Goal: Task Accomplishment & Management: Manage account settings

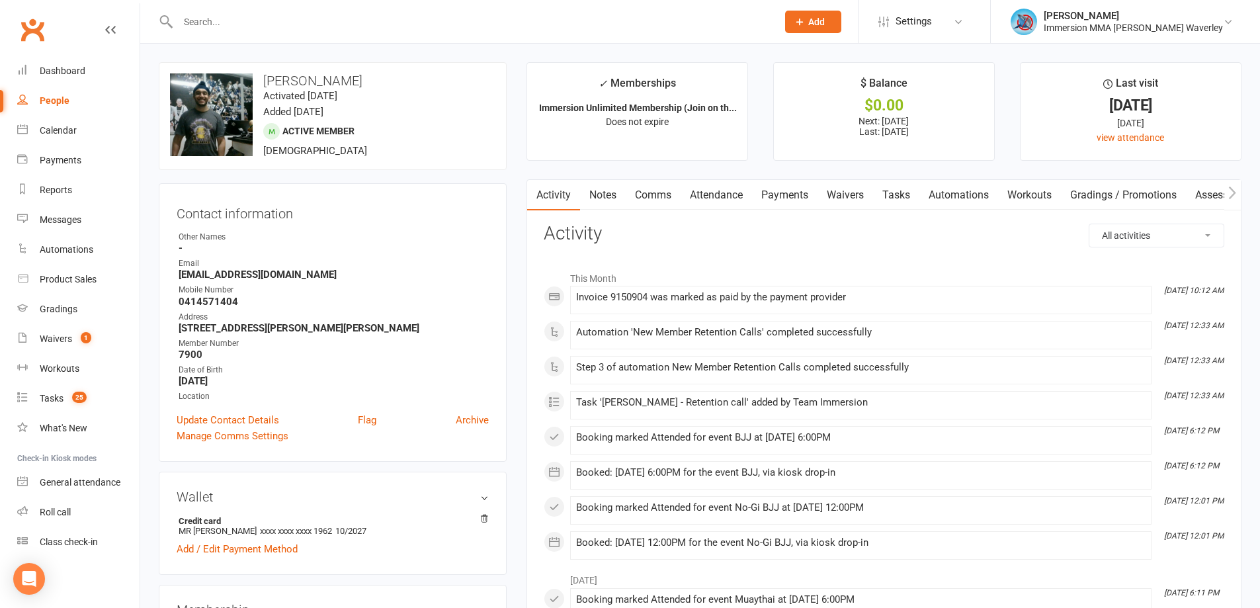
click at [603, 204] on link "Notes" at bounding box center [603, 195] width 46 height 30
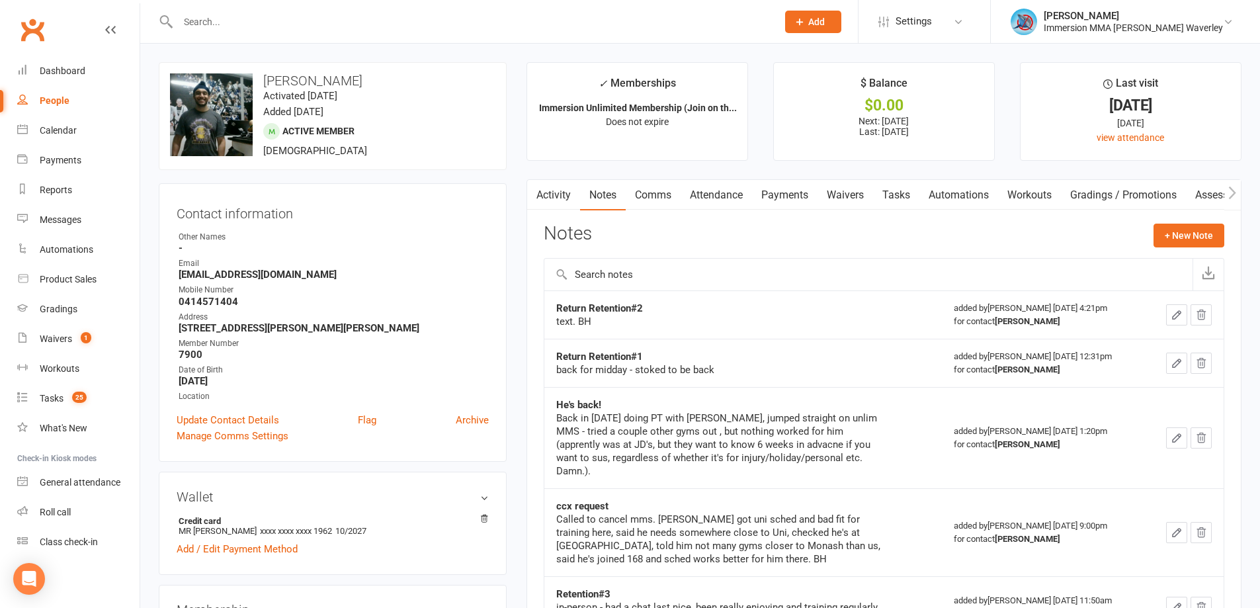
click at [555, 198] on link "Activity" at bounding box center [553, 195] width 53 height 30
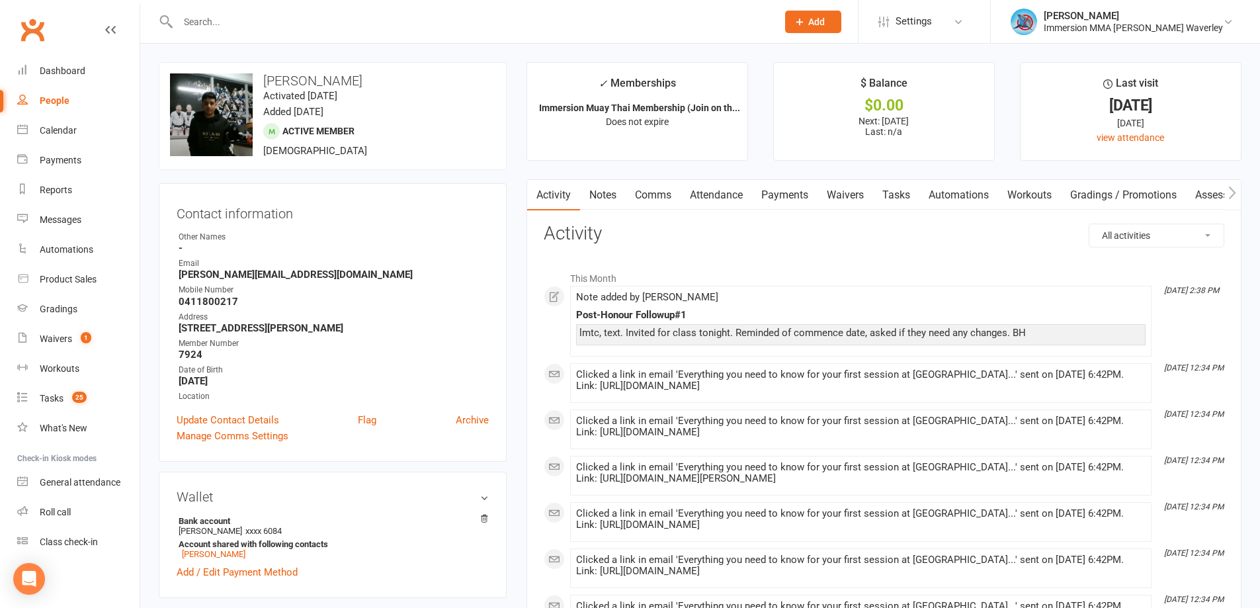
click at [609, 194] on link "Notes" at bounding box center [603, 195] width 46 height 30
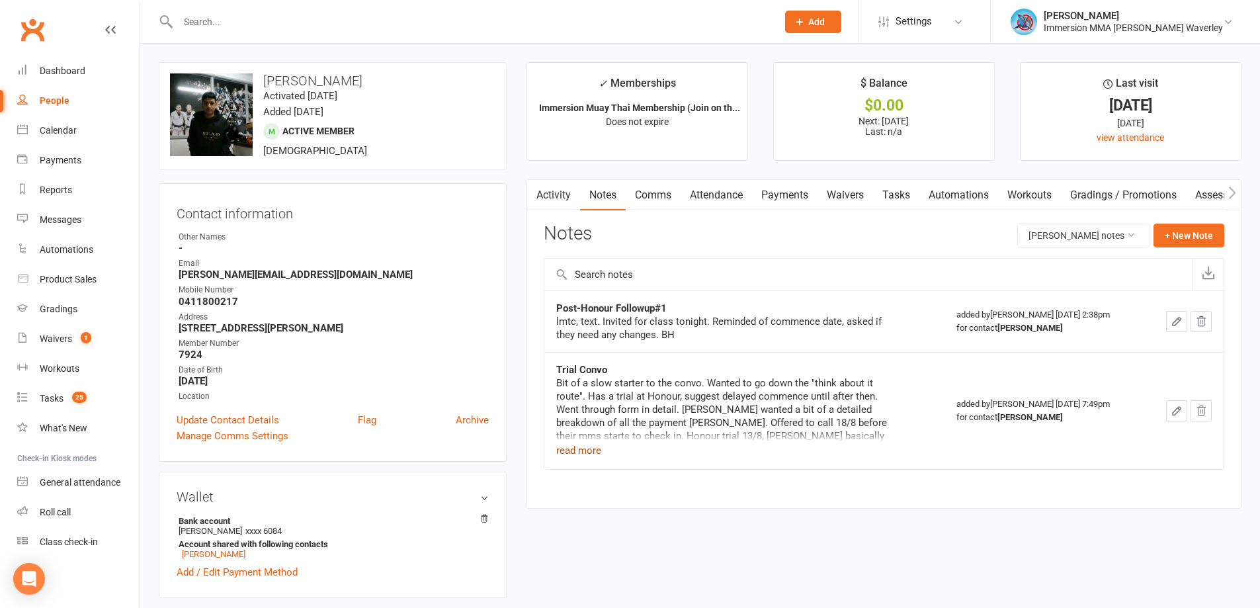
click at [583, 455] on button "read more" at bounding box center [578, 450] width 45 height 16
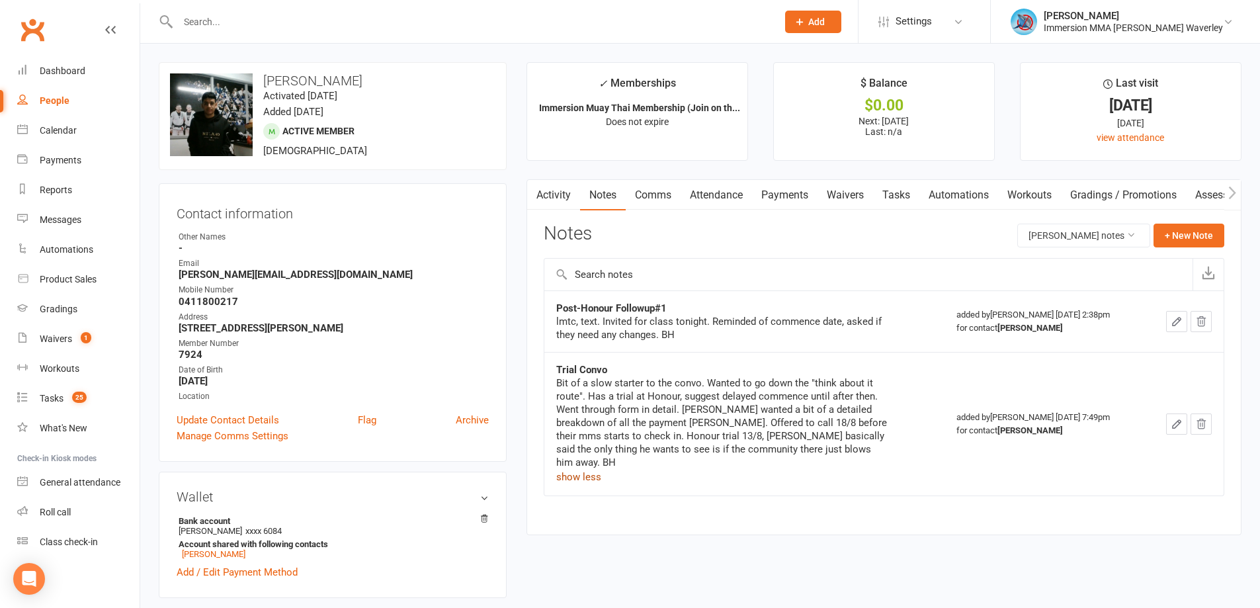
click at [807, 198] on link "Payments" at bounding box center [784, 195] width 65 height 30
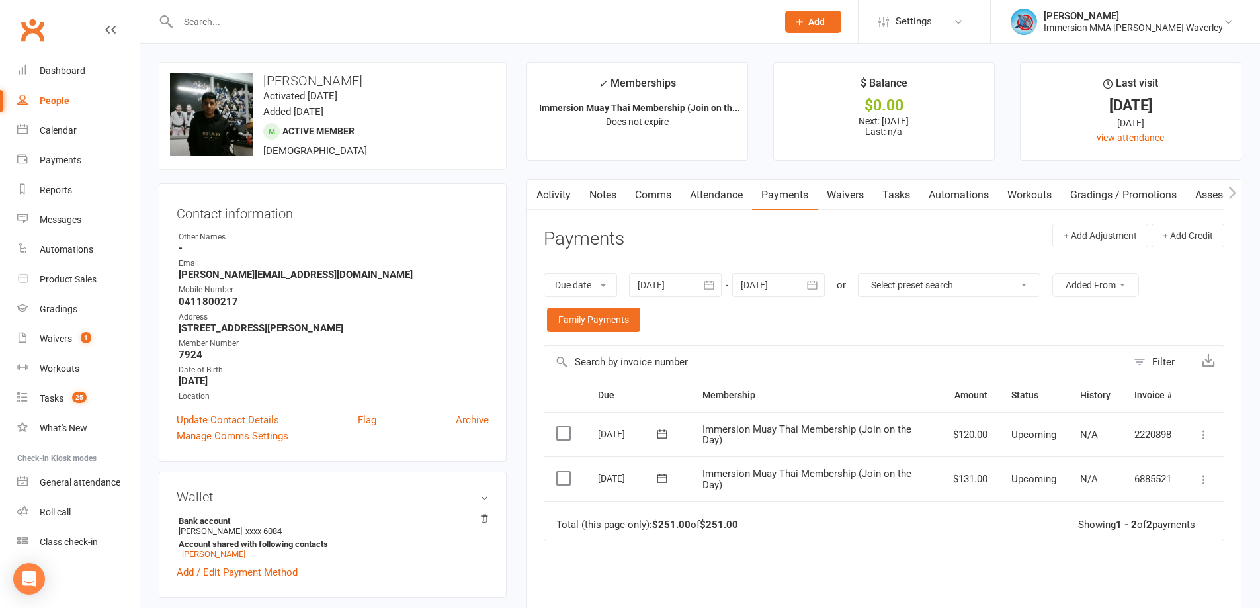
click at [910, 200] on link "Tasks" at bounding box center [896, 195] width 46 height 30
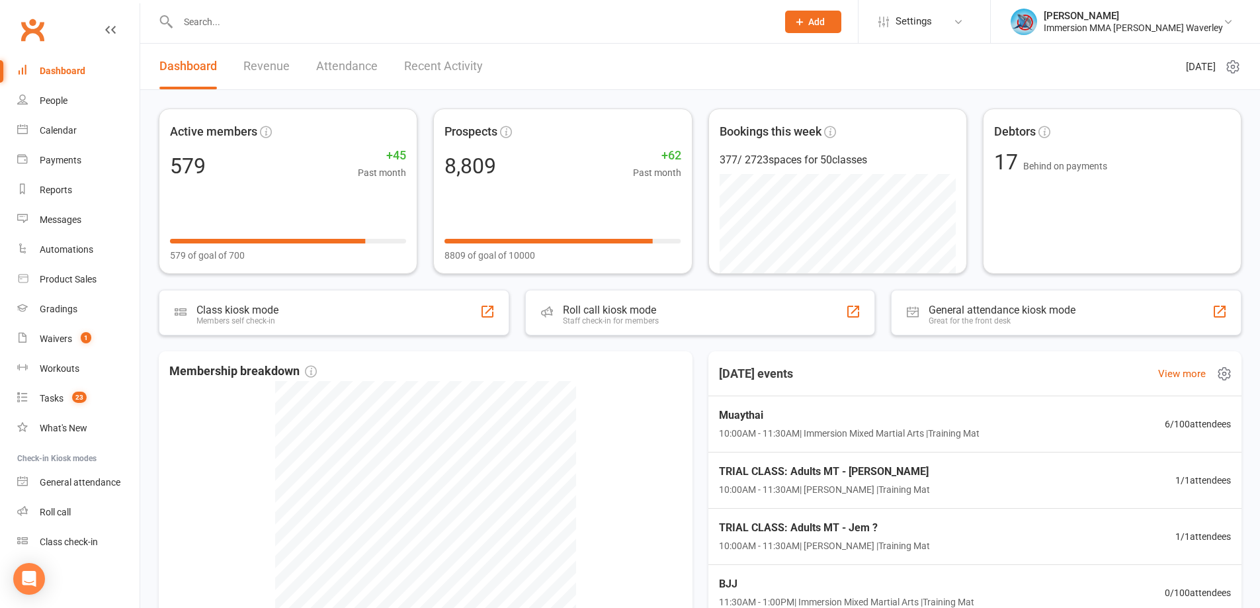
click at [966, 374] on div "Today's events View more" at bounding box center [975, 373] width 555 height 45
click at [953, 466] on div "TRIAL CLASS: Adults MT - Eric Ye 10:00AM - 11:30AM | Ben Street | Training Mat …" at bounding box center [974, 481] width 555 height 58
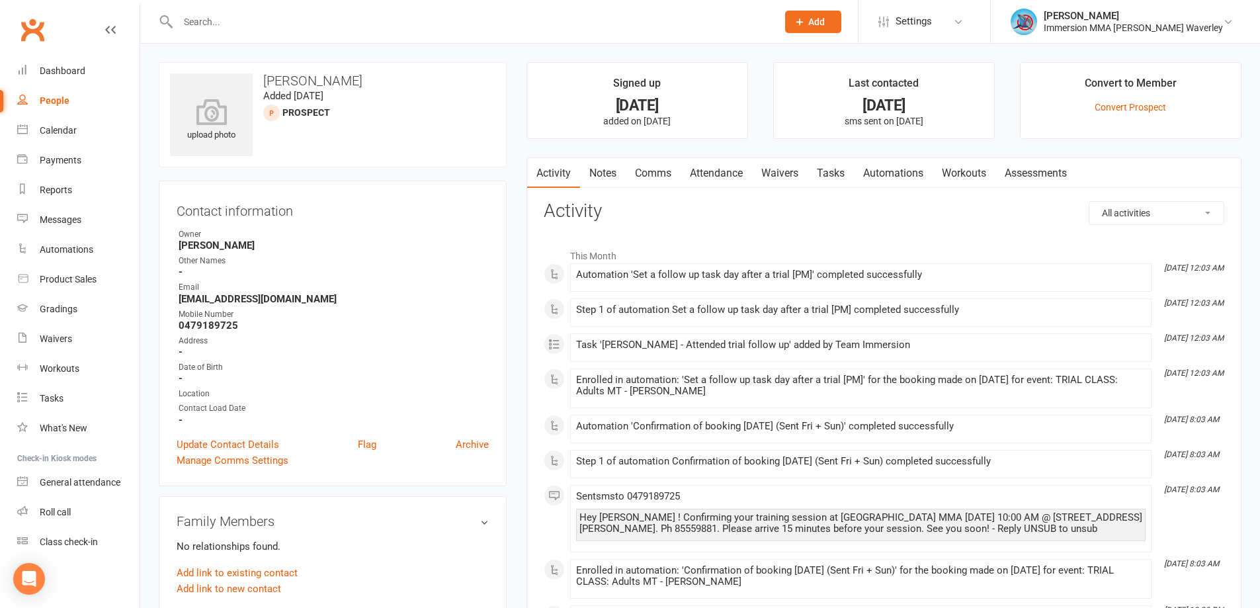
click at [580, 163] on link "Activity" at bounding box center [553, 173] width 53 height 30
click at [788, 177] on link "Waivers" at bounding box center [780, 173] width 56 height 30
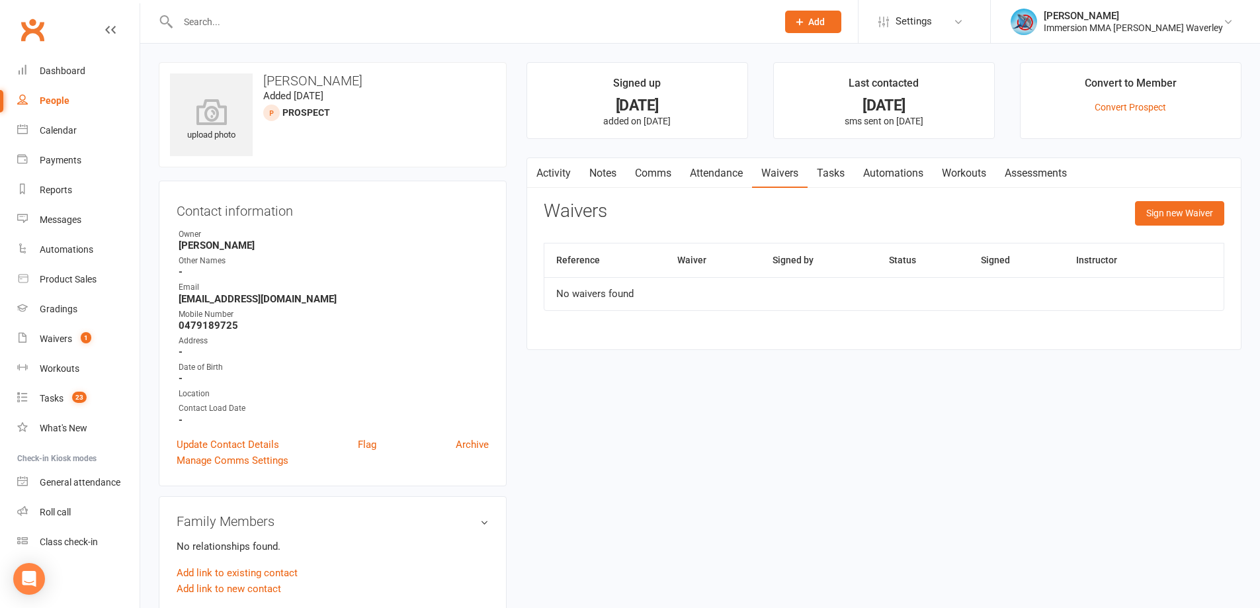
click at [599, 170] on link "Notes" at bounding box center [603, 173] width 46 height 30
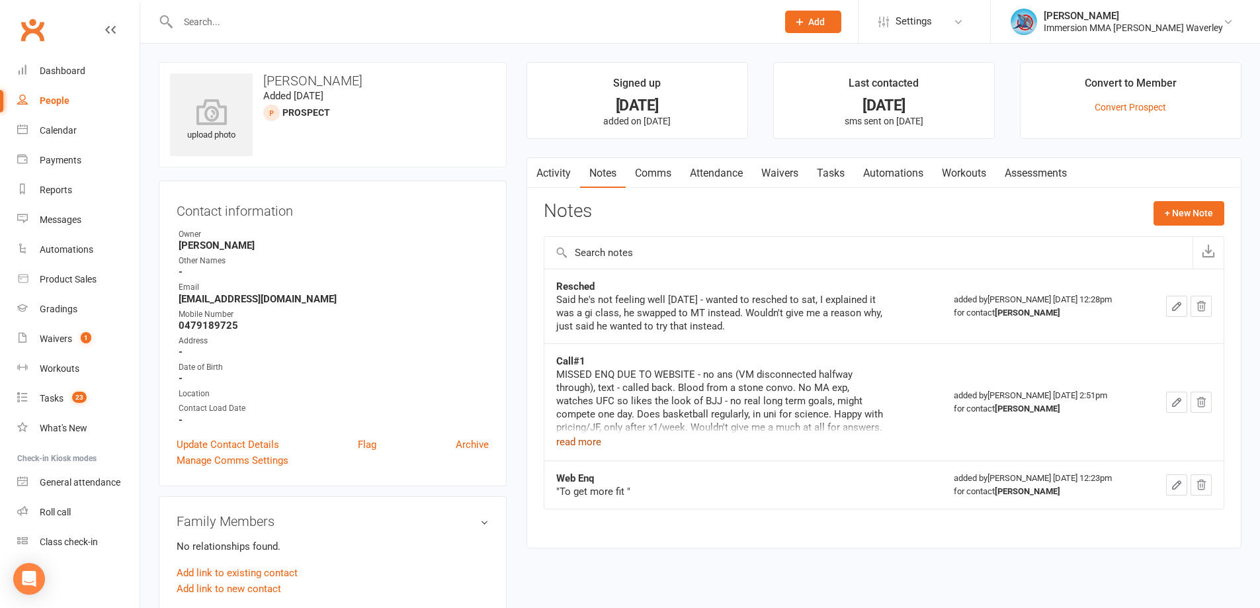
click at [583, 444] on button "read more" at bounding box center [578, 442] width 45 height 16
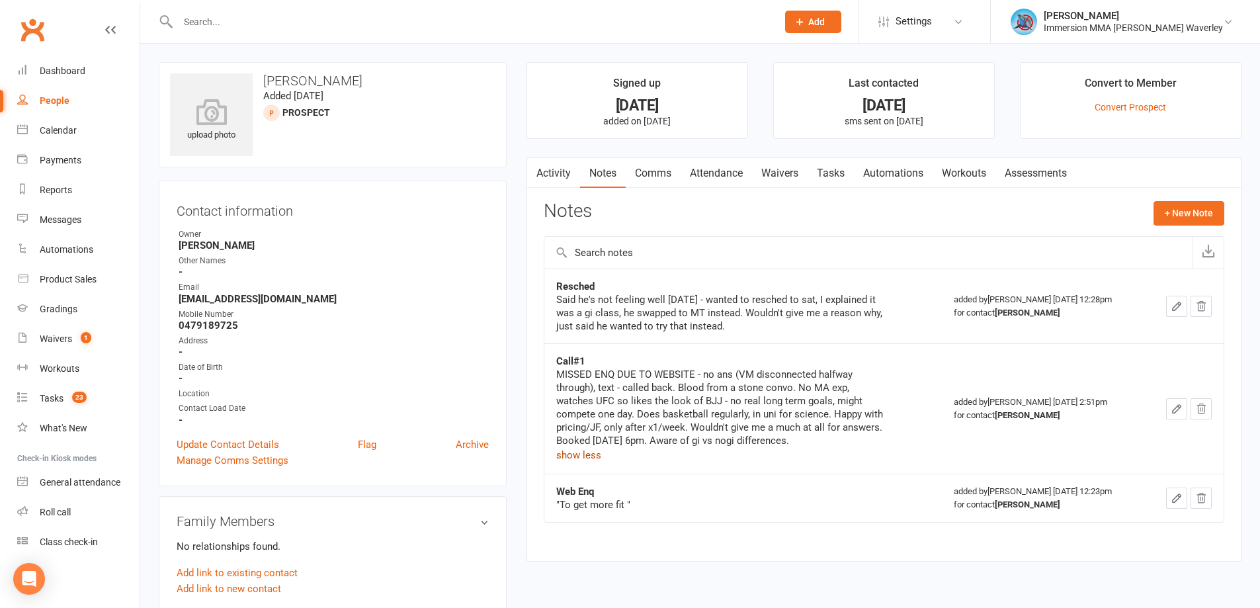
click at [774, 166] on link "Waivers" at bounding box center [780, 173] width 56 height 30
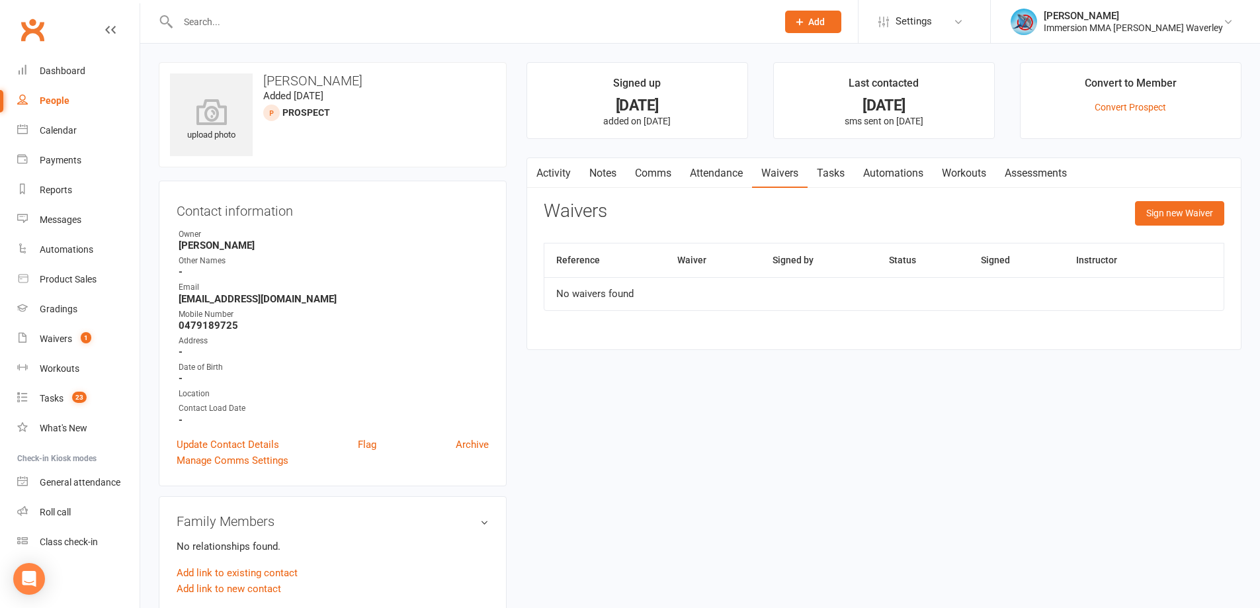
drag, startPoint x: 706, startPoint y: 169, endPoint x: 743, endPoint y: 178, distance: 37.4
click at [706, 168] on link "Attendance" at bounding box center [715, 173] width 71 height 30
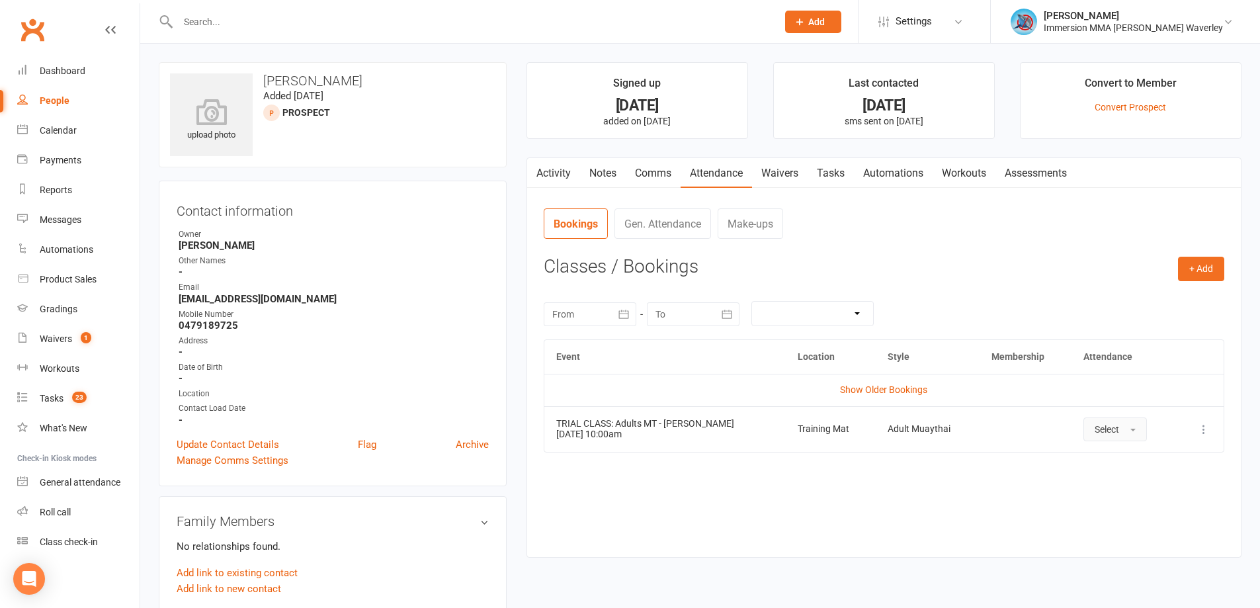
click at [1099, 430] on span "Select" at bounding box center [1106, 429] width 24 height 11
click at [1097, 454] on span "Attended" at bounding box center [1114, 459] width 40 height 12
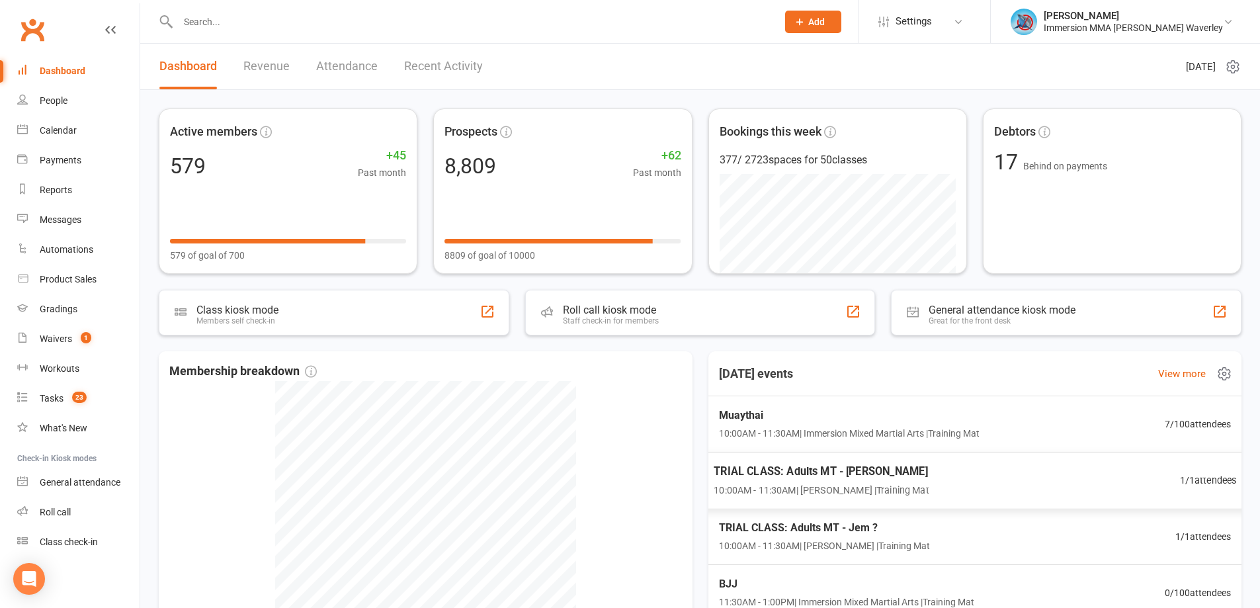
click at [996, 480] on div "TRIAL CLASS: Adults MT - Eric Ye 10:00AM - 11:30AM | Ben Street | Training Mat …" at bounding box center [974, 481] width 555 height 58
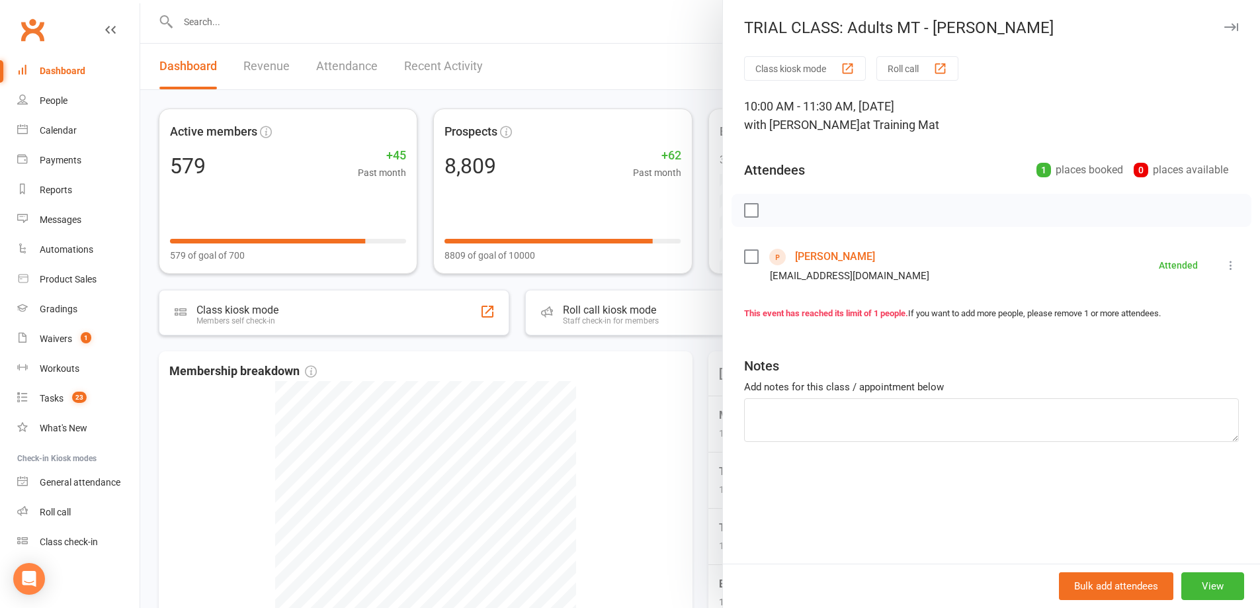
click at [669, 455] on div at bounding box center [699, 304] width 1119 height 608
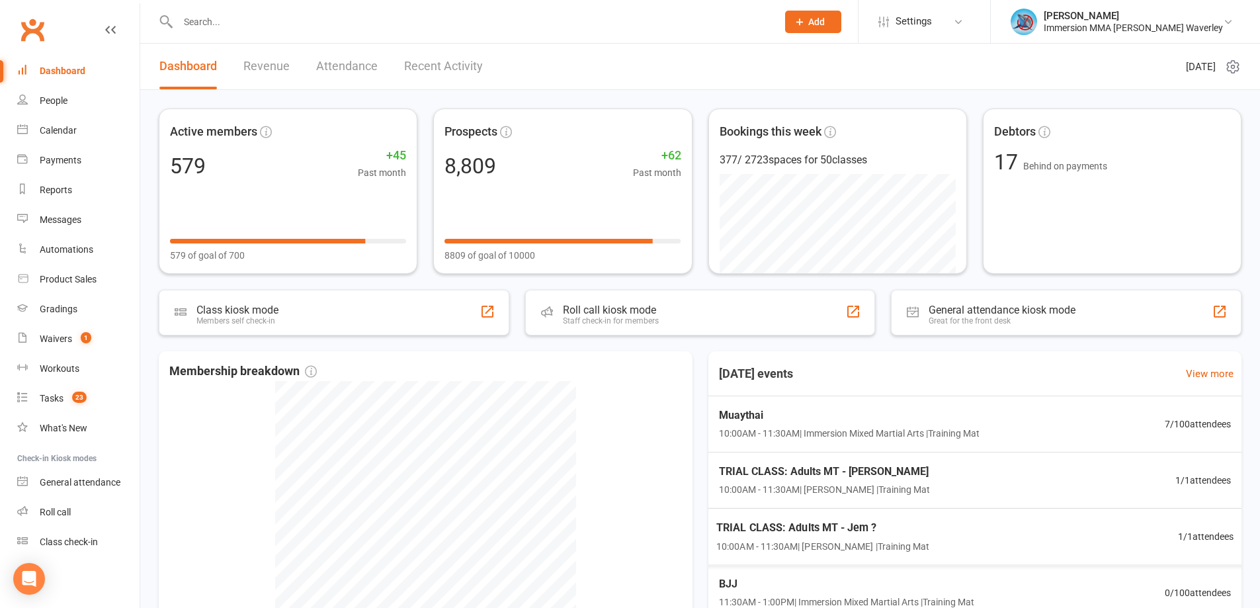
click at [855, 532] on span "TRIAL CLASS: Adults MT - Jem ?" at bounding box center [822, 527] width 213 height 17
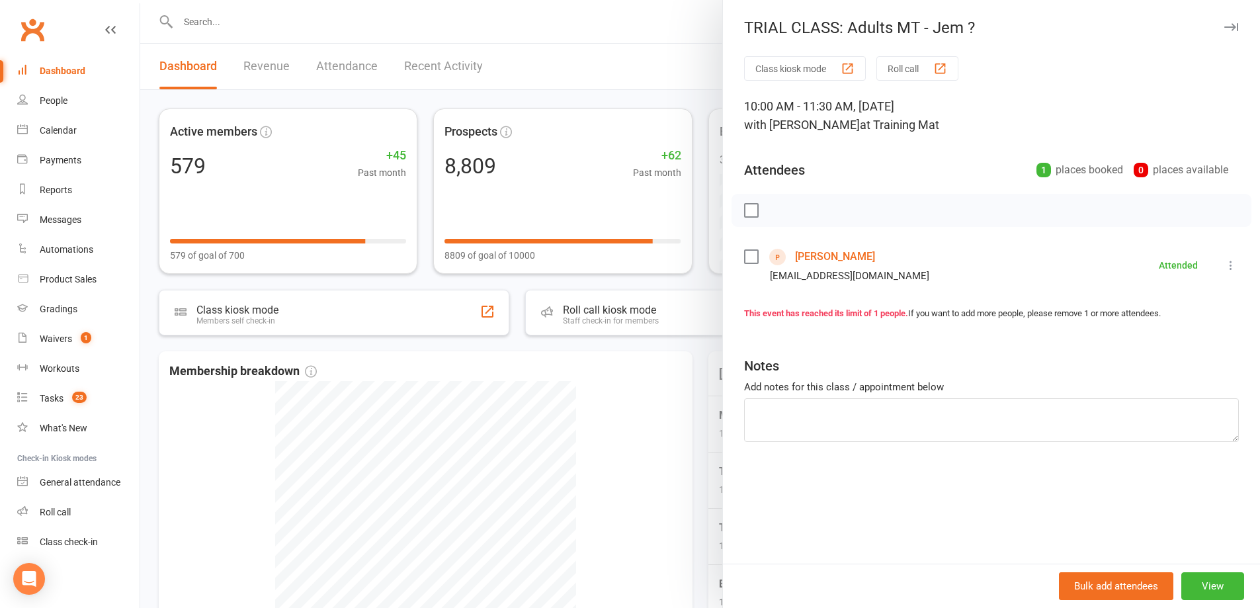
click at [643, 458] on div at bounding box center [699, 304] width 1119 height 608
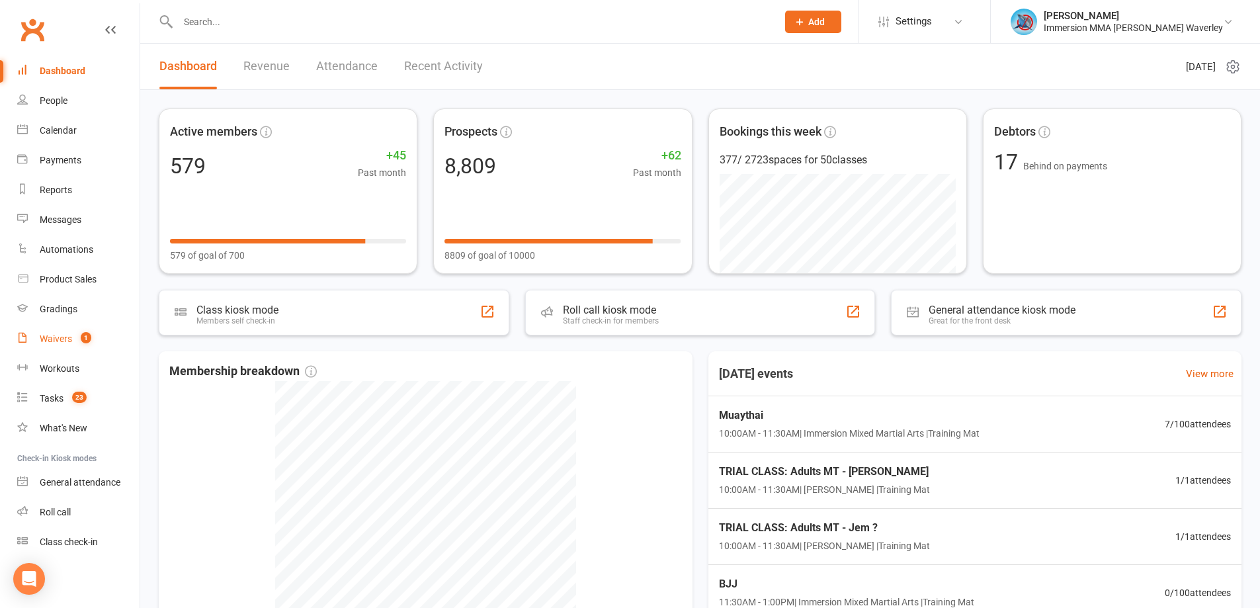
click at [108, 343] on link "Waivers 1" at bounding box center [78, 339] width 122 height 30
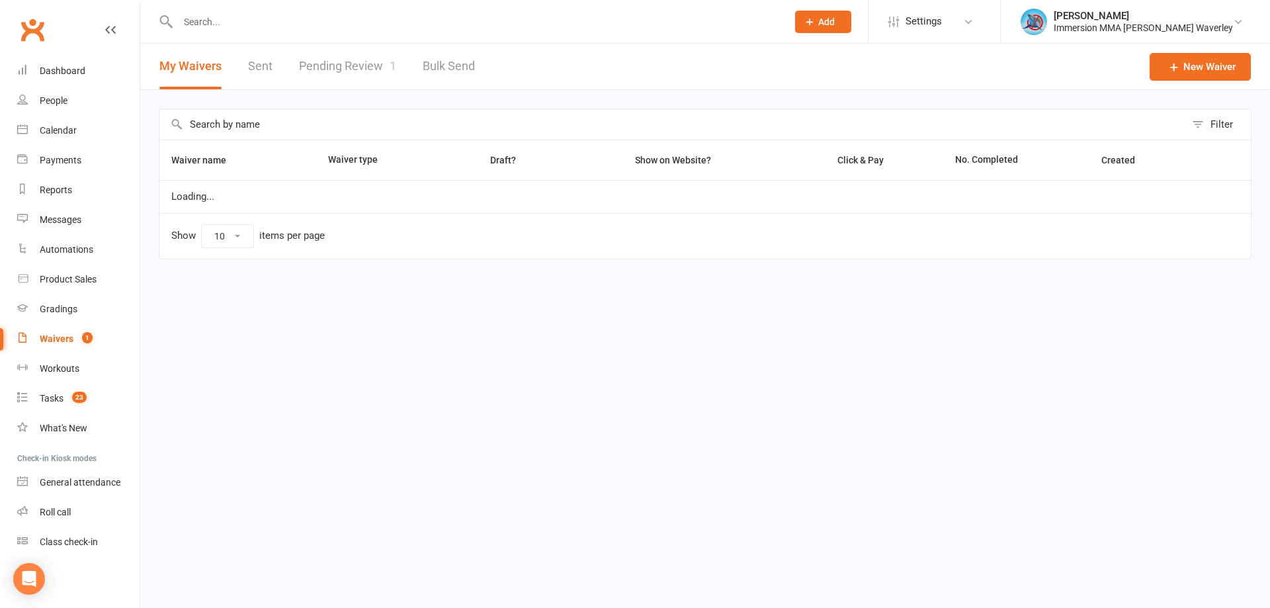
click at [378, 69] on link "Pending Review 1" at bounding box center [347, 67] width 97 height 46
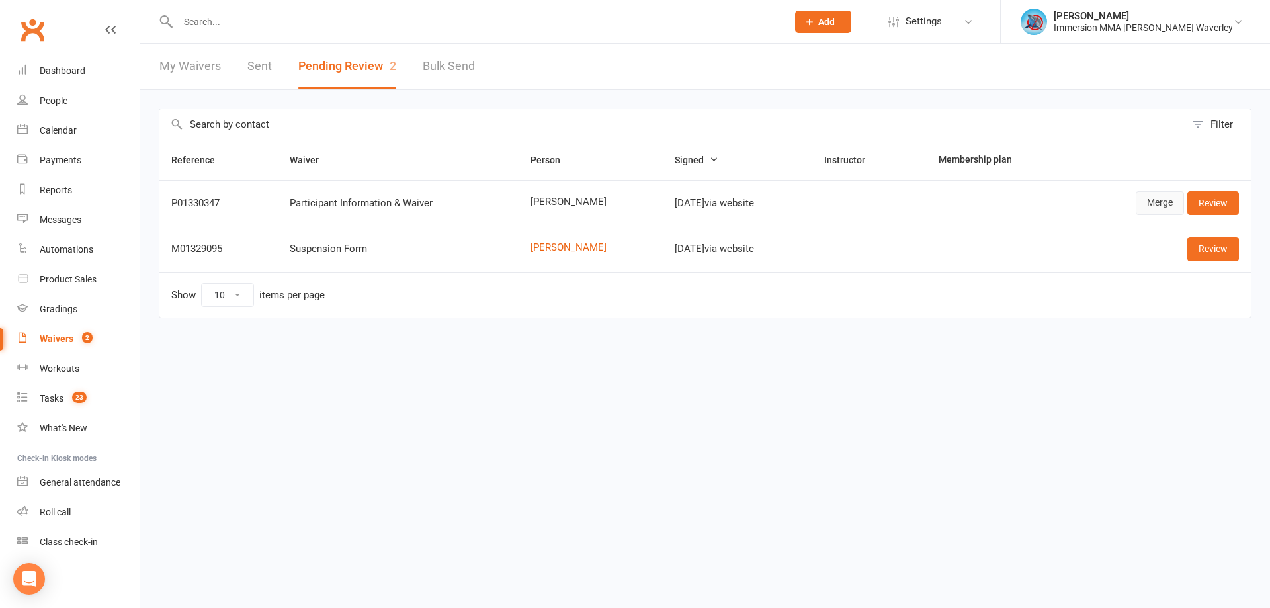
click at [1157, 206] on link "Merge" at bounding box center [1159, 203] width 48 height 24
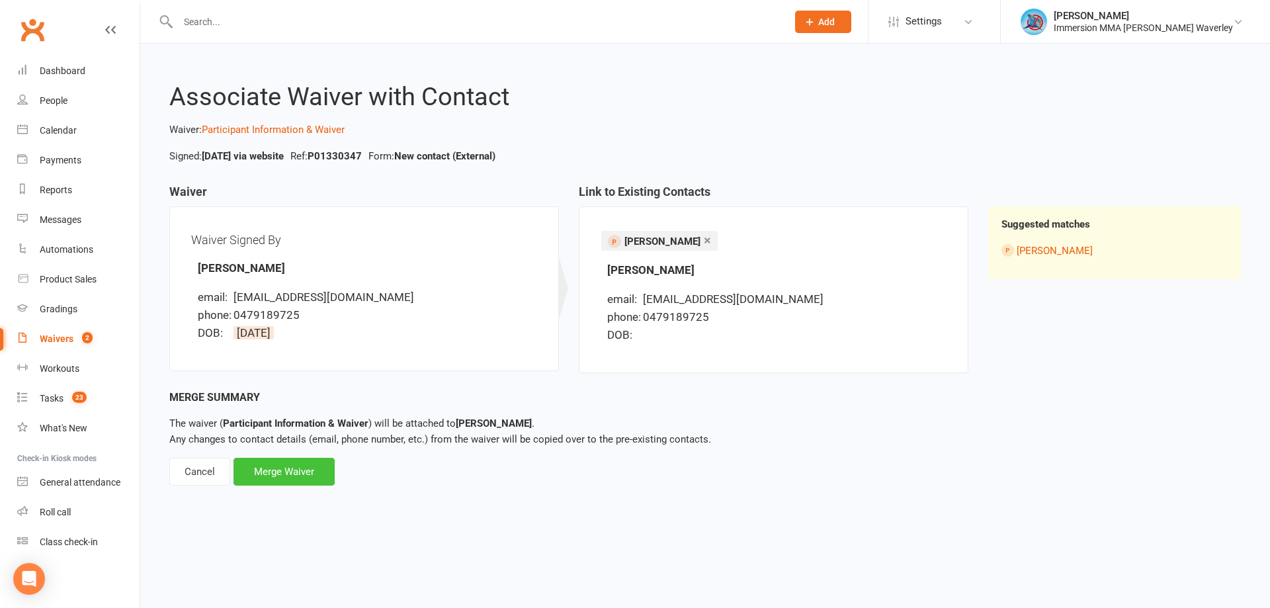
click at [296, 475] on div "Merge Waiver" at bounding box center [283, 472] width 101 height 28
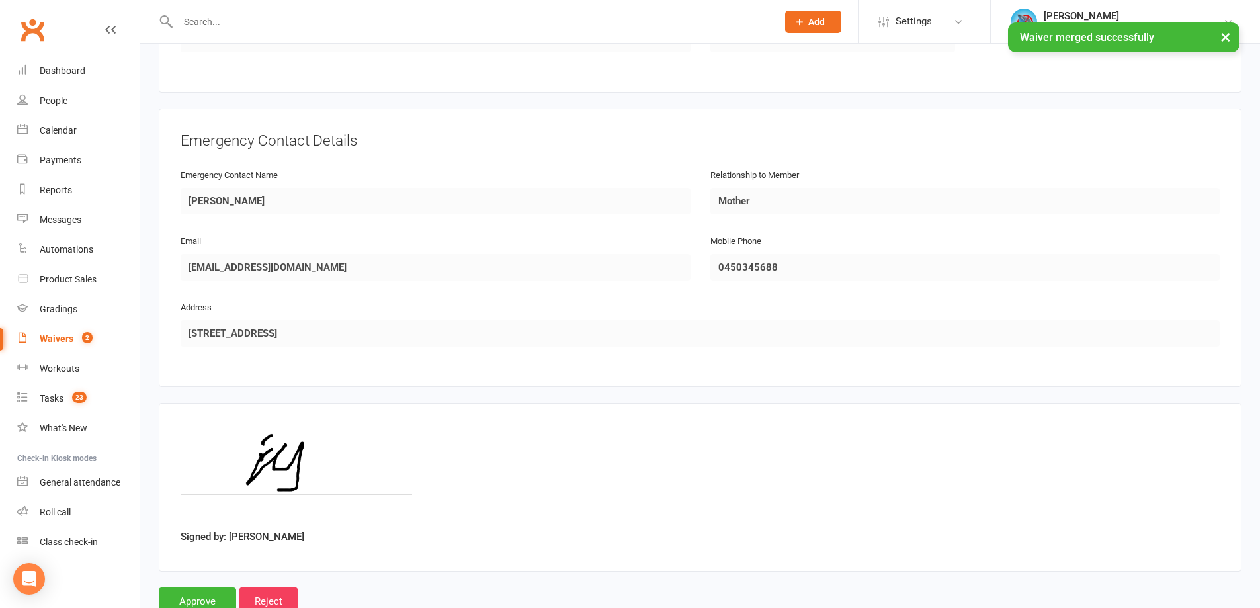
scroll to position [587, 0]
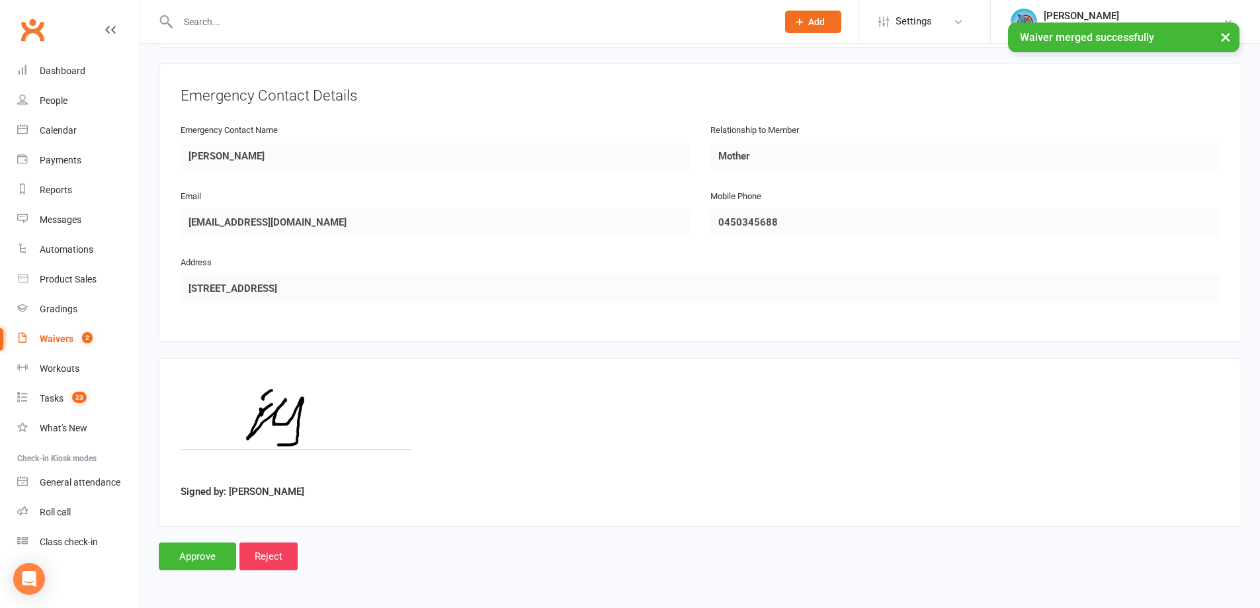
click at [200, 574] on div "Smart Forms & Waivers Back Immersion MMA Glen Waverley 53791147669 p: 8555 9881…" at bounding box center [699, 22] width 1119 height 1132
click at [202, 561] on input "Approve" at bounding box center [197, 556] width 77 height 28
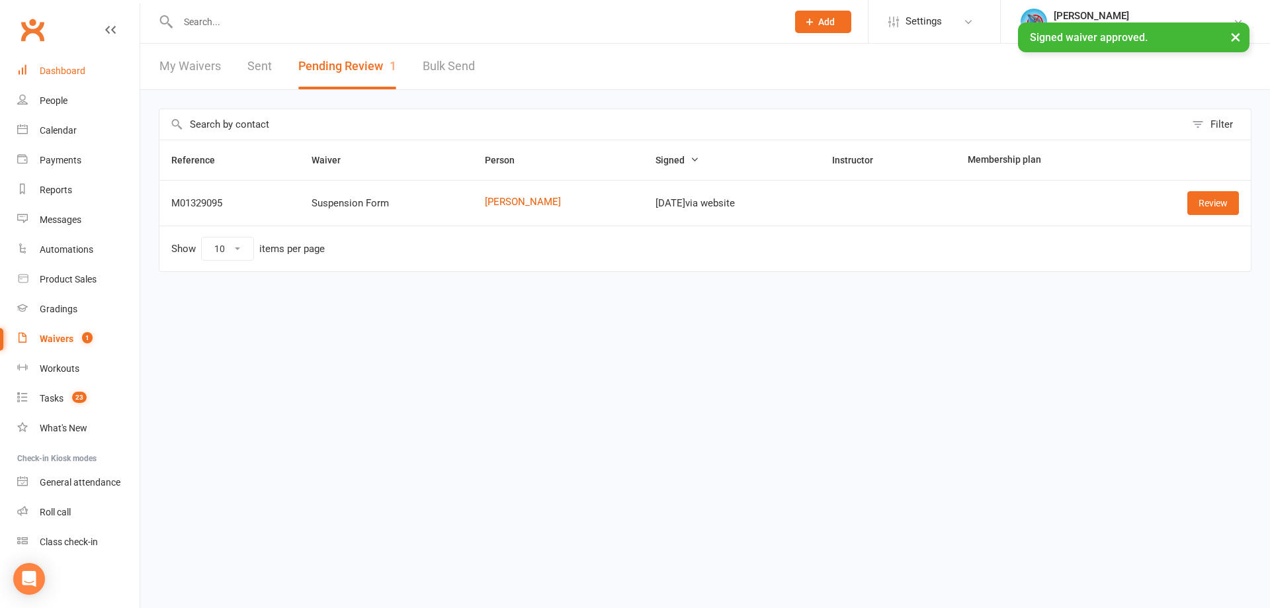
click at [60, 69] on div "Dashboard" at bounding box center [63, 70] width 46 height 11
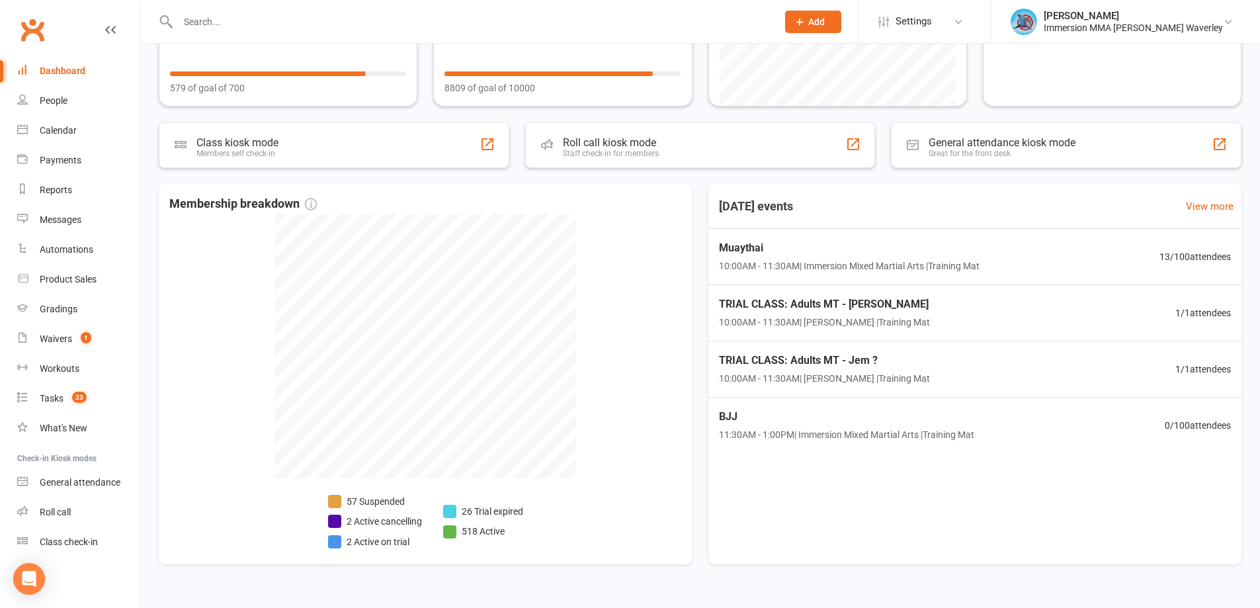
scroll to position [193, 0]
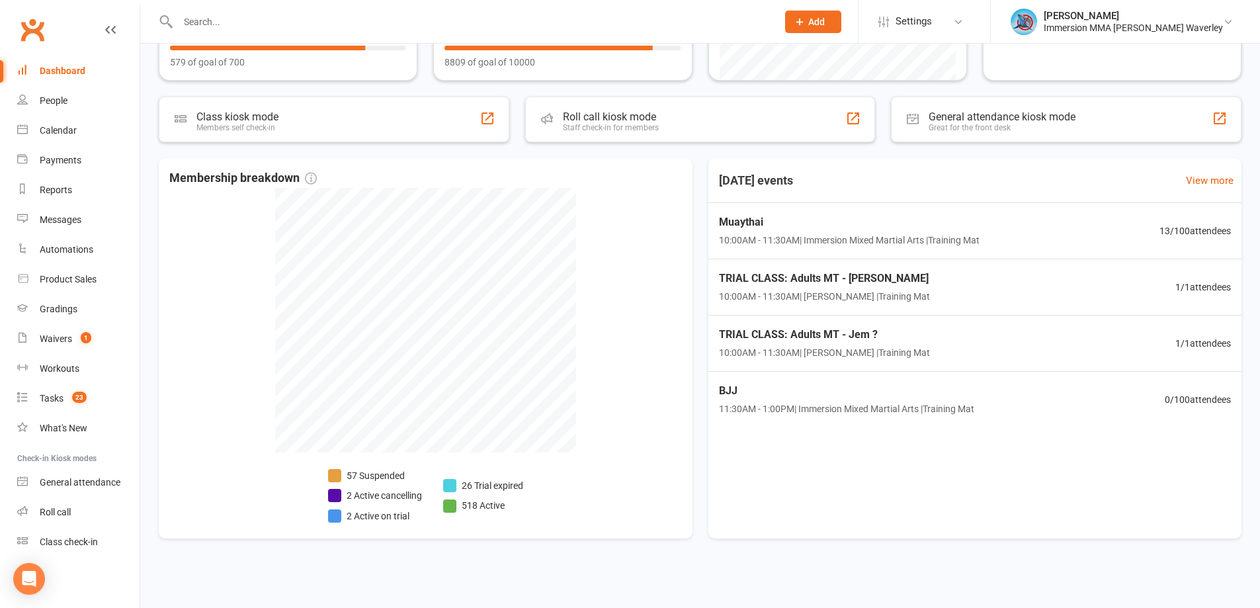
click at [255, 13] on input "text" at bounding box center [471, 22] width 594 height 19
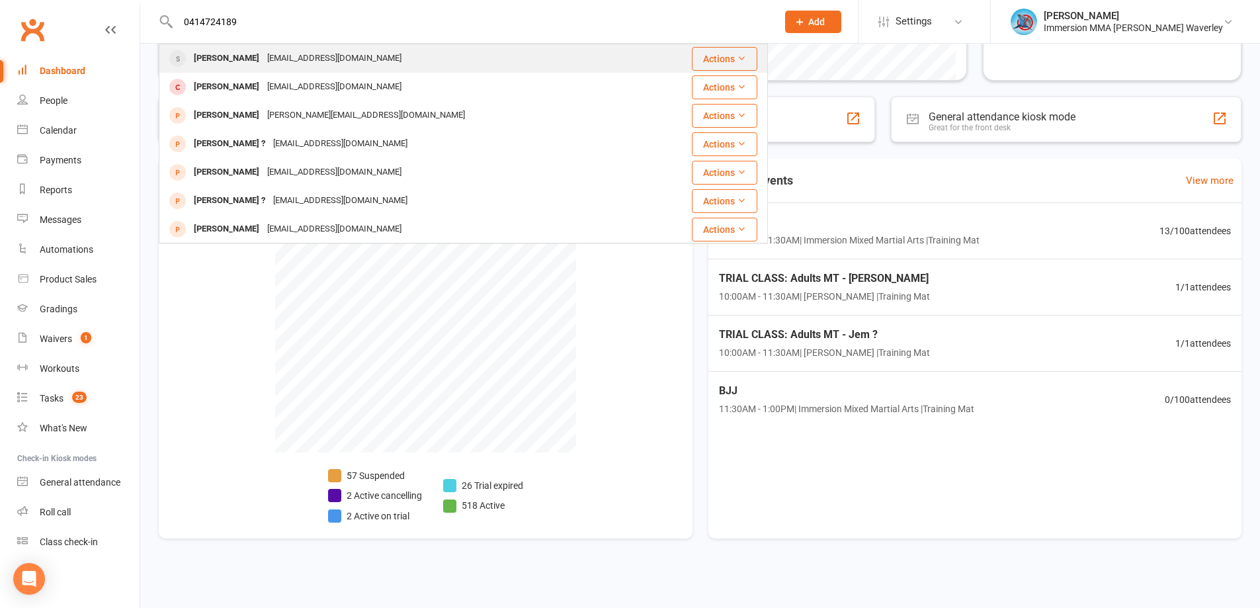
type input "0414724189"
click at [304, 63] on div "sdyson76@yahoo.com.au" at bounding box center [334, 58] width 142 height 19
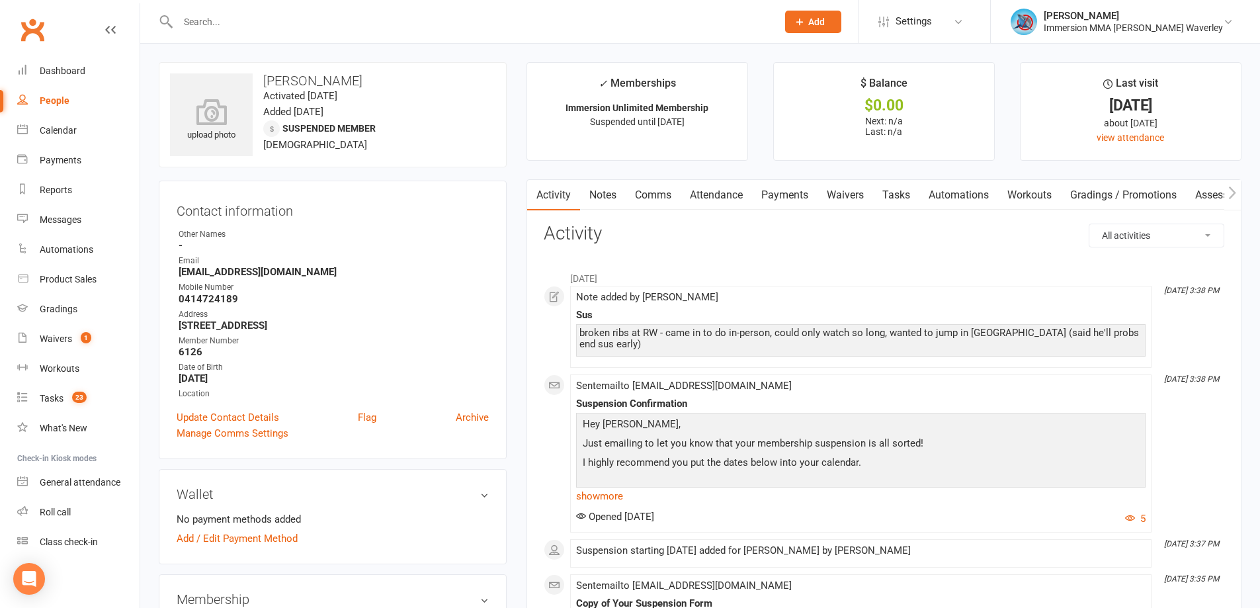
click at [793, 195] on link "Payments" at bounding box center [784, 195] width 65 height 30
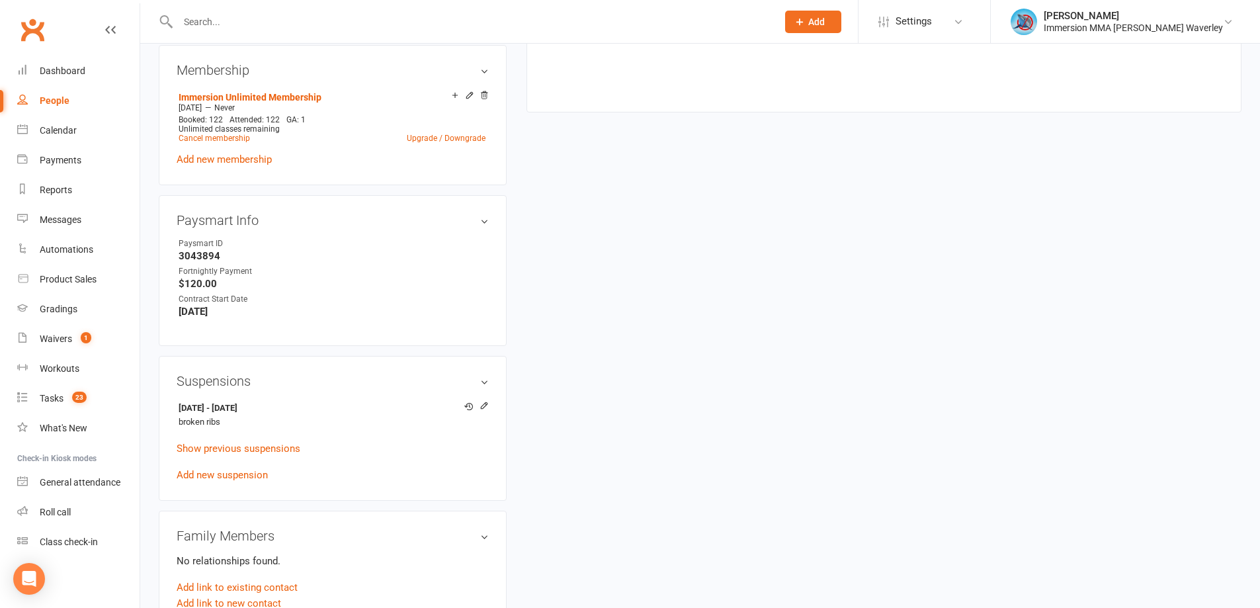
scroll to position [177, 0]
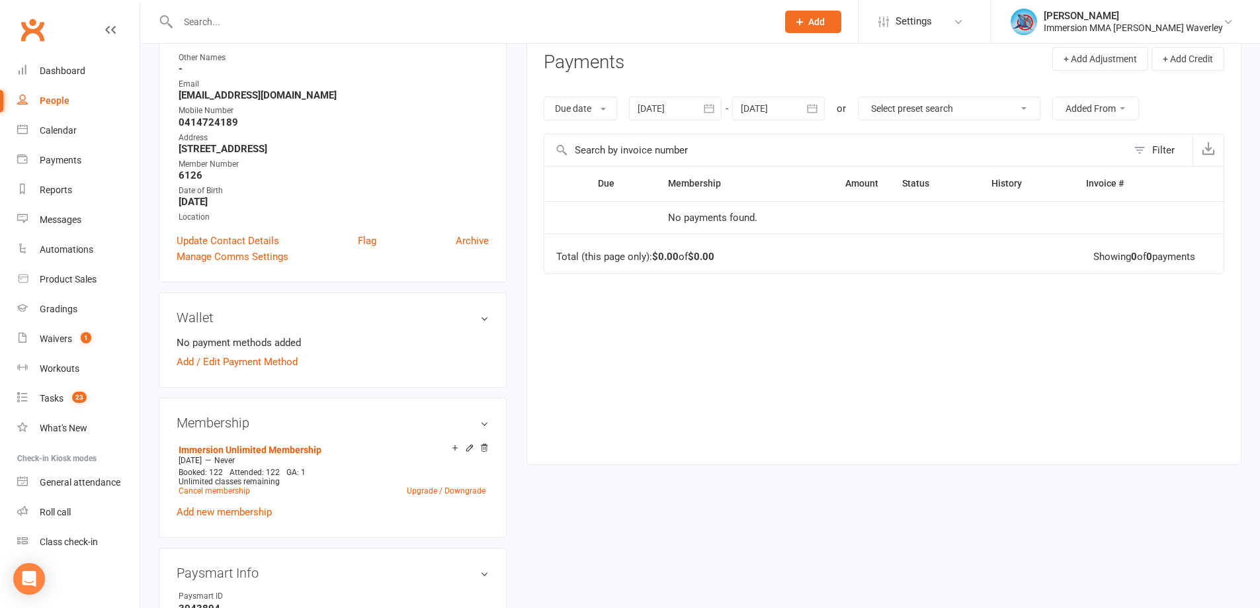
click at [717, 421] on div "Due Contact Membership Amount Status History Invoice # No payments found. Total…" at bounding box center [884, 305] width 680 height 278
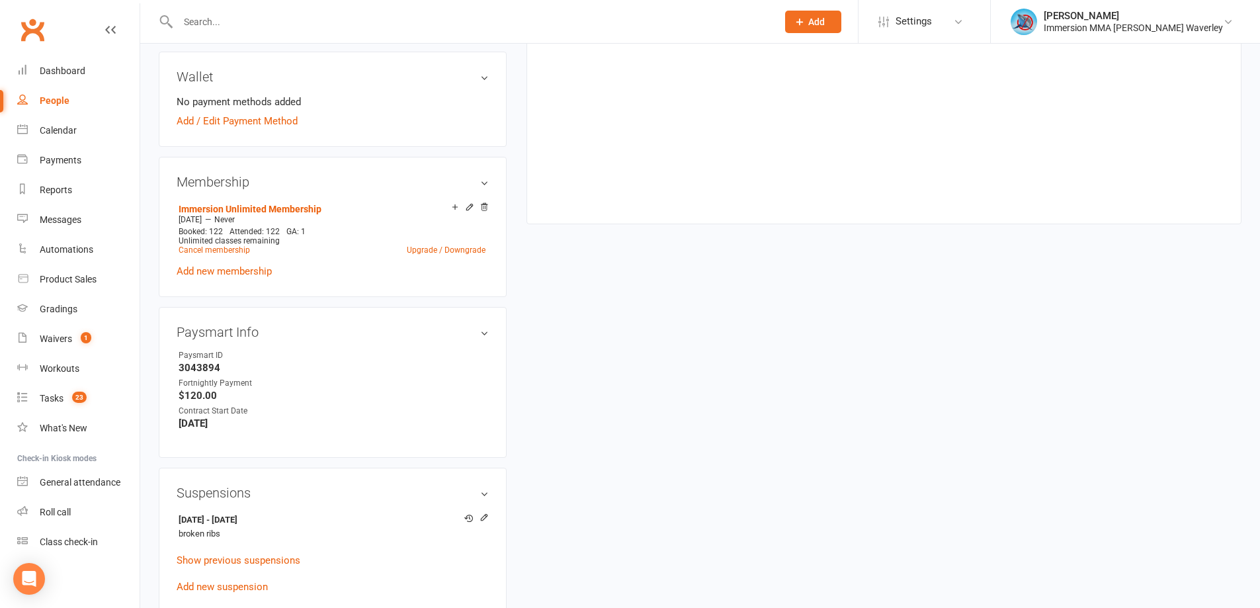
scroll to position [706, 0]
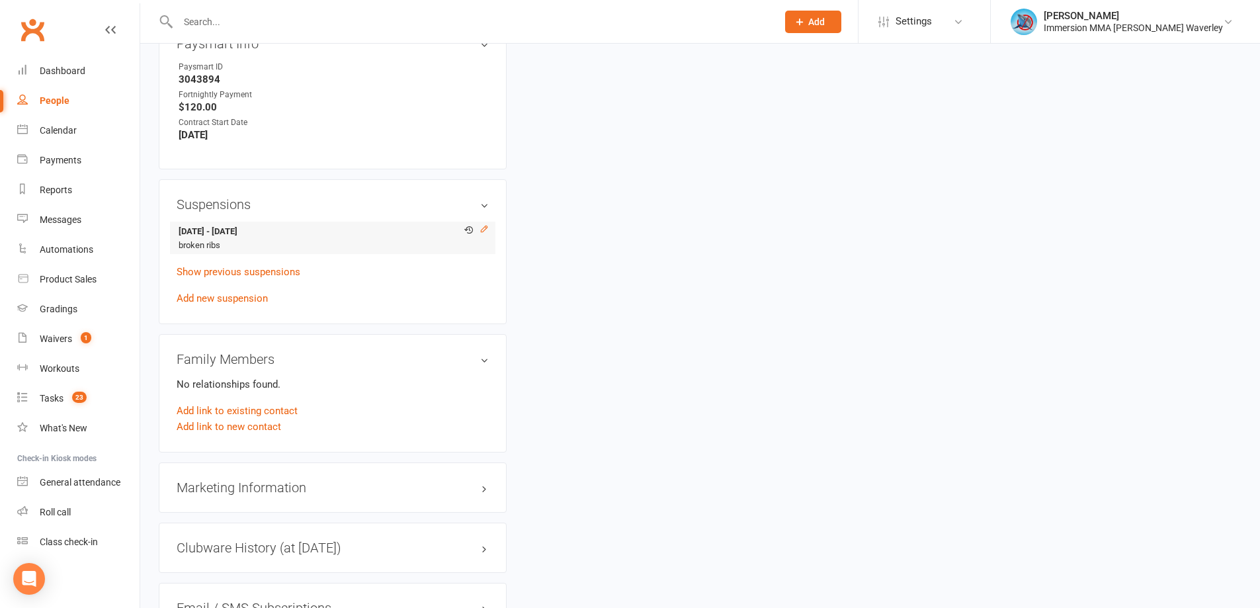
click at [485, 227] on icon at bounding box center [483, 228] width 9 height 9
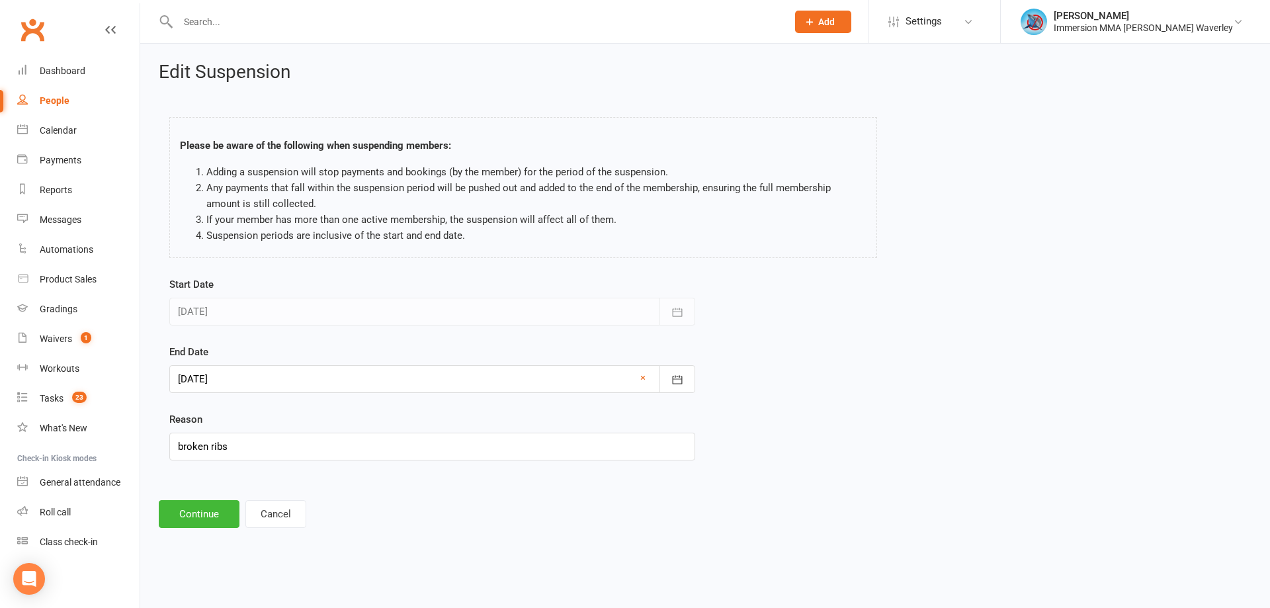
click at [392, 382] on div at bounding box center [432, 379] width 526 height 28
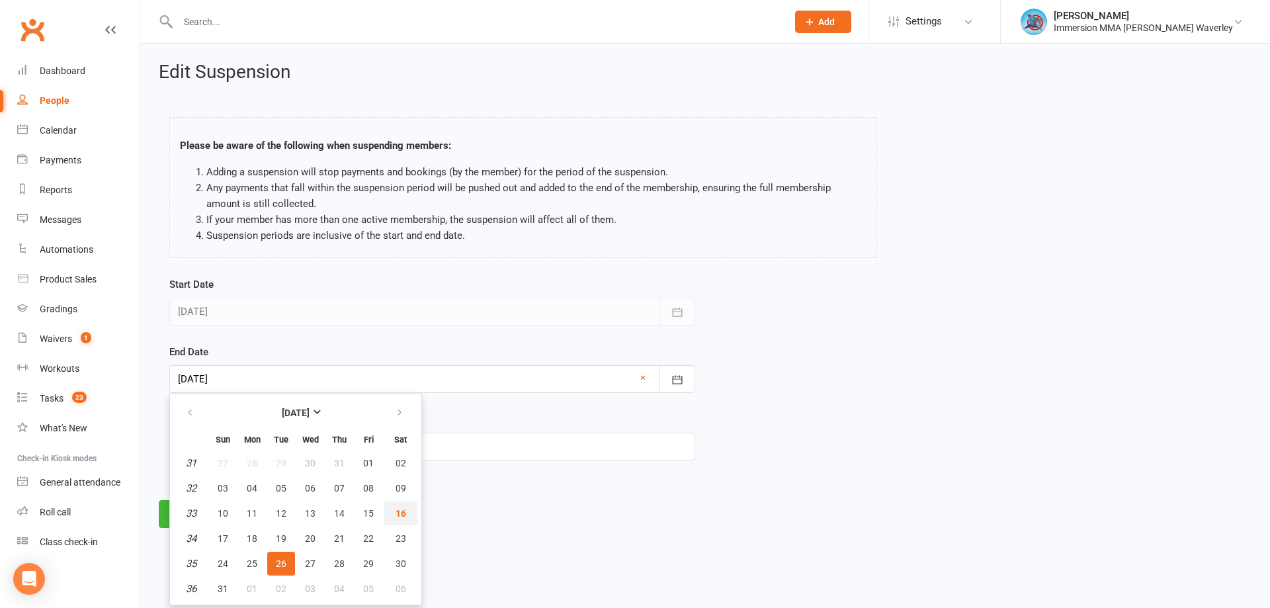
click at [409, 514] on button "16" at bounding box center [401, 513] width 34 height 24
type input "16 Aug 2025"
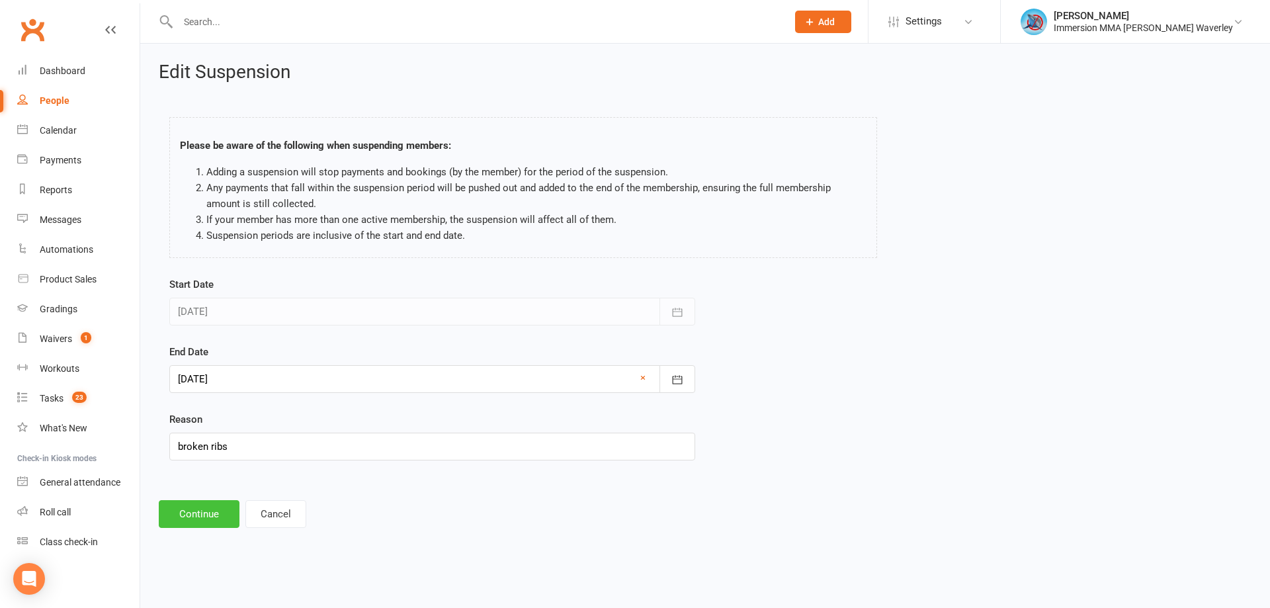
click at [199, 516] on button "Continue" at bounding box center [199, 514] width 81 height 28
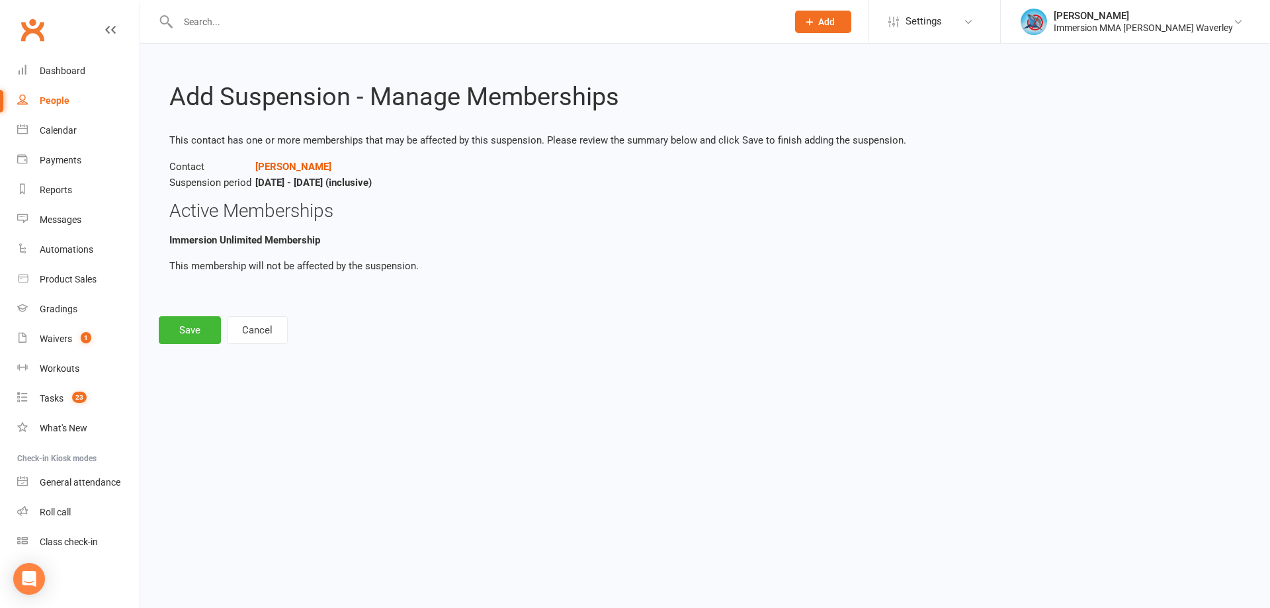
click at [198, 315] on div "Add Suspension - Manage Memberships This contact has one or more memberships th…" at bounding box center [704, 203] width 1129 height 319
drag, startPoint x: 195, startPoint y: 336, endPoint x: 467, endPoint y: 413, distance: 283.2
click at [196, 339] on button "Save" at bounding box center [190, 330] width 62 height 28
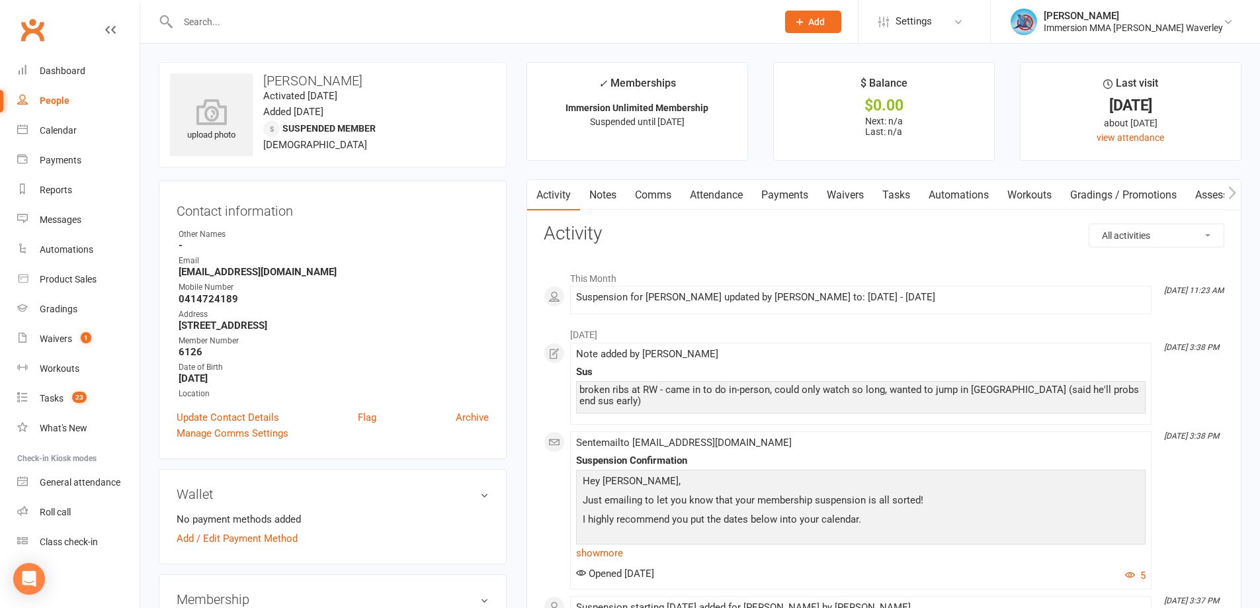
click at [596, 198] on link "Notes" at bounding box center [603, 195] width 46 height 30
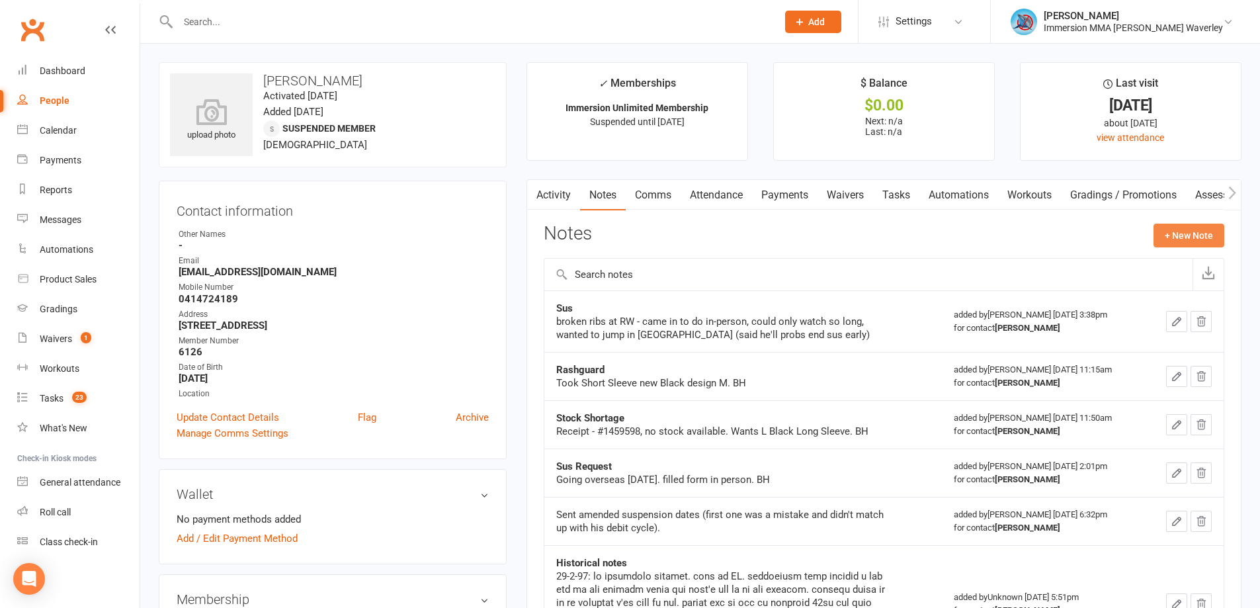
click at [1165, 231] on button "+ New Note" at bounding box center [1188, 235] width 71 height 24
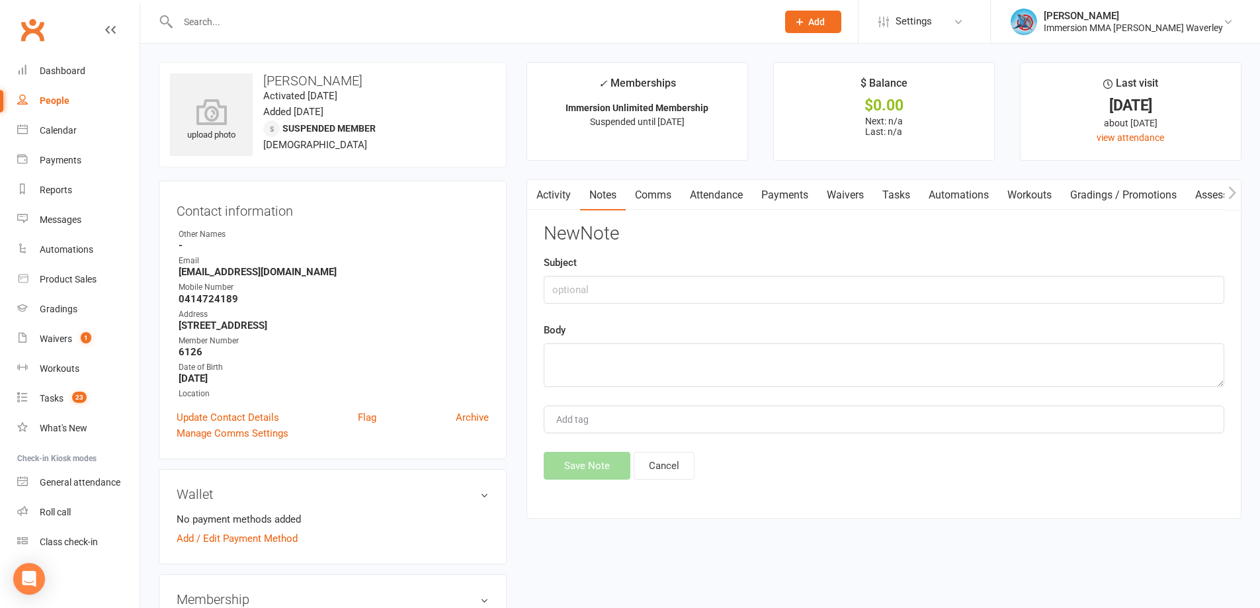
click at [722, 276] on div "Subject" at bounding box center [884, 279] width 680 height 49
click at [715, 290] on input "text" at bounding box center [884, 290] width 680 height 28
type input "Sus Ended Early"
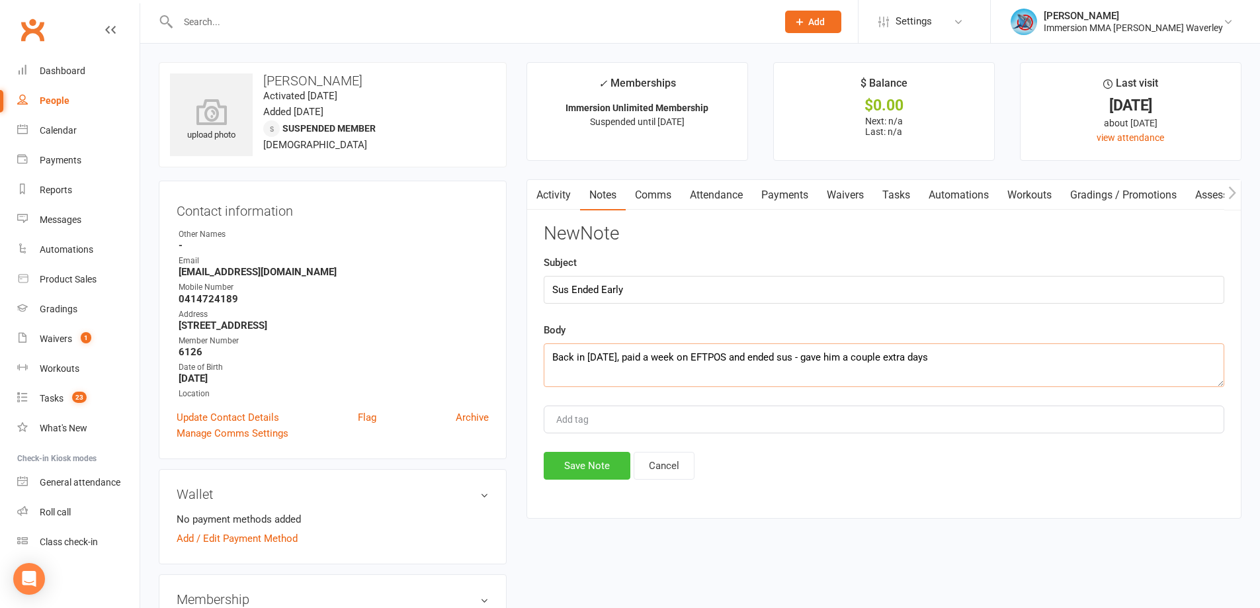
type textarea "Back in today, paid a week on EFTPOS and ended sus - gave him a couple extra da…"
click at [602, 466] on button "Save Note" at bounding box center [587, 466] width 87 height 28
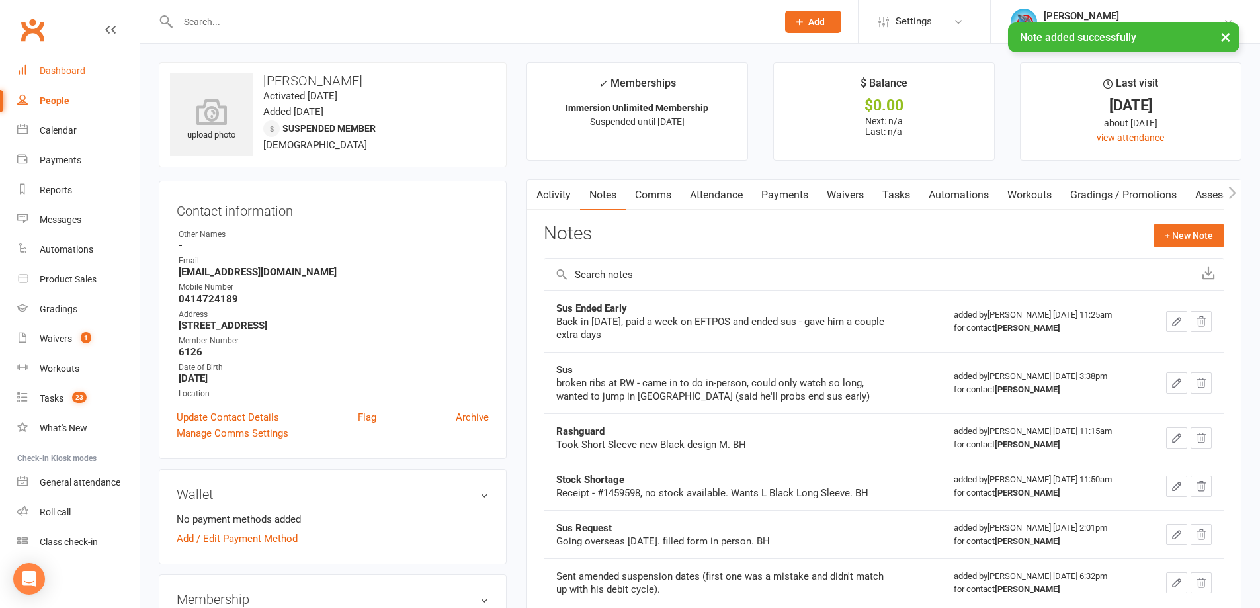
click at [57, 63] on link "Dashboard" at bounding box center [78, 71] width 122 height 30
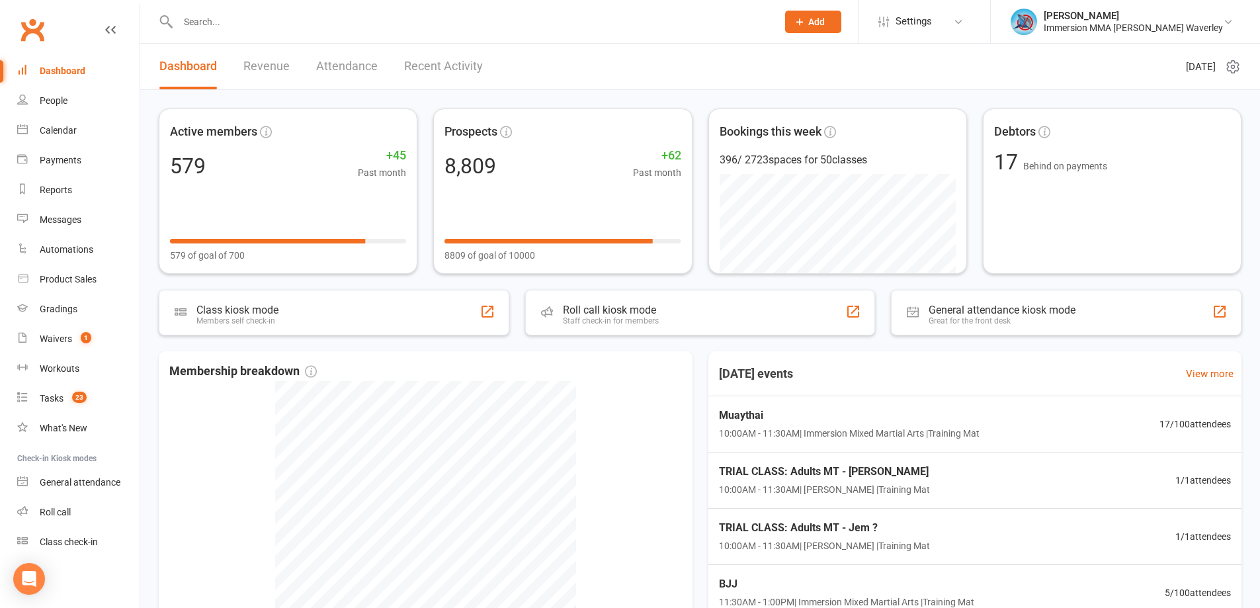
click at [704, 353] on div "Membership breakdown 57 Suspended 2 Active cancelling 2 Active on trial 26 Tria…" at bounding box center [700, 541] width 1082 height 380
click at [868, 346] on div "Active members 579 +45 Past month 579 of goal of 700 Prospects 8,809 +62 Past m…" at bounding box center [699, 426] width 1119 height 673
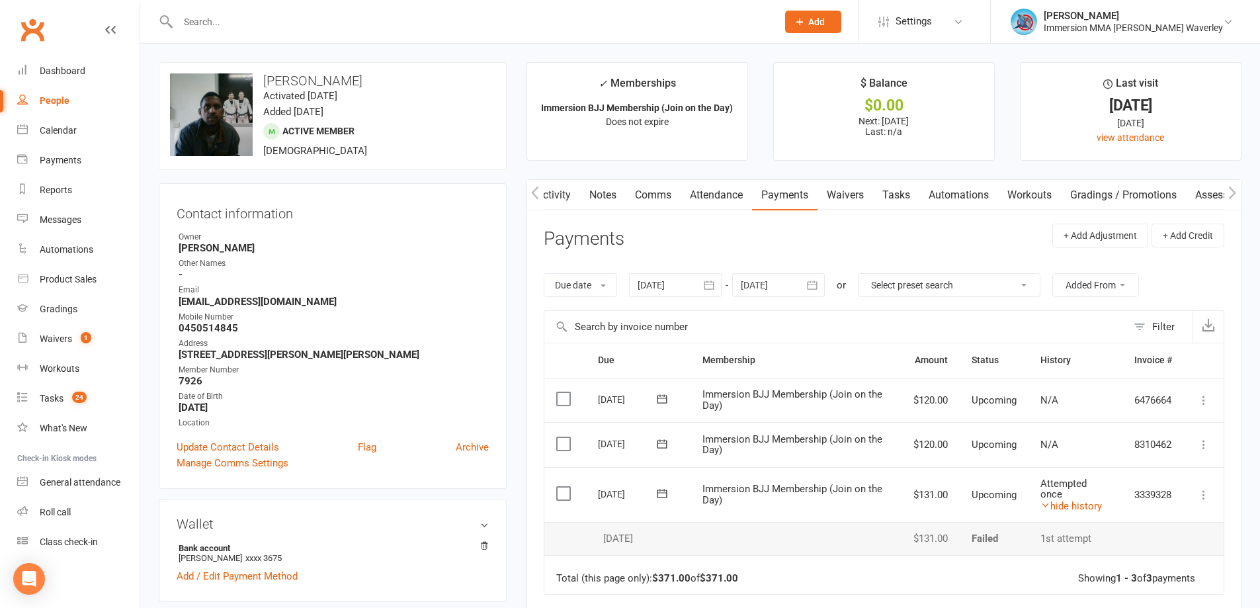
scroll to position [0, 2]
click at [596, 177] on main "✓ Memberships Immersion BJJ Membership (Join on the Day) Does not expire $ Bala…" at bounding box center [883, 430] width 735 height 737
click at [598, 195] on link "Notes" at bounding box center [601, 195] width 46 height 30
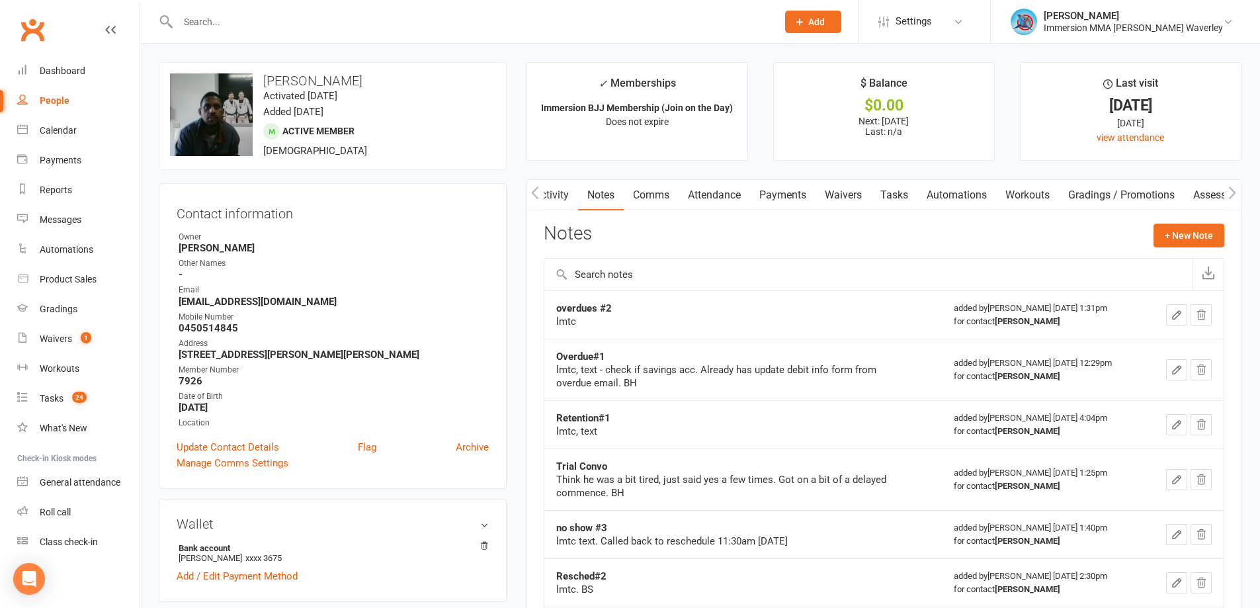
click at [899, 206] on link "Tasks" at bounding box center [894, 195] width 46 height 30
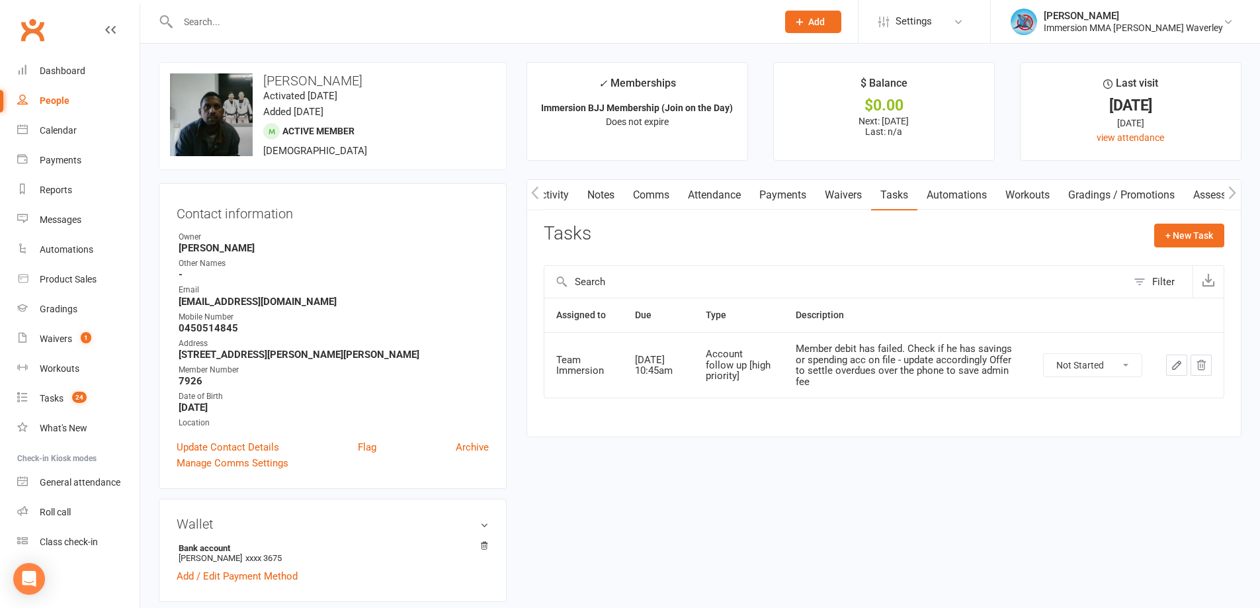
click at [843, 198] on link "Waivers" at bounding box center [843, 195] width 56 height 30
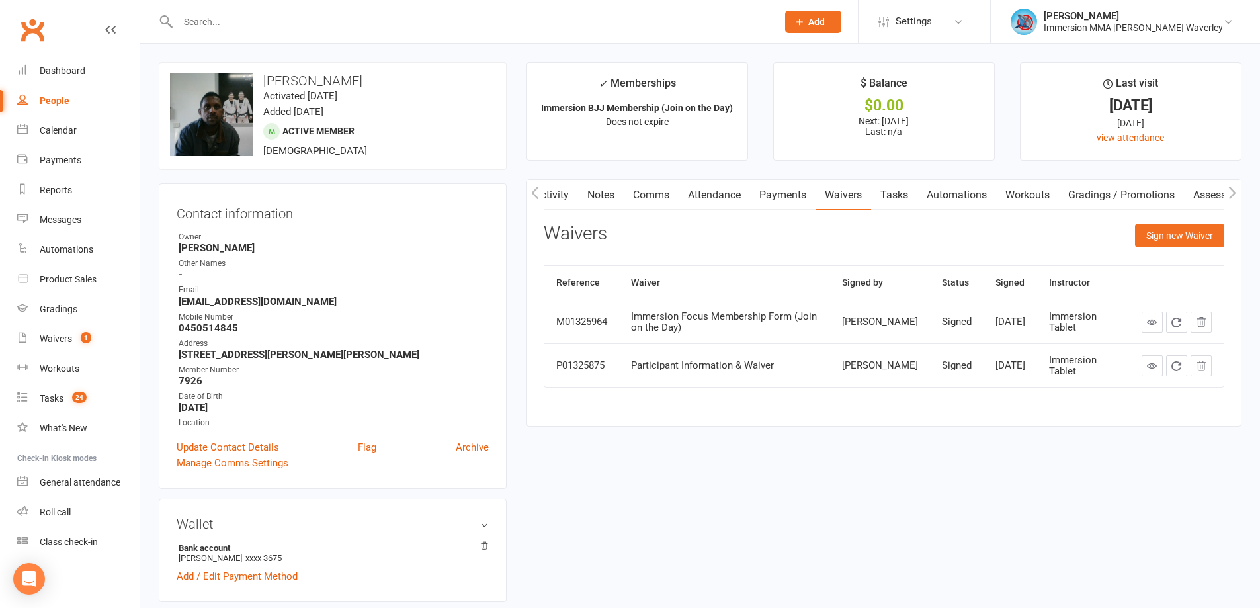
click at [567, 198] on link "Activity" at bounding box center [551, 195] width 53 height 30
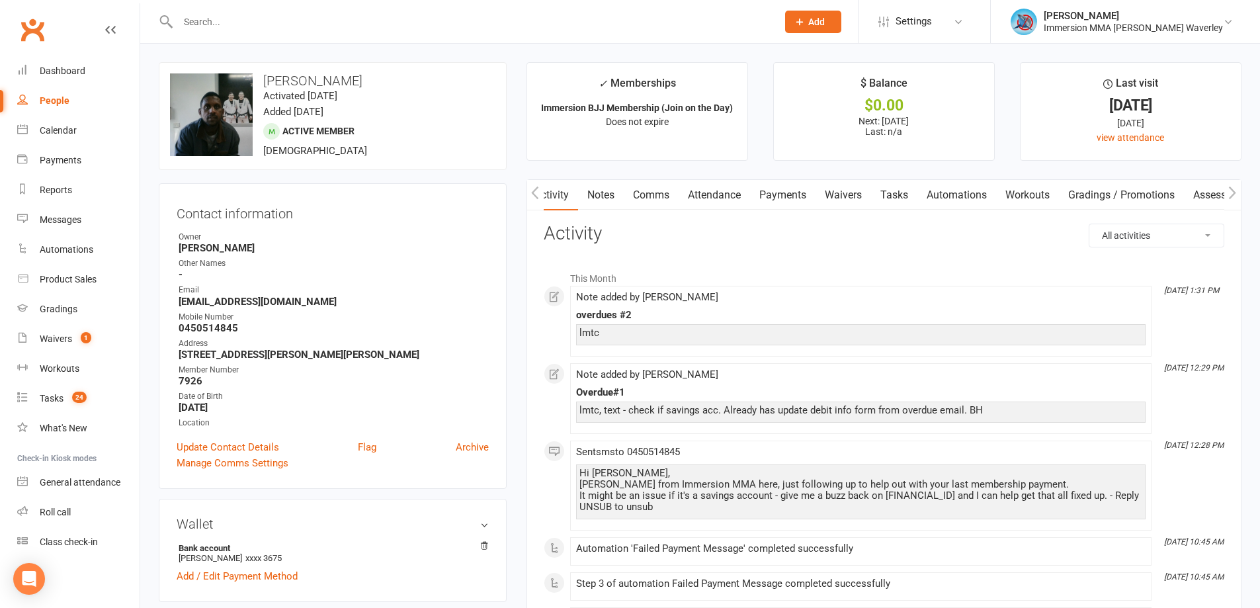
click at [598, 194] on link "Notes" at bounding box center [601, 195] width 46 height 30
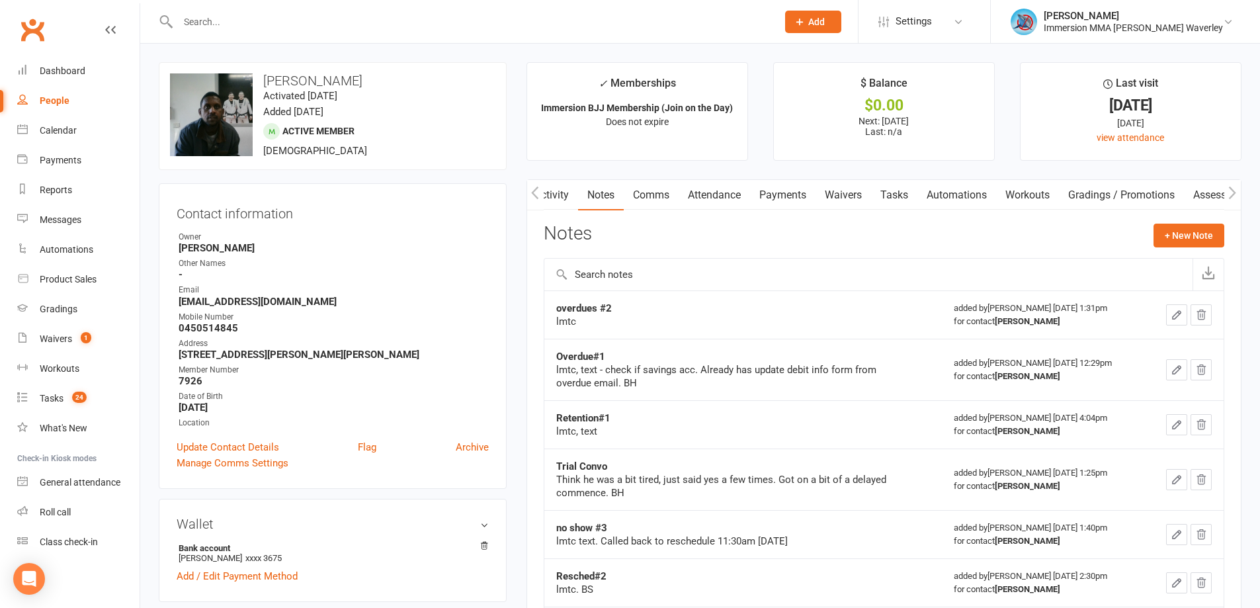
click at [657, 189] on link "Comms" at bounding box center [651, 195] width 55 height 30
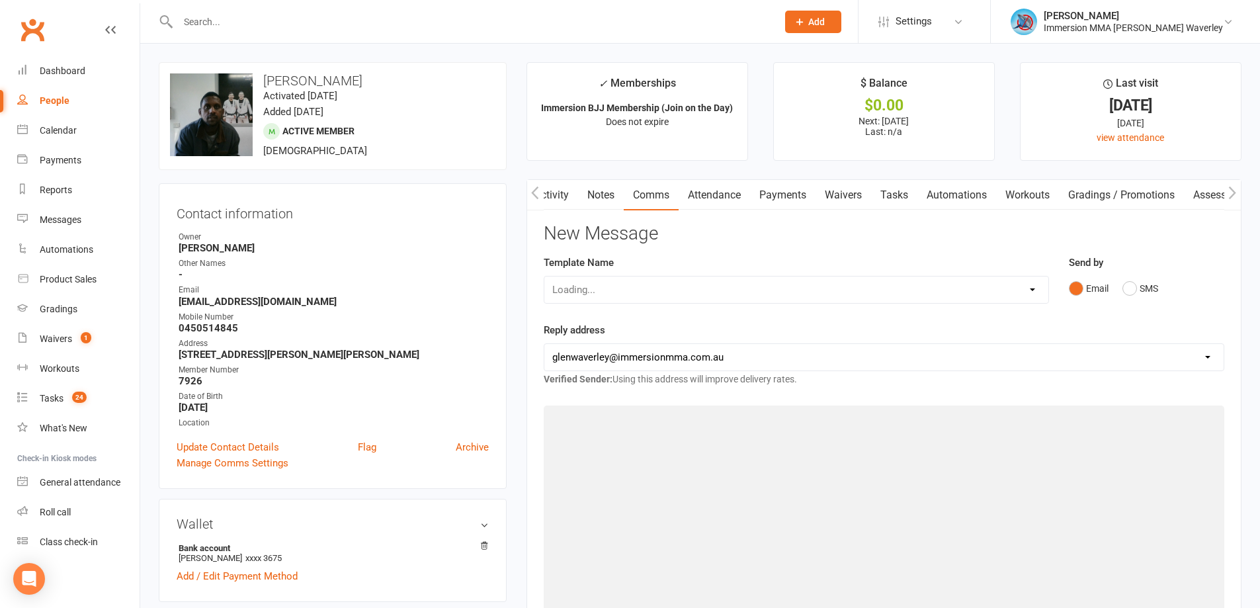
scroll to position [0, 4]
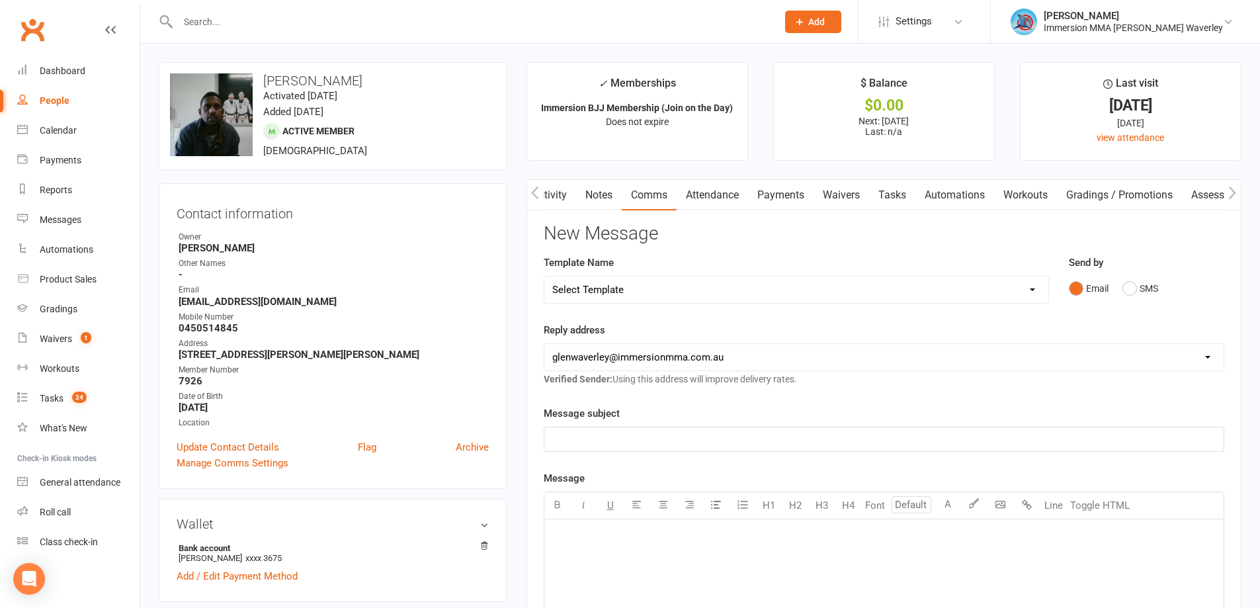
click at [553, 198] on link "Activity" at bounding box center [549, 195] width 53 height 30
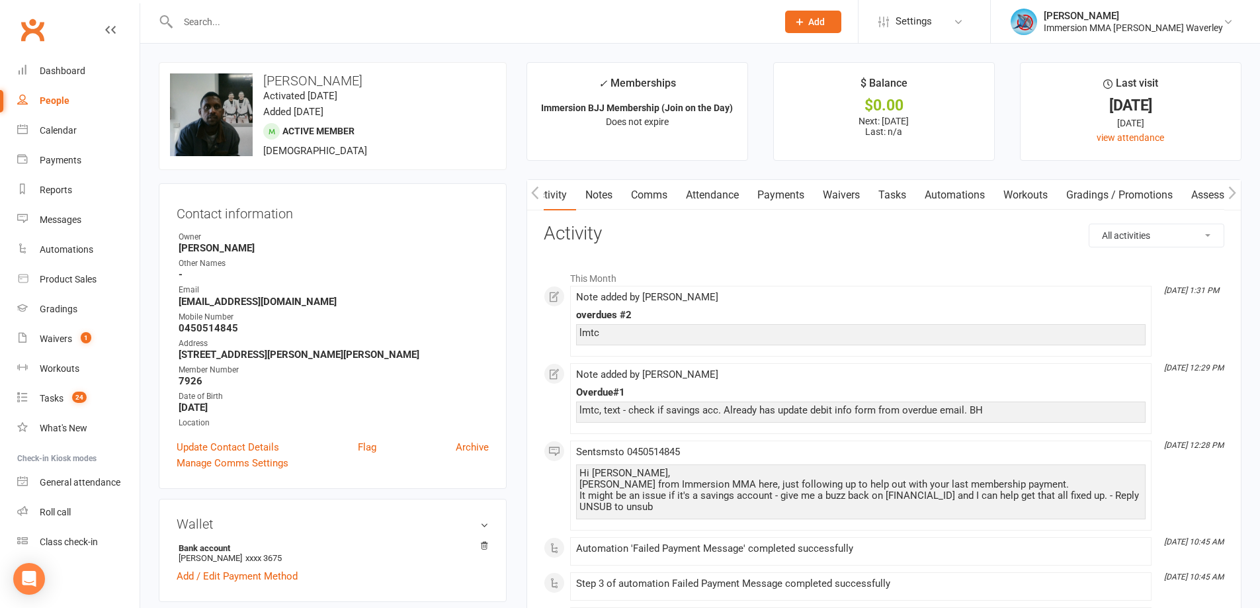
click at [661, 192] on link "Comms" at bounding box center [649, 195] width 55 height 30
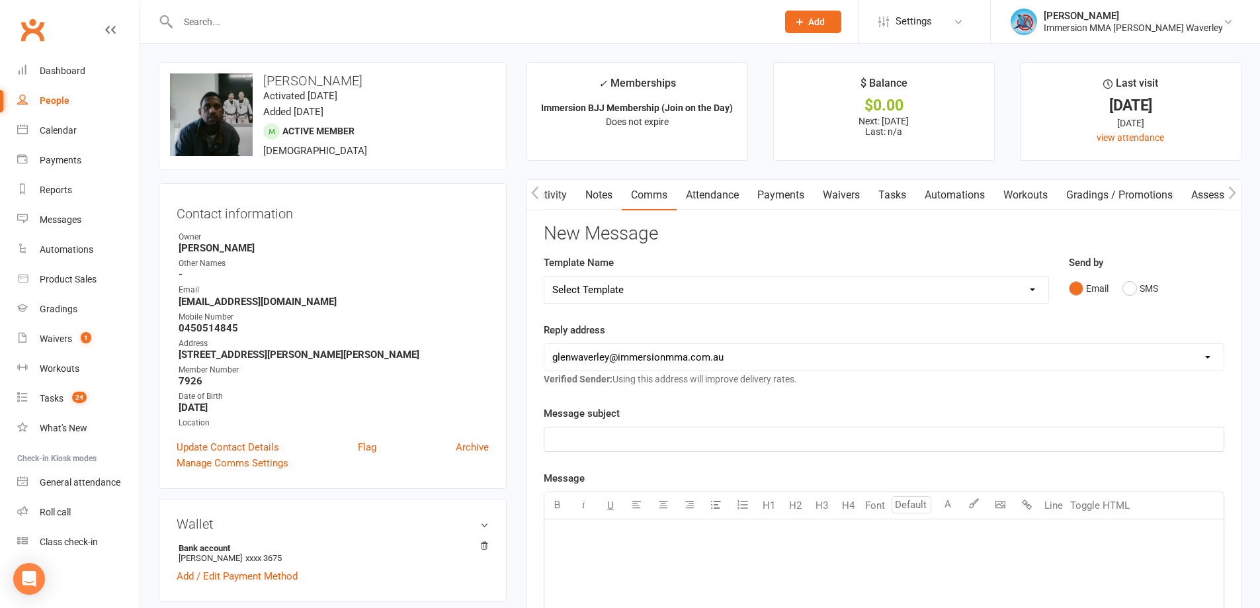
click at [294, 75] on h3 "Prasantha Dissanayake" at bounding box center [332, 80] width 325 height 15
copy h3 "Prasantha"
click at [1147, 282] on button "SMS" at bounding box center [1140, 288] width 36 height 25
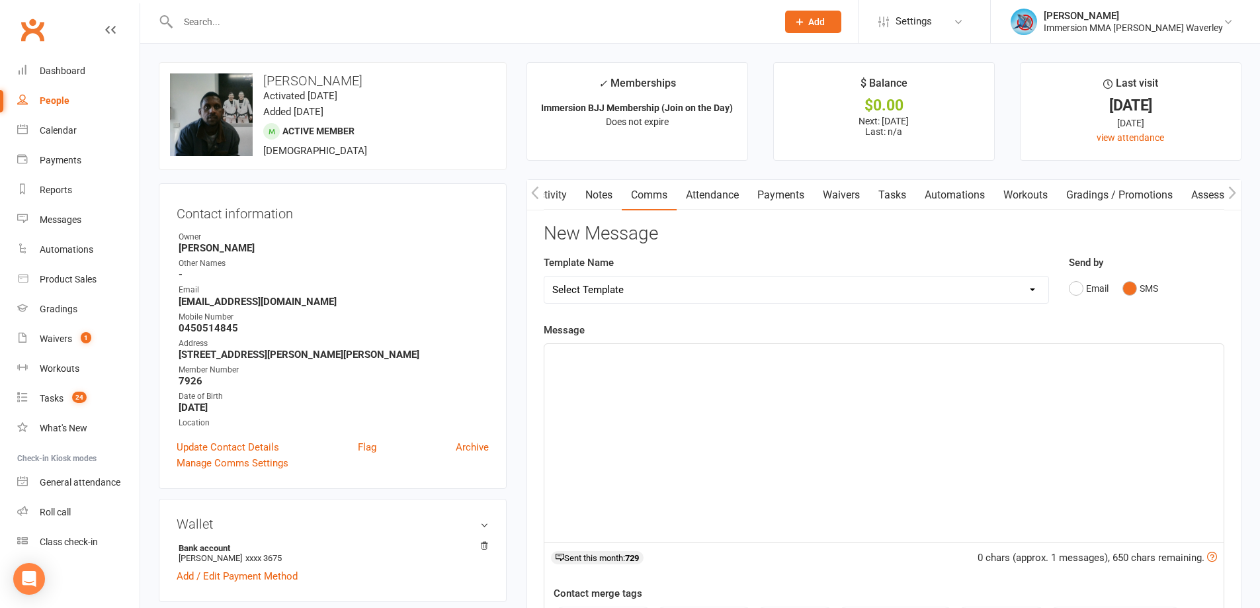
click at [907, 425] on div "﻿" at bounding box center [883, 443] width 679 height 198
click at [884, 360] on p "Hi there Prasantha, it's just Ben from Immersion MMA" at bounding box center [883, 356] width 663 height 16
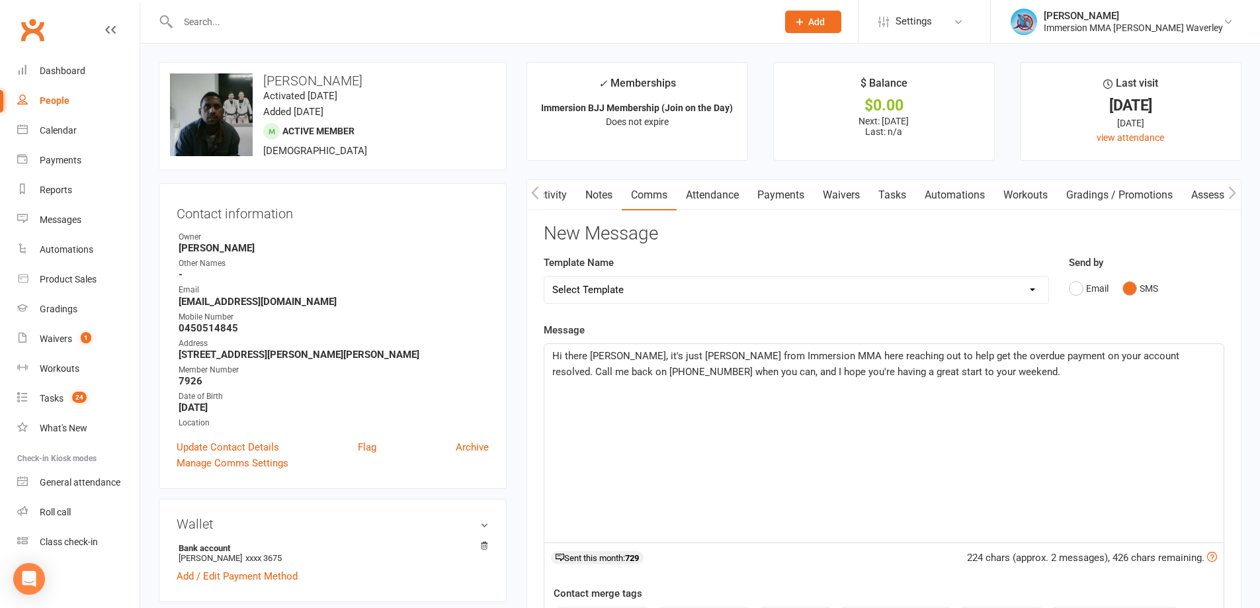
scroll to position [352, 0]
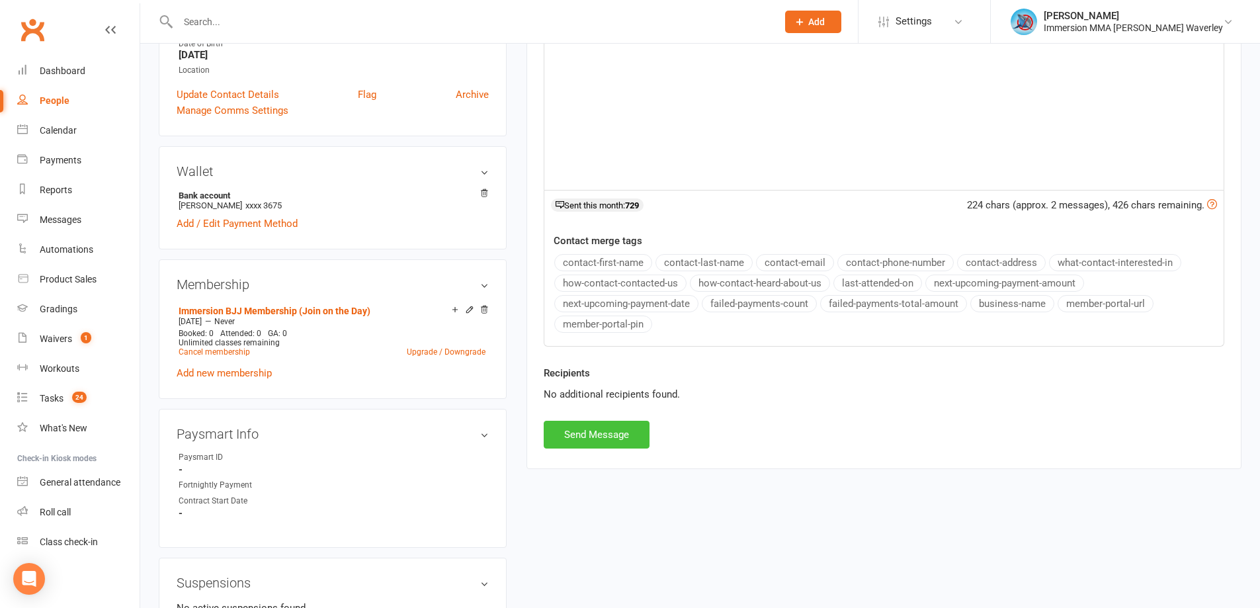
click at [581, 443] on button "Send Message" at bounding box center [597, 435] width 106 height 28
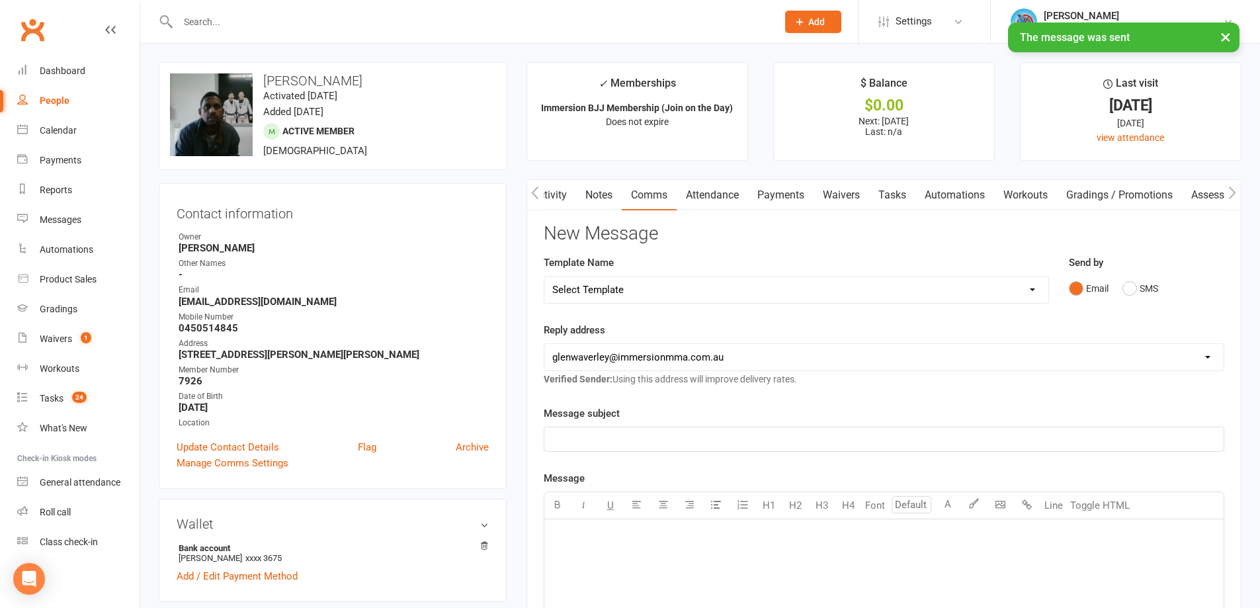
click at [585, 191] on link "Notes" at bounding box center [599, 195] width 46 height 30
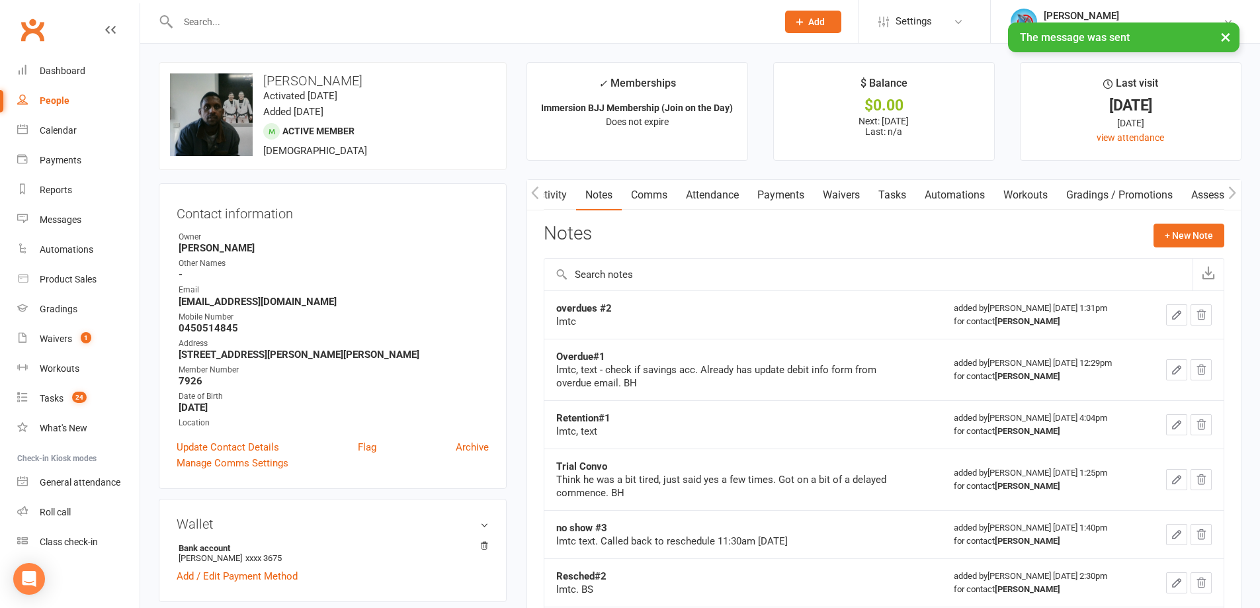
click at [590, 303] on strong "overdues #2" at bounding box center [584, 308] width 56 height 12
copy strong "overdues #2"
click at [1171, 240] on button "+ New Note" at bounding box center [1188, 235] width 71 height 24
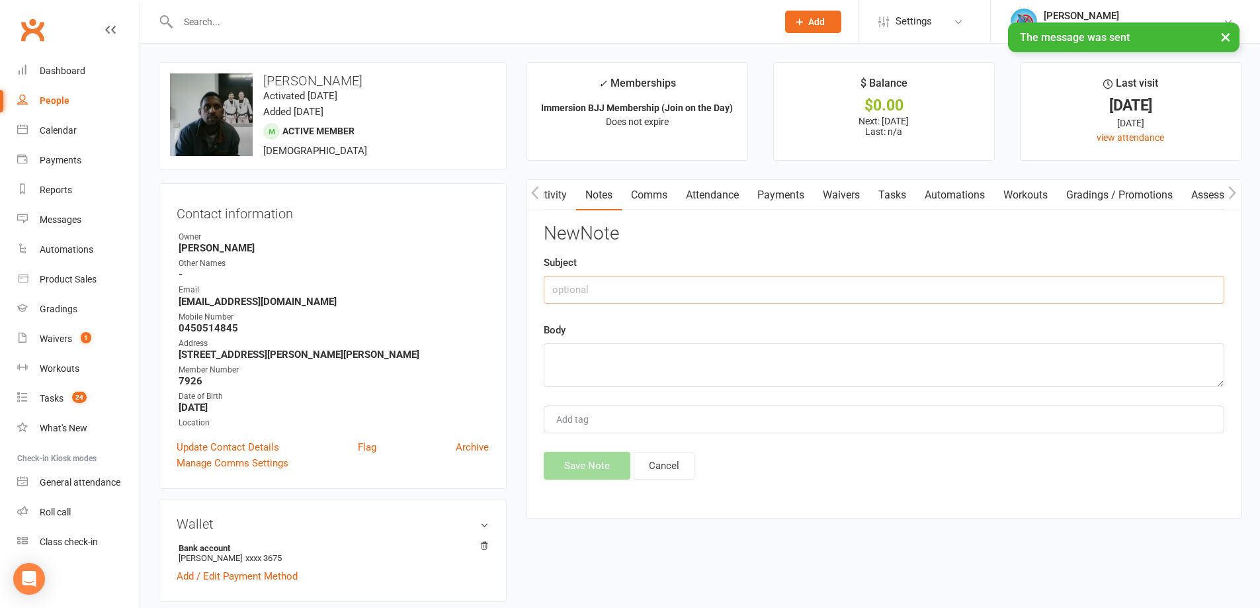
click at [591, 286] on input "text" at bounding box center [884, 290] width 680 height 28
paste input "overdues #2"
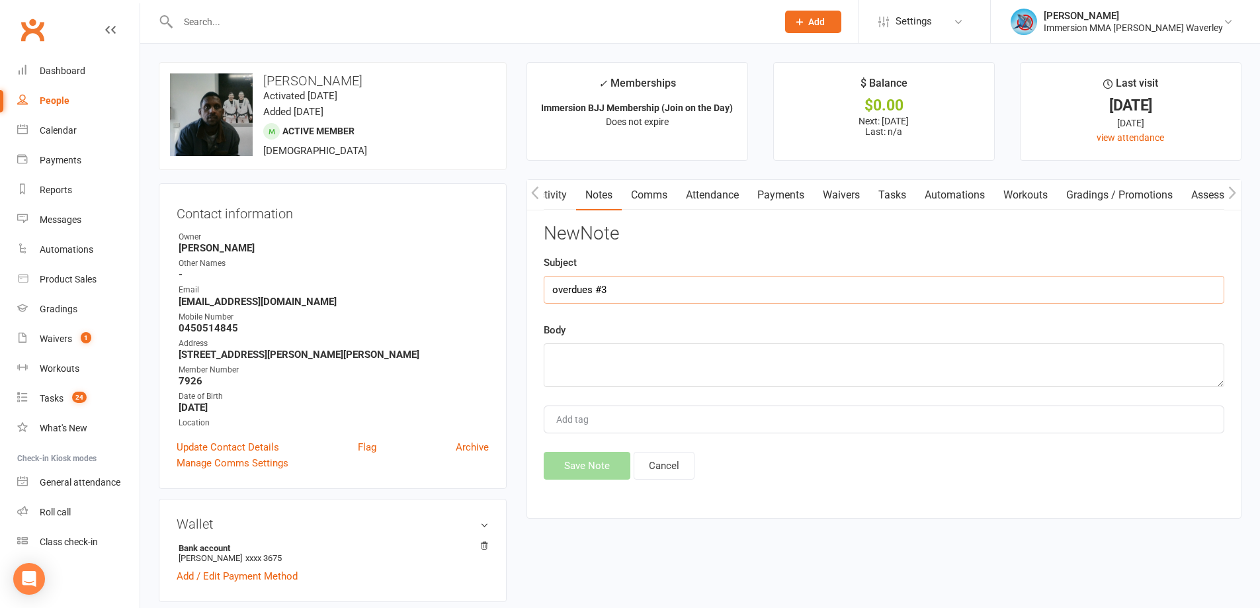
type input "overdues #3"
type textarea "lmtc, text"
click at [573, 478] on button "Save Note" at bounding box center [587, 466] width 87 height 28
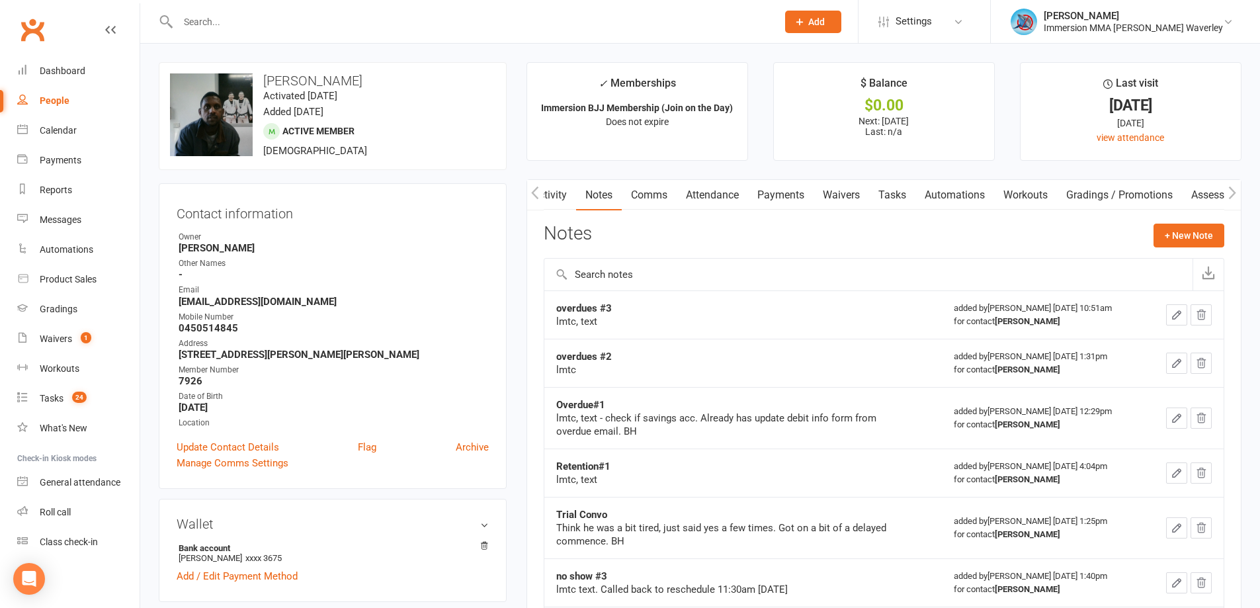
click at [903, 195] on link "Tasks" at bounding box center [892, 195] width 46 height 30
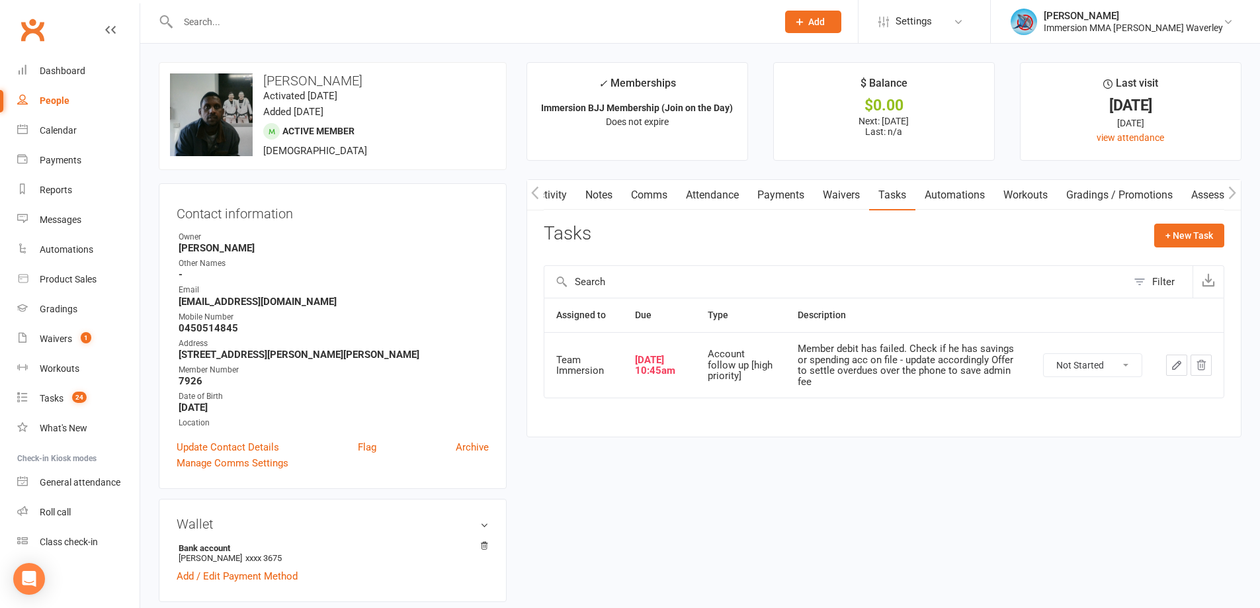
click at [1170, 373] on button "button" at bounding box center [1176, 364] width 21 height 21
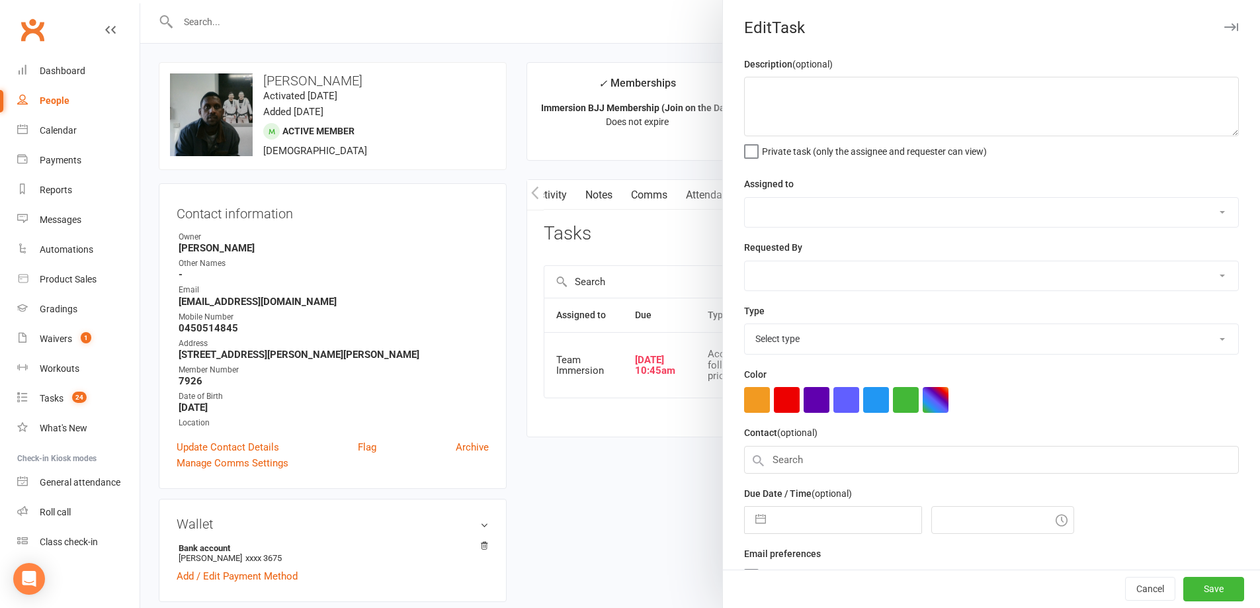
type textarea "Member debit has failed. Check if he has savings or spending acc on file - upda…"
select select "48837"
type input "[DATE]"
type input "10:45am"
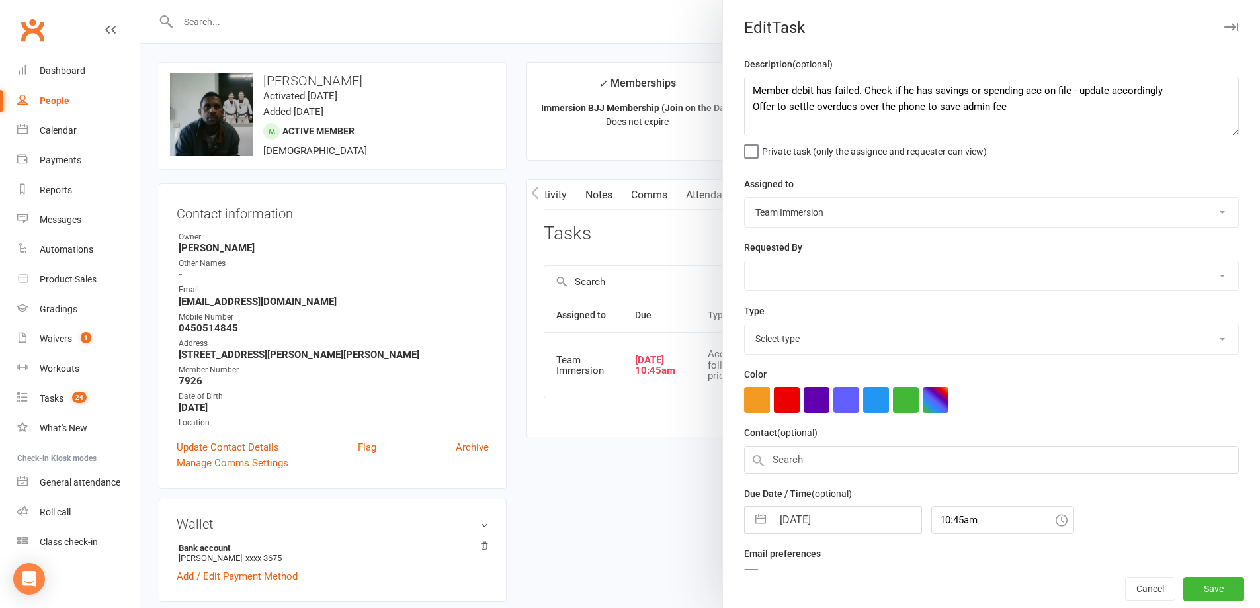
select select "27317"
click at [813, 548] on label "Email preferences" at bounding box center [782, 550] width 77 height 15
click at [815, 520] on input "[DATE]" at bounding box center [846, 516] width 149 height 26
select select "6"
select select "2025"
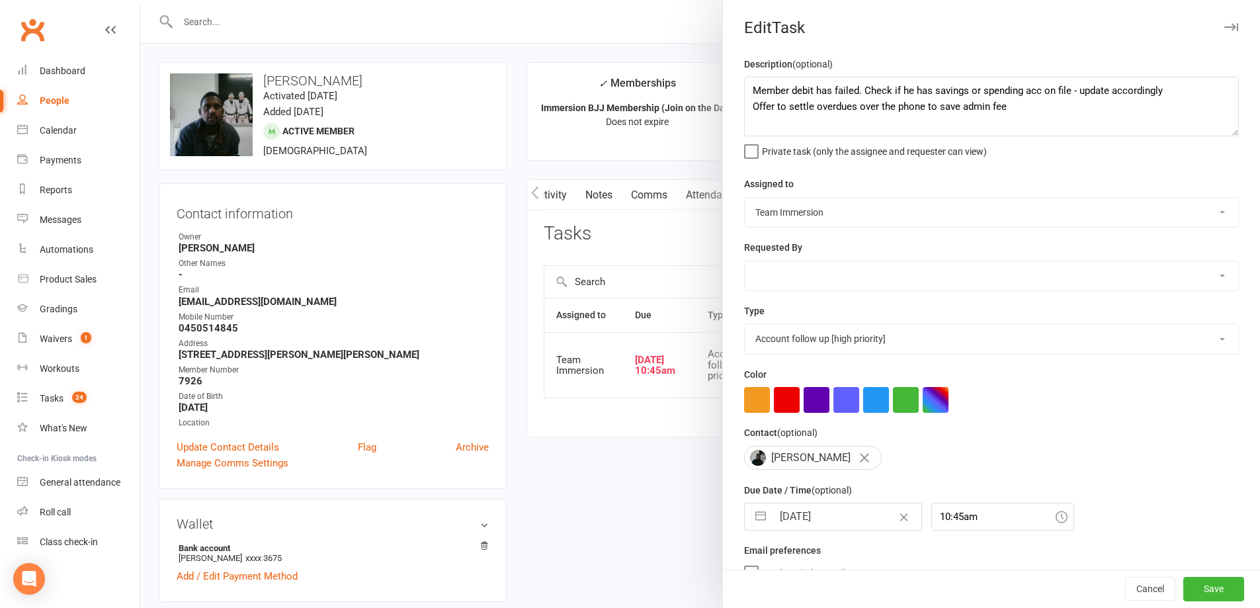
select select "7"
select select "2025"
select select "8"
select select "2025"
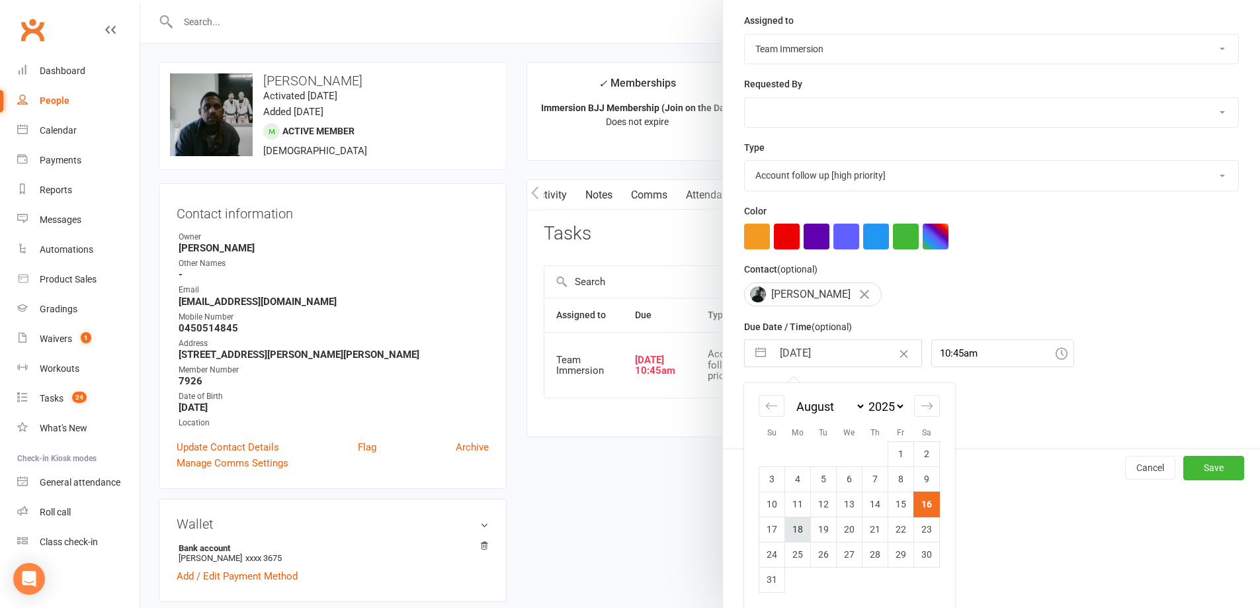
click at [795, 536] on td "18" at bounding box center [798, 528] width 26 height 25
type input "[DATE]"
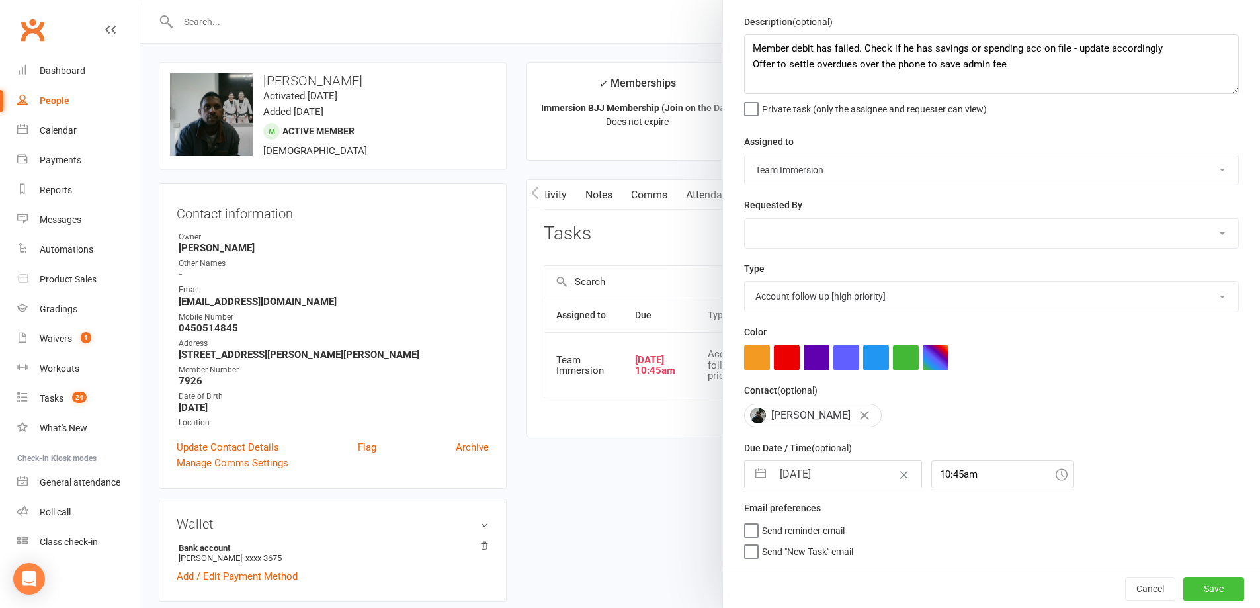
click at [1186, 598] on button "Save" at bounding box center [1213, 589] width 61 height 24
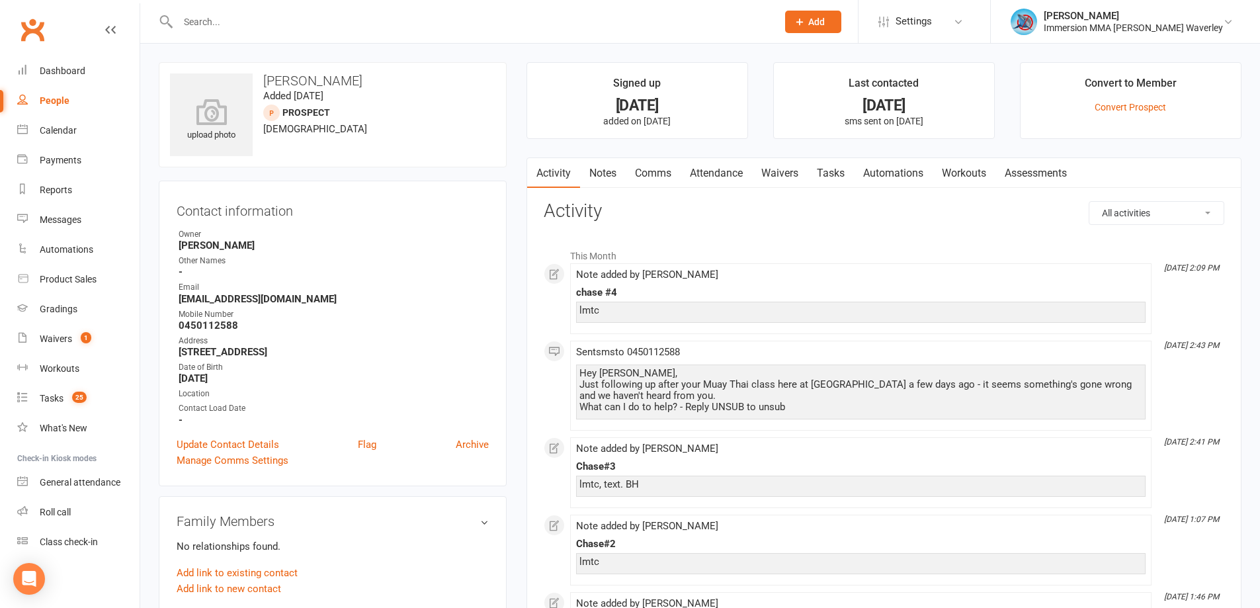
click at [606, 164] on link "Notes" at bounding box center [603, 173] width 46 height 30
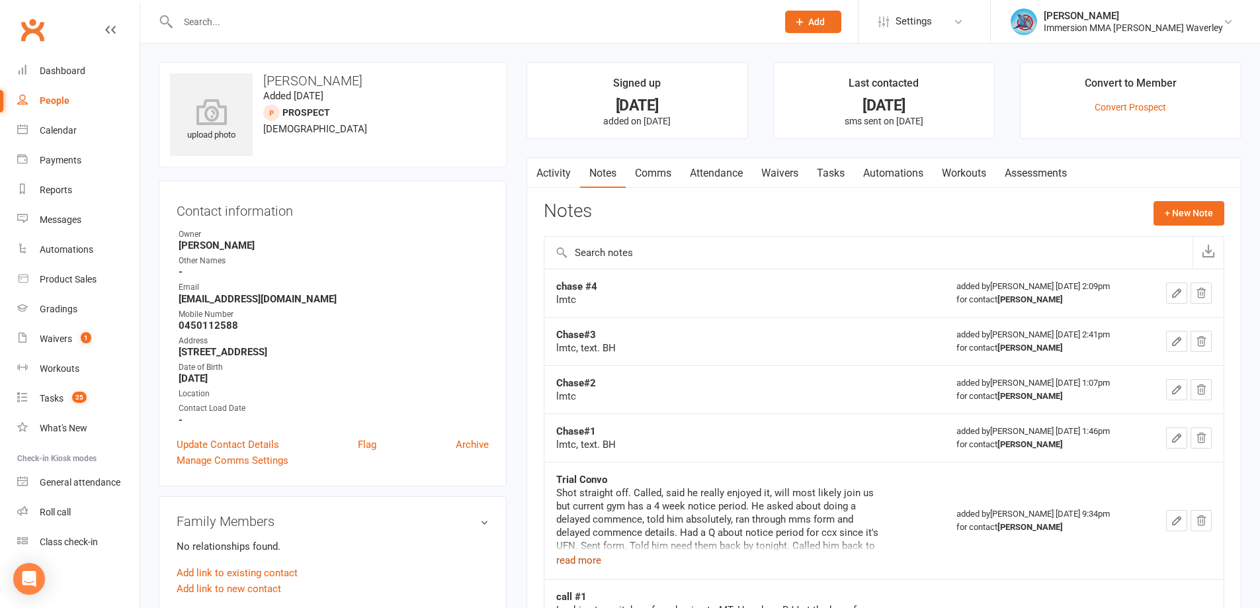
click at [591, 557] on button "read more" at bounding box center [578, 560] width 45 height 16
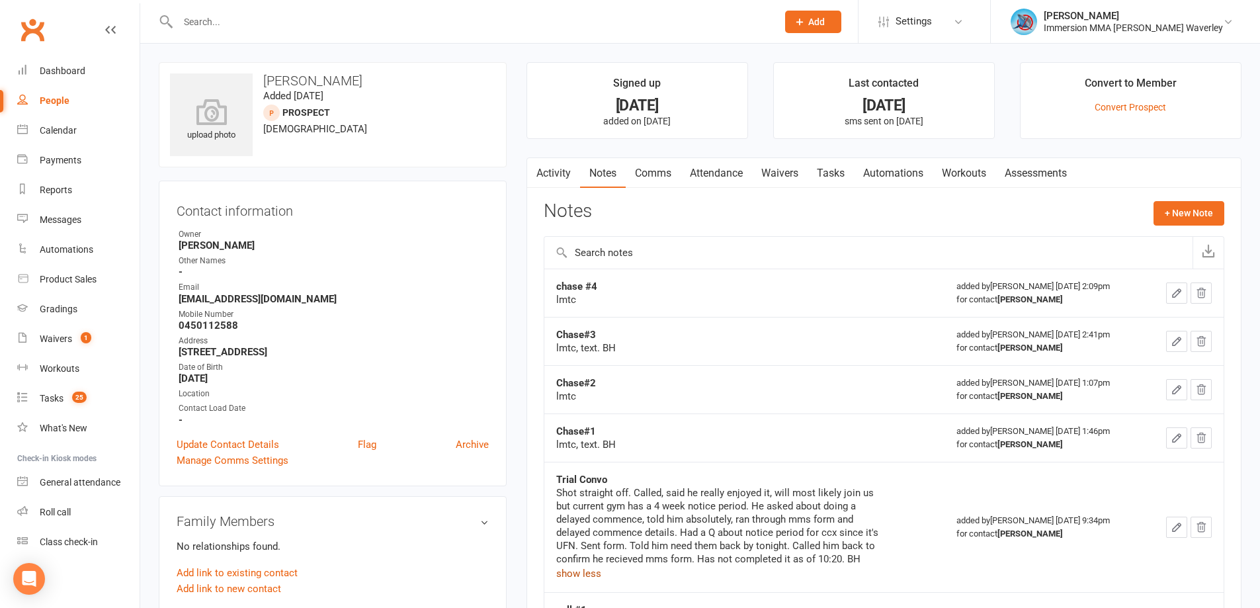
click at [657, 172] on link "Comms" at bounding box center [653, 173] width 55 height 30
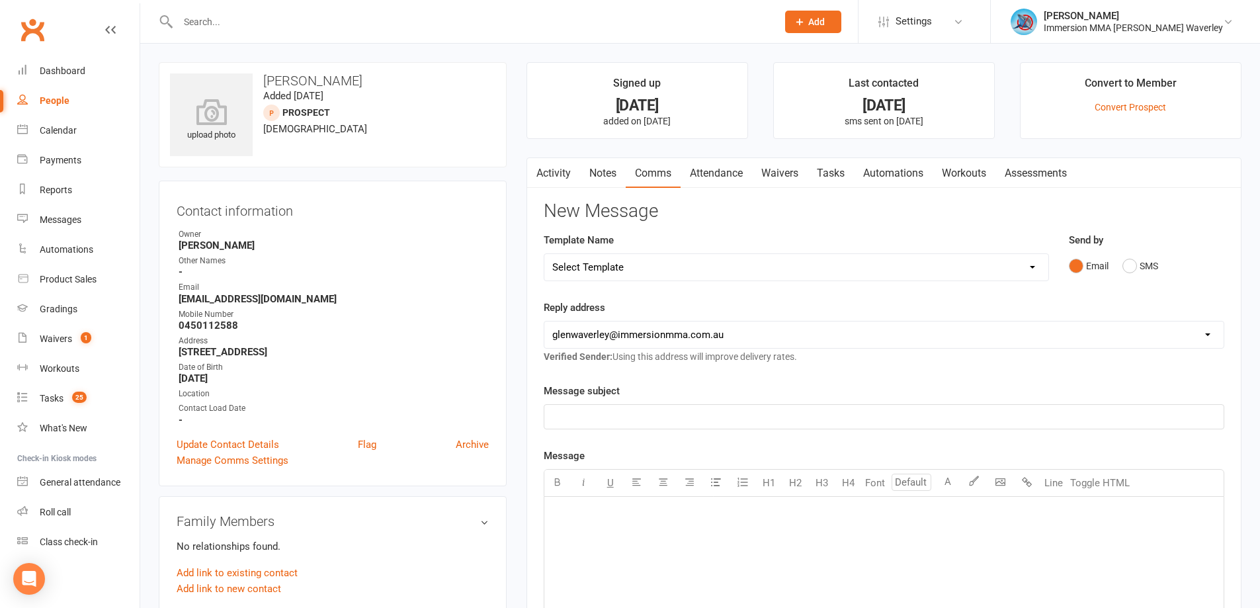
click at [616, 269] on select "Select Template [Email] Adult Appt Confirmation Email [SMS] Booking Confirmatio…" at bounding box center [796, 267] width 504 height 26
select select "8"
click at [544, 254] on select "Select Template [Email] Adult Appt Confirmation Email [SMS] Booking Confirmatio…" at bounding box center [796, 267] width 504 height 26
click at [819, 543] on div "-- Regards, Immersion Mixed Martial Arts Call: [PHONE_NUMBER] Web: $ [DOMAIN_NA…" at bounding box center [883, 601] width 679 height 208
click at [568, 514] on p at bounding box center [883, 513] width 663 height 16
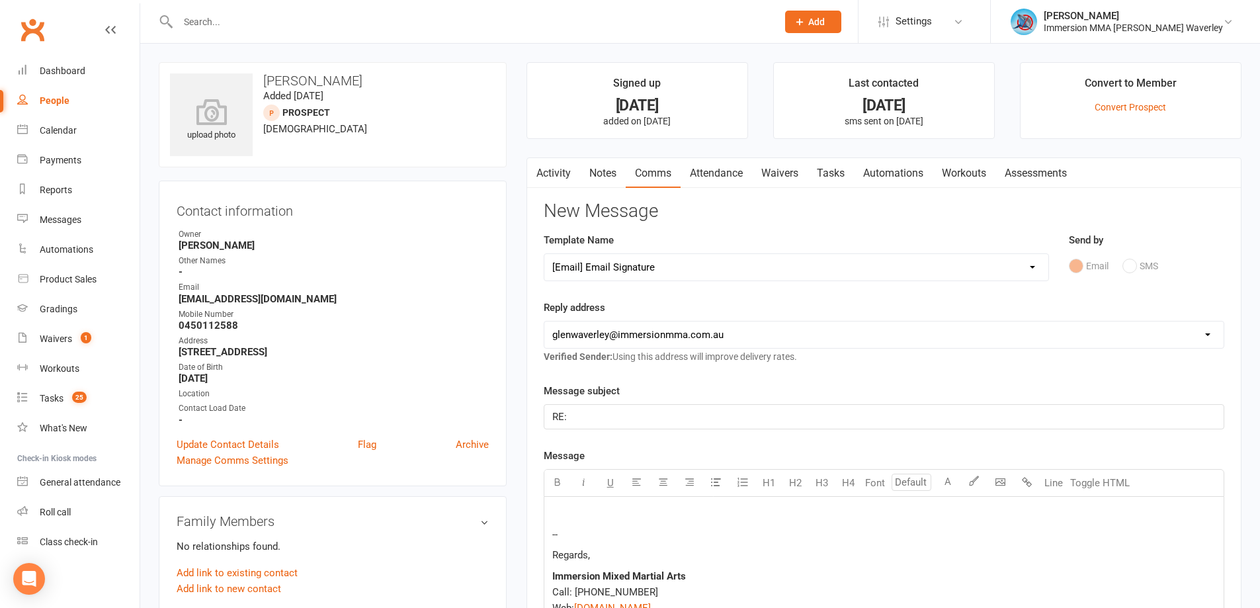
click at [620, 420] on p "RE:" at bounding box center [883, 417] width 663 height 16
click at [567, 415] on span "RE: Your Martial Arts Journey" at bounding box center [617, 417] width 130 height 12
click at [598, 508] on p at bounding box center [883, 513] width 663 height 16
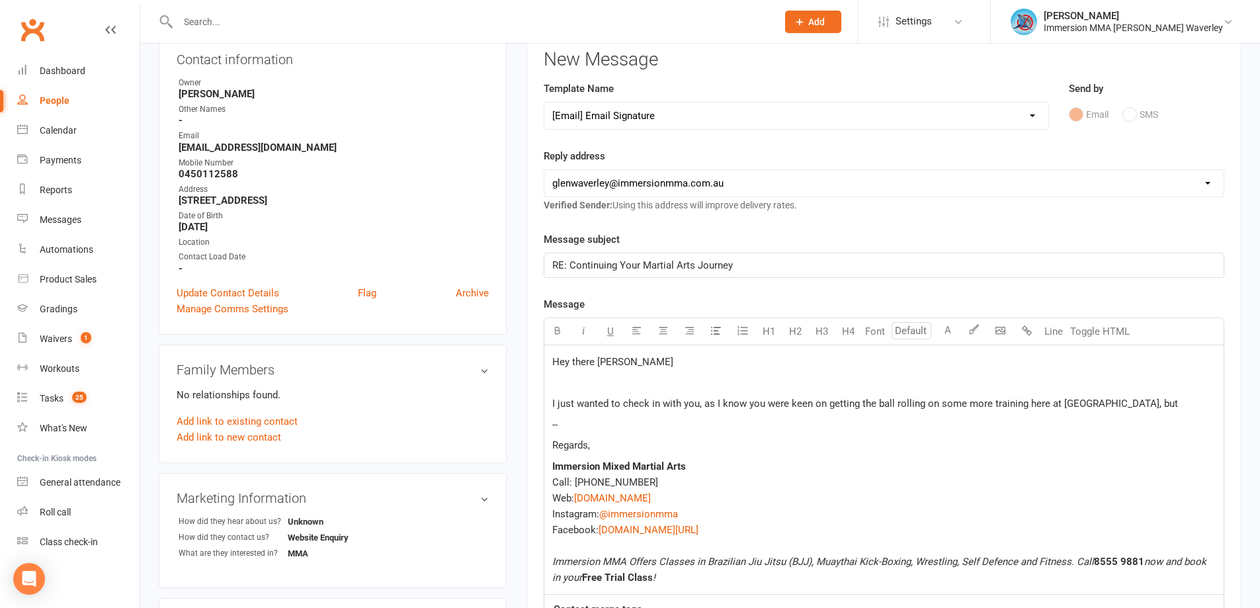
scroll to position [177, 0]
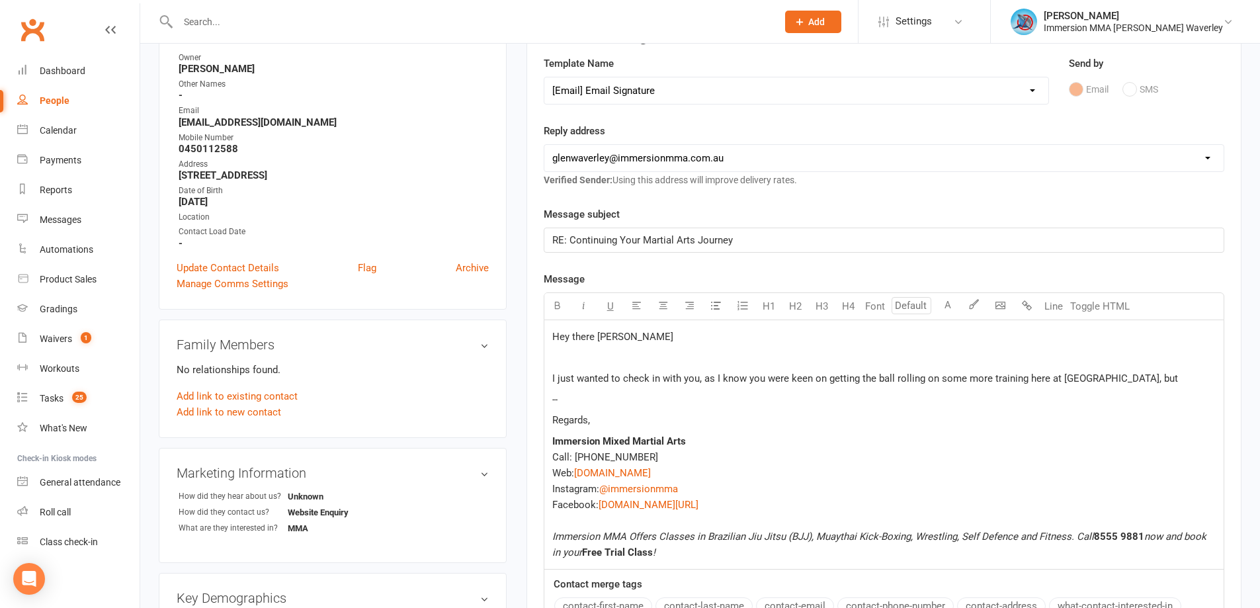
click at [864, 426] on p "Regards," at bounding box center [883, 420] width 663 height 16
click at [1145, 383] on p "I just wanted to check in with you, as I know you were keen on getting the ball…" at bounding box center [883, 378] width 663 height 16
click at [708, 378] on span "I just wanted to check in with you, as I know you were keen on getting the ball…" at bounding box center [865, 378] width 626 height 12
click at [1124, 380] on span "I just wanted to check in with you, as I know you were keen on getting the ball…" at bounding box center [865, 378] width 626 height 12
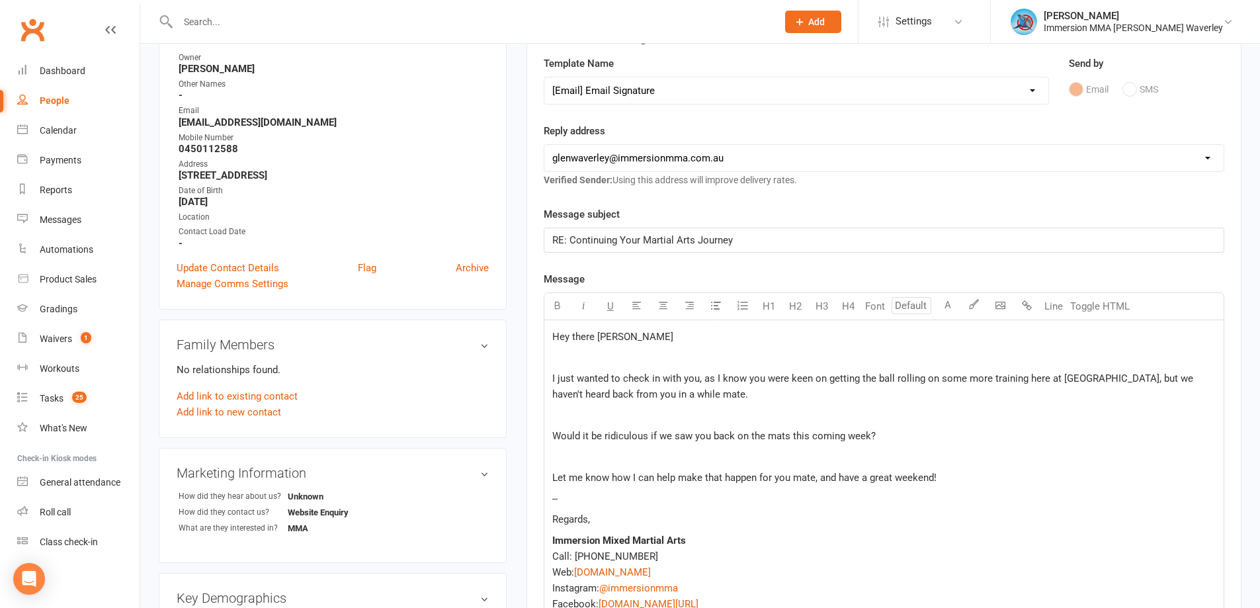
click at [598, 517] on p "Regards," at bounding box center [883, 519] width 663 height 16
click at [635, 397] on span "I just wanted to check in with you, as I know you were keen on getting the ball…" at bounding box center [873, 386] width 643 height 28
click at [691, 397] on span "I just wanted to check in with you, as I know you were keen on getting the ball…" at bounding box center [873, 386] width 643 height 28
click at [552, 480] on span "Let me know how I can help make that happen for you mate, and have a great week…" at bounding box center [744, 477] width 384 height 12
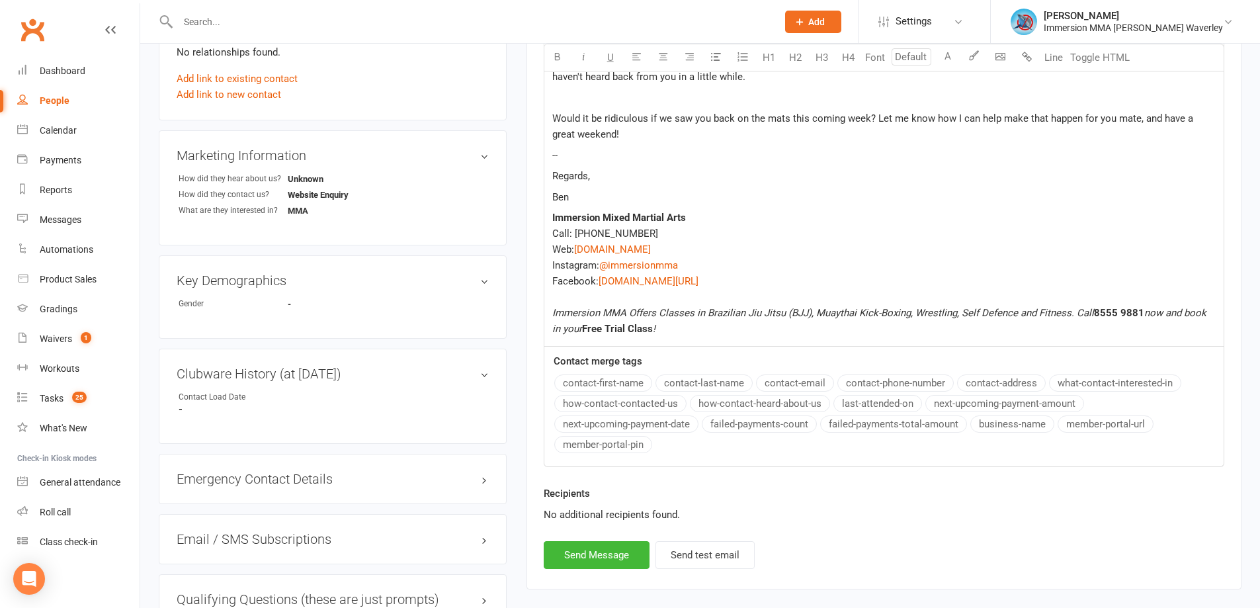
scroll to position [604, 0]
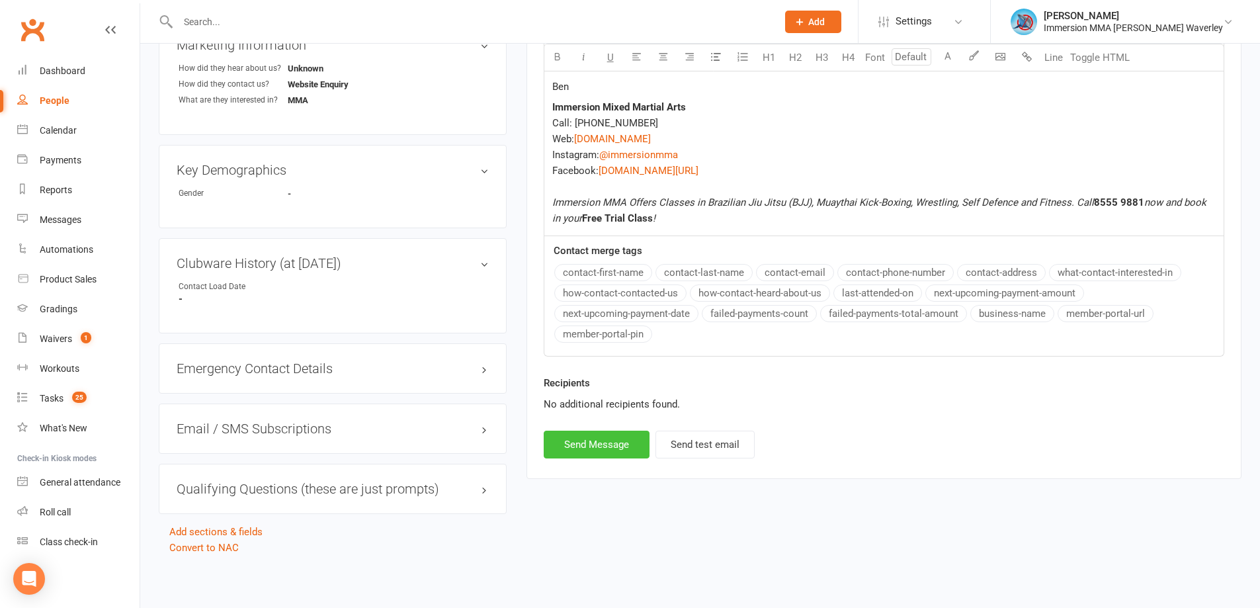
click at [641, 453] on button "Send Message" at bounding box center [597, 444] width 106 height 28
select select
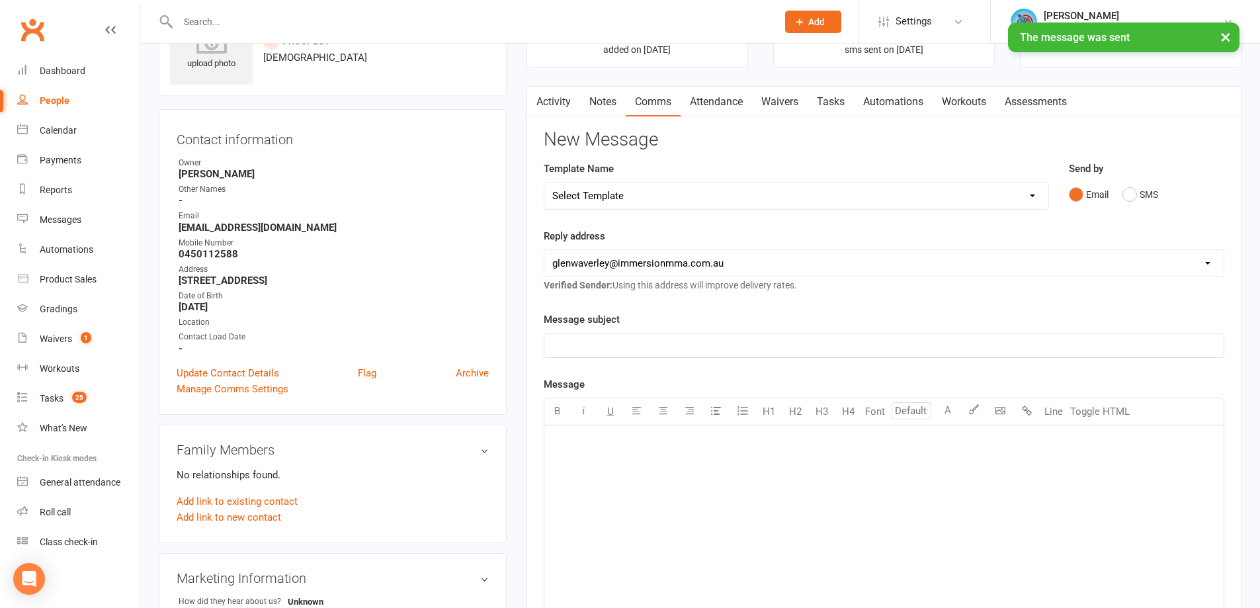
scroll to position [0, 0]
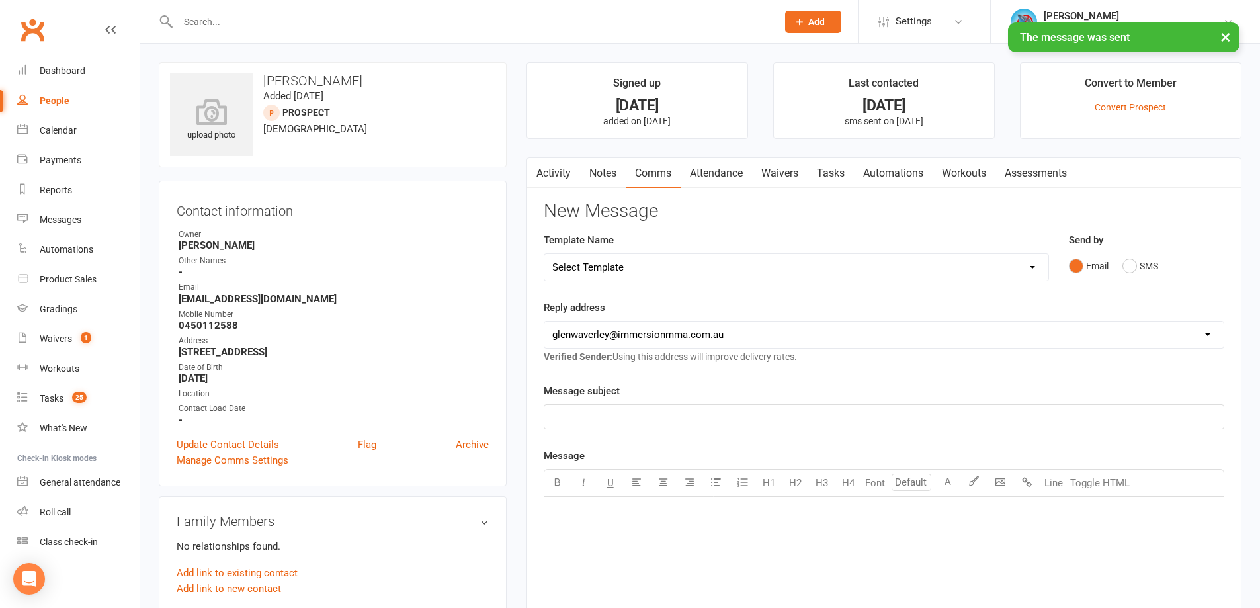
drag, startPoint x: 848, startPoint y: 181, endPoint x: 858, endPoint y: 187, distance: 11.9
click at [848, 179] on link "Tasks" at bounding box center [830, 173] width 46 height 30
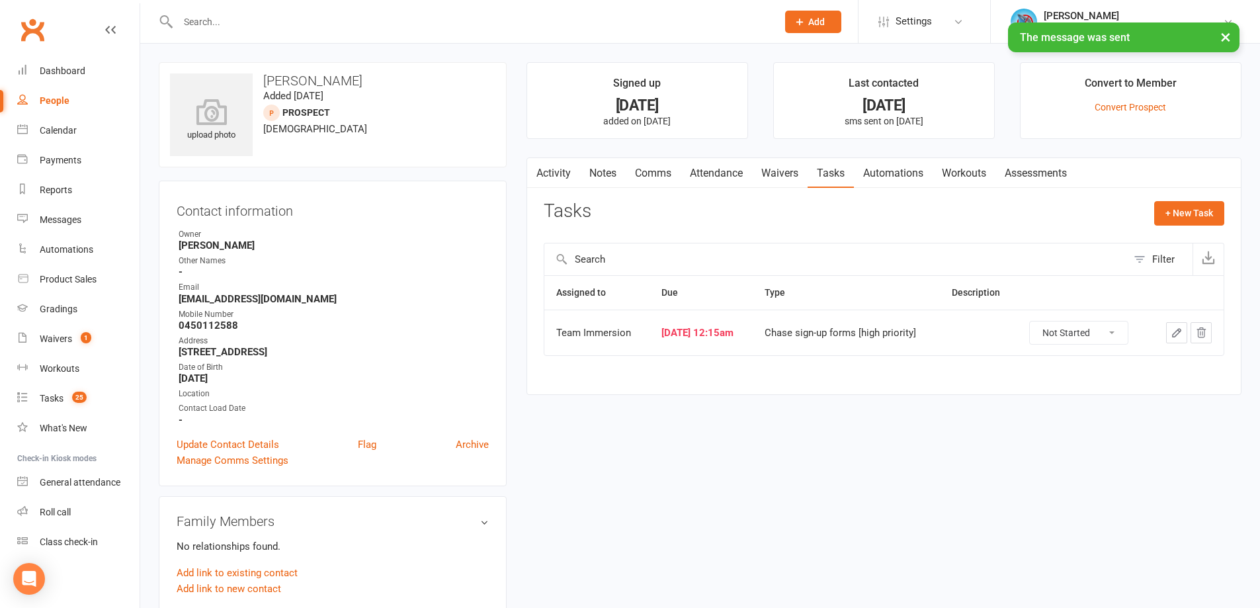
click at [1181, 334] on icon "button" at bounding box center [1176, 333] width 12 height 12
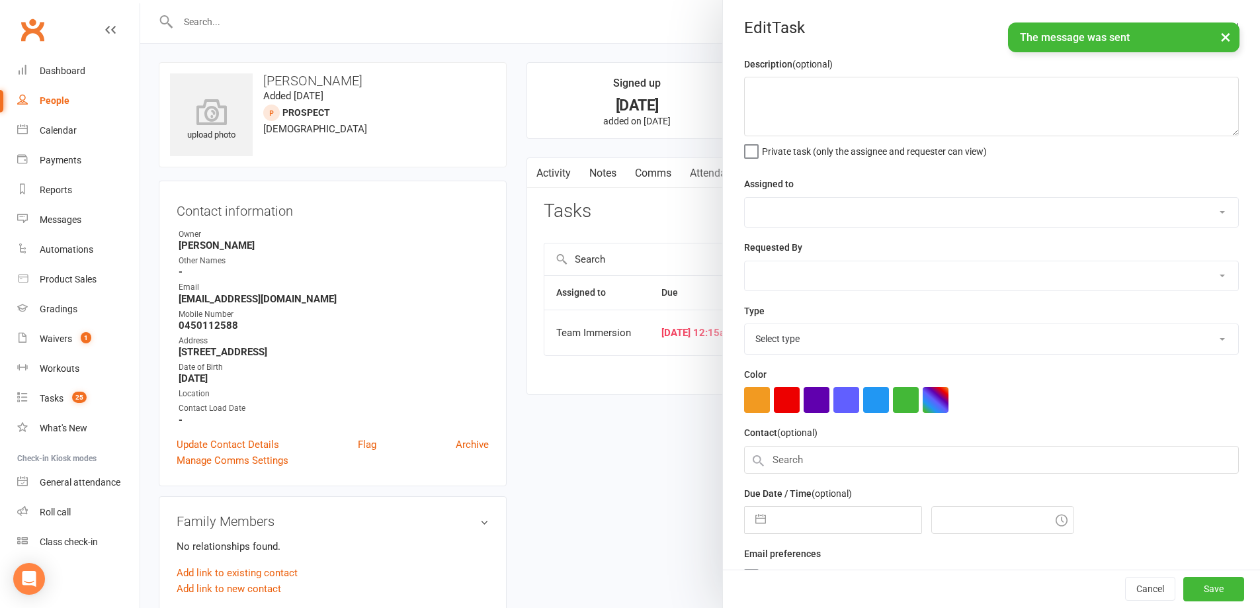
select select "48837"
type input "[DATE]"
type input "12:15am"
select select "27319"
select select "6"
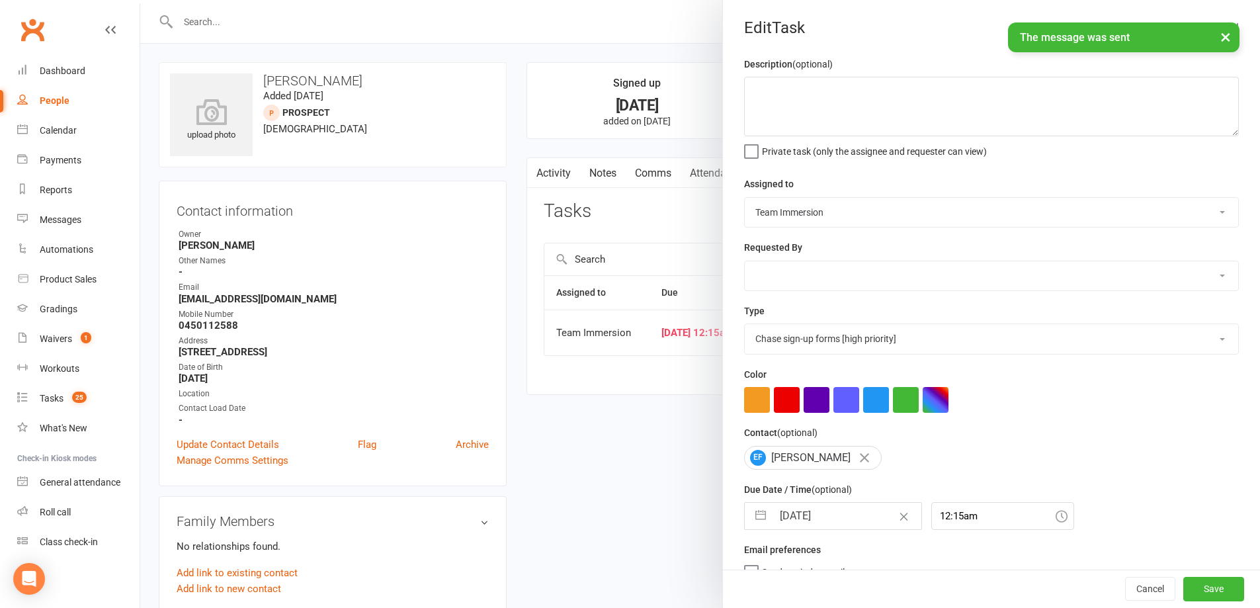
select select "2025"
select select "7"
select select "2025"
select select "8"
select select "2025"
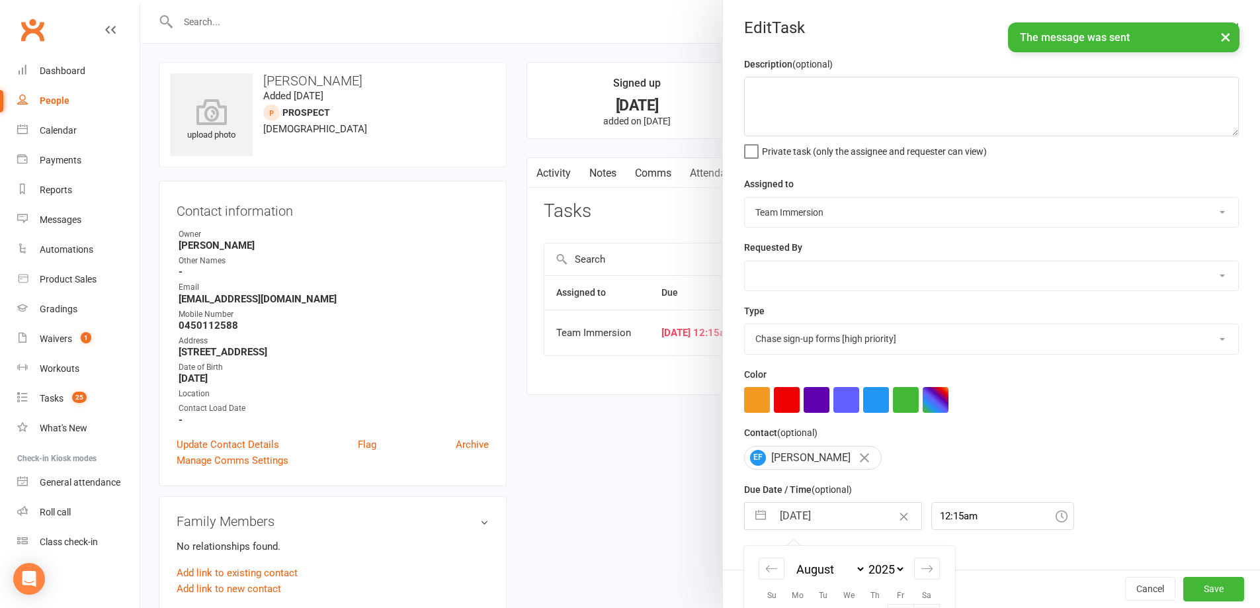
click at [812, 522] on input "[DATE]" at bounding box center [846, 516] width 149 height 26
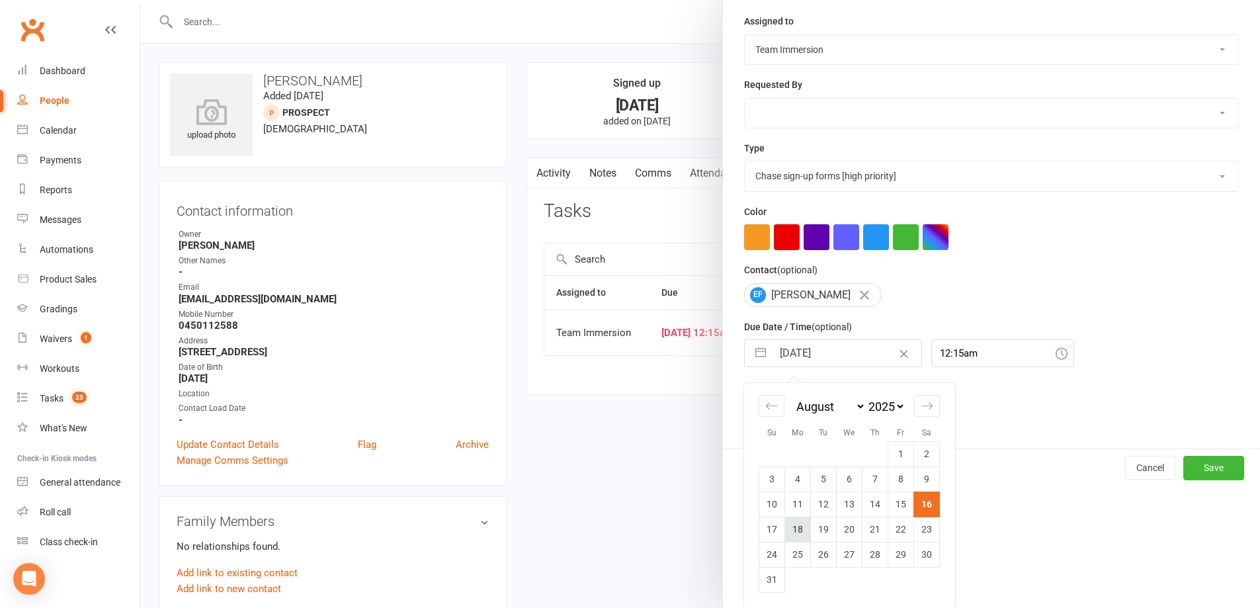
click at [792, 523] on td "18" at bounding box center [798, 528] width 26 height 25
type input "[DATE]"
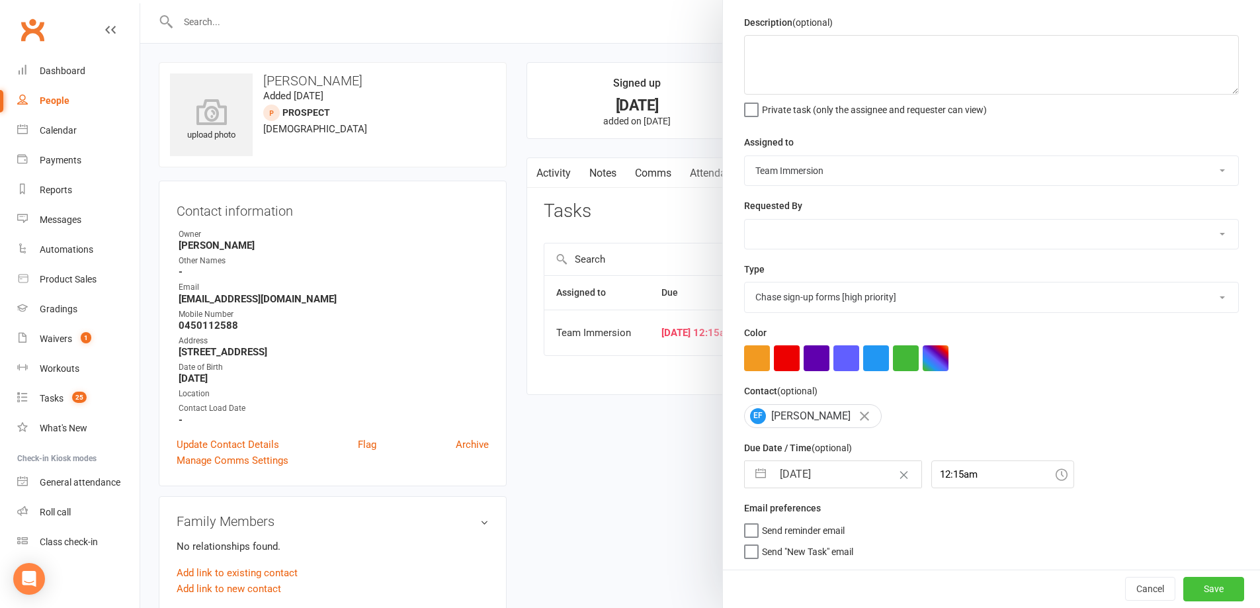
click at [1197, 581] on button "Save" at bounding box center [1213, 589] width 61 height 24
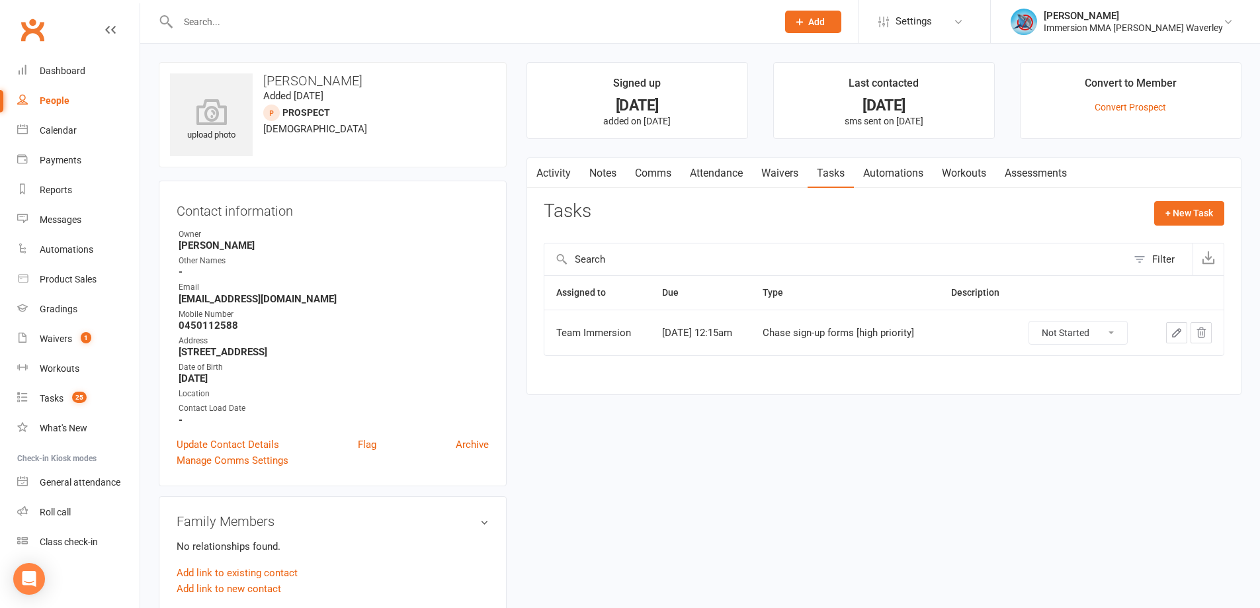
click at [602, 181] on link "Notes" at bounding box center [603, 173] width 46 height 30
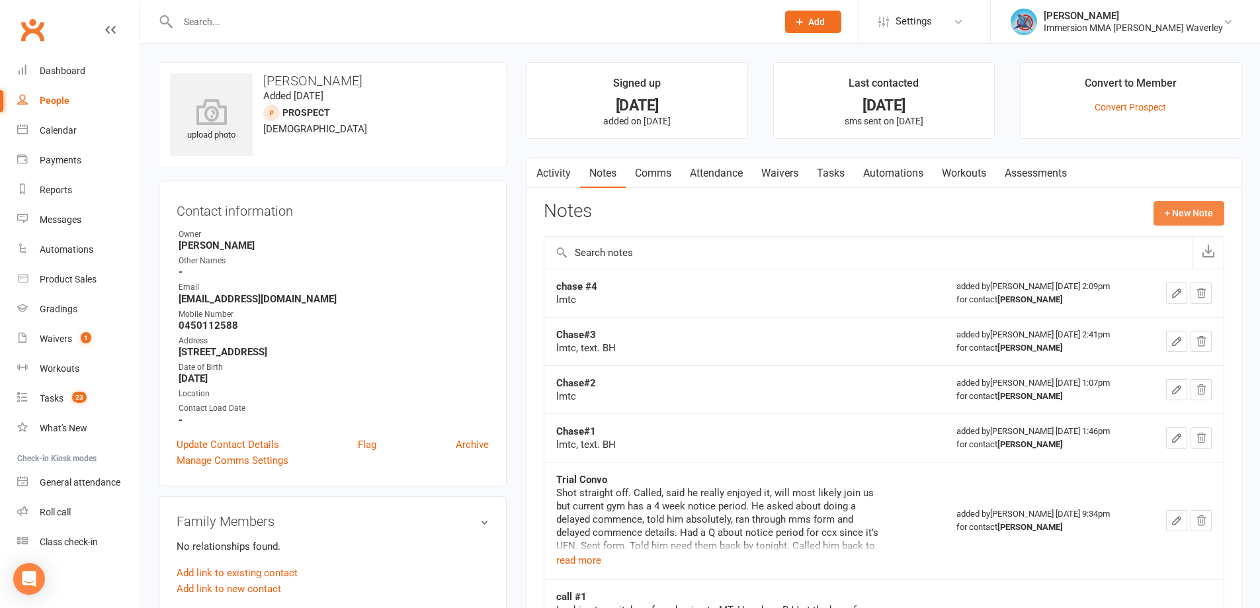
click at [1217, 209] on button "+ New Note" at bounding box center [1188, 213] width 71 height 24
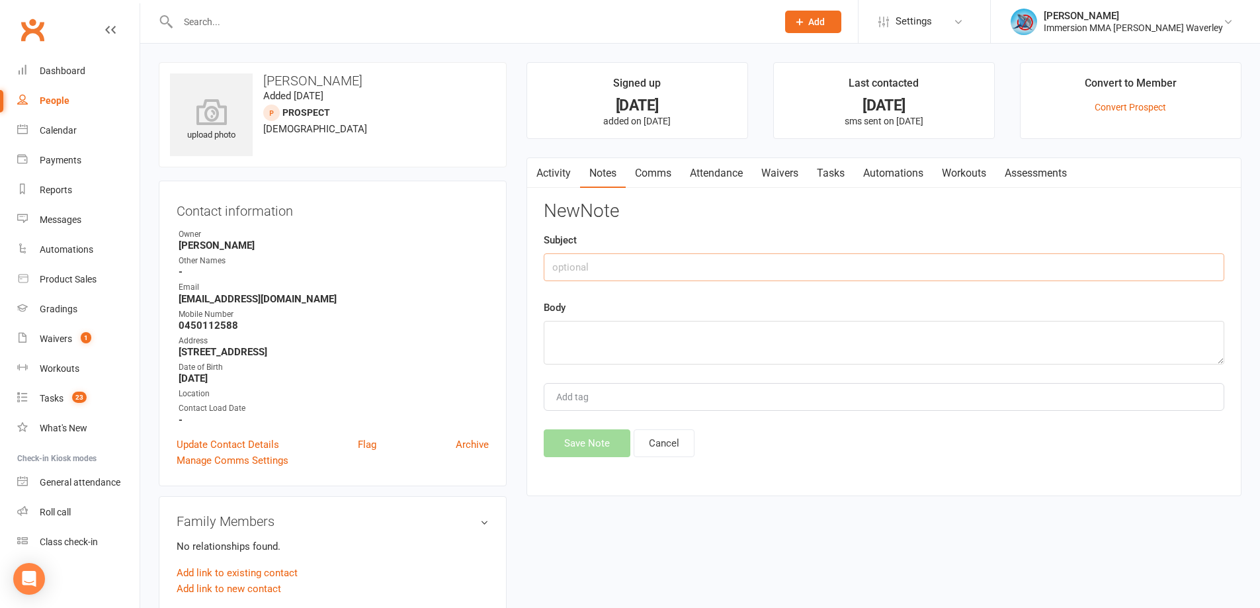
click at [625, 255] on input "text" at bounding box center [884, 267] width 680 height 28
type input "Chase#5"
type textarea "lmtc, email"
click at [592, 440] on button "Save Note" at bounding box center [587, 443] width 87 height 28
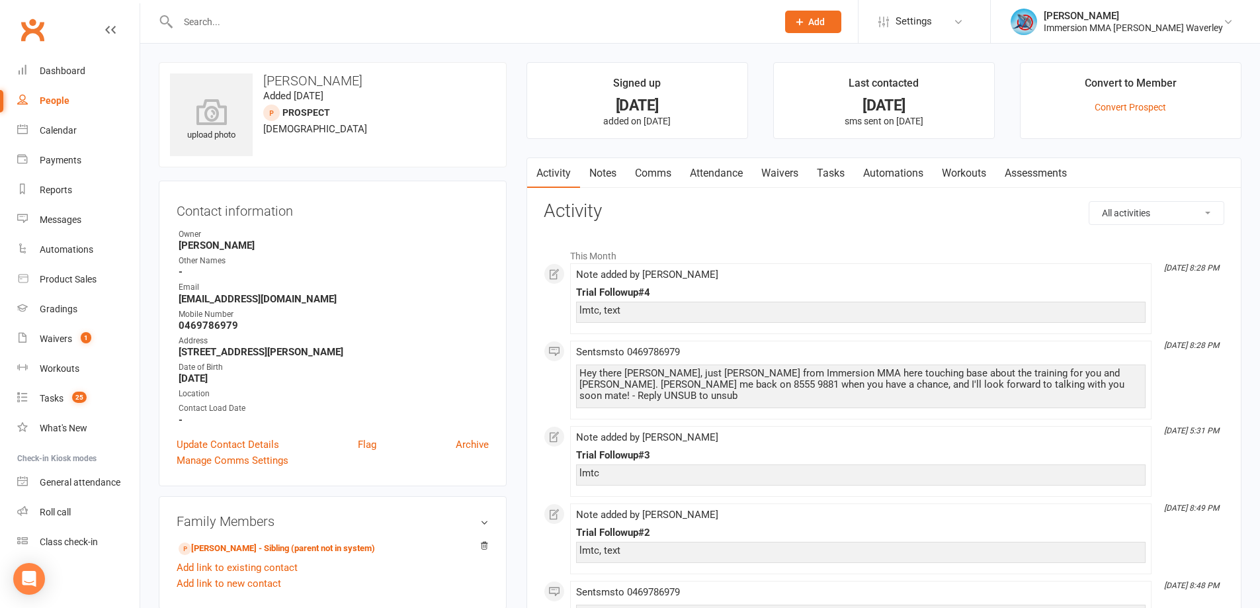
drag, startPoint x: 606, startPoint y: 177, endPoint x: 620, endPoint y: 176, distance: 13.9
click at [605, 176] on link "Notes" at bounding box center [603, 173] width 46 height 30
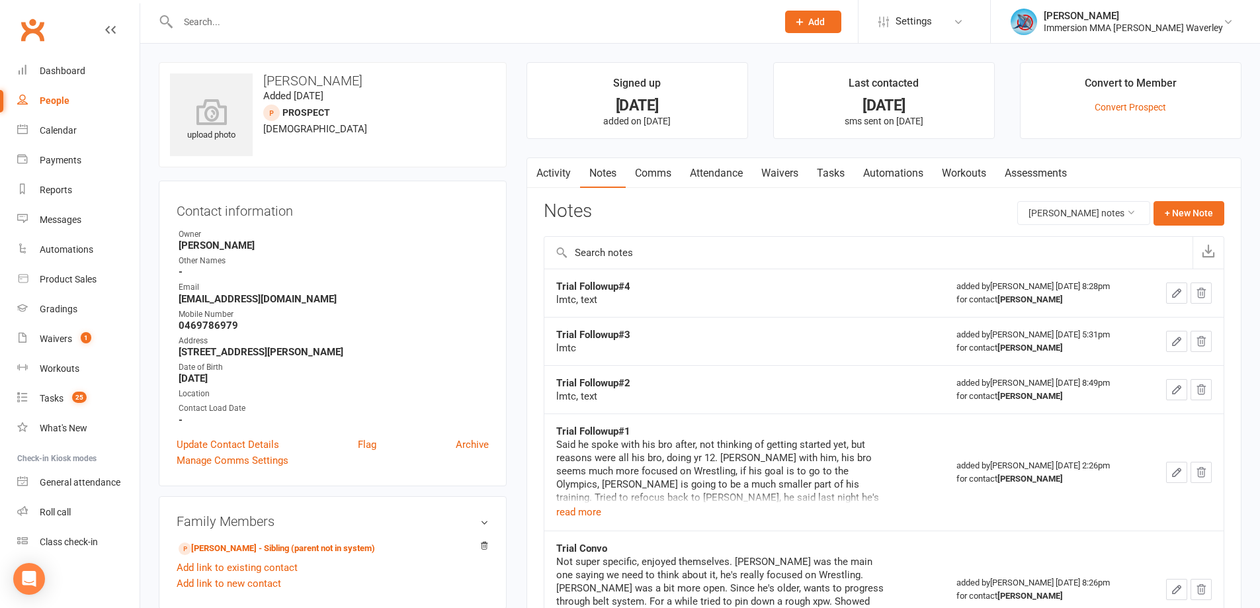
click at [598, 282] on strong "Trial Followup#4" at bounding box center [593, 286] width 74 height 12
copy strong "Trial Followup#4"
click at [1199, 215] on button "+ New Note" at bounding box center [1188, 213] width 71 height 24
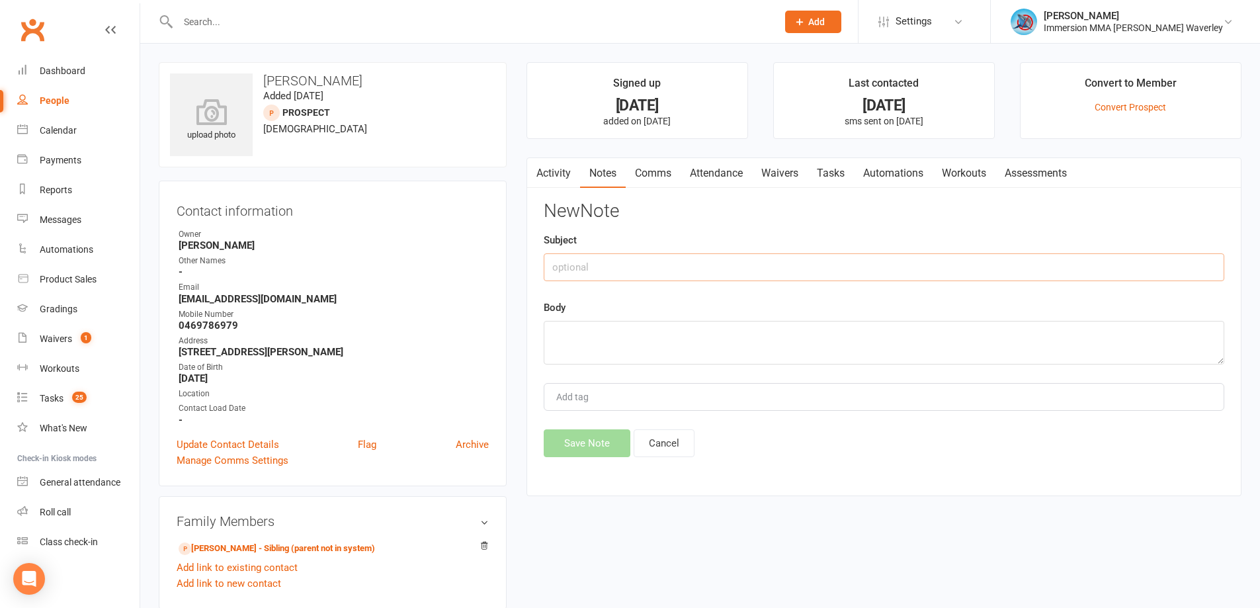
click at [689, 269] on input "text" at bounding box center [884, 267] width 680 height 28
paste input "Trial Followup#4"
type input "Trial Followup#5"
click at [581, 335] on textarea "lmtc, text" at bounding box center [884, 343] width 680 height 44
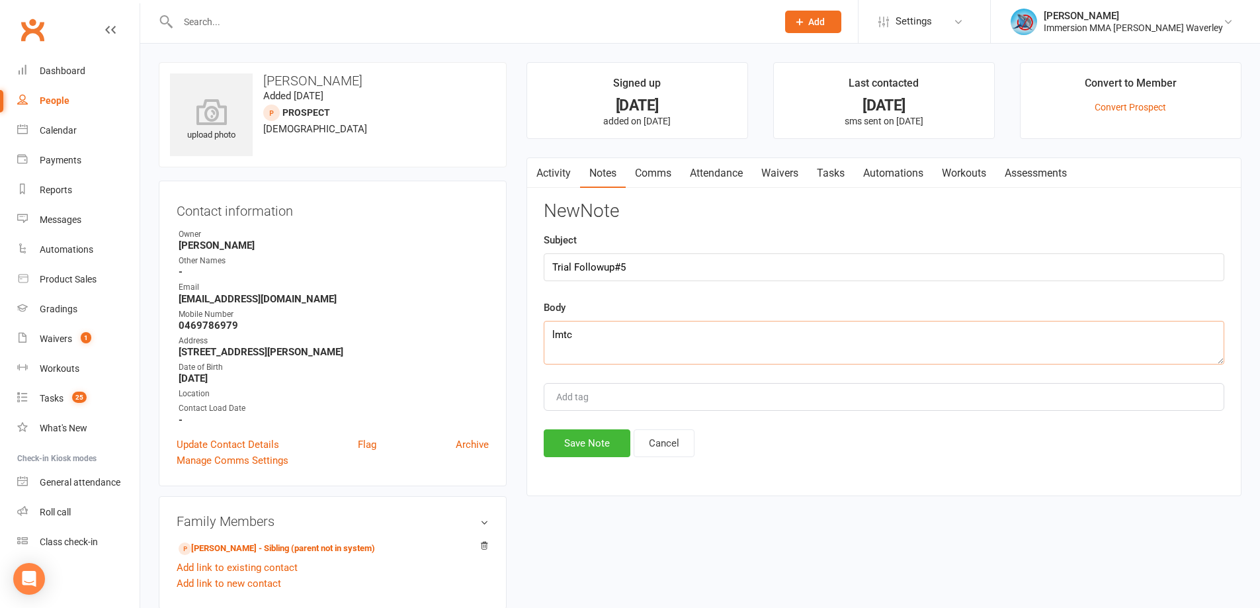
type textarea "lmtc"
click at [590, 460] on div "Activity Notes Comms Attendance Waivers Tasks Automations Workouts Assessments …" at bounding box center [883, 326] width 715 height 339
click at [596, 446] on button "Save Note" at bounding box center [587, 443] width 87 height 28
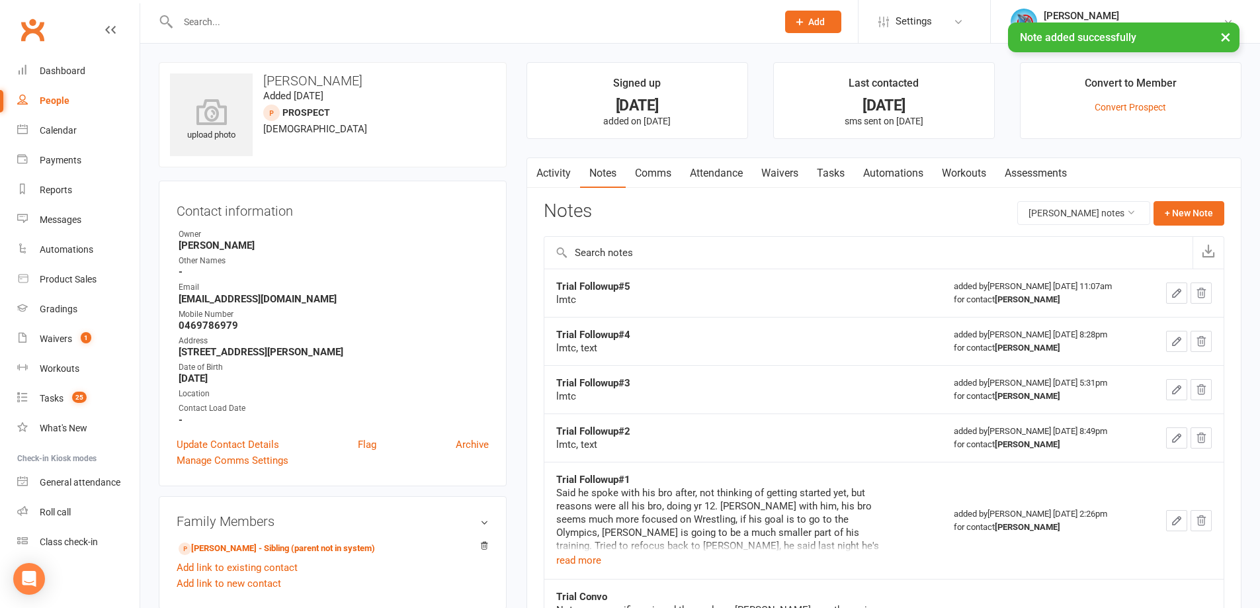
click at [830, 177] on link "Tasks" at bounding box center [830, 173] width 46 height 30
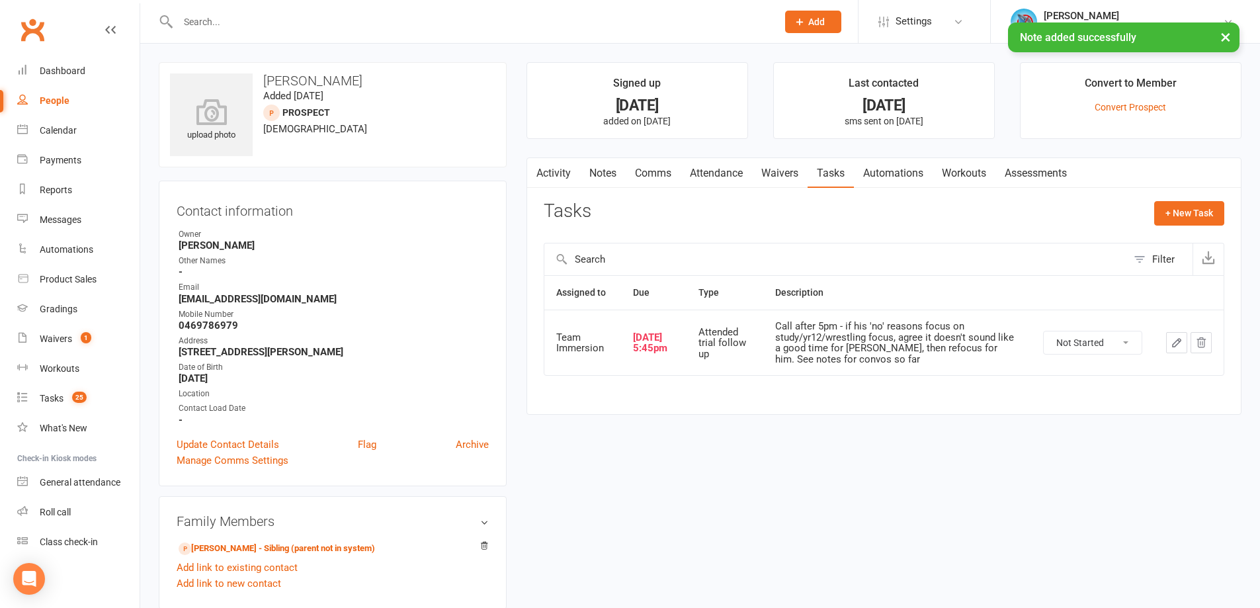
click at [1177, 343] on icon "button" at bounding box center [1176, 343] width 12 height 12
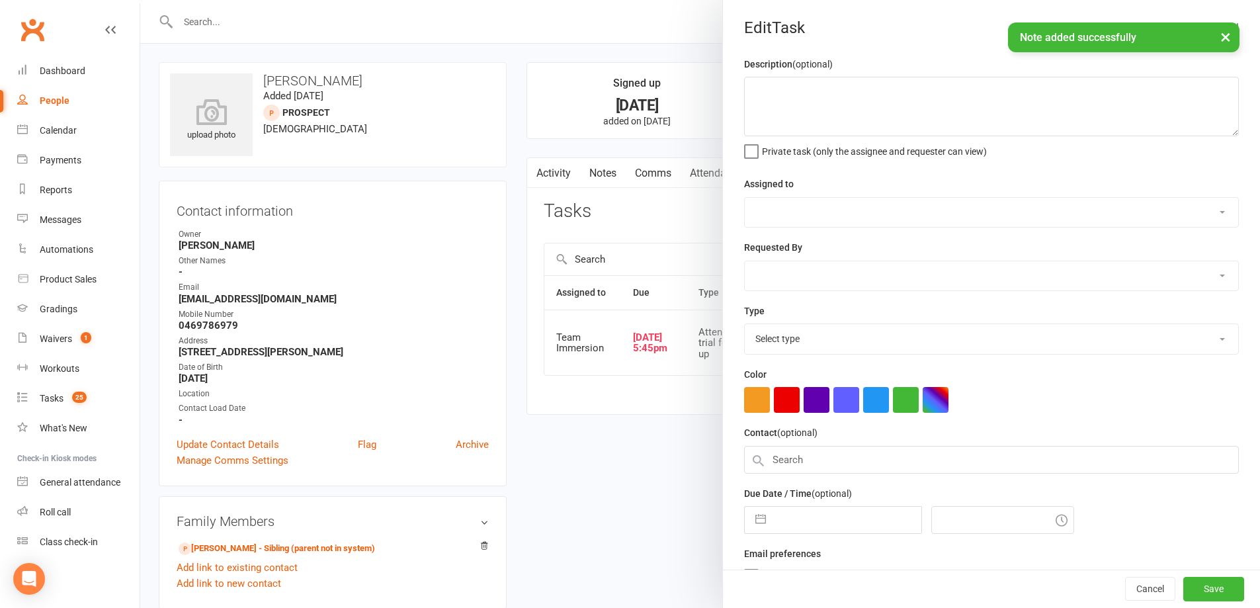
type textarea "Call after 5pm - if his 'no' reasons focus on study/yr12/wrestling focus, agree…"
select select "48837"
type input "[DATE]"
type input "5:45pm"
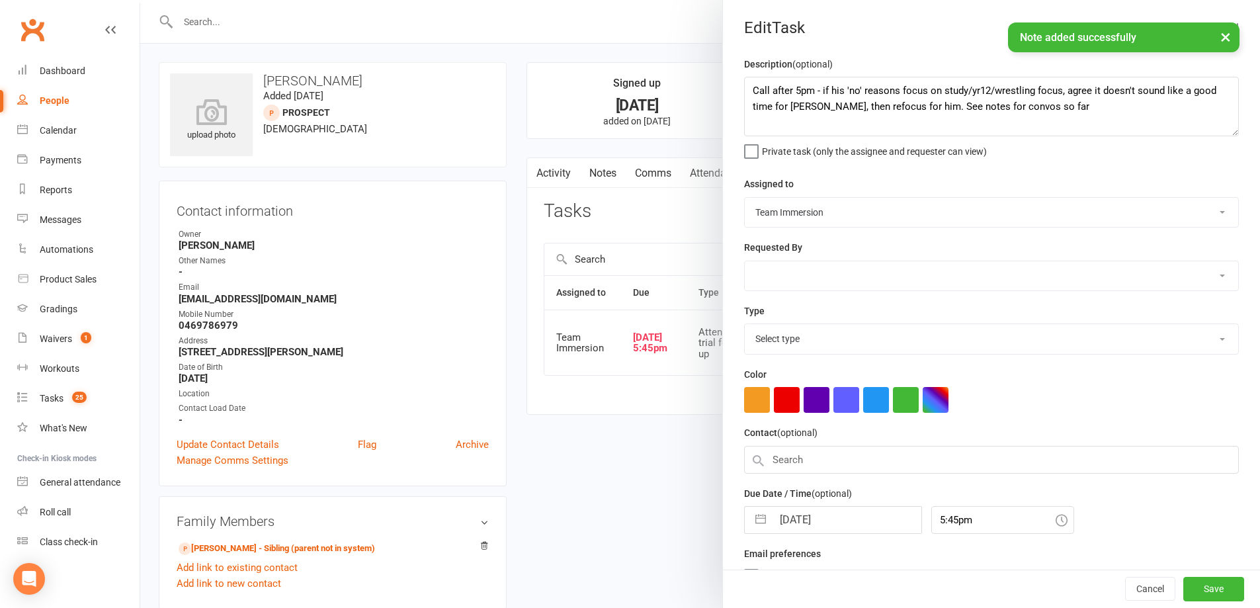
select select "27313"
select select "6"
select select "2025"
select select "7"
select select "2025"
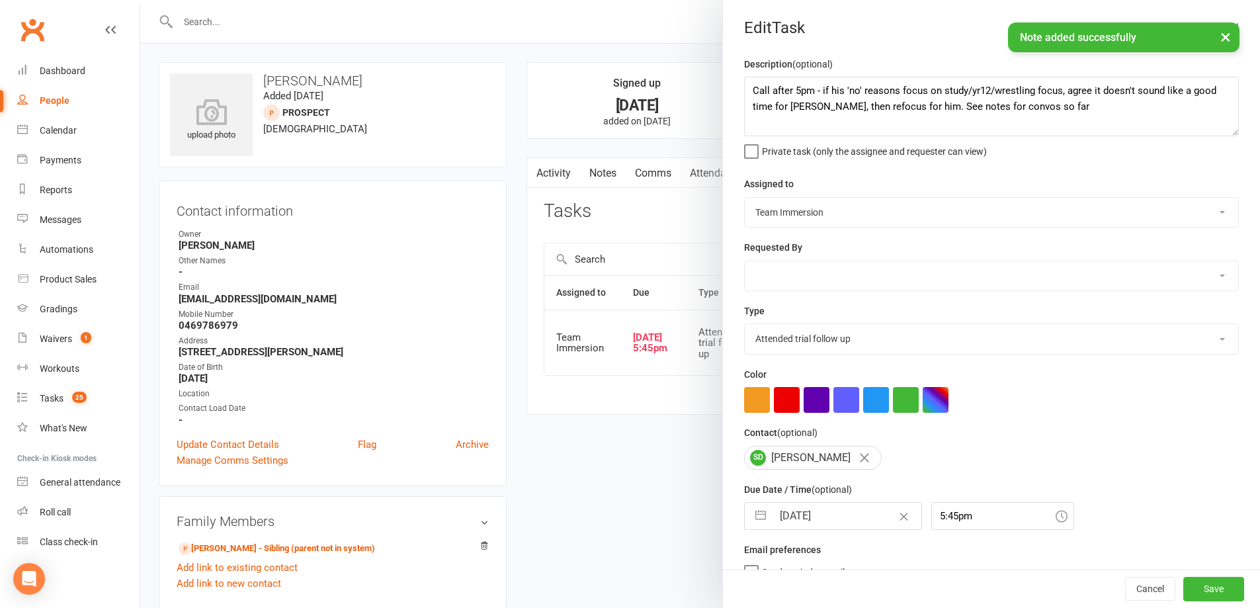
select select "8"
select select "2025"
click at [798, 512] on input "[DATE]" at bounding box center [846, 516] width 149 height 26
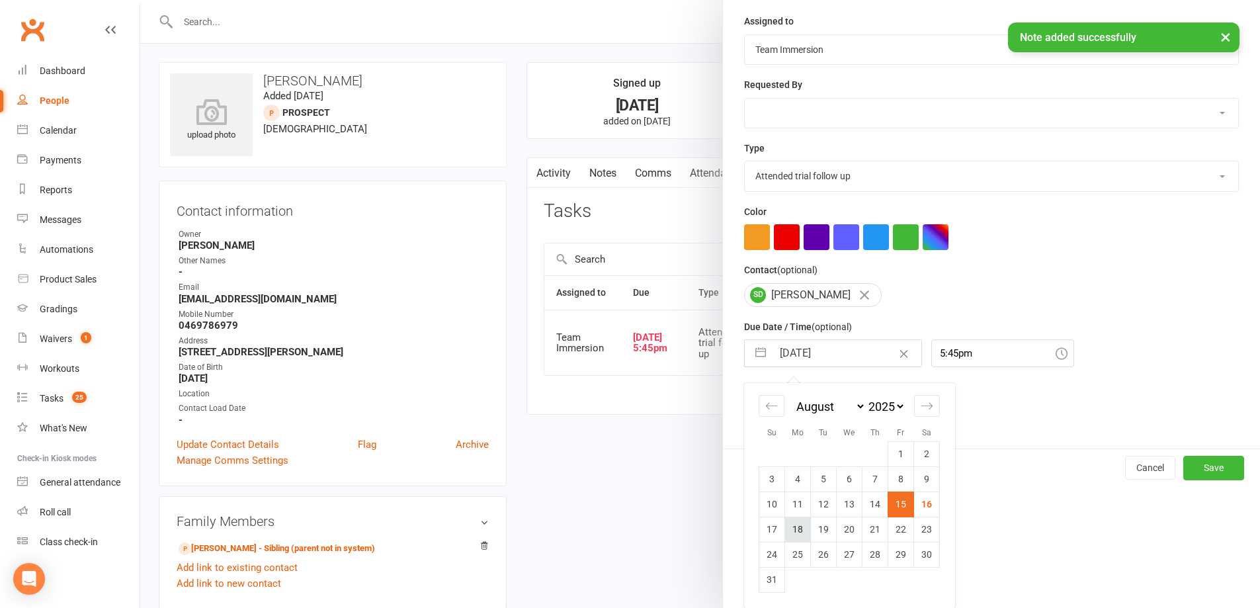
click at [792, 530] on td "18" at bounding box center [798, 528] width 26 height 25
type input "18 Aug 2025"
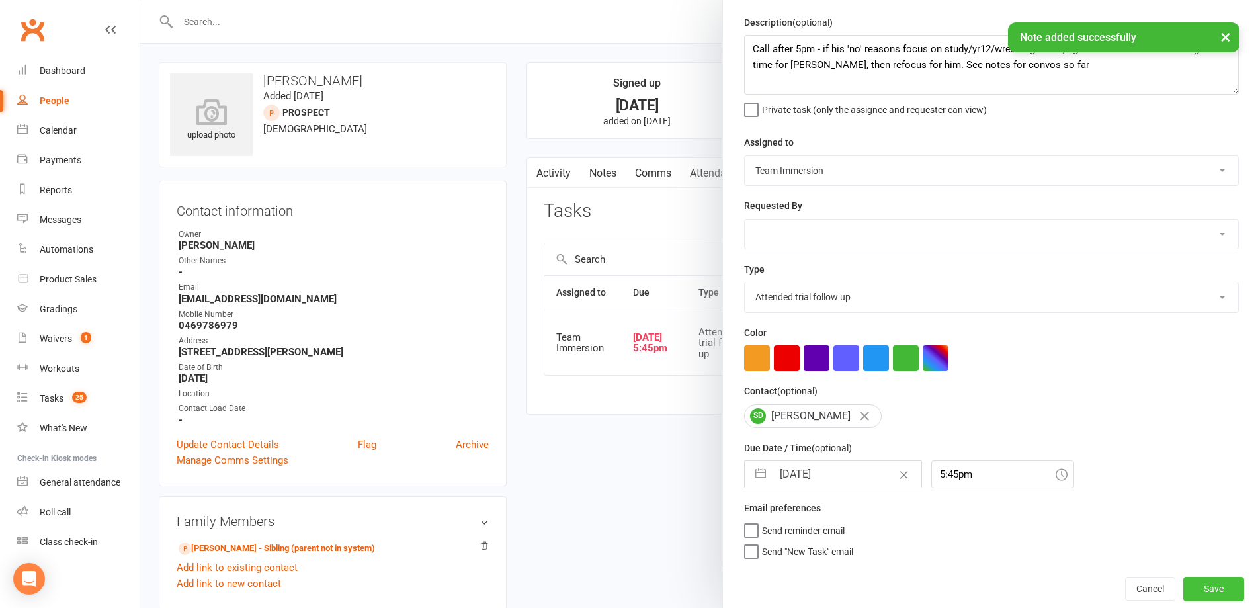
click at [1206, 591] on button "Save" at bounding box center [1213, 589] width 61 height 24
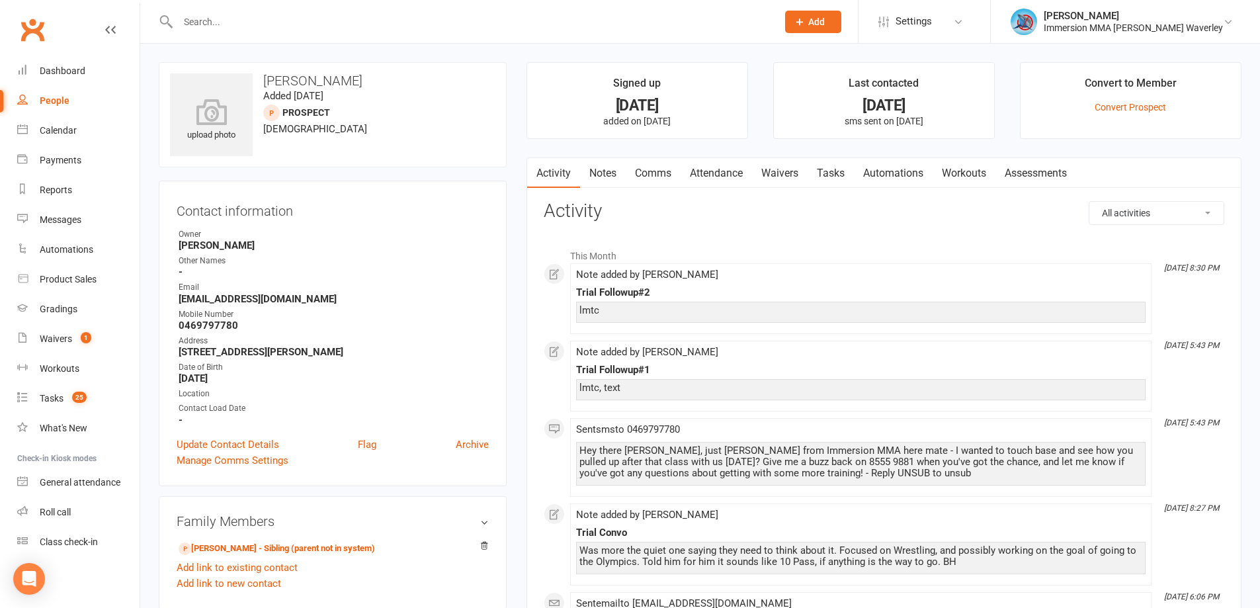
click at [651, 175] on link "Comms" at bounding box center [653, 173] width 55 height 30
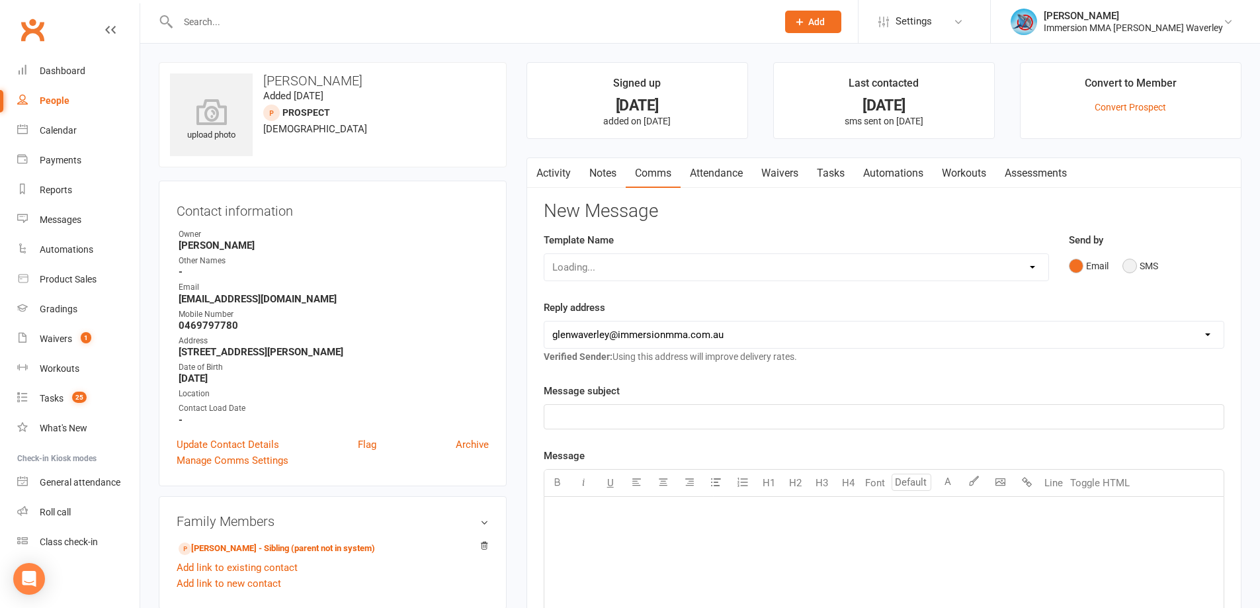
click at [1129, 267] on button "SMS" at bounding box center [1140, 265] width 36 height 25
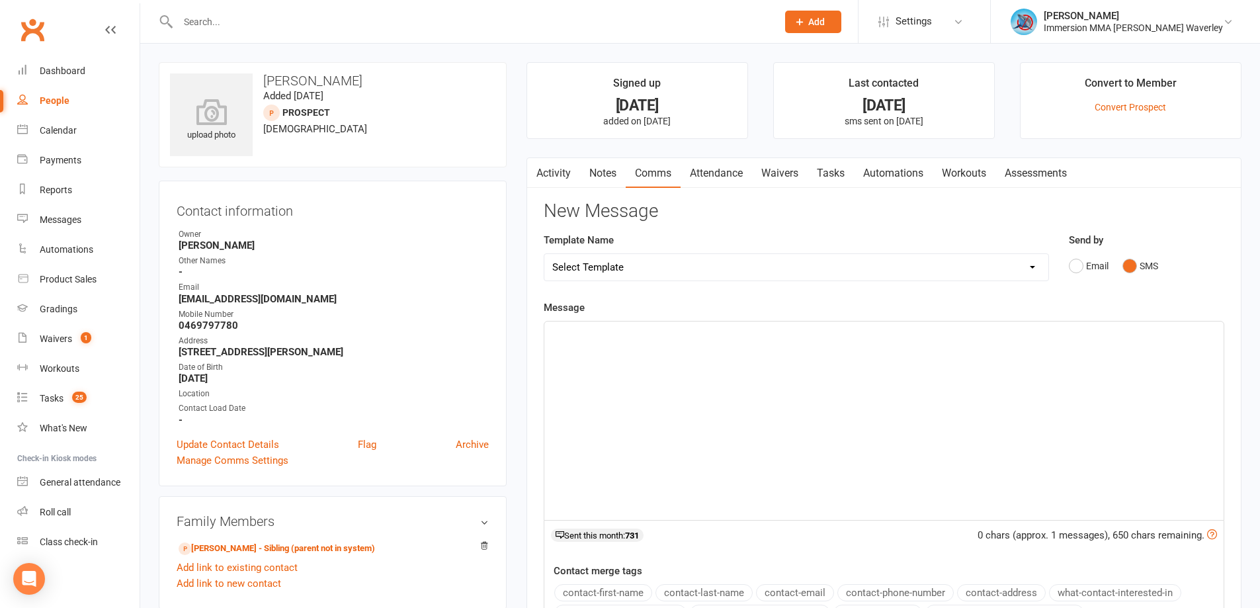
click at [828, 463] on div "﻿" at bounding box center [883, 420] width 679 height 198
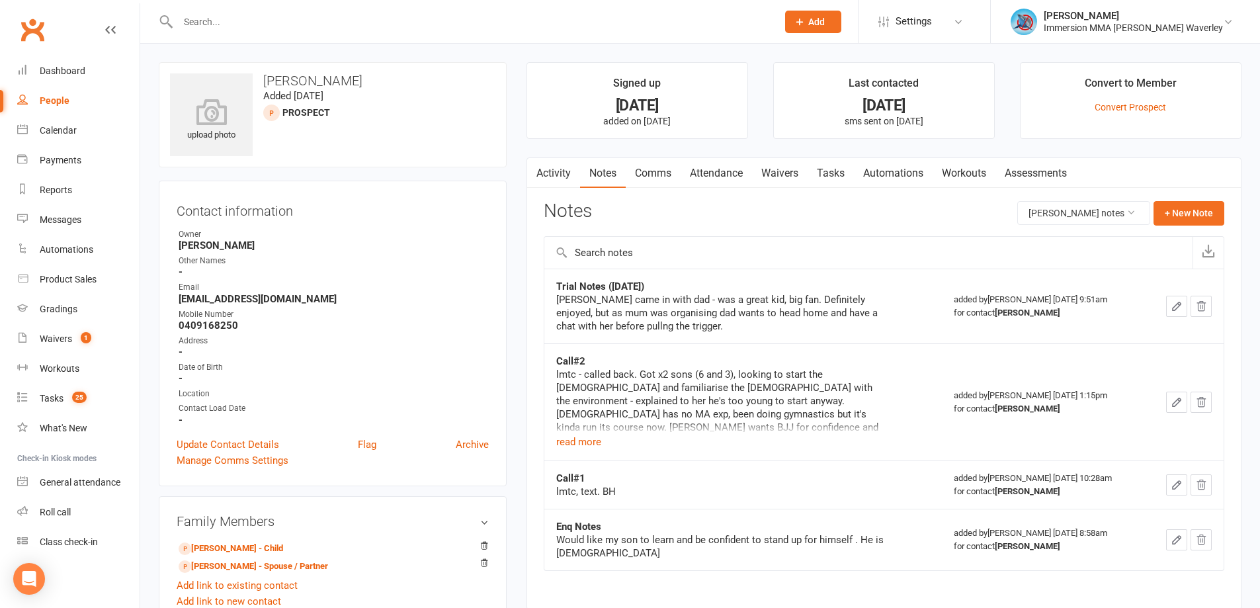
click at [851, 454] on td "Call#2 lmtc - called back. Got x2 sons (6 and 3), looking to start the [DEMOGRA…" at bounding box center [742, 401] width 397 height 117
click at [831, 302] on div "[PERSON_NAME] came in with dad - was a great kid, big fan. Definitely enjoyed, …" at bounding box center [721, 313] width 331 height 40
click at [1182, 205] on button "+ New Note" at bounding box center [1188, 213] width 71 height 24
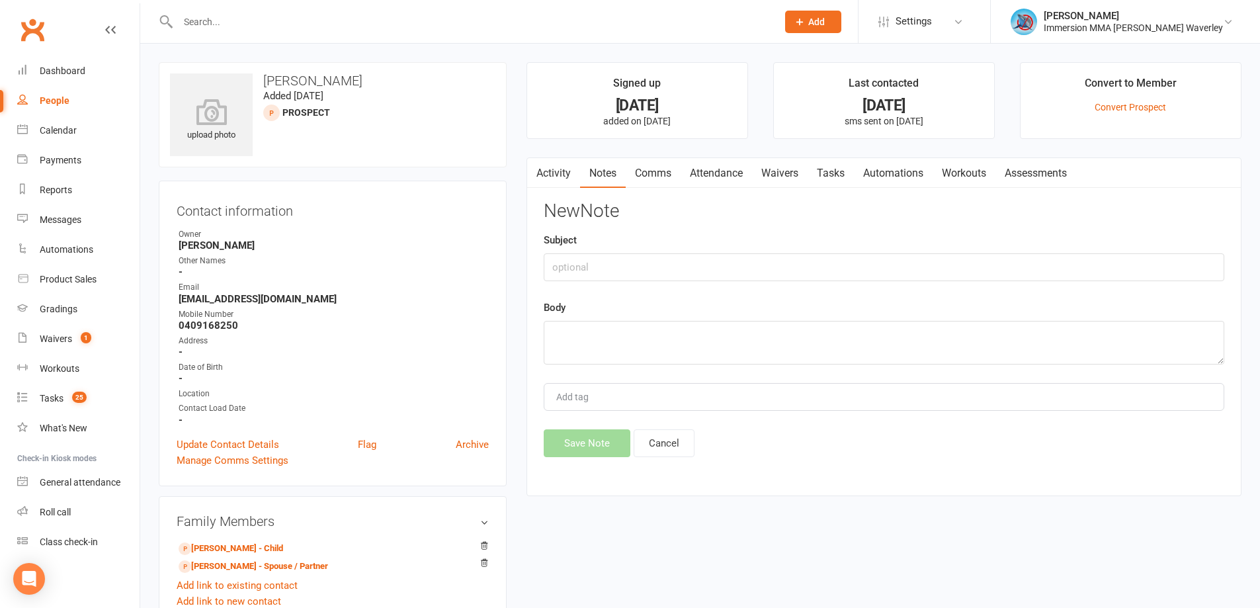
click at [720, 245] on div "Subject" at bounding box center [884, 256] width 680 height 49
click at [723, 270] on input "text" at bounding box center [884, 267] width 680 height 28
type input "Trial Followup#1"
drag, startPoint x: 955, startPoint y: 506, endPoint x: 952, endPoint y: 494, distance: 12.4
click at [952, 502] on main "Signed up [DATE] added on [DATE] Last contacted [DATE] sms sent on [DATE] Conve…" at bounding box center [883, 285] width 735 height 447
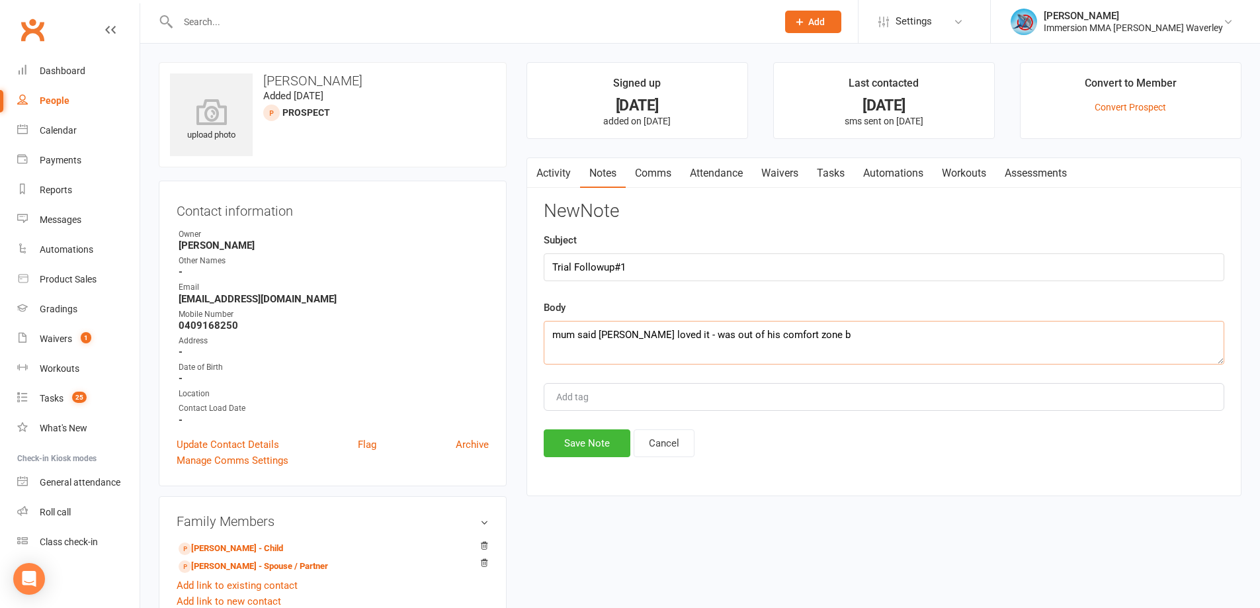
click at [841, 341] on textarea "mum said [PERSON_NAME] loved it - was out of his comfort zone b" at bounding box center [884, 343] width 680 height 44
type textarea "mum said [PERSON_NAME] loved it - was out of his comfort zone but enjoyed. Has …"
click at [602, 444] on button "Save Note" at bounding box center [587, 443] width 87 height 28
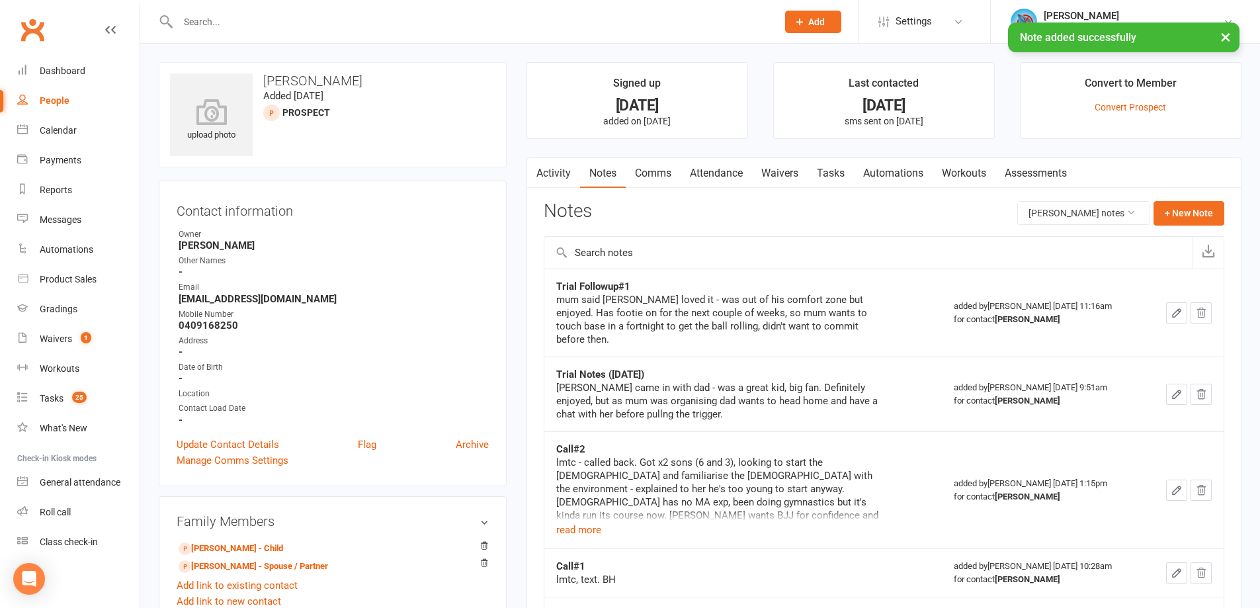
click at [823, 179] on link "Tasks" at bounding box center [830, 173] width 46 height 30
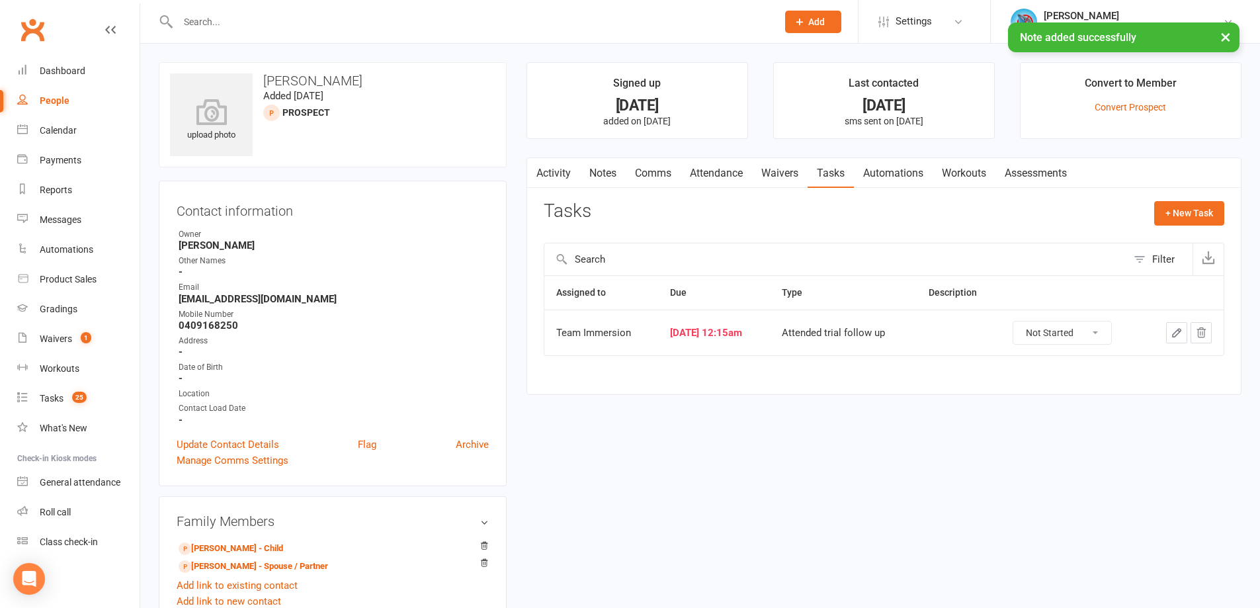
click at [1184, 329] on button "button" at bounding box center [1176, 332] width 21 height 21
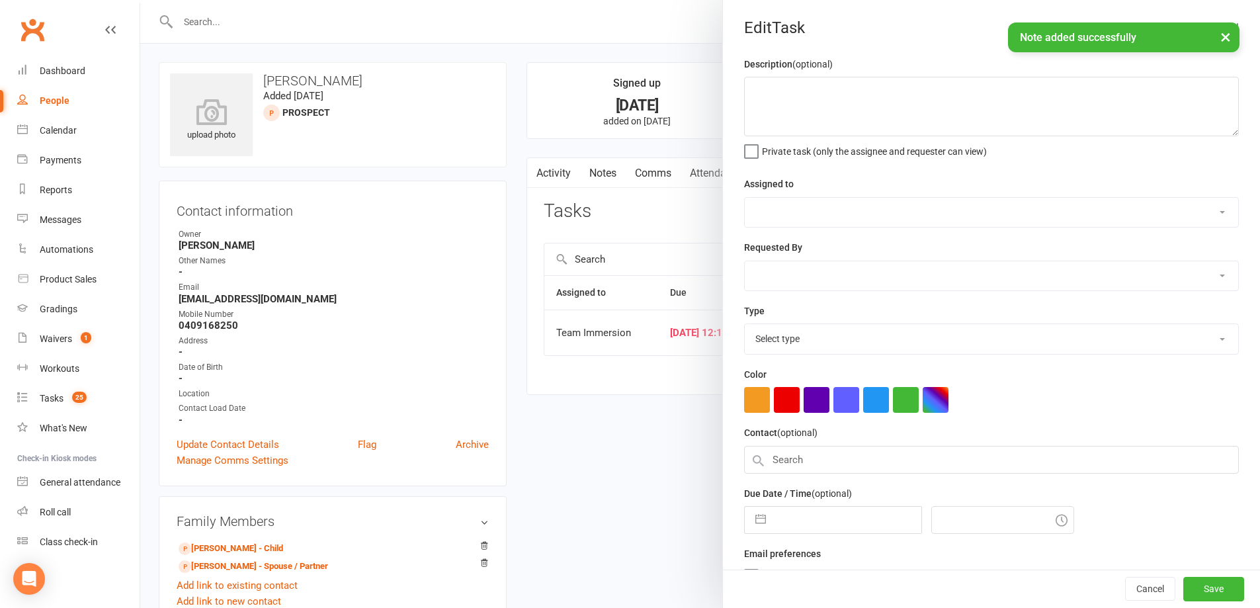
select select "48837"
type input "[DATE]"
type input "12:15am"
select select "27313"
click at [964, 125] on textarea at bounding box center [991, 107] width 495 height 60
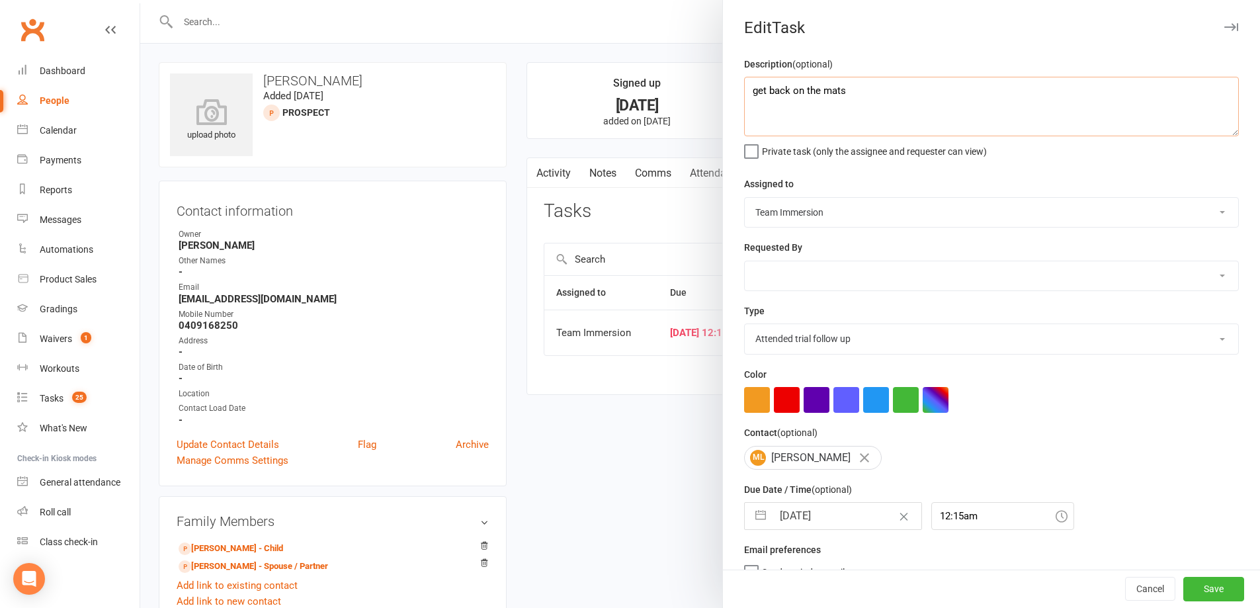
type textarea "get back on the mats"
click at [836, 529] on input "[DATE]" at bounding box center [846, 516] width 149 height 26
select select "6"
select select "2025"
select select "7"
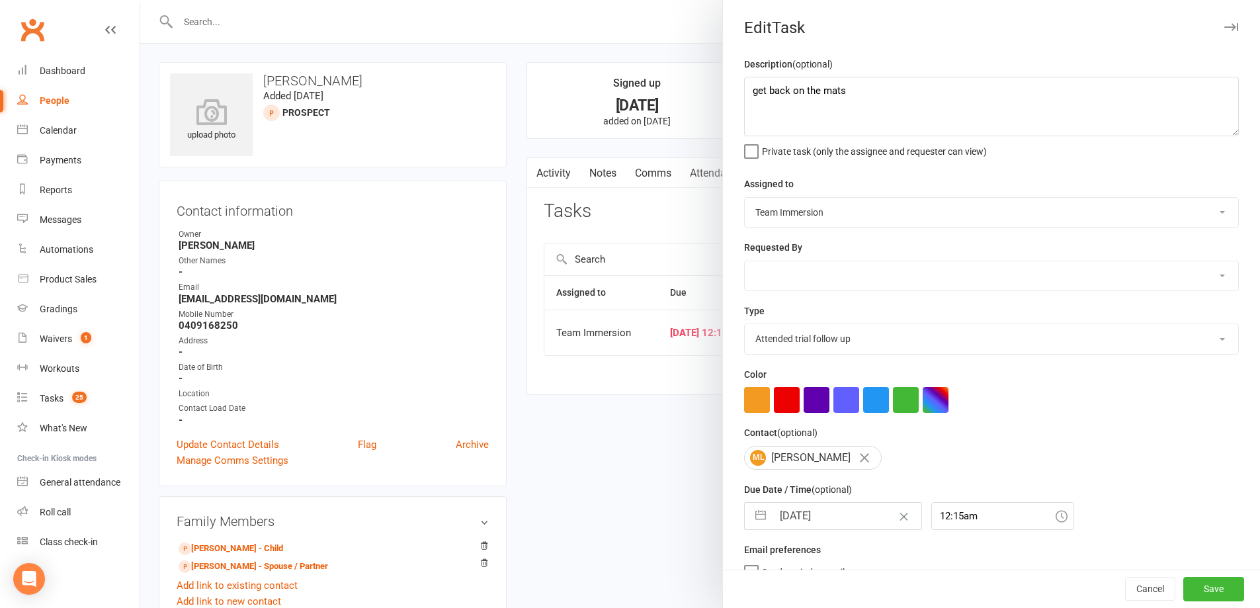
select select "2025"
select select "8"
select select "2025"
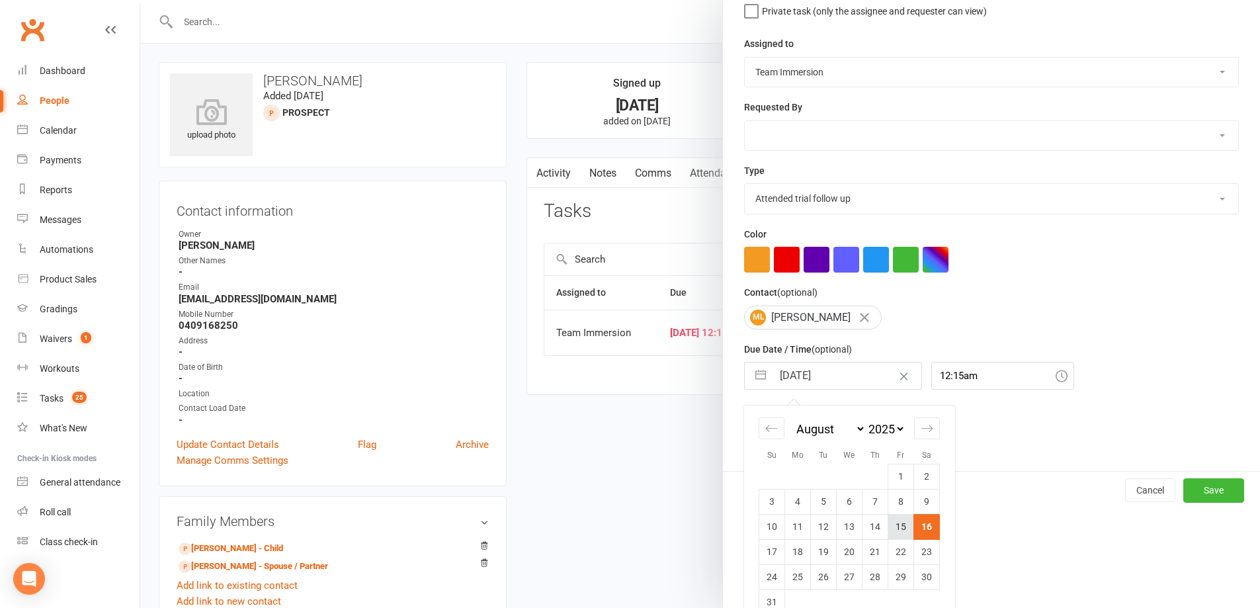
scroll to position [167, 0]
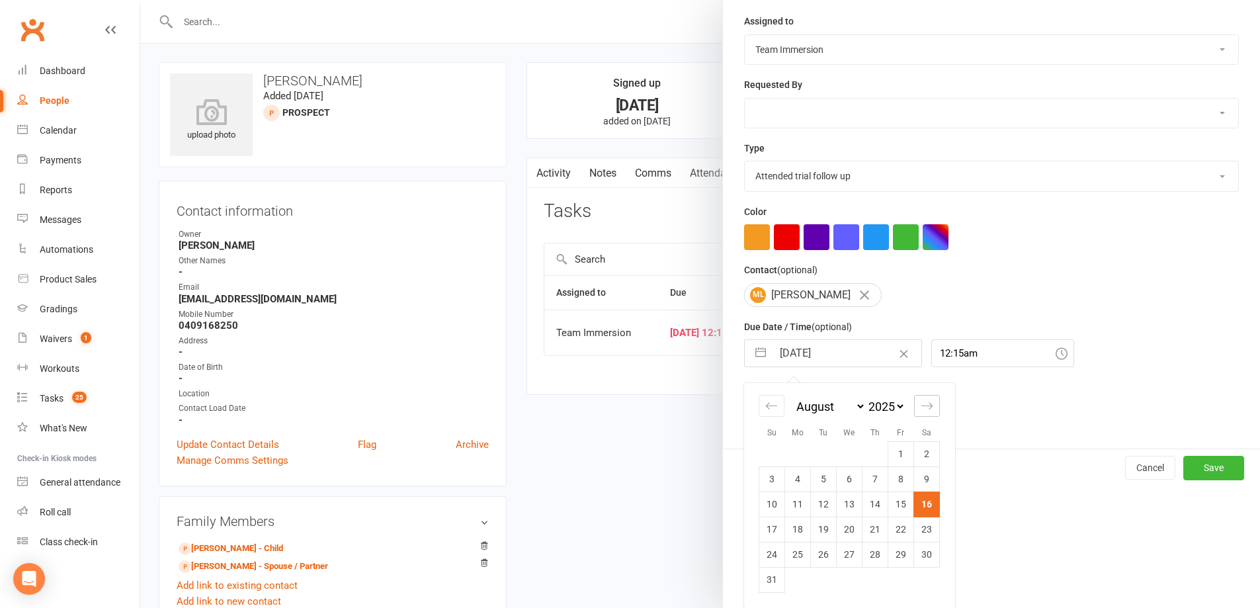
click at [920, 409] on icon "Move forward to switch to the next month." at bounding box center [926, 405] width 13 height 13
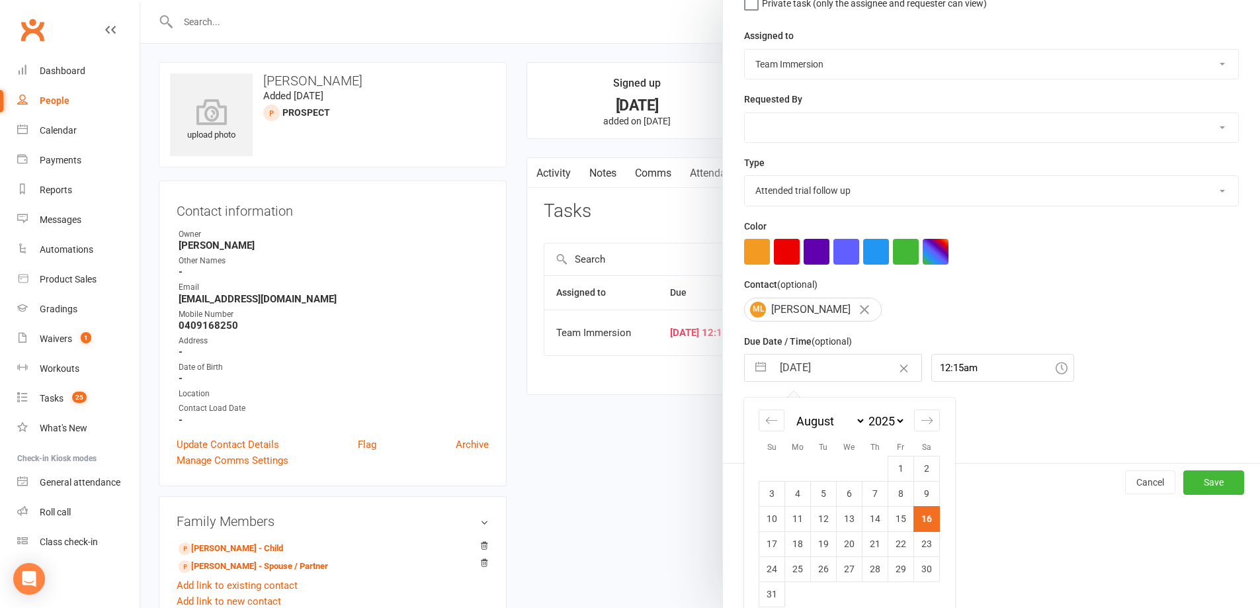
select select "9"
select select "2025"
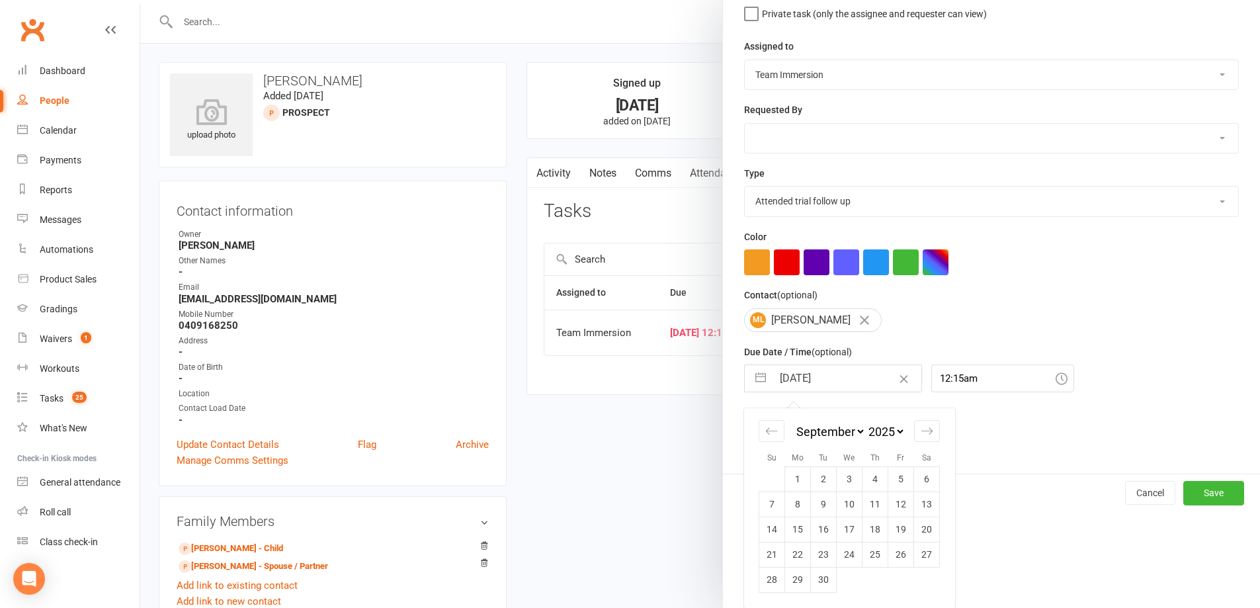
click at [795, 479] on td "1" at bounding box center [798, 478] width 26 height 25
type input "[DATE]"
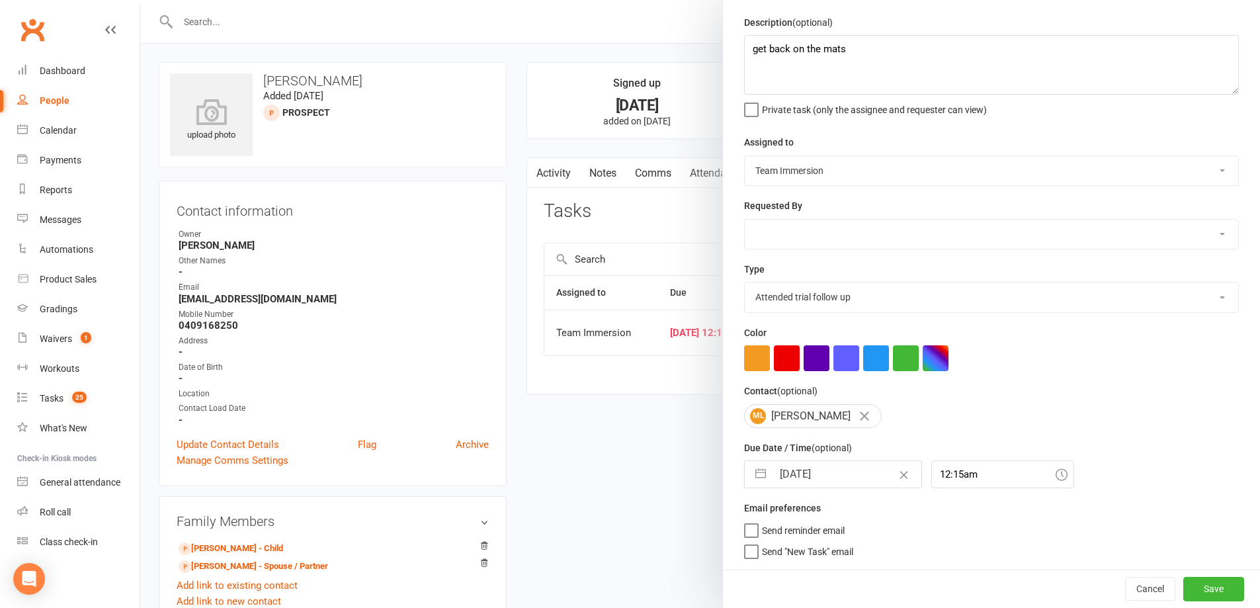
scroll to position [47, 0]
click at [814, 175] on select "[PERSON_NAME] Team Immersion [PERSON_NAME] Immersion Tablet [PERSON_NAME] [PERS…" at bounding box center [991, 170] width 493 height 29
click at [745, 156] on select "[PERSON_NAME] Team Immersion [PERSON_NAME] Immersion Tablet [PERSON_NAME] [PERS…" at bounding box center [991, 170] width 493 height 29
click at [1194, 599] on button "Save" at bounding box center [1213, 589] width 61 height 24
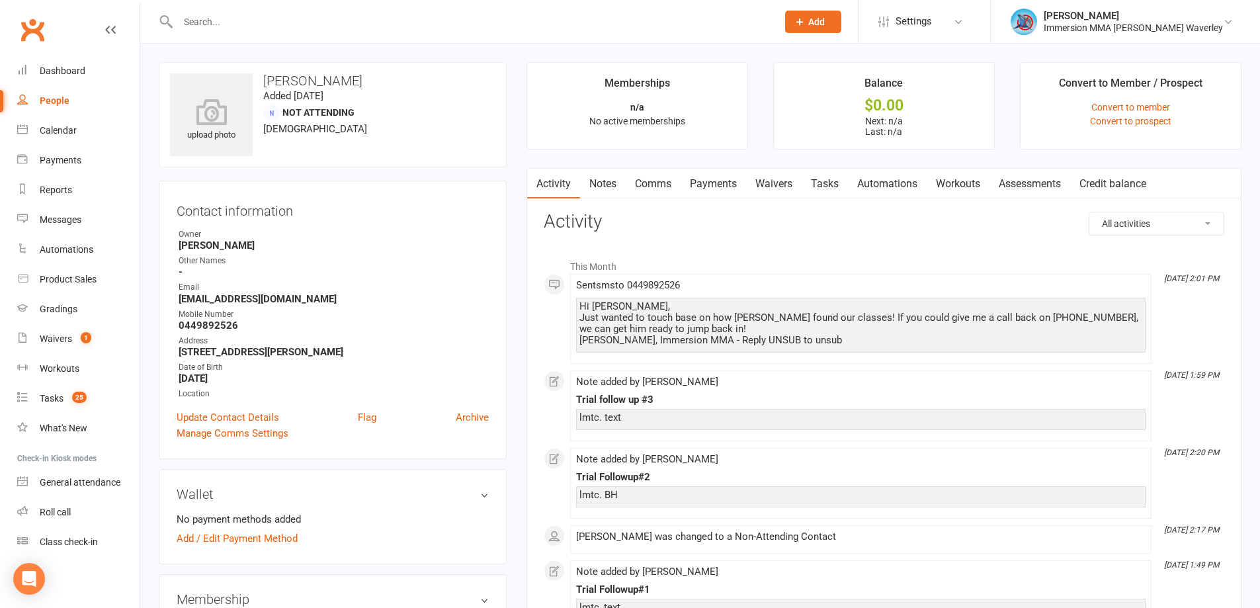
click at [803, 380] on div "Note added by Ben Tran" at bounding box center [860, 381] width 569 height 11
click at [602, 183] on link "Notes" at bounding box center [603, 184] width 46 height 30
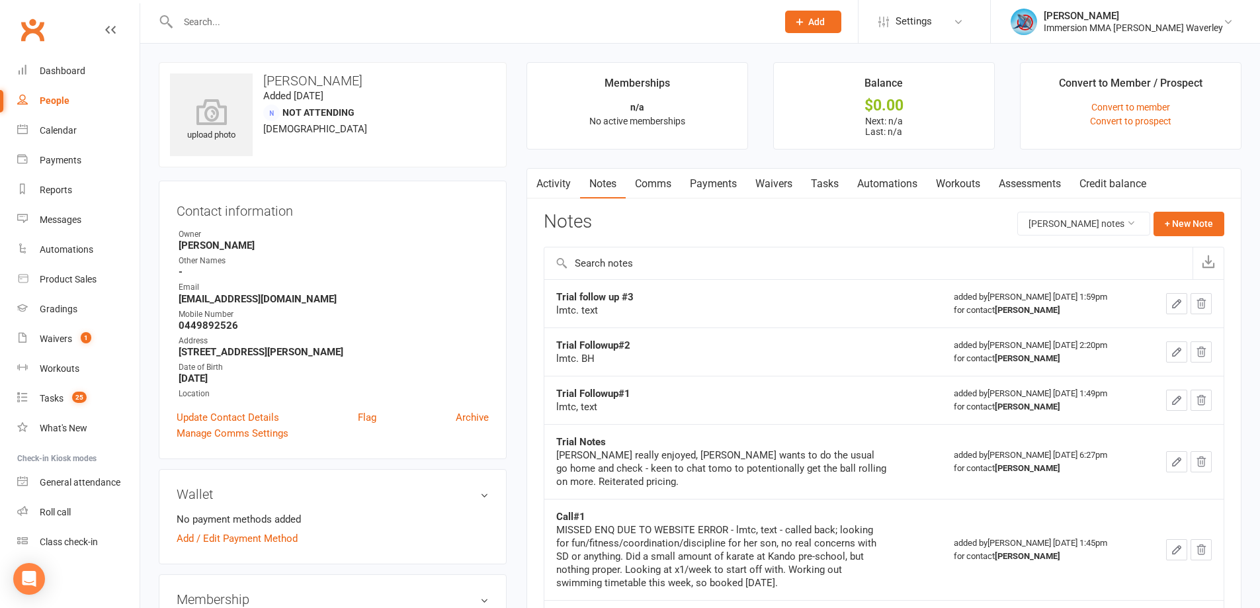
click at [862, 354] on div "lmtc. BH" at bounding box center [721, 358] width 331 height 13
click at [615, 293] on strong "Trial follow up #3" at bounding box center [594, 297] width 77 height 12
copy strong "Trial follow up #3"
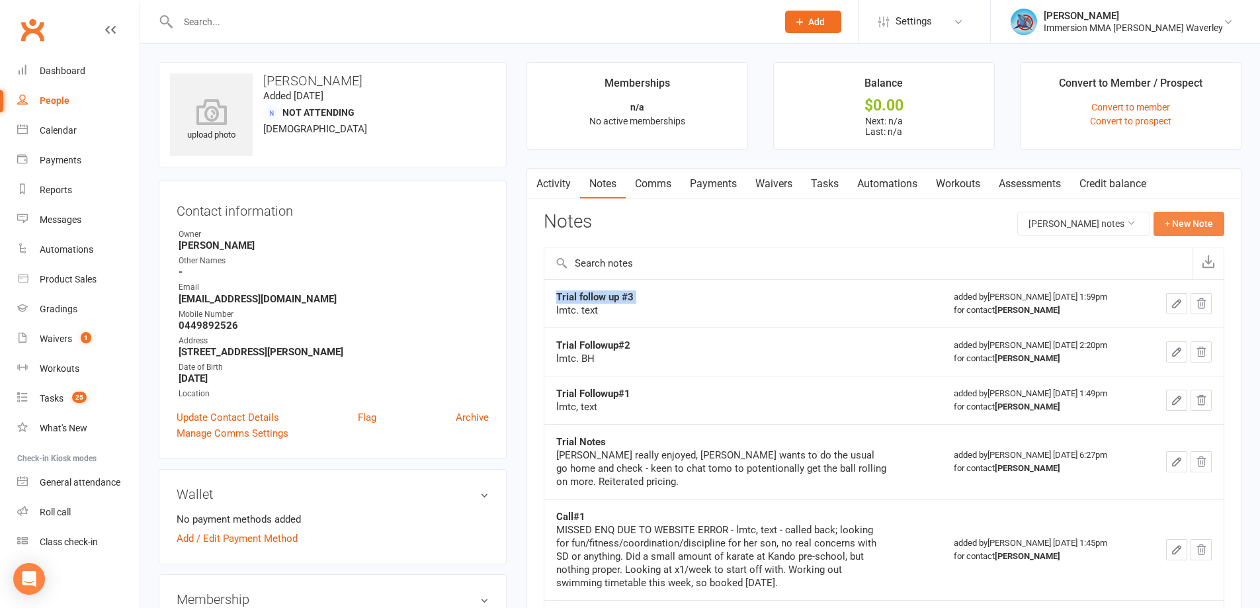
click at [1185, 224] on button "+ New Note" at bounding box center [1188, 224] width 71 height 24
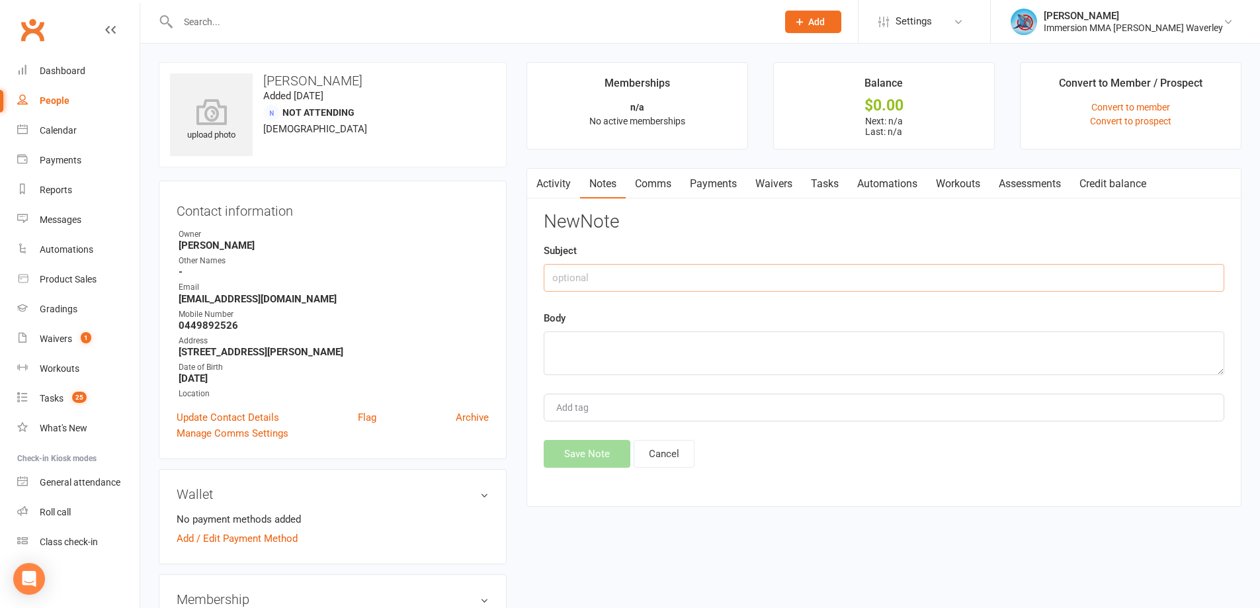
click at [598, 266] on input "text" at bounding box center [884, 278] width 680 height 28
paste input "Trial follow up #3"
type input "Trial follow up #4"
type textarea "lmtc"
click at [588, 446] on button "Save Note" at bounding box center [587, 454] width 87 height 28
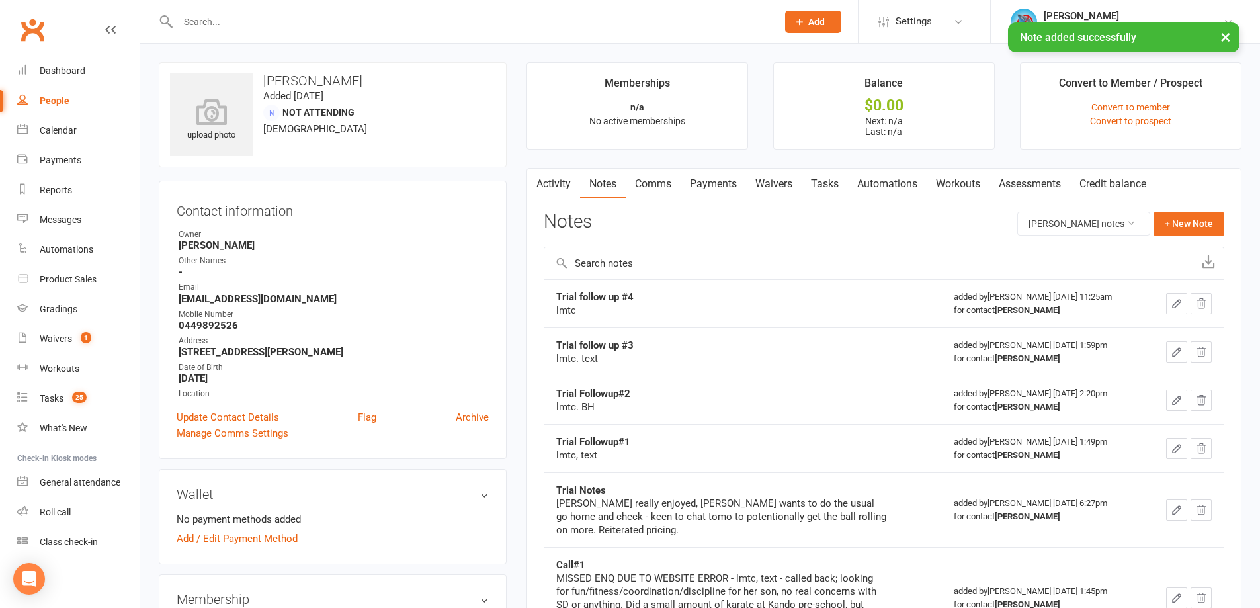
click at [827, 181] on link "Tasks" at bounding box center [824, 184] width 46 height 30
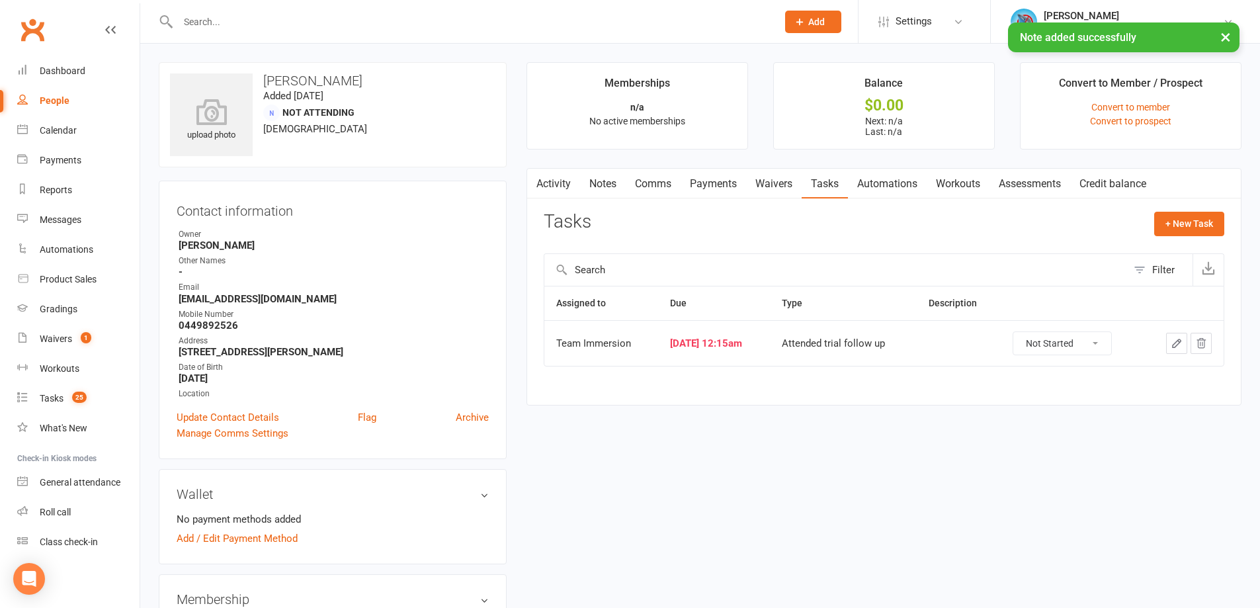
click at [1179, 347] on icon "button" at bounding box center [1176, 343] width 12 height 12
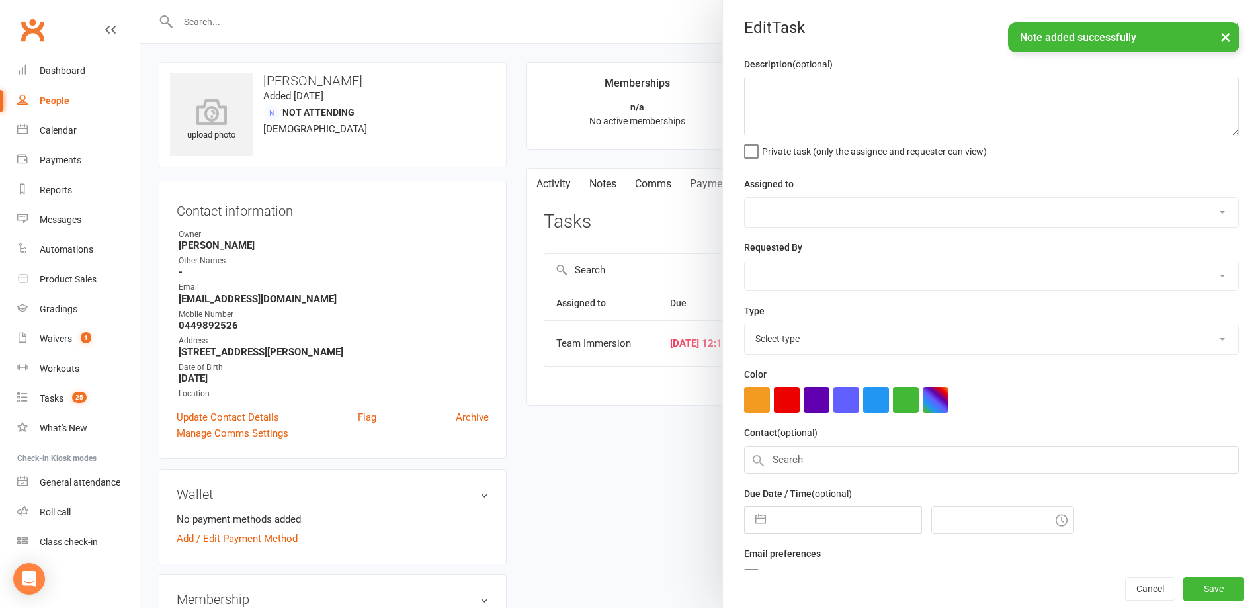
select select "48837"
type input "16 Aug 2025"
type input "12:15am"
select select "27313"
drag, startPoint x: 848, startPoint y: 496, endPoint x: 843, endPoint y: 503, distance: 8.1
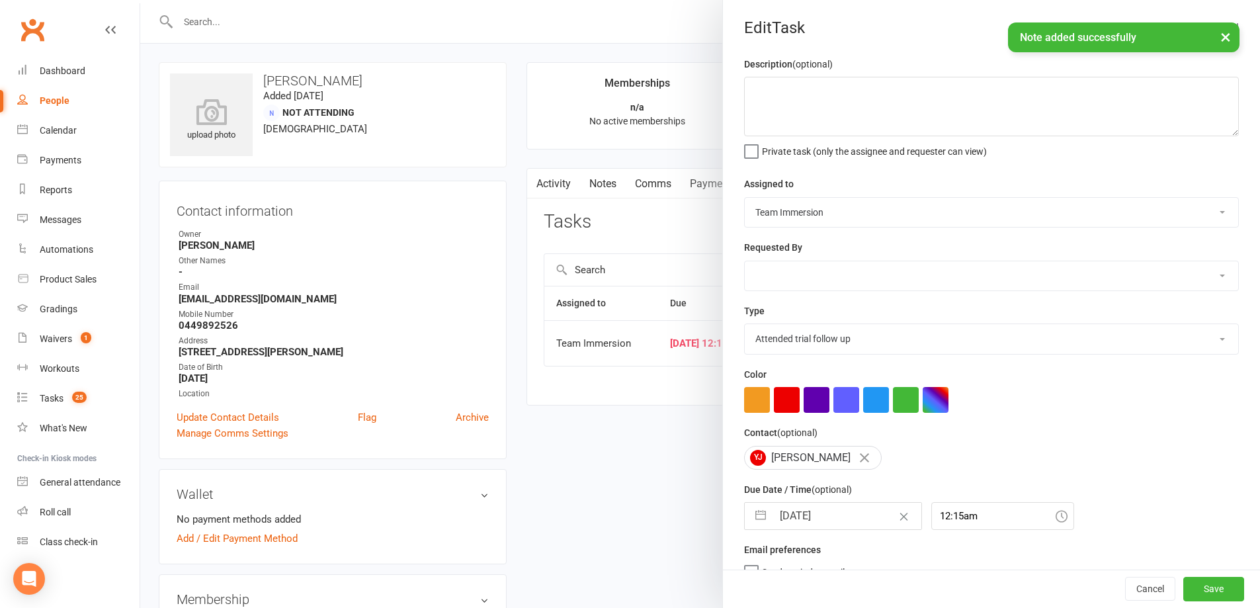
click at [848, 497] on div "Due Date / Time (optional) 16 Aug 2025 Navigate forward to interact with the ca…" at bounding box center [991, 505] width 495 height 48
select select "6"
select select "2025"
select select "7"
select select "2025"
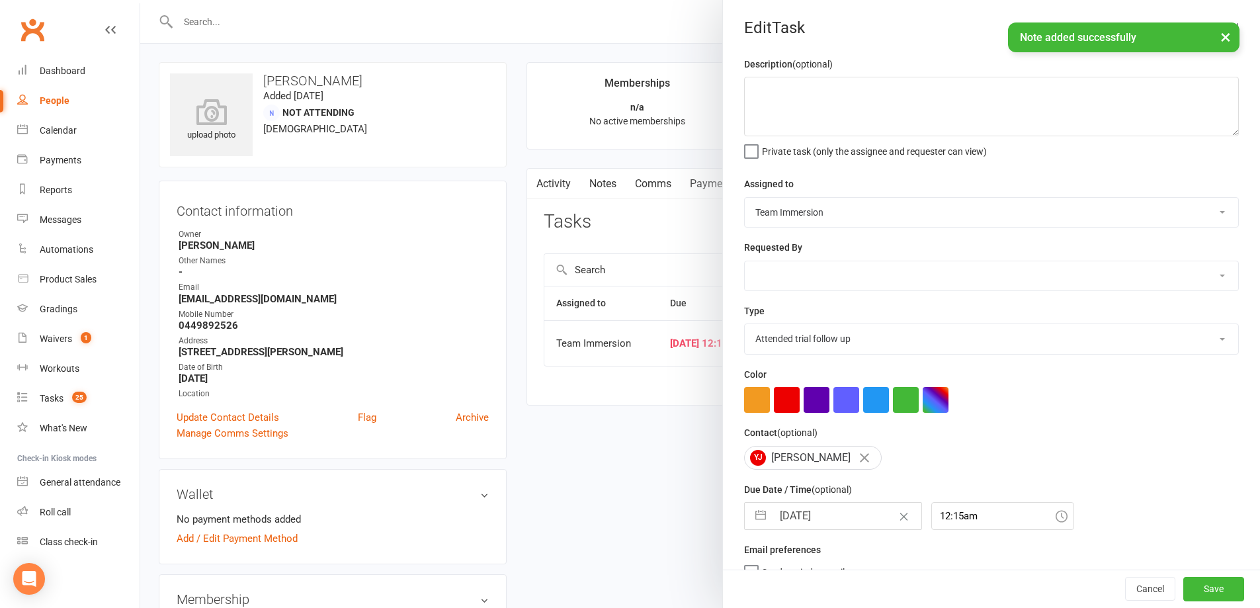
select select "8"
select select "2025"
click at [823, 518] on input "16 Aug 2025" at bounding box center [846, 516] width 149 height 26
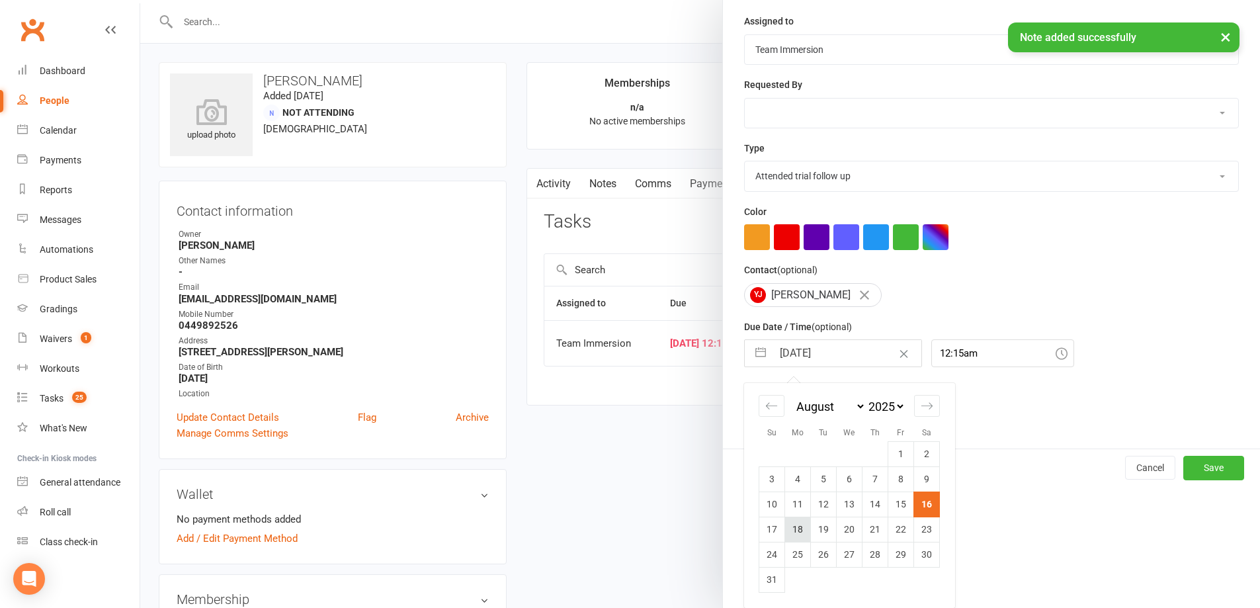
click at [800, 532] on td "18" at bounding box center [798, 528] width 26 height 25
type input "18 Aug 2025"
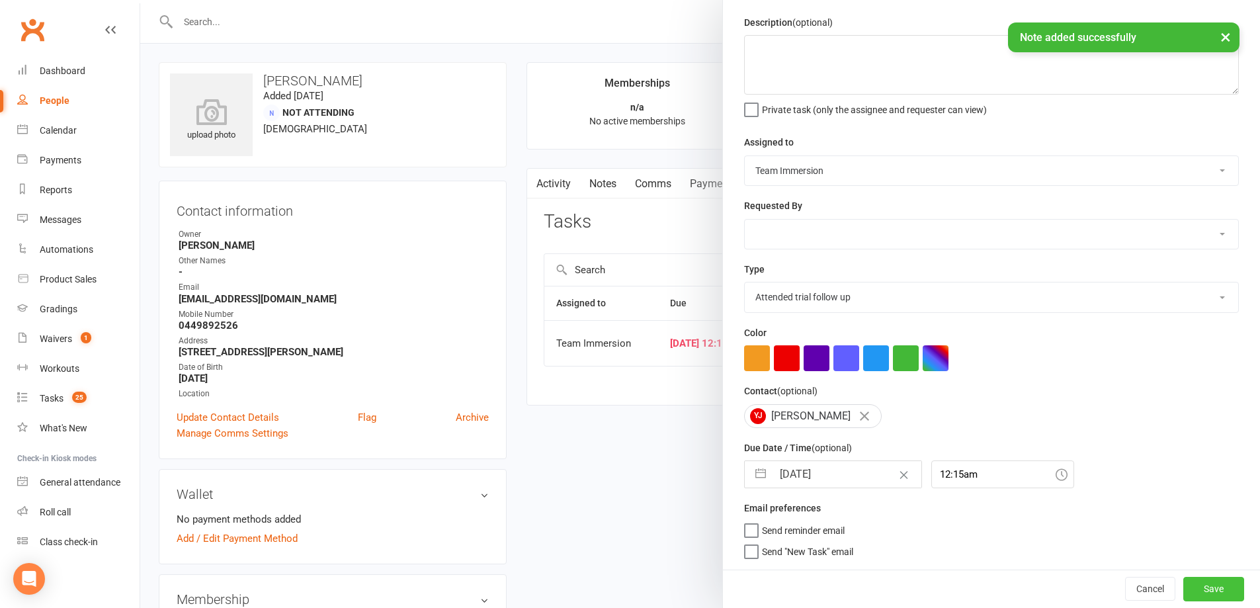
scroll to position [47, 0]
click at [1210, 589] on button "Save" at bounding box center [1213, 589] width 61 height 24
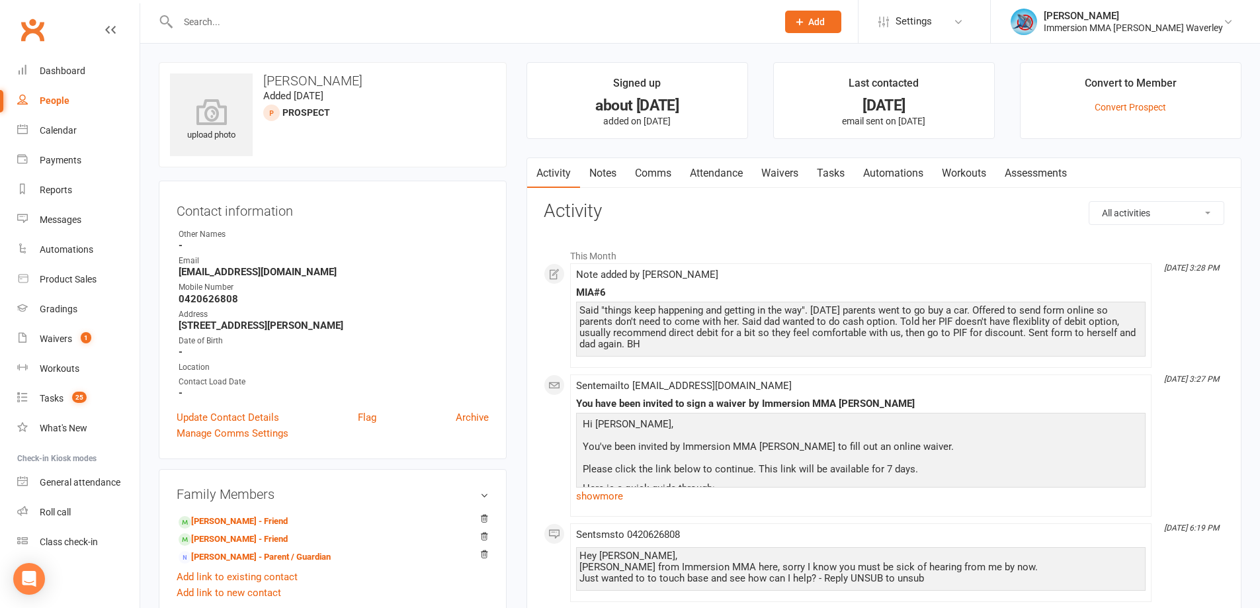
click at [832, 247] on li "This Month" at bounding box center [884, 252] width 680 height 21
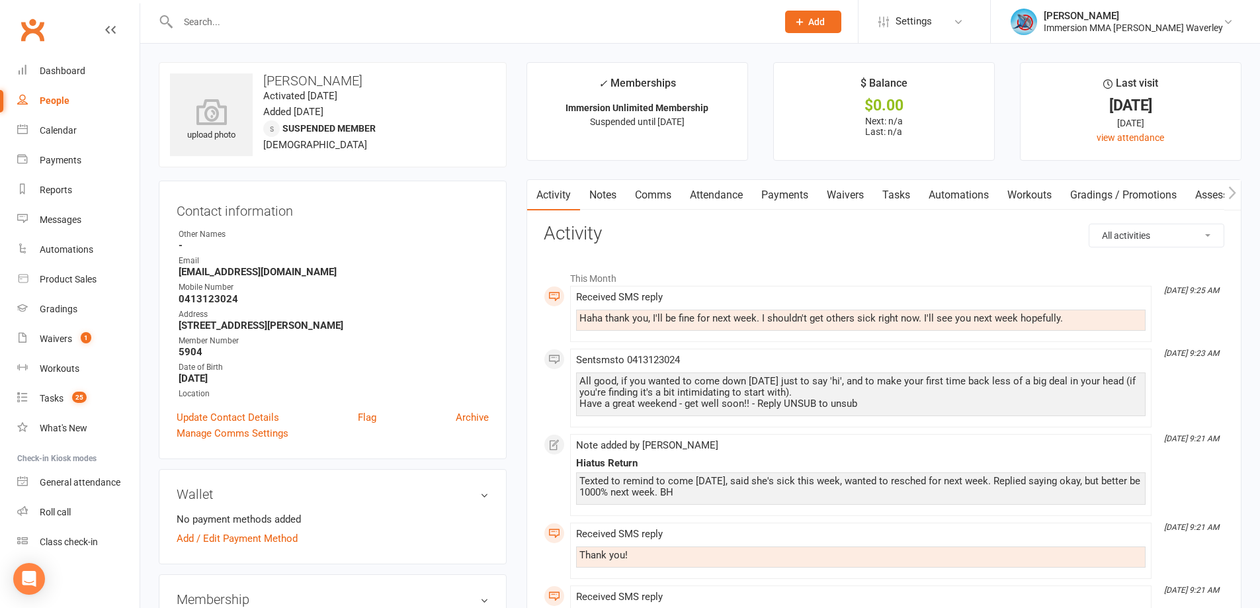
click at [891, 200] on link "Tasks" at bounding box center [896, 195] width 46 height 30
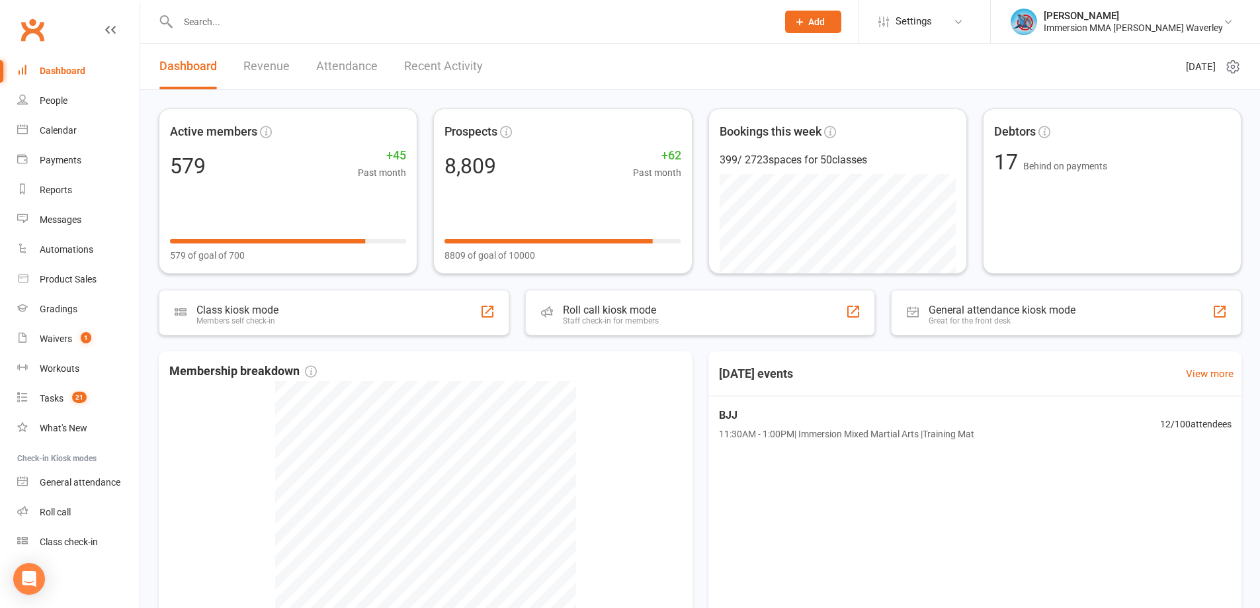
click at [1006, 475] on div "[DATE] events View more BJJ 11:30AM - 1:00PM | Immersion Mixed Martial Arts | T…" at bounding box center [975, 541] width 534 height 380
click at [914, 507] on div "[DATE] events View more BJJ 11:30AM - 1:00PM | Immersion Mixed Martial Arts | T…" at bounding box center [975, 541] width 534 height 380
click at [239, 17] on input "text" at bounding box center [471, 22] width 594 height 19
paste input "[EMAIL_ADDRESS][DOMAIN_NAME]"
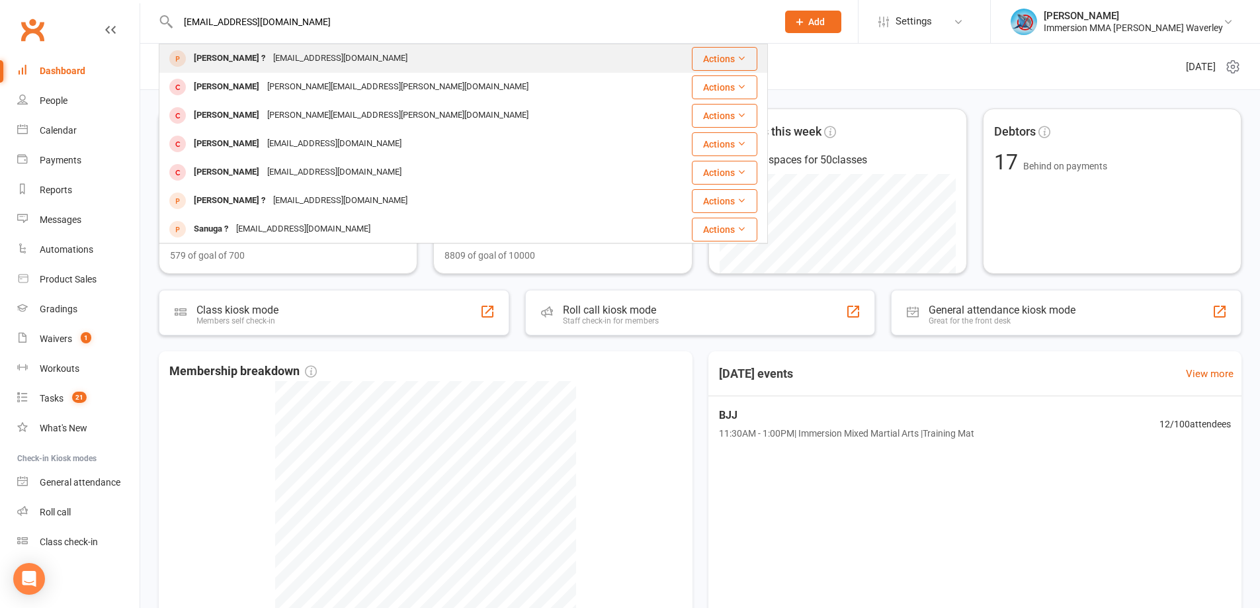
type input "sansan.young@gmail.com"
click at [358, 61] on div "Jess ? sansan.young@gmail.com" at bounding box center [412, 58] width 505 height 27
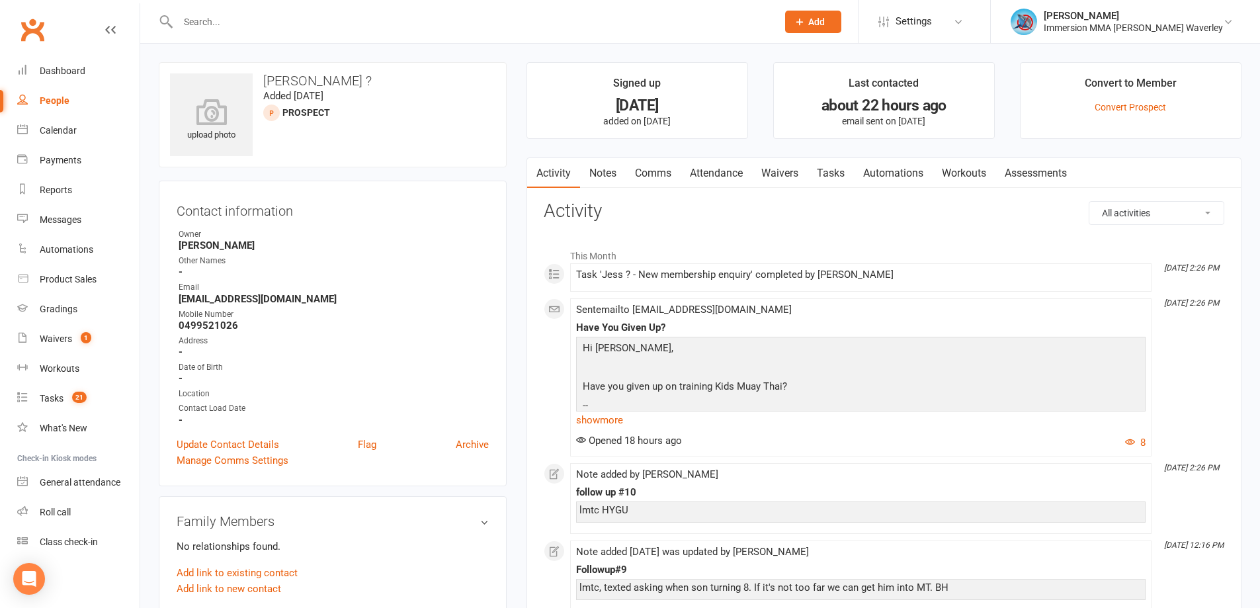
click at [615, 164] on link "Notes" at bounding box center [603, 173] width 46 height 30
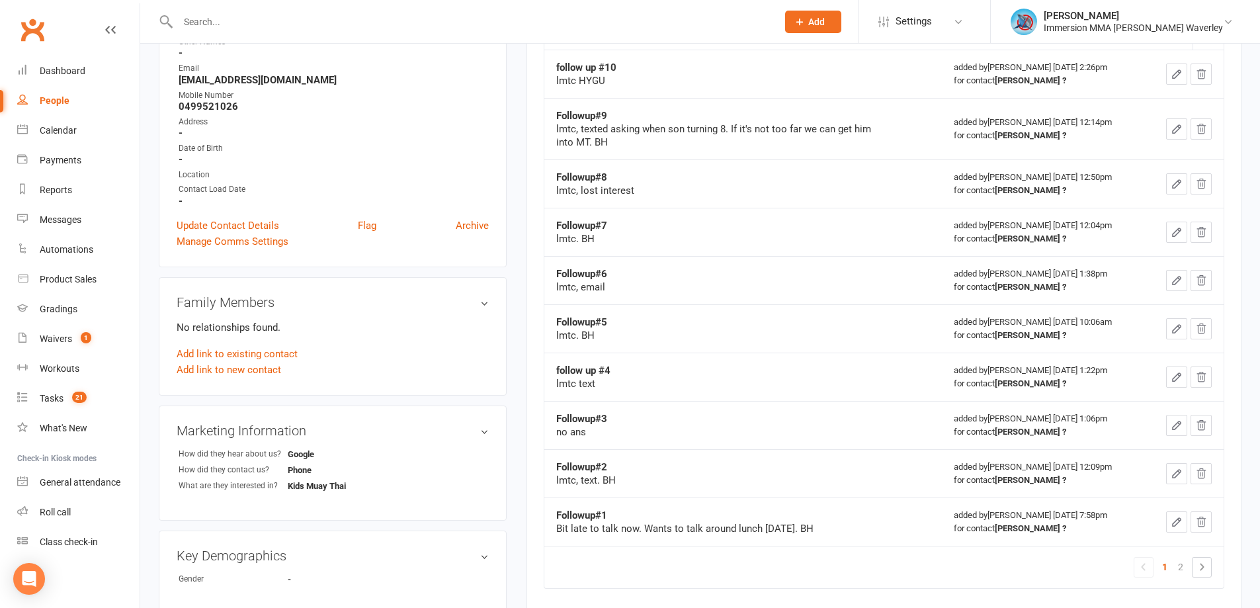
scroll to position [529, 0]
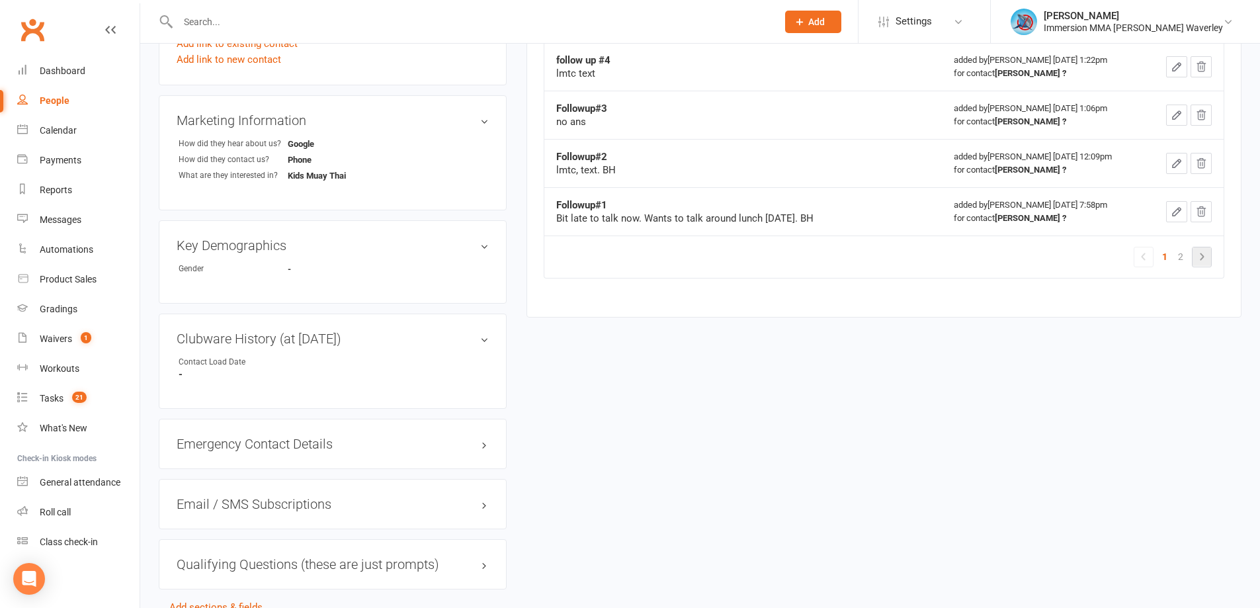
click at [1205, 254] on icon at bounding box center [1202, 257] width 16 height 16
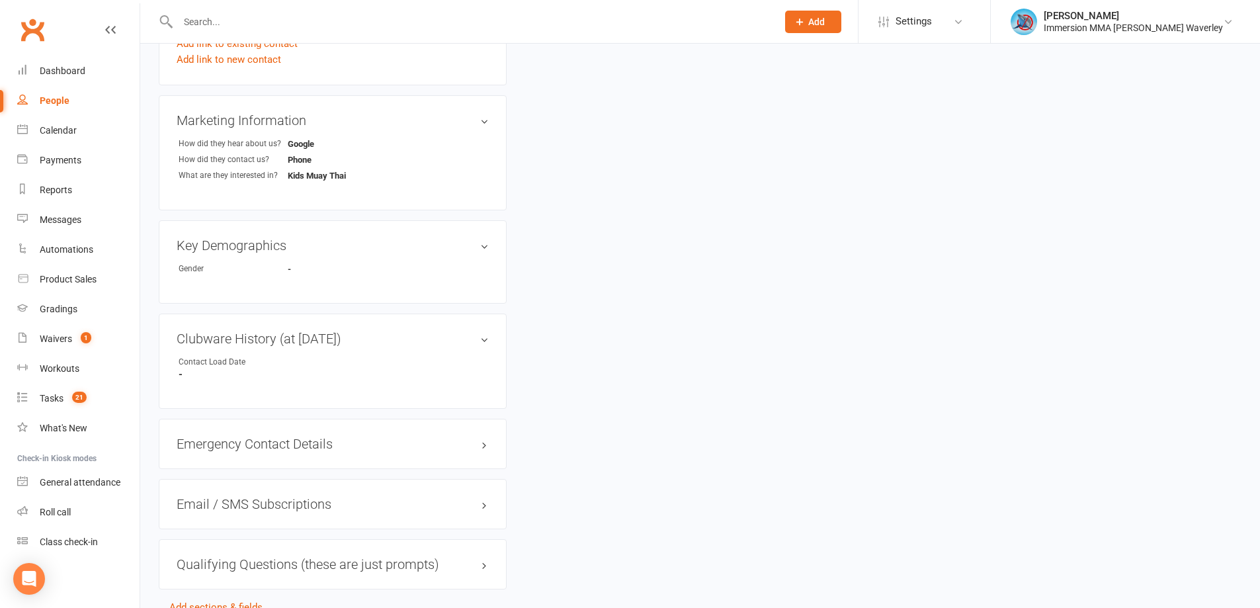
scroll to position [177, 0]
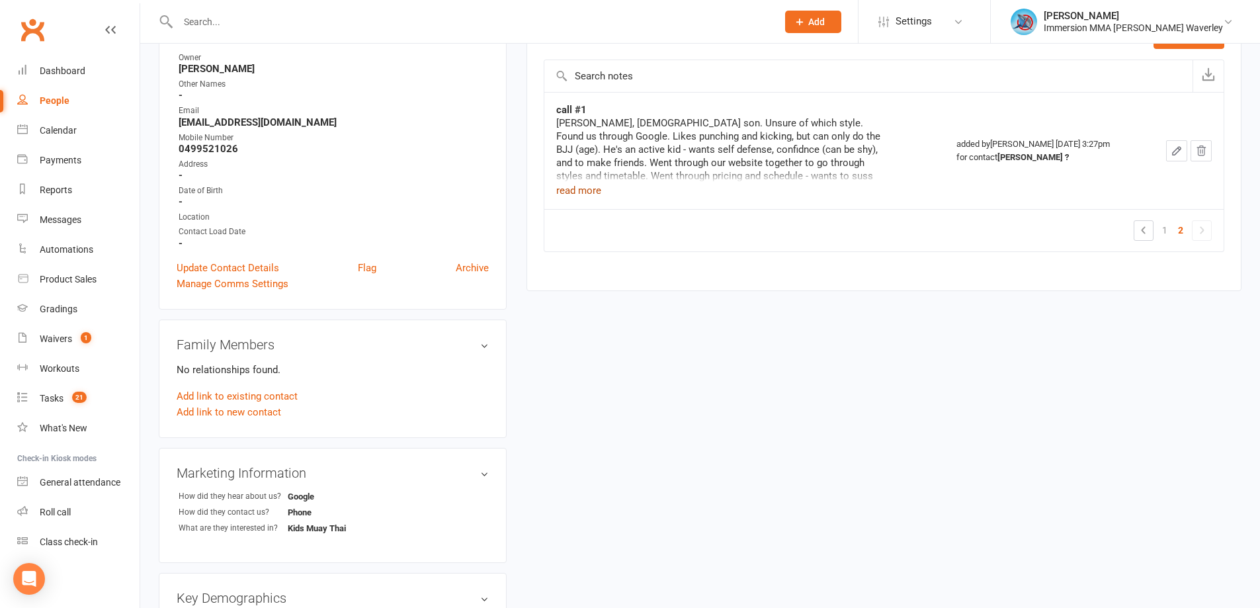
click at [581, 192] on button "read more" at bounding box center [578, 191] width 45 height 16
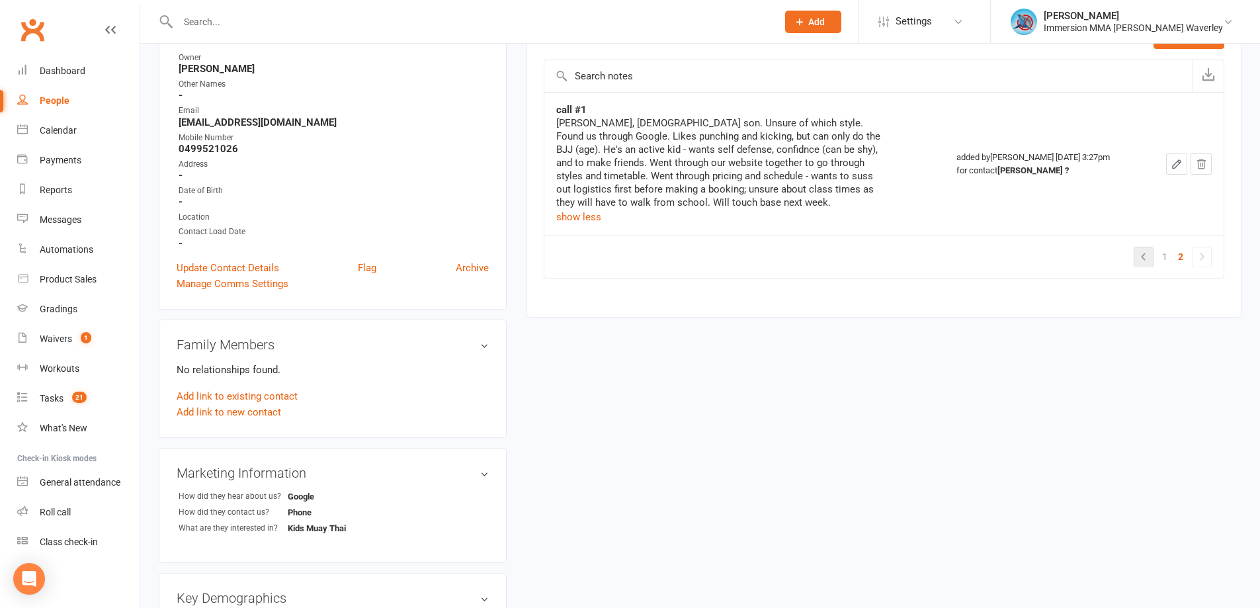
click at [1153, 259] on link at bounding box center [1143, 256] width 19 height 19
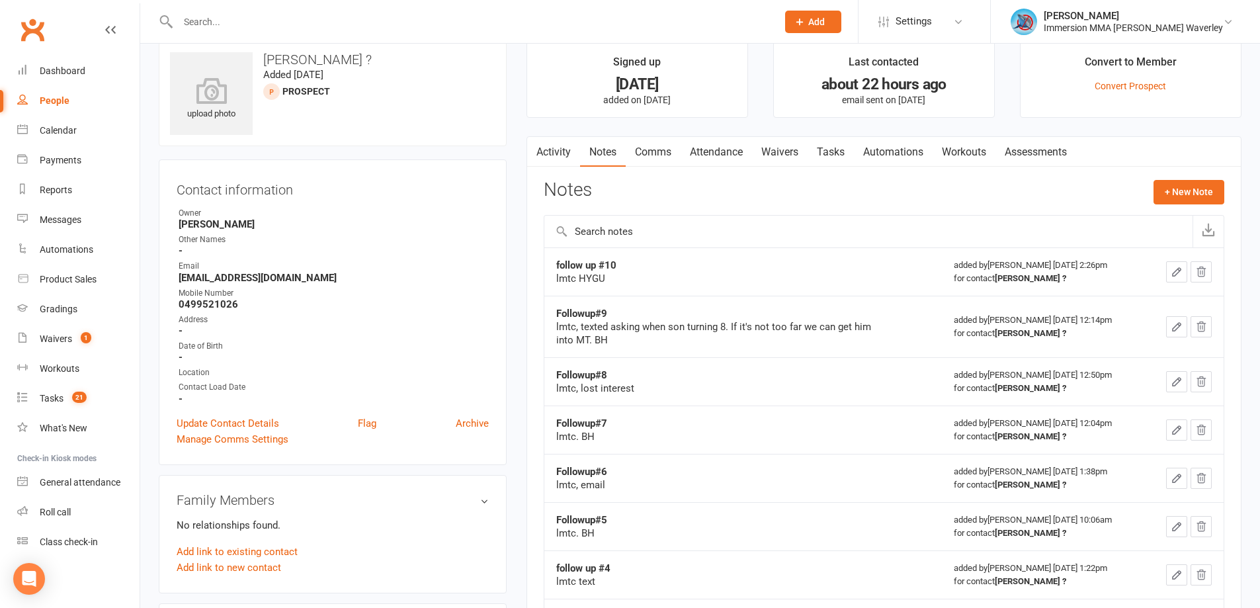
scroll to position [0, 0]
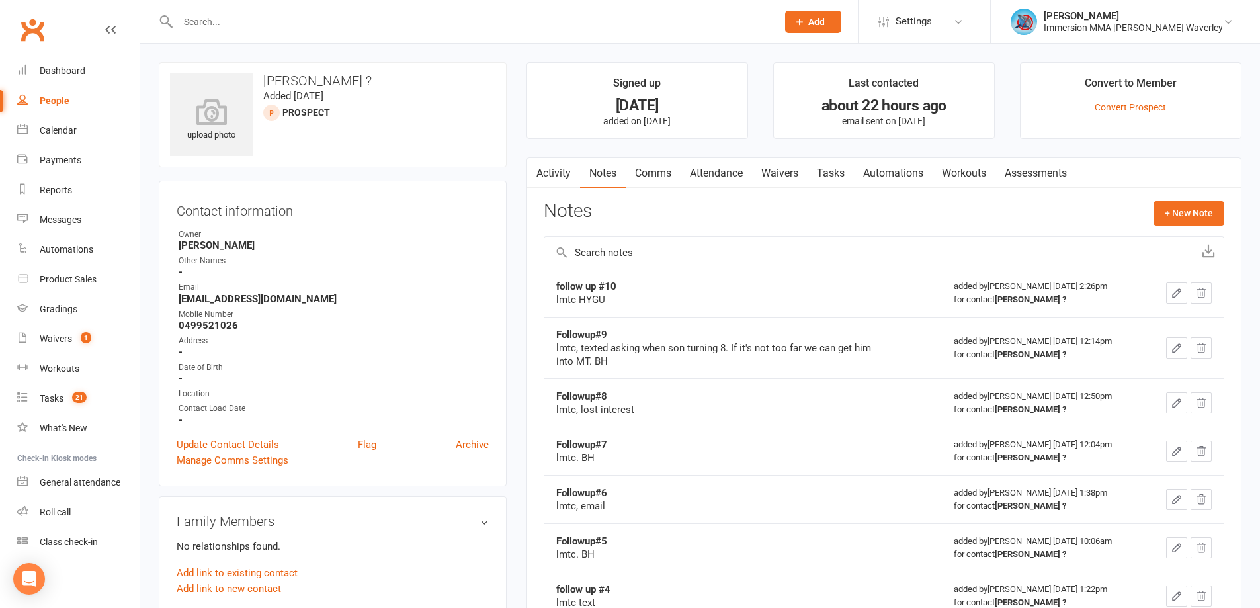
click at [776, 374] on td "Followup#9 lmtc, texted asking when son turning 8. If it's not too far we can g…" at bounding box center [742, 347] width 397 height 61
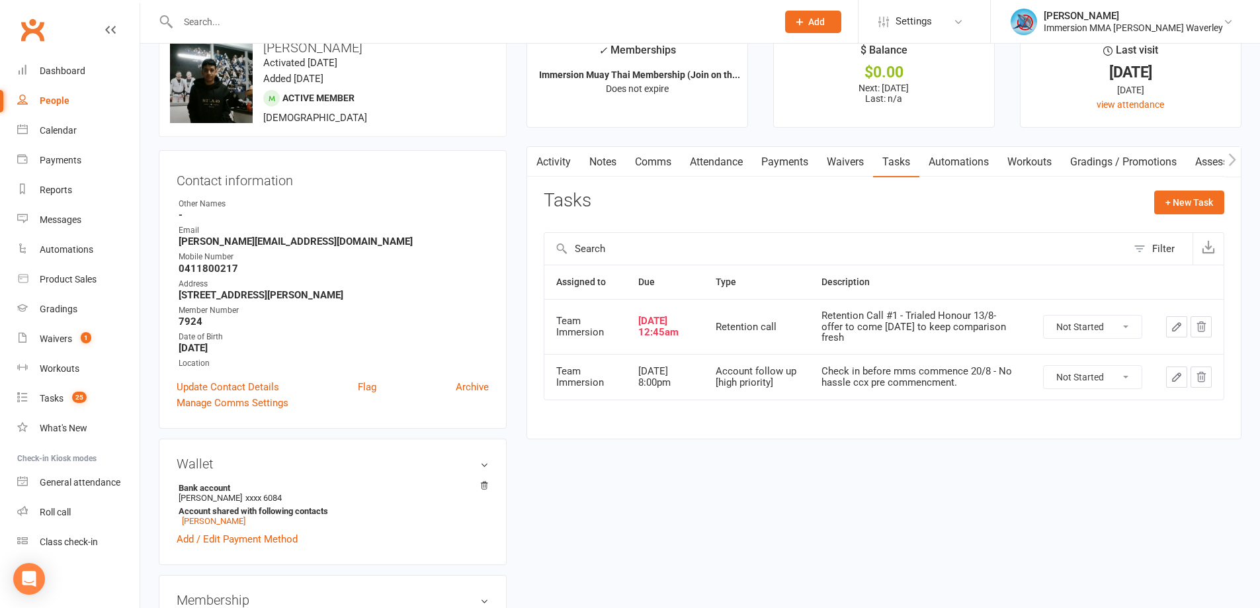
scroll to position [30, 0]
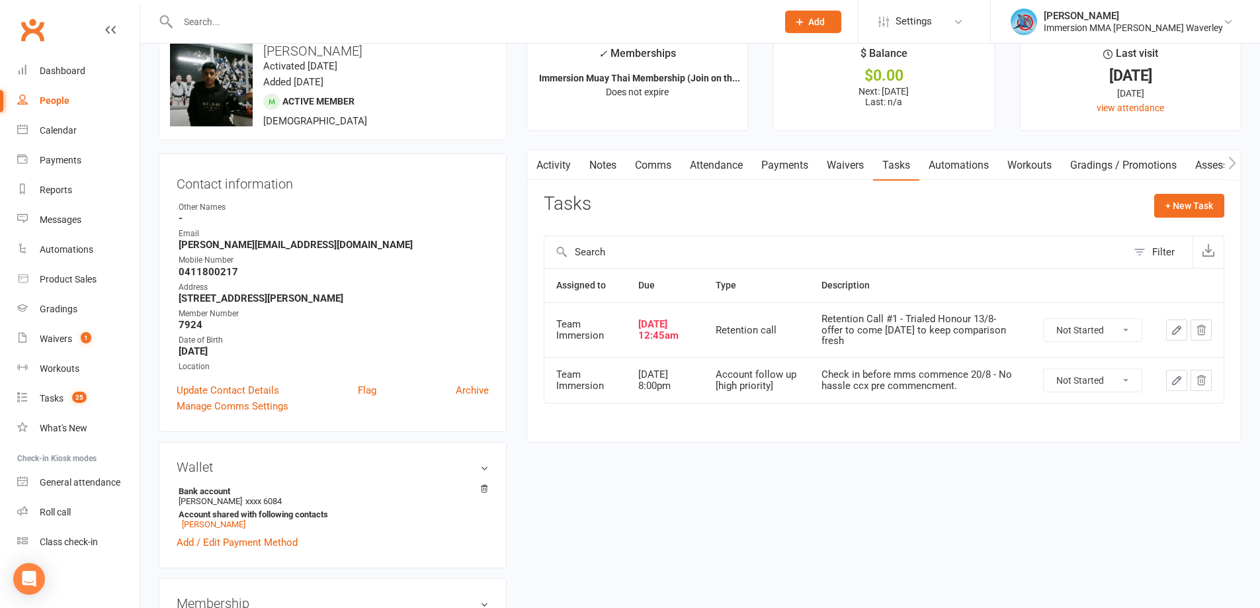
click at [774, 173] on link "Payments" at bounding box center [784, 165] width 65 height 30
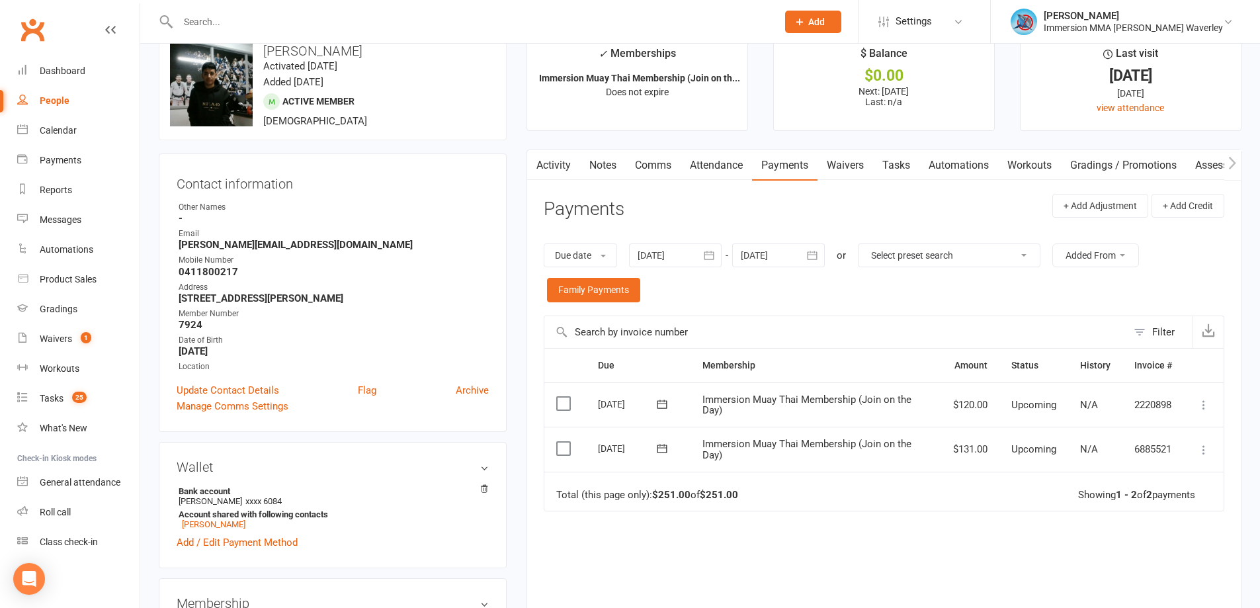
click at [464, 220] on strong "-" at bounding box center [334, 218] width 310 height 12
click at [805, 512] on div "Due Contact Membership Amount Status History Invoice # Select this [DATE] [PERS…" at bounding box center [884, 515] width 680 height 335
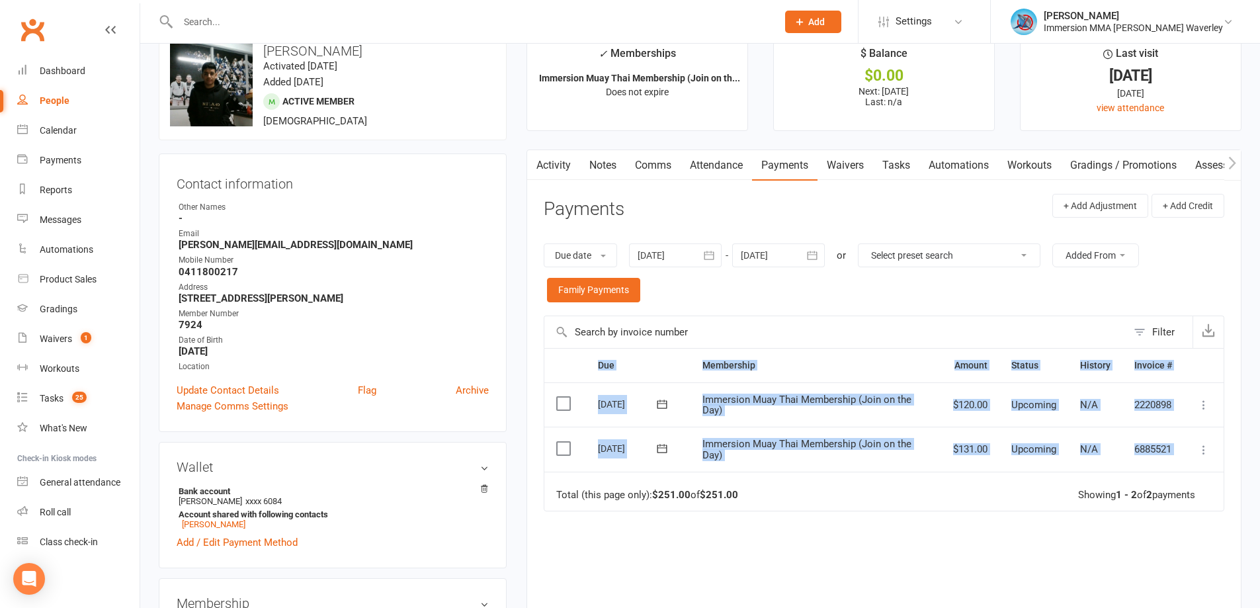
click at [762, 528] on div "Due Contact Membership Amount Status History Invoice # Select this [DATE] [PERS…" at bounding box center [884, 515] width 680 height 335
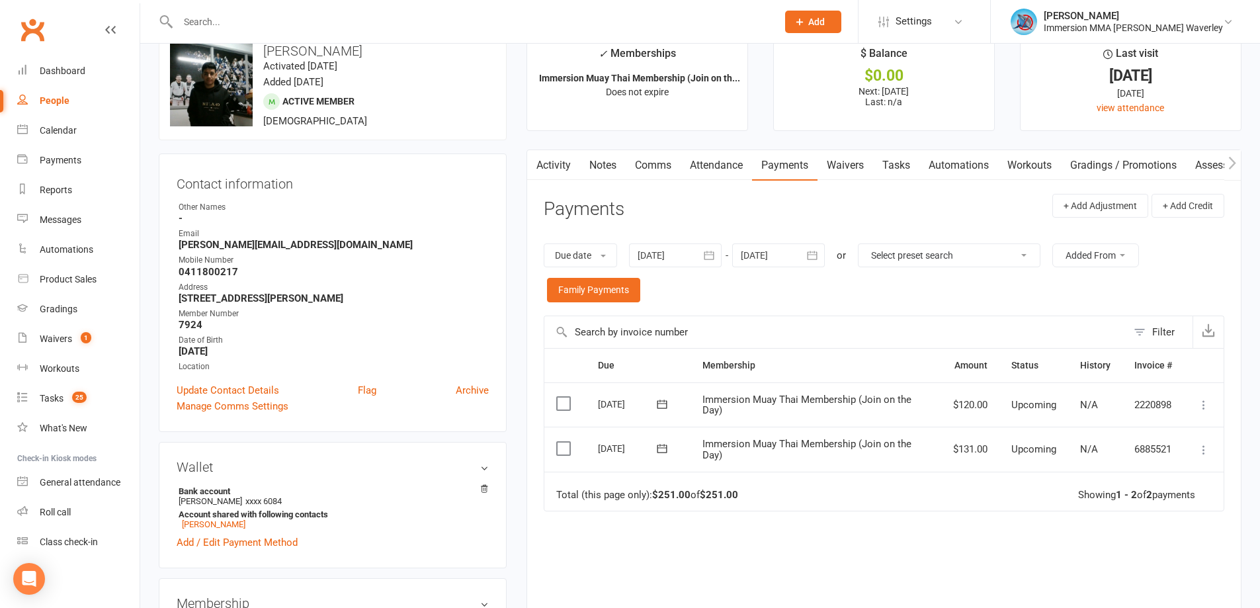
click at [664, 168] on link "Comms" at bounding box center [653, 165] width 55 height 30
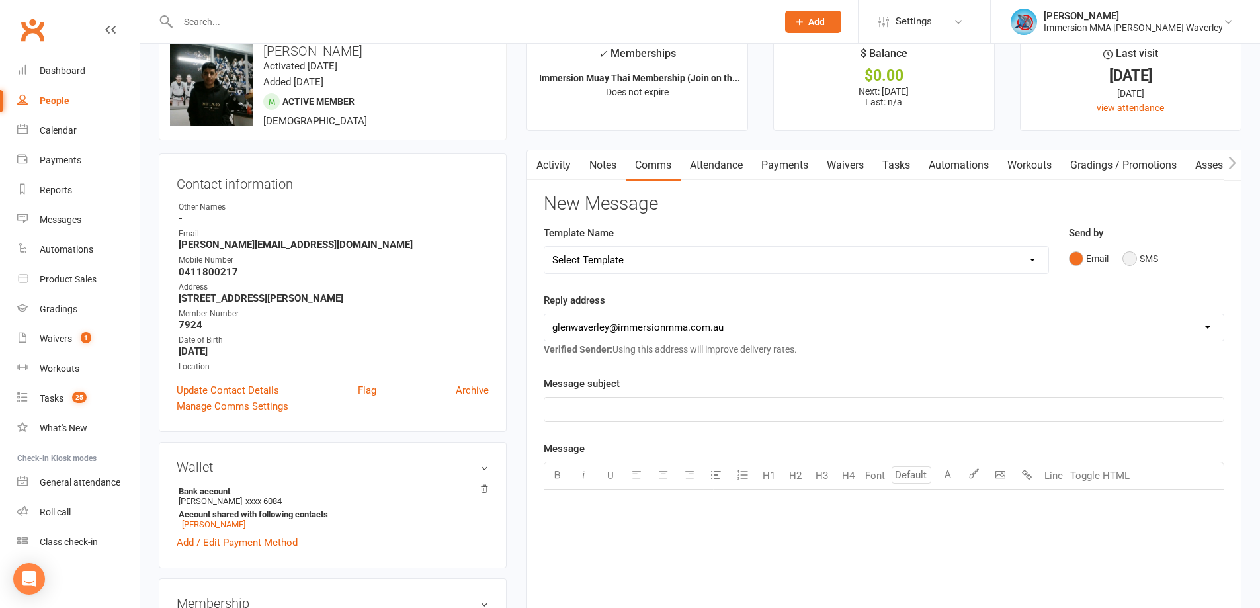
click at [1138, 260] on button "SMS" at bounding box center [1140, 258] width 36 height 25
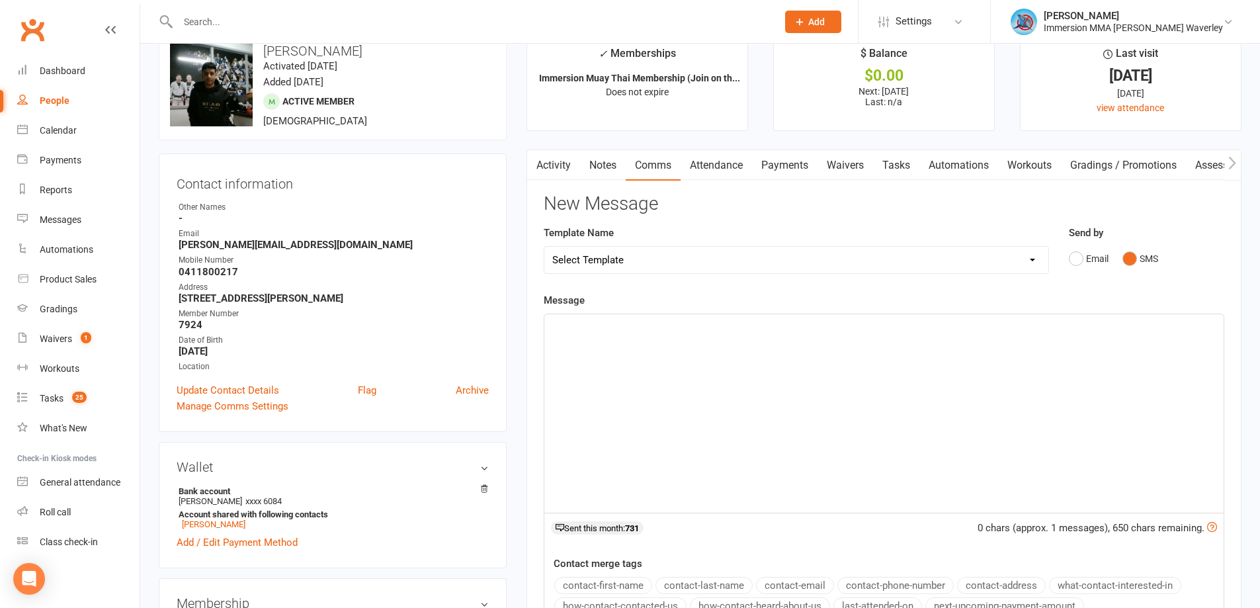
click at [821, 428] on div "﻿" at bounding box center [883, 413] width 679 height 198
click at [939, 391] on div "Hey there Rafael, just Ben from Immersion MMA here checking in! I wanted to see…" at bounding box center [883, 413] width 679 height 198
click at [1066, 320] on span "Hey there Rafael, just Ben from Immersion MMA here checking in! I wanted to see…" at bounding box center [882, 334] width 661 height 28
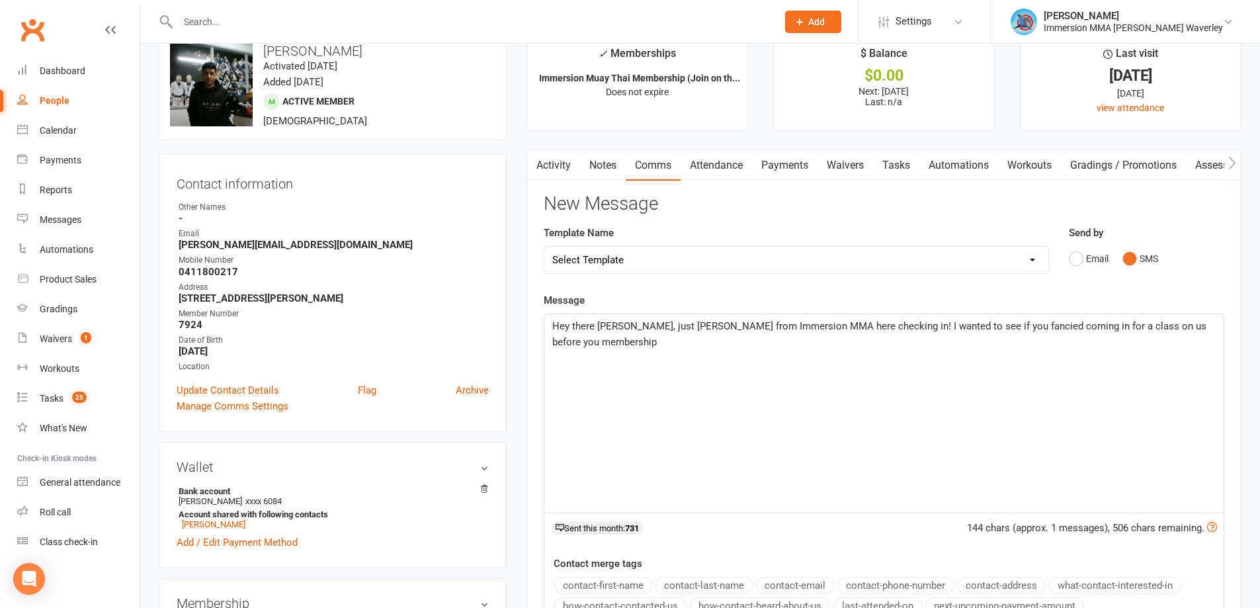
click at [1143, 325] on span "Hey there Rafael, just Ben from Immersion MMA here checking in! I wanted to see…" at bounding box center [880, 334] width 657 height 28
click at [1217, 326] on div "Hey there Rafael, just Ben from Immersion MMA here checking in! I wanted to see…" at bounding box center [883, 413] width 679 height 198
click at [868, 356] on div "Hey there Rafael, just Ben from Immersion MMA here checking in! I wanted to see…" at bounding box center [883, 413] width 679 height 198
click at [1041, 326] on span "Hey there Rafael, just Ben from Immersion MMA here checking in! I wanted to see…" at bounding box center [880, 334] width 657 height 28
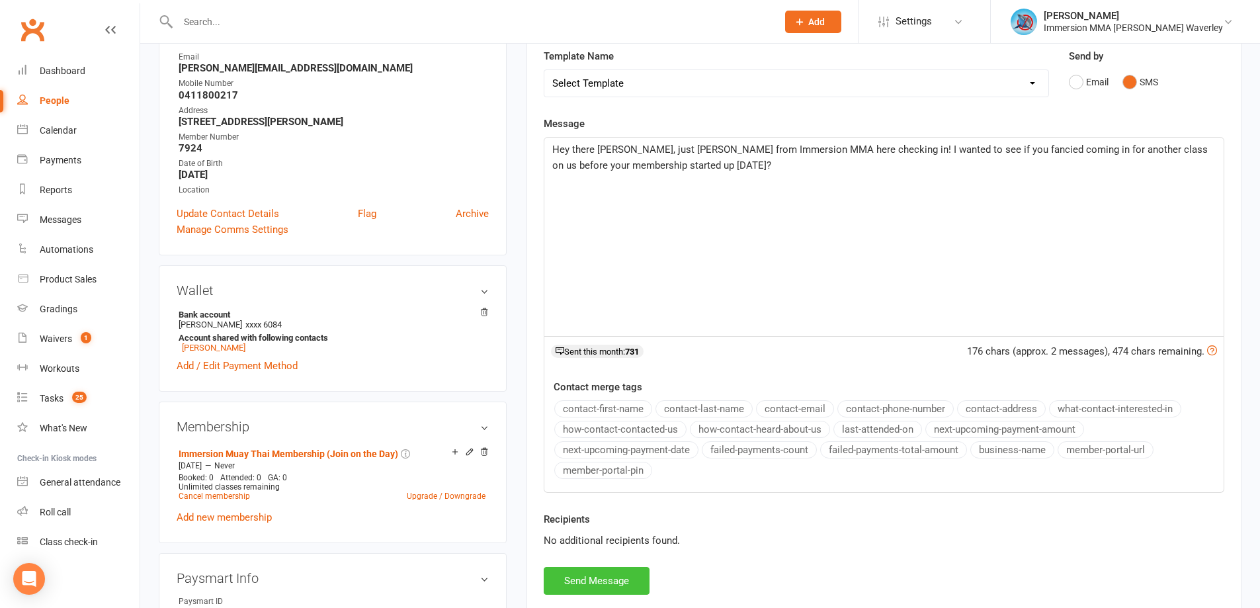
click at [616, 567] on button "Send Message" at bounding box center [597, 581] width 106 height 28
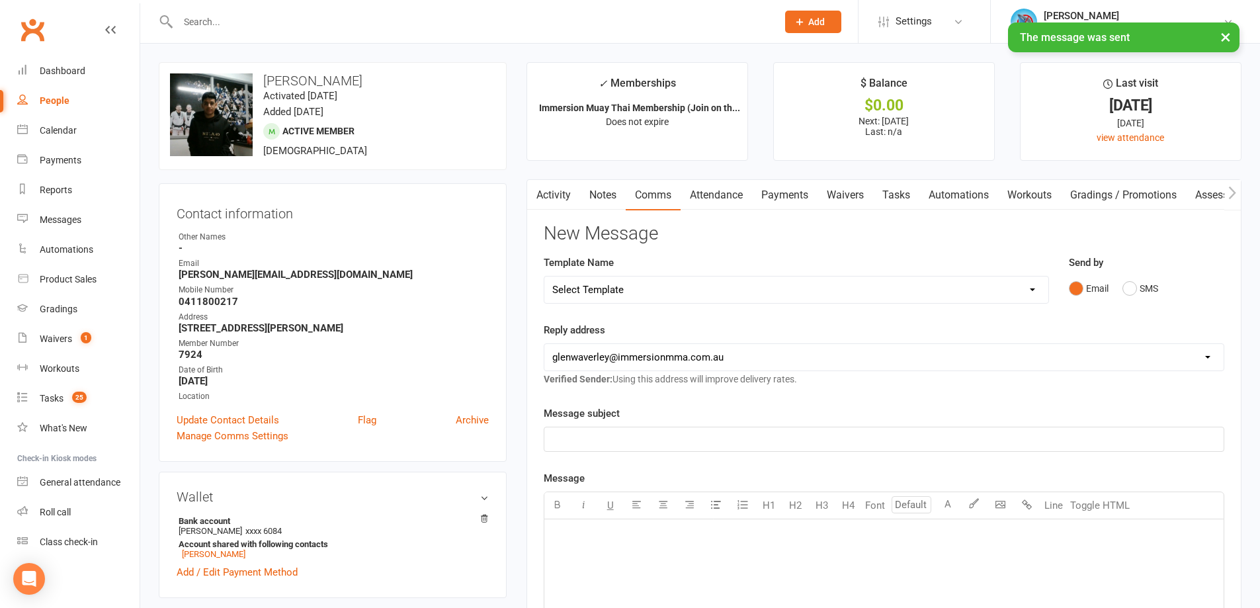
click at [605, 195] on link "Notes" at bounding box center [603, 195] width 46 height 30
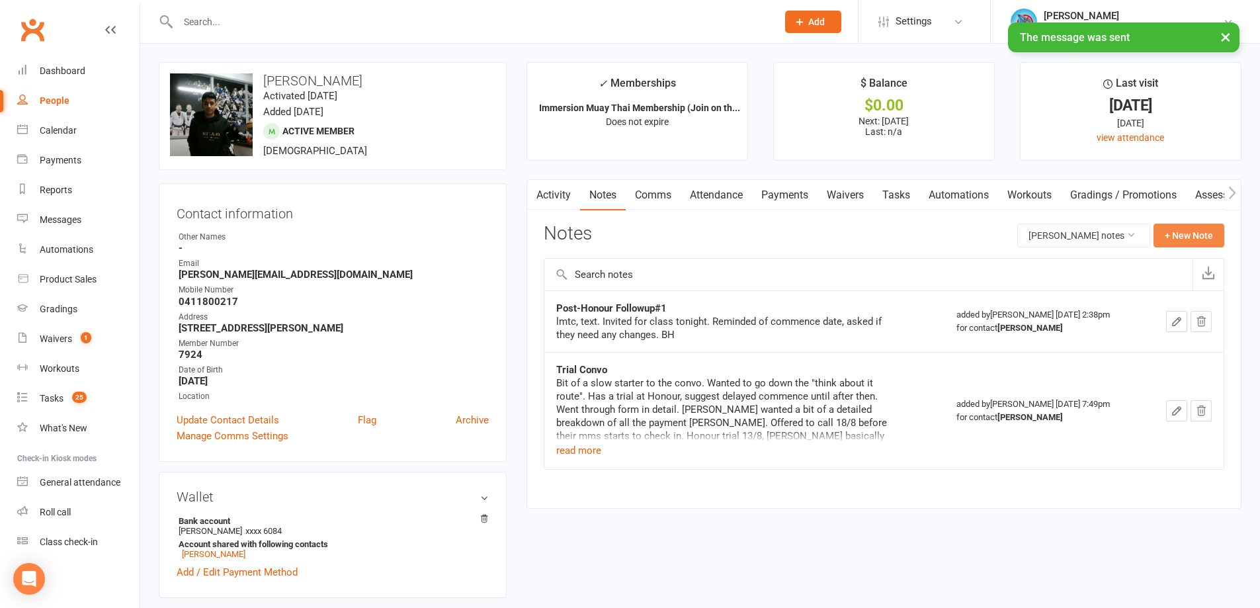
click at [1178, 231] on button "+ New Note" at bounding box center [1188, 235] width 71 height 24
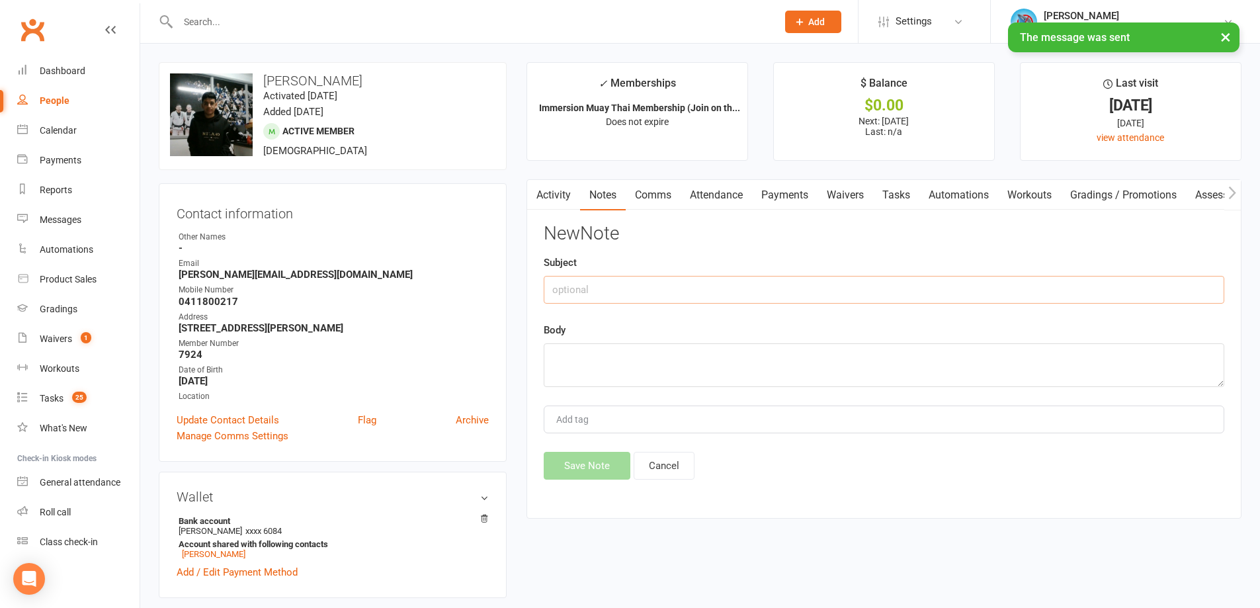
click at [687, 285] on input "text" at bounding box center [884, 290] width 680 height 28
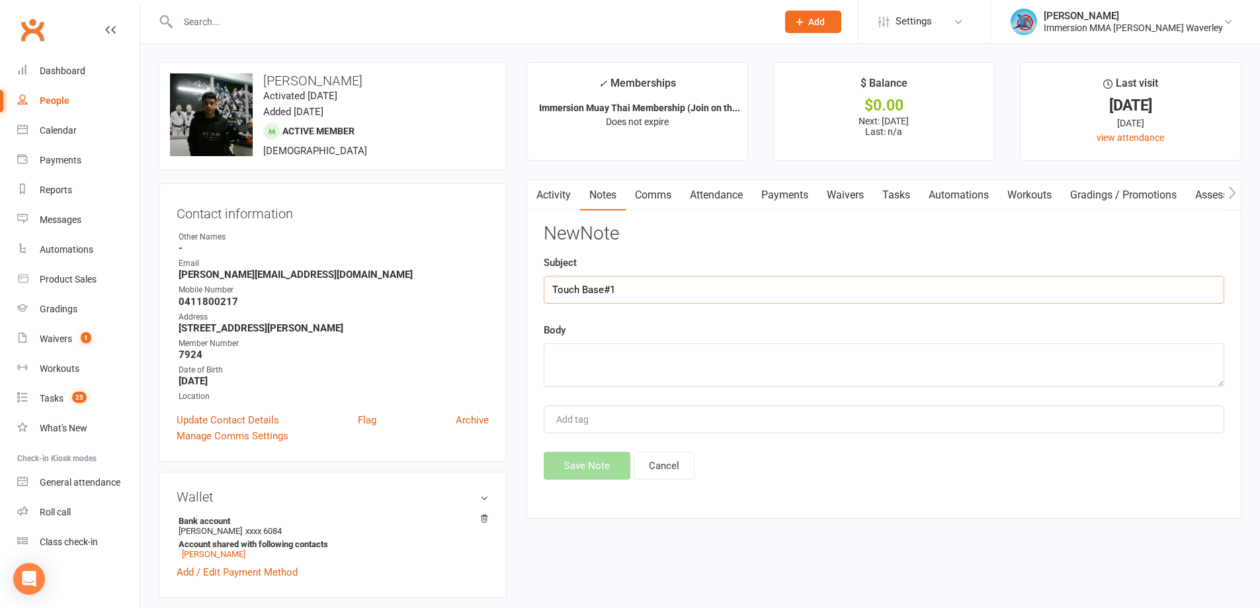
type input "Touch Base#1"
type textarea "lmtc, text - offered class before mms starts"
click at [592, 460] on button "Save Note" at bounding box center [587, 466] width 87 height 28
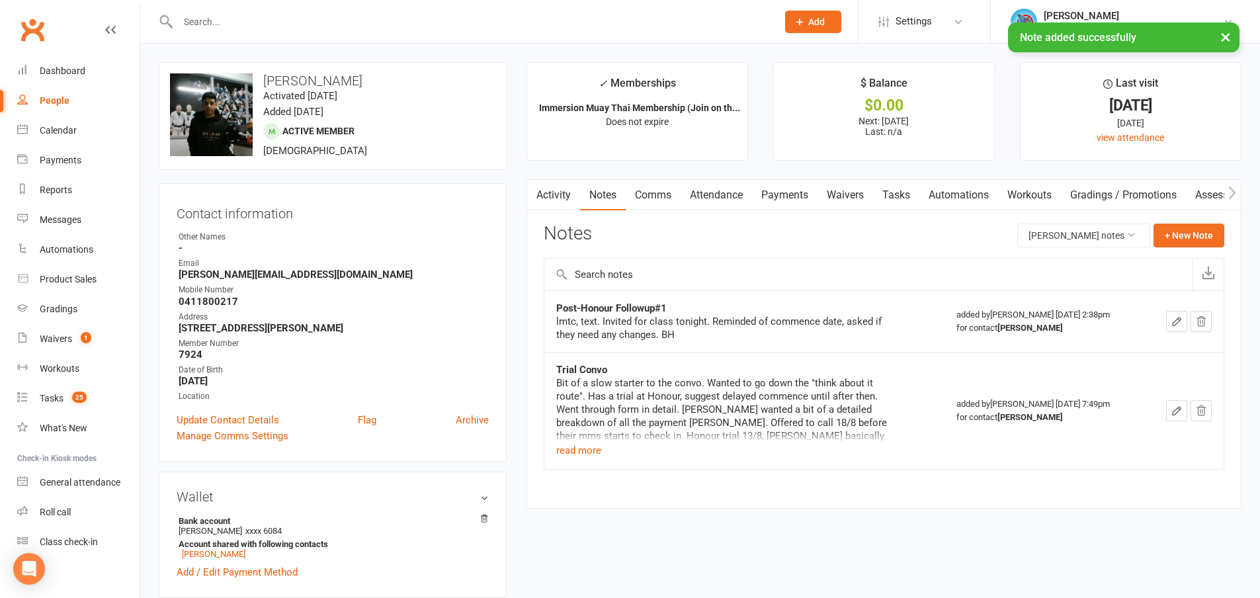
click at [899, 197] on link "Tasks" at bounding box center [896, 195] width 46 height 30
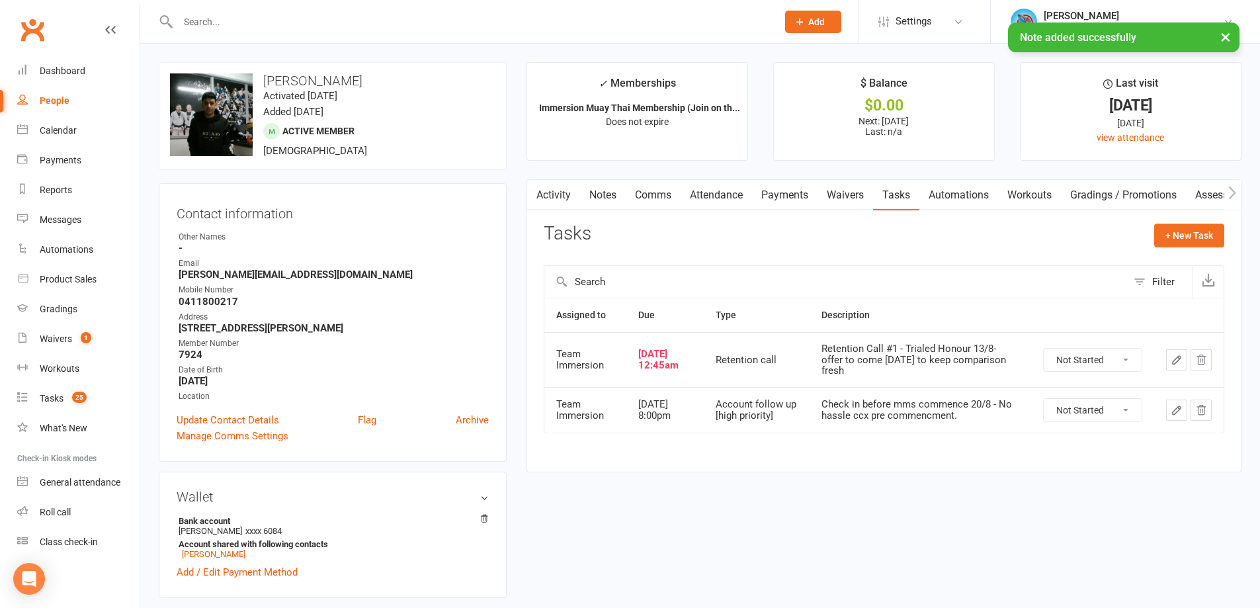
click at [1104, 360] on select "Not Started In Progress Waiting Complete" at bounding box center [1092, 359] width 98 height 22
click at [1043, 348] on select "Not Started In Progress Waiting Complete" at bounding box center [1092, 359] width 98 height 22
select select "unstarted"
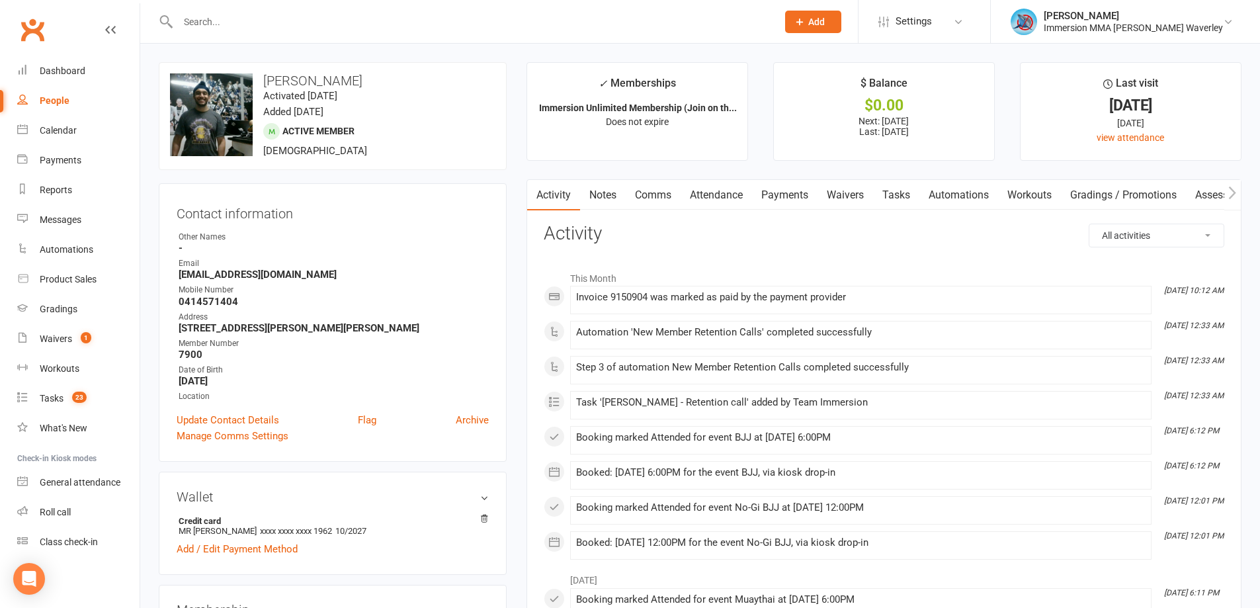
click at [612, 194] on link "Notes" at bounding box center [603, 195] width 46 height 30
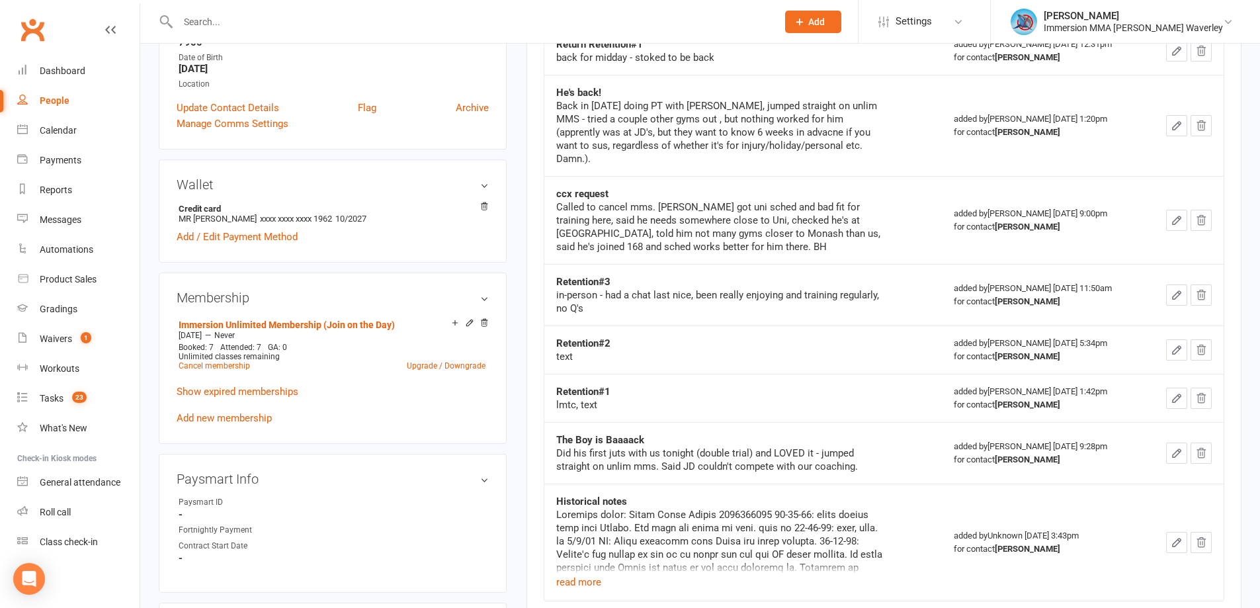
scroll to position [352, 0]
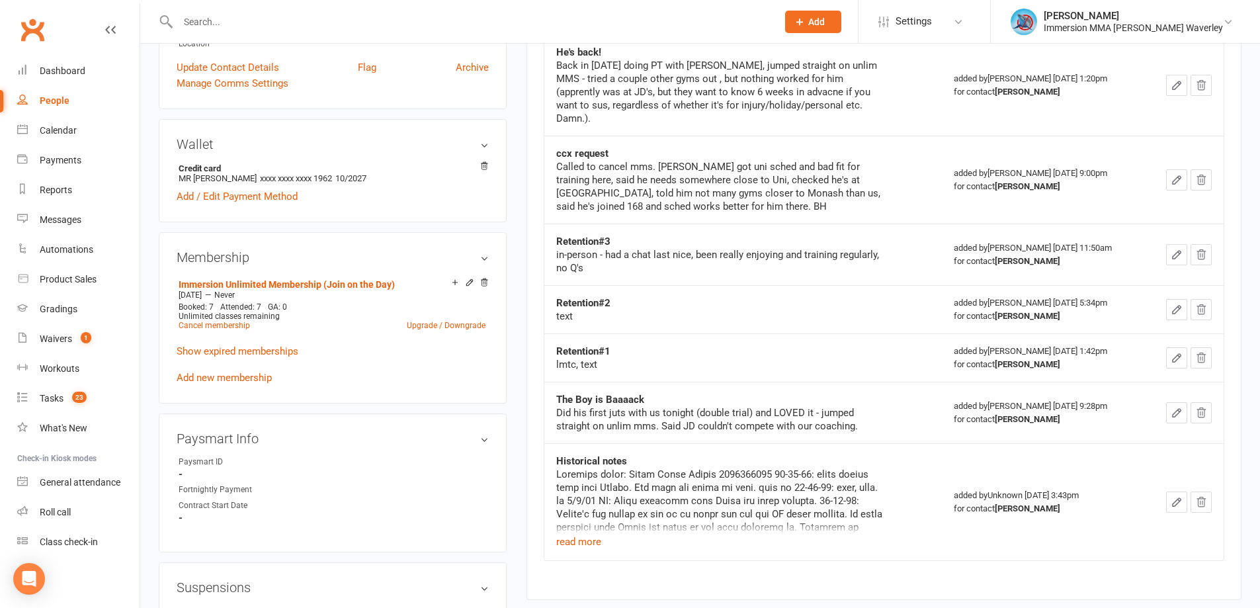
click at [978, 566] on div "Return Retention#2 text. BH added by [PERSON_NAME] [DATE] 4:21pm for contact [P…" at bounding box center [884, 258] width 680 height 641
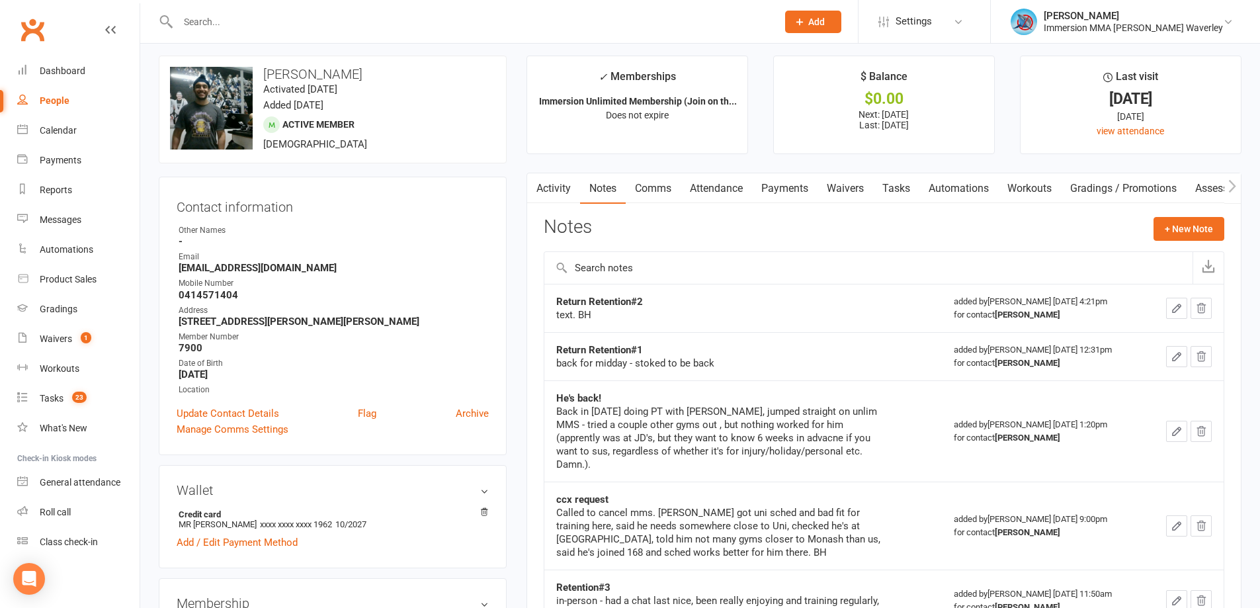
scroll to position [0, 0]
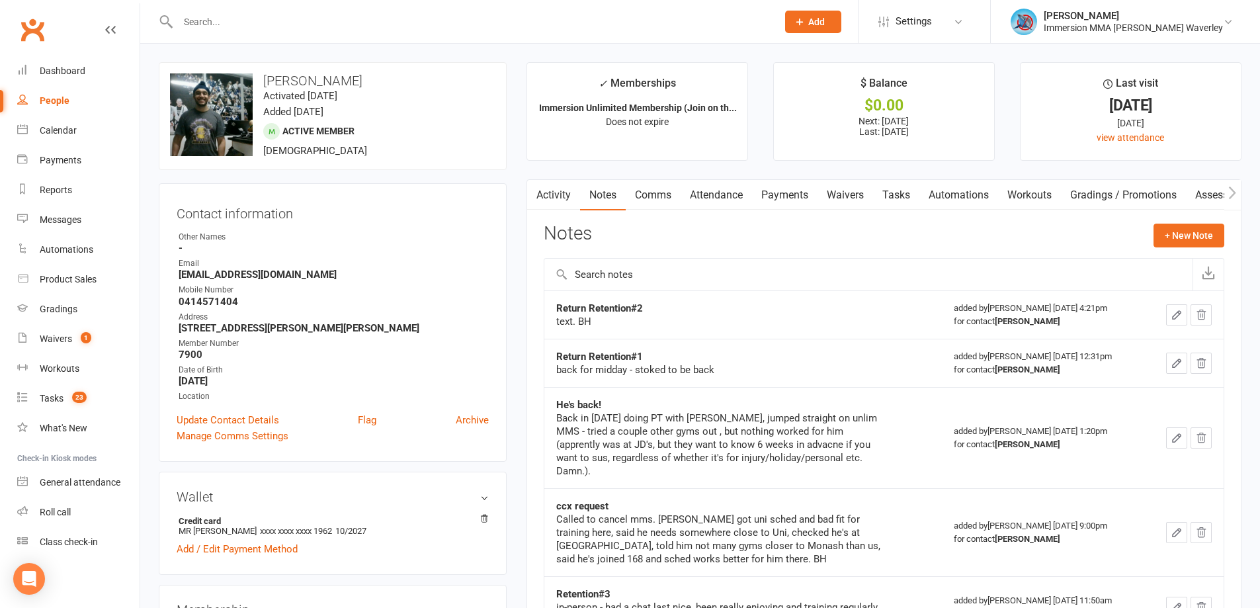
click at [661, 194] on link "Comms" at bounding box center [653, 195] width 55 height 30
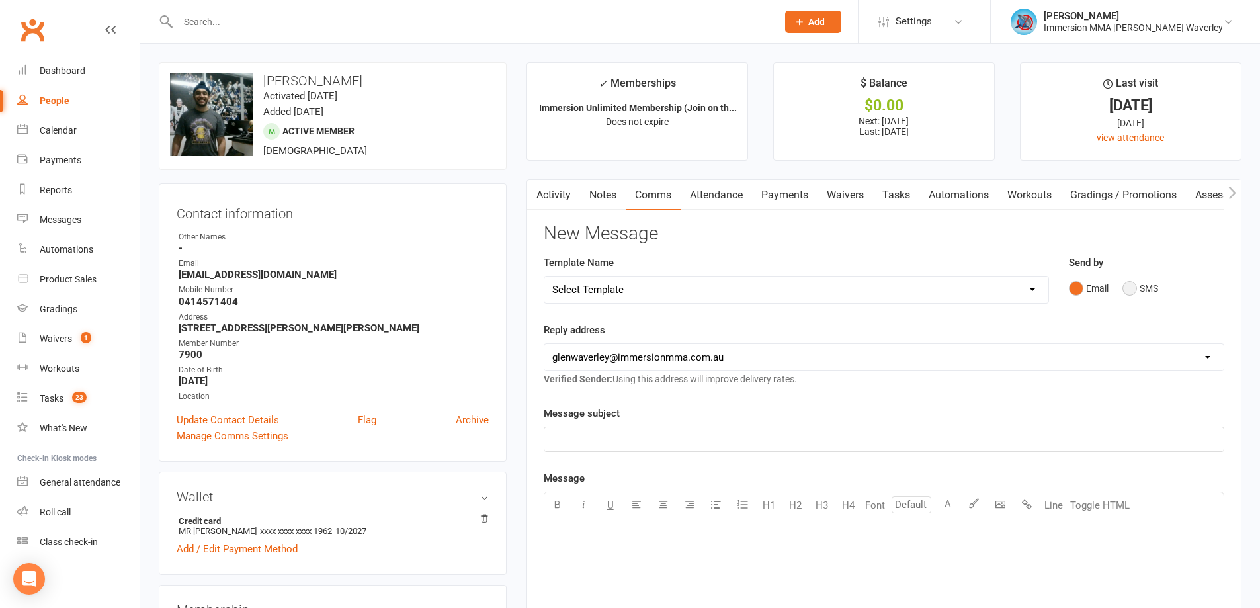
click at [1138, 296] on button "SMS" at bounding box center [1140, 288] width 36 height 25
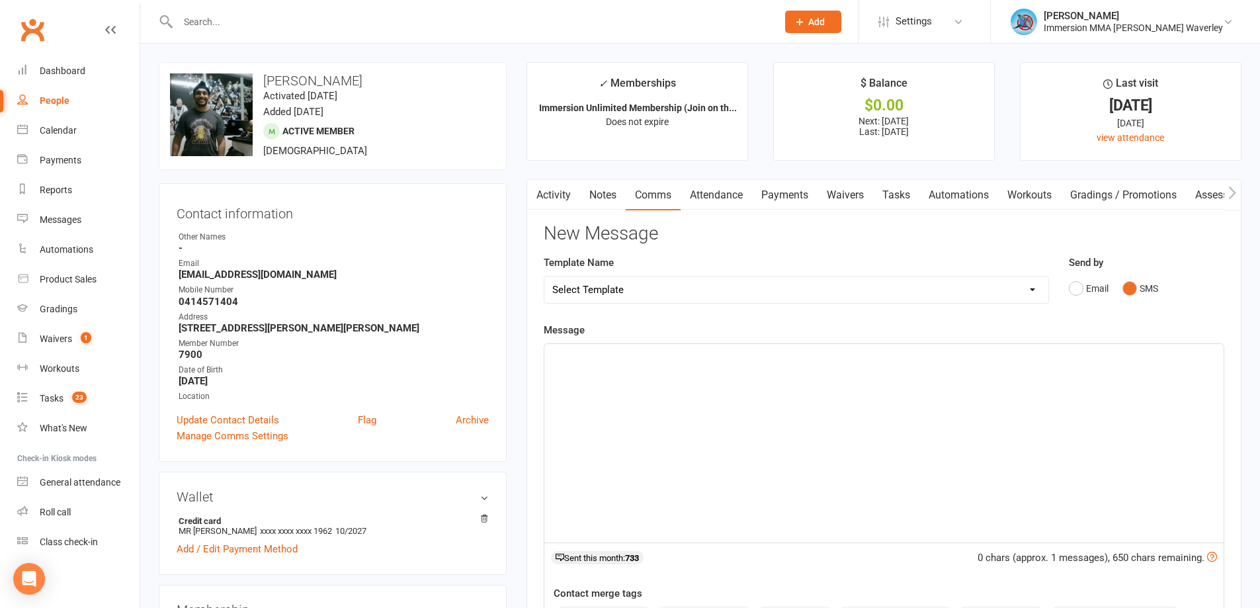
click at [868, 457] on div "﻿" at bounding box center [883, 443] width 679 height 198
click at [844, 474] on div "Hey there [PERSON_NAME], just [PERSON_NAME] from Immersion MMA" at bounding box center [883, 443] width 679 height 198
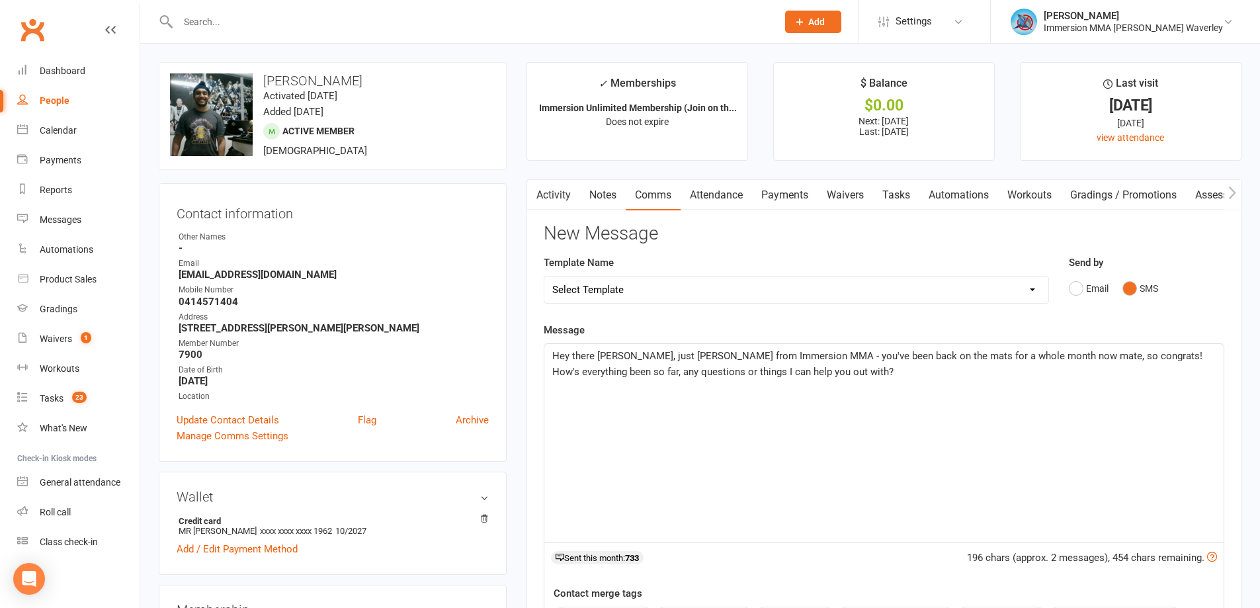
click at [563, 372] on span "Hey there [PERSON_NAME], just [PERSON_NAME] from Immersion MMA - you've been ba…" at bounding box center [878, 364] width 653 height 28
click at [839, 376] on p "Hey there [PERSON_NAME], just [PERSON_NAME] from Immersion MMA - you've been ba…" at bounding box center [883, 364] width 663 height 32
click at [909, 358] on span "Hey there [PERSON_NAME], just [PERSON_NAME] from Immersion MMA - you've been ba…" at bounding box center [878, 364] width 653 height 28
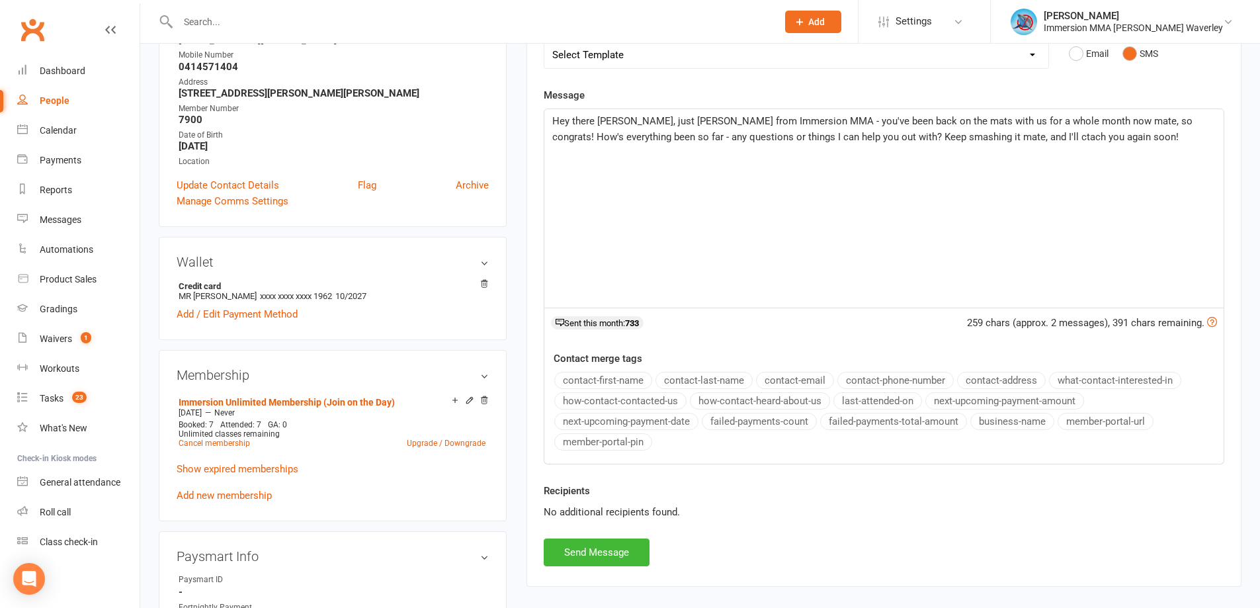
scroll to position [352, 0]
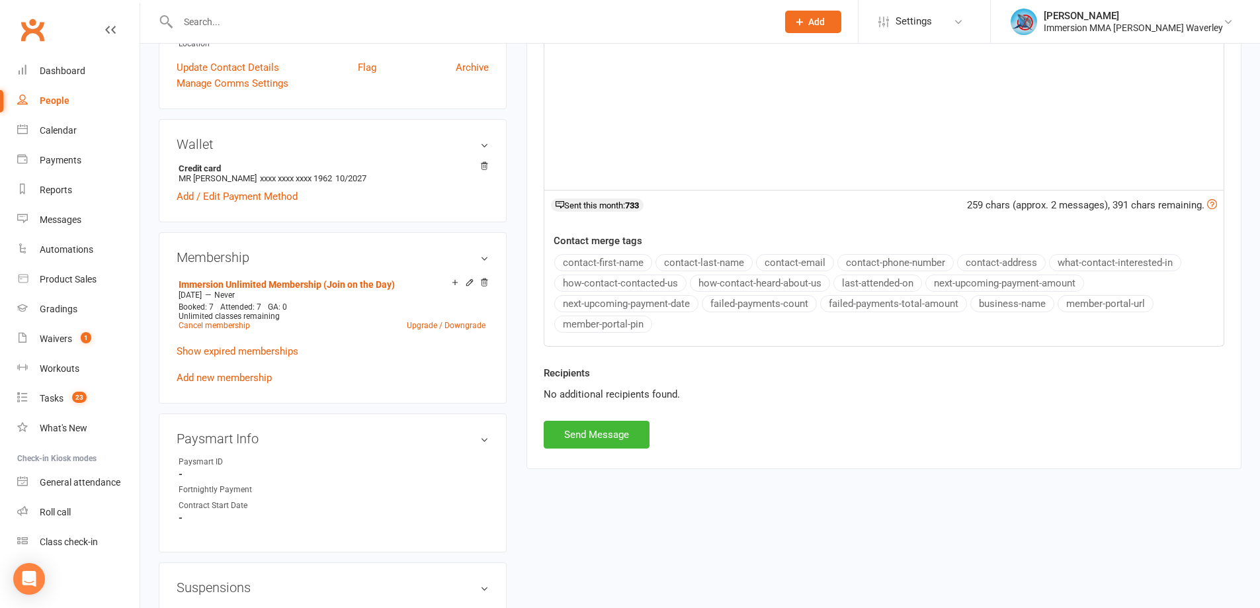
click at [590, 454] on div "Activity Notes Comms Attendance Payments Waivers Tasks Automations Workouts Gra…" at bounding box center [883, 147] width 715 height 641
click at [600, 439] on button "Send Message" at bounding box center [597, 435] width 106 height 28
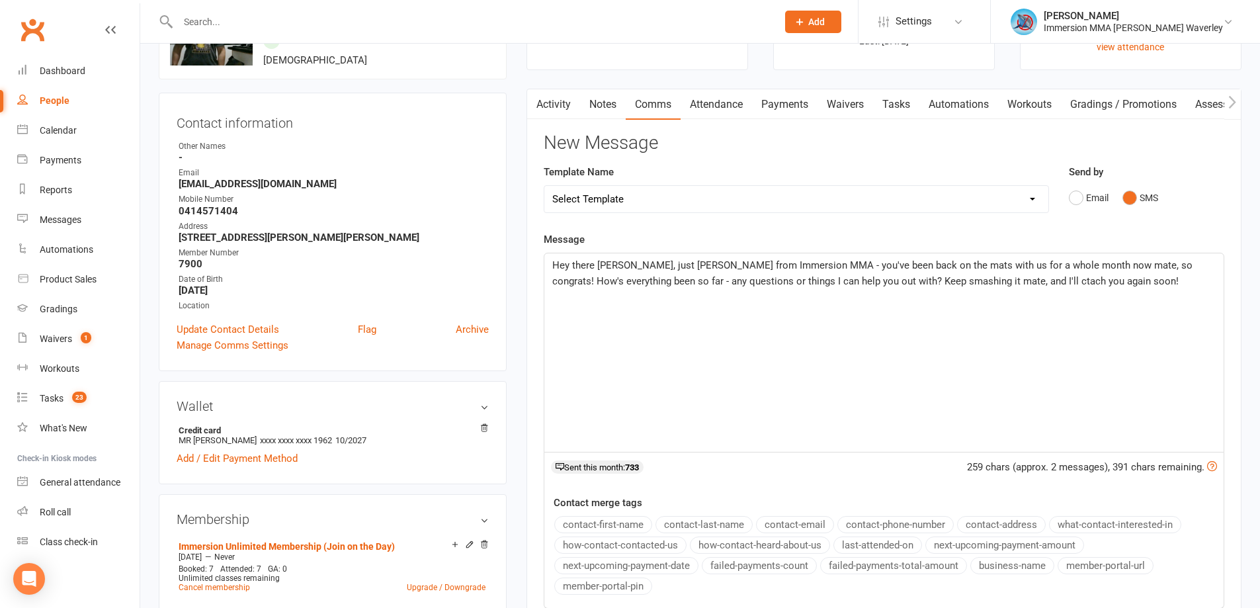
scroll to position [0, 0]
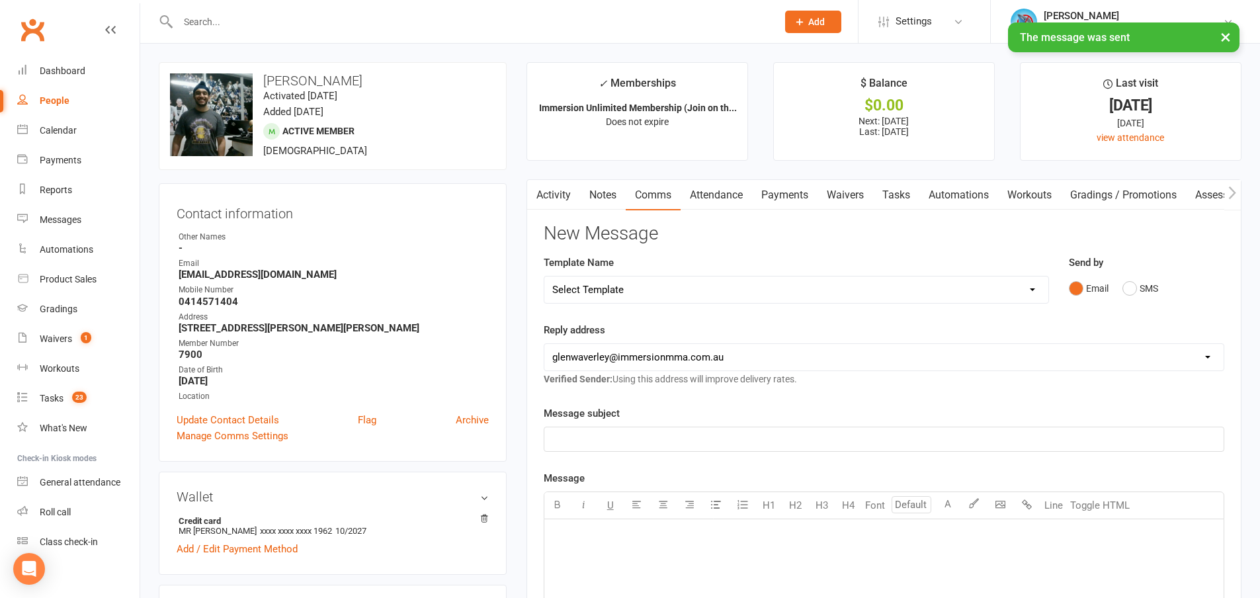
click at [596, 187] on link "Notes" at bounding box center [603, 195] width 46 height 30
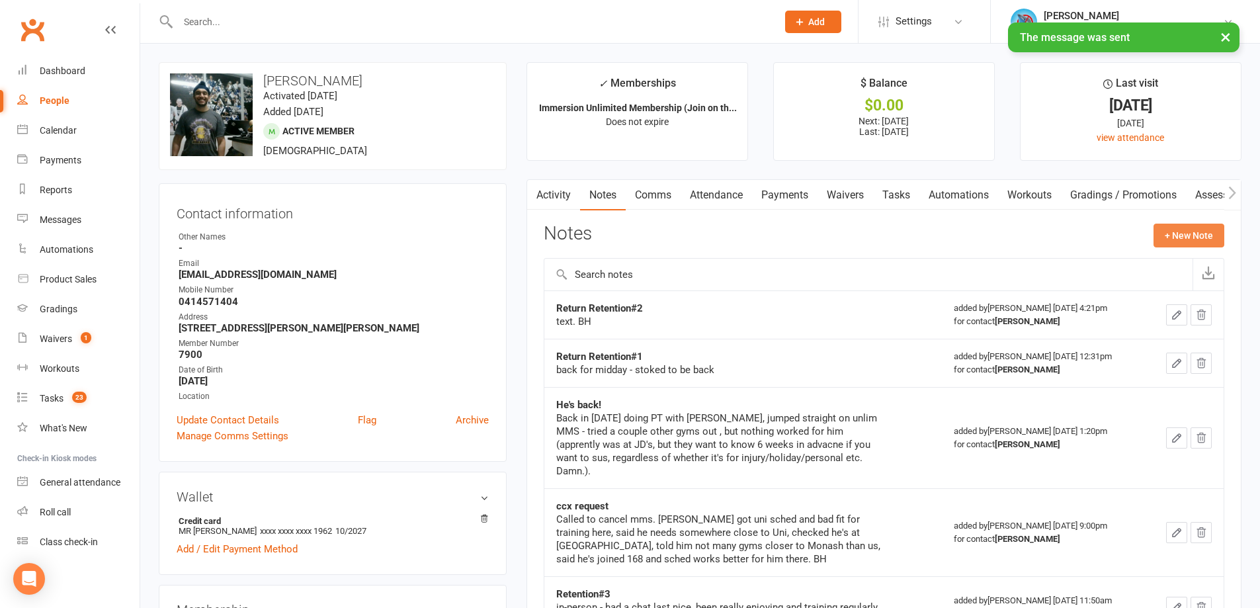
click at [1196, 229] on button "+ New Note" at bounding box center [1188, 235] width 71 height 24
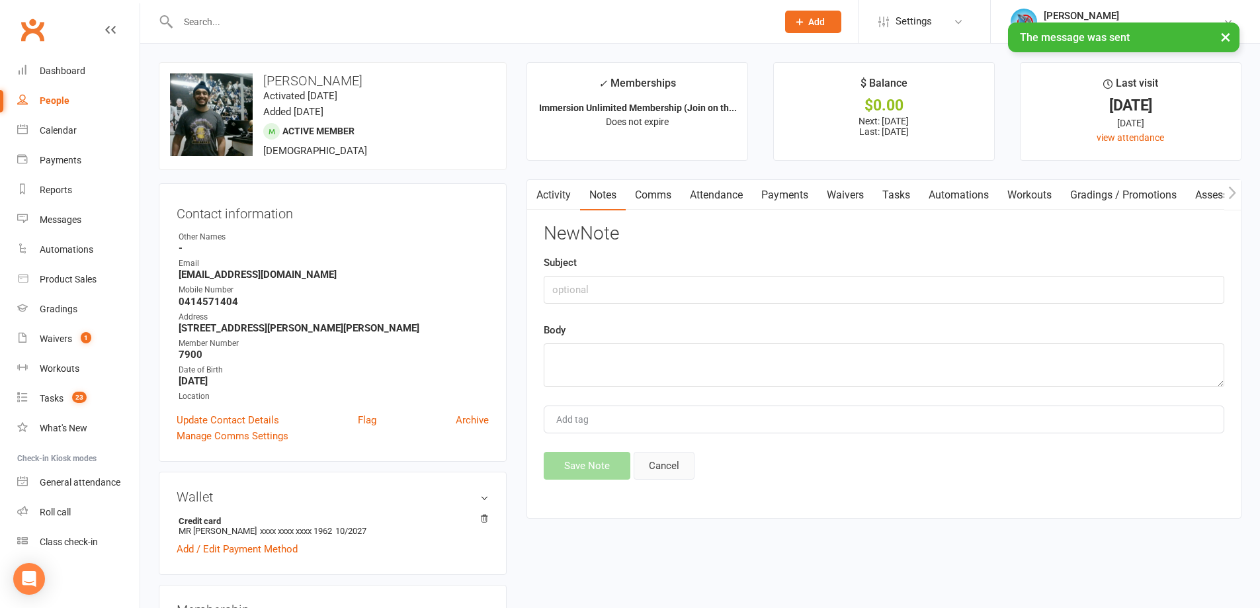
drag, startPoint x: 664, startPoint y: 467, endPoint x: 664, endPoint y: 446, distance: 21.2
click at [664, 473] on button "Cancel" at bounding box center [663, 466] width 61 height 28
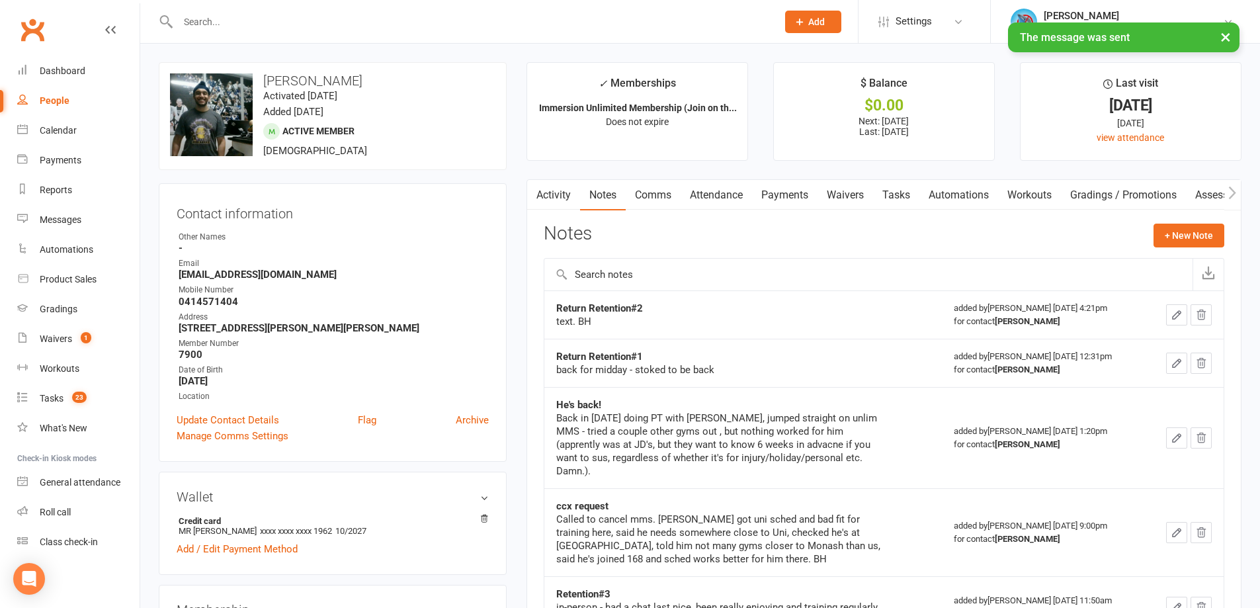
click at [620, 303] on strong "Return Retention#2" at bounding box center [599, 308] width 87 height 12
copy strong "Return Retention#2"
click at [1188, 231] on button "+ New Note" at bounding box center [1188, 235] width 71 height 24
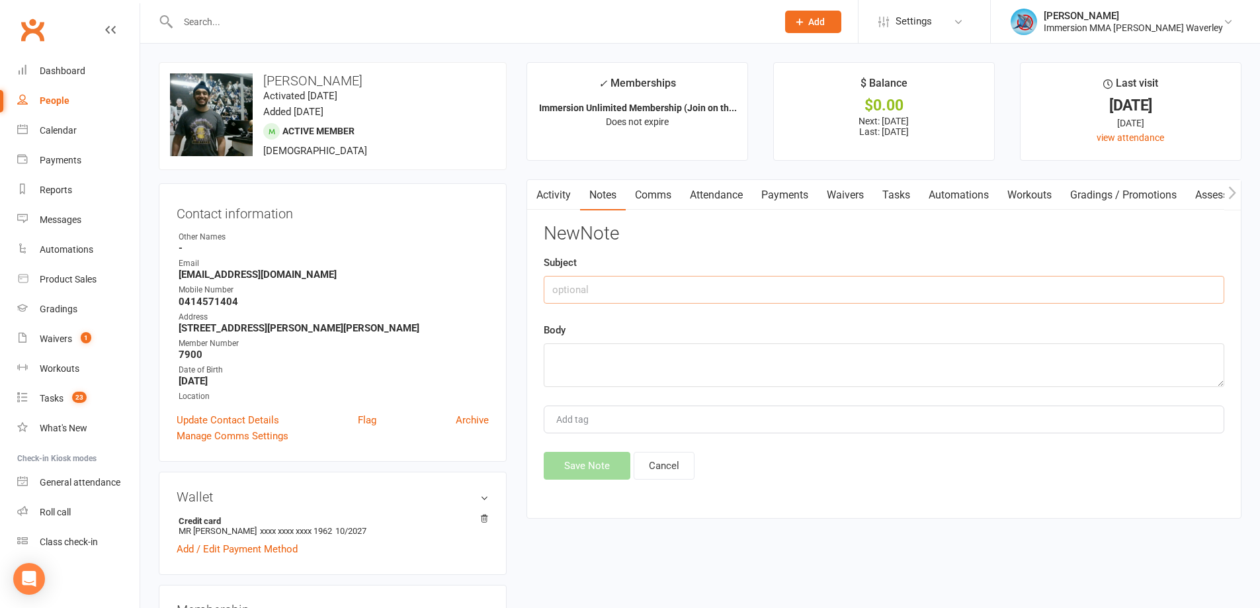
click at [659, 281] on input "text" at bounding box center [884, 290] width 680 height 28
paste input "Return Retention#2"
type input "Return Retention#3"
type textarea "text"
click at [596, 461] on button "Save Note" at bounding box center [587, 466] width 87 height 28
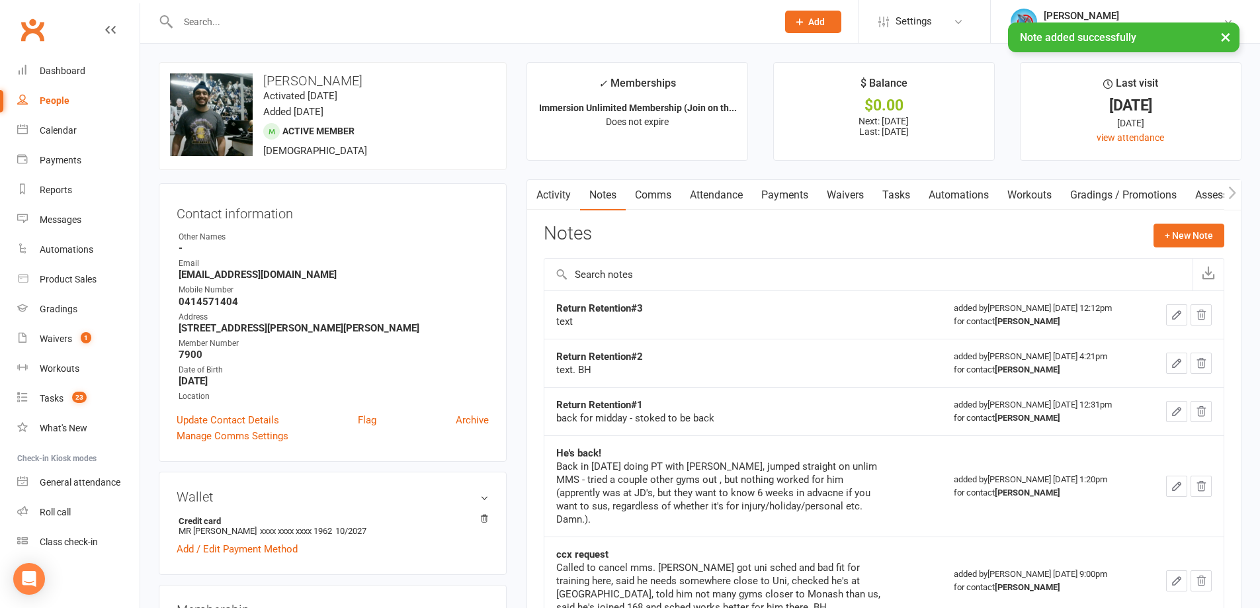
drag, startPoint x: 895, startPoint y: 201, endPoint x: 962, endPoint y: 243, distance: 79.1
click at [900, 201] on link "Tasks" at bounding box center [896, 195] width 46 height 30
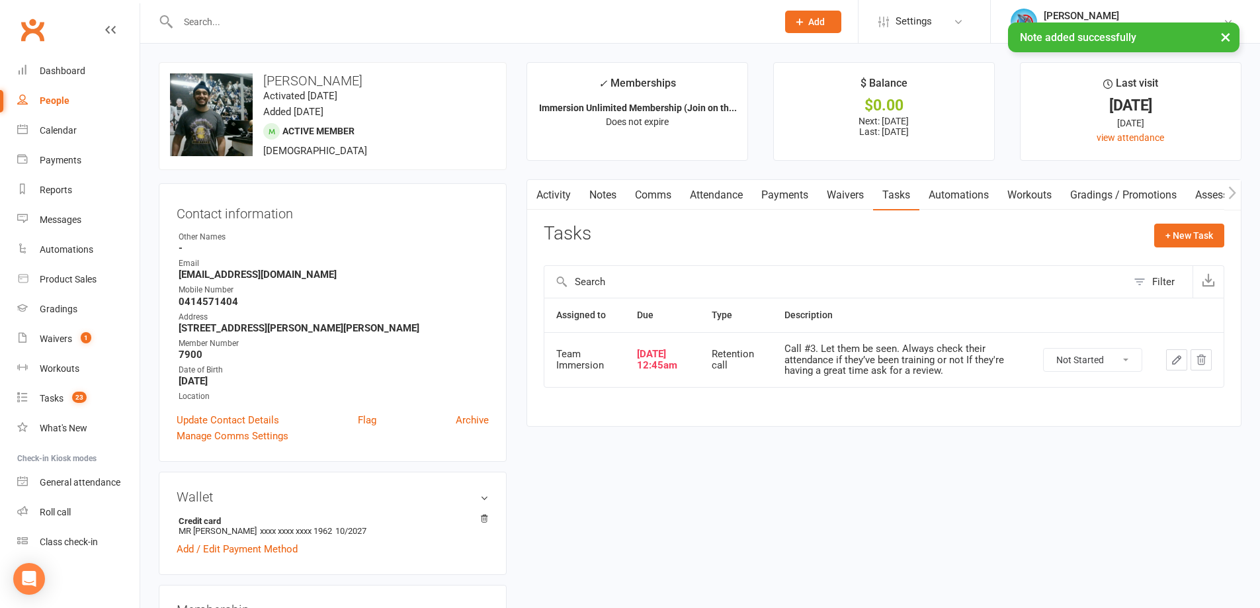
drag, startPoint x: 1058, startPoint y: 354, endPoint x: 1075, endPoint y: 369, distance: 22.0
click at [1058, 354] on select "Not Started In Progress Waiting Complete" at bounding box center [1092, 359] width 98 height 22
click at [1043, 348] on select "Not Started In Progress Waiting Complete" at bounding box center [1092, 359] width 98 height 22
select select "unstarted"
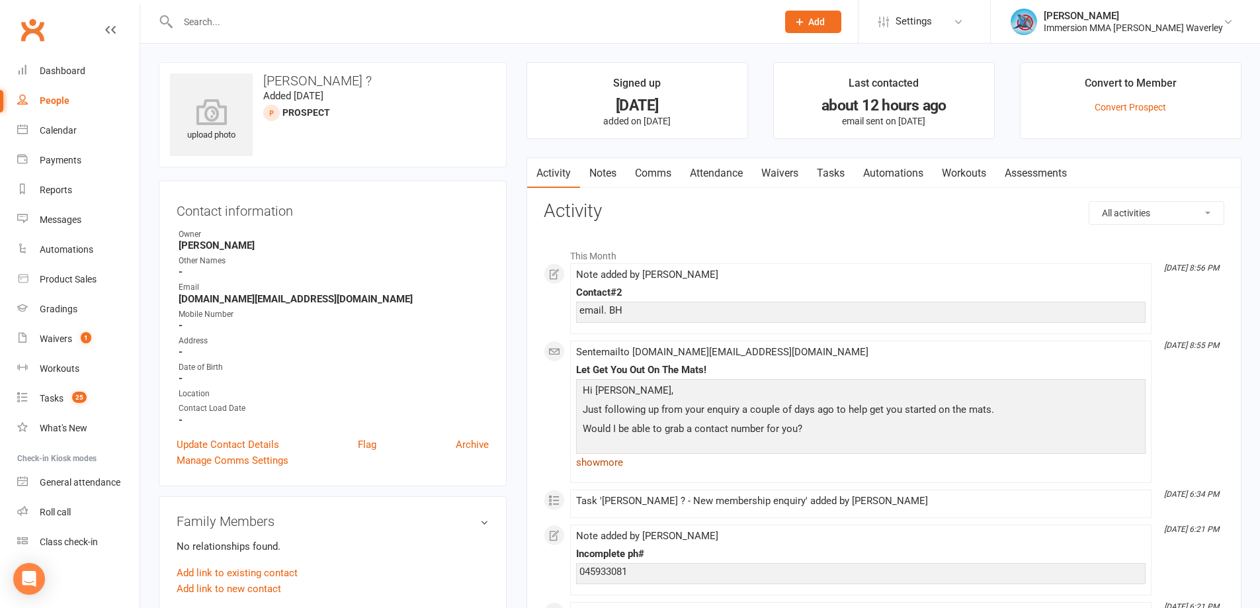
click at [622, 466] on link "show more" at bounding box center [860, 462] width 569 height 19
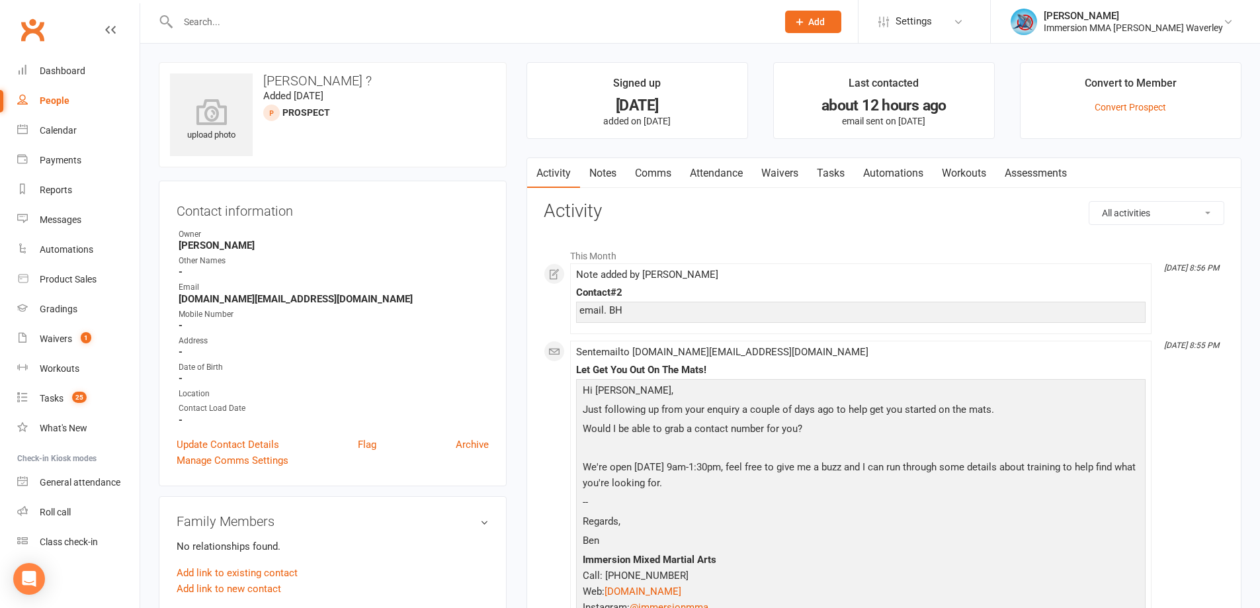
click at [838, 173] on link "Tasks" at bounding box center [830, 173] width 46 height 30
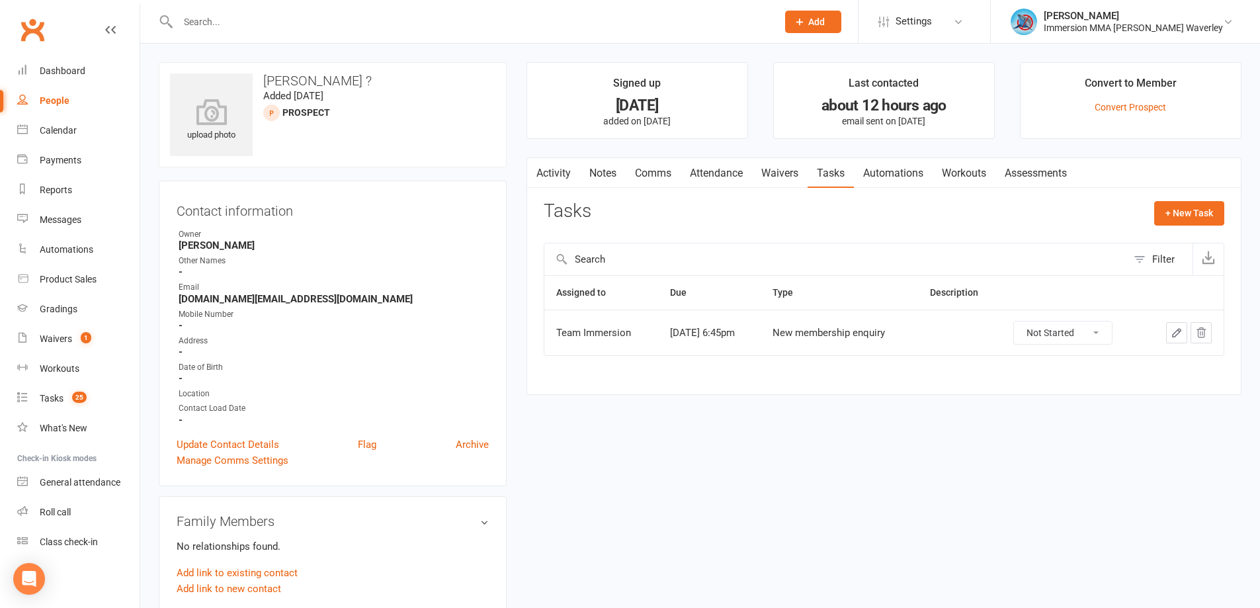
click at [1178, 333] on icon "button" at bounding box center [1176, 333] width 12 height 12
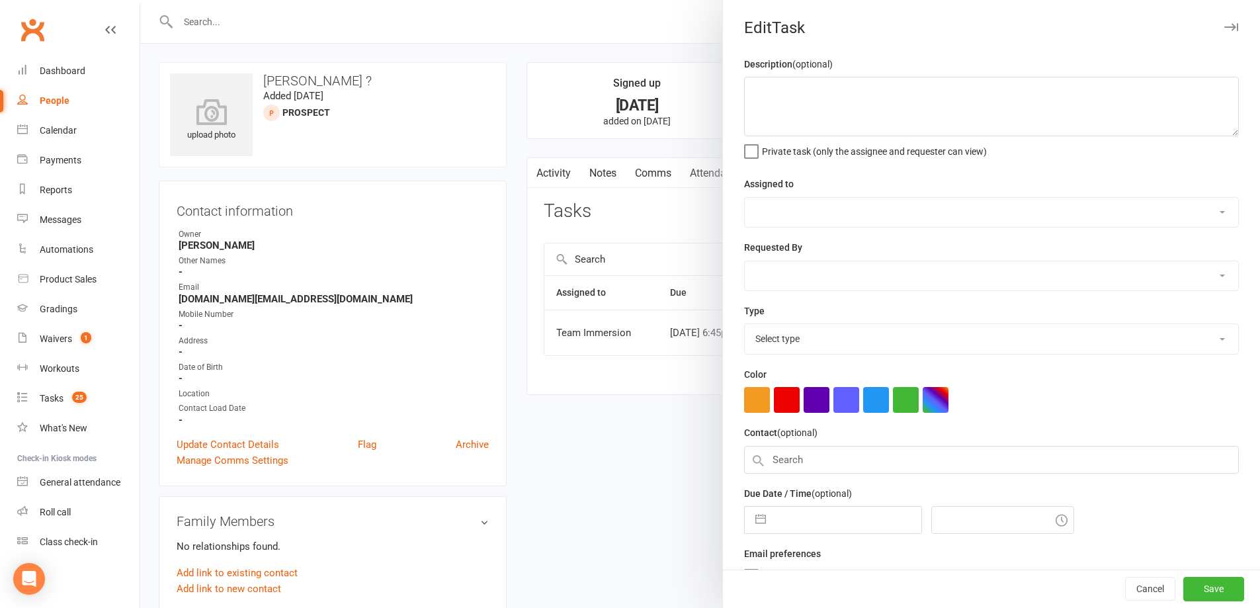
select select "48837"
select select "48840"
type input "16 Aug 2025"
type input "6:45pm"
select select "27312"
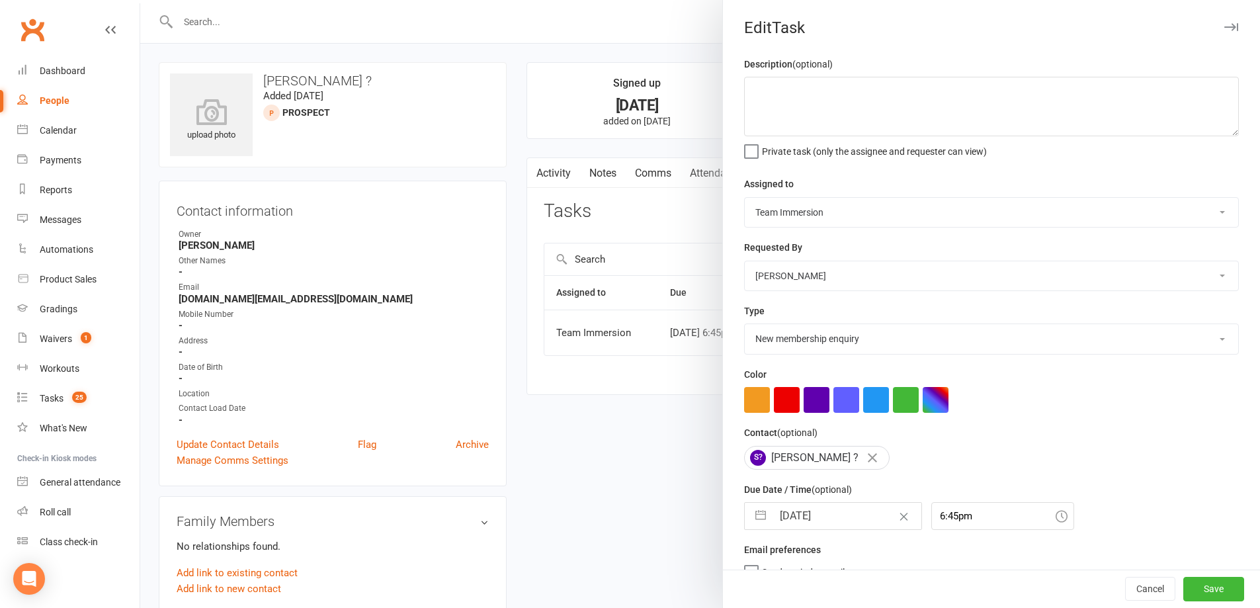
select select "6"
select select "2025"
select select "7"
select select "2025"
select select "8"
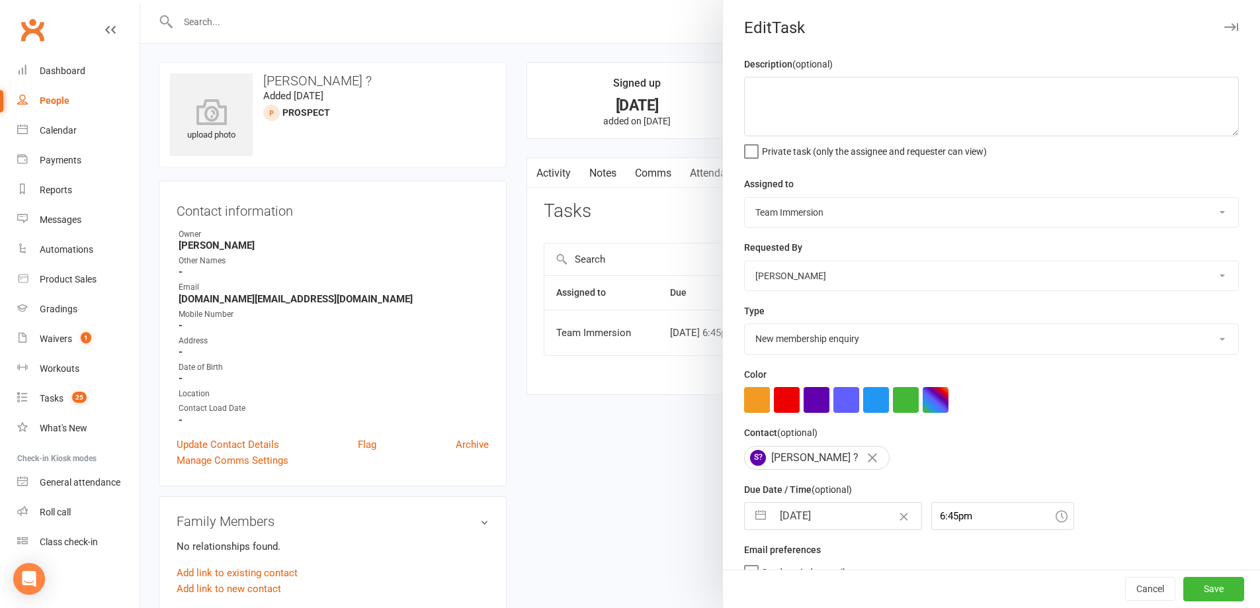
select select "2025"
click at [842, 515] on input "[DATE]" at bounding box center [846, 516] width 149 height 26
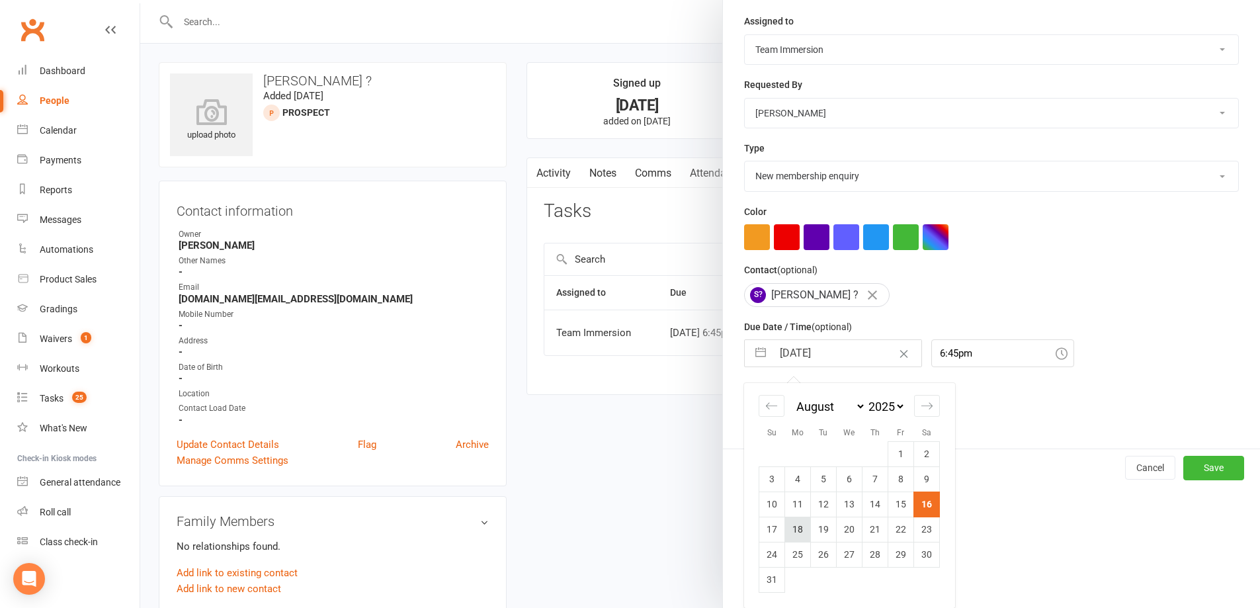
click at [795, 532] on td "18" at bounding box center [798, 528] width 26 height 25
type input "[DATE]"
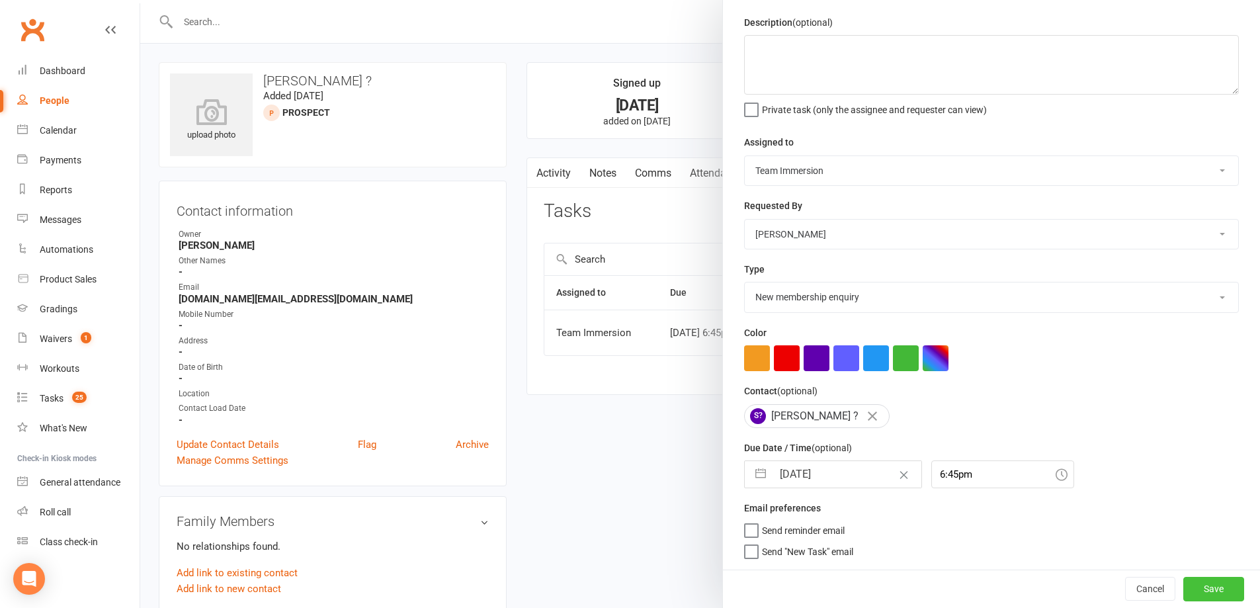
click at [1183, 583] on button "Save" at bounding box center [1213, 589] width 61 height 24
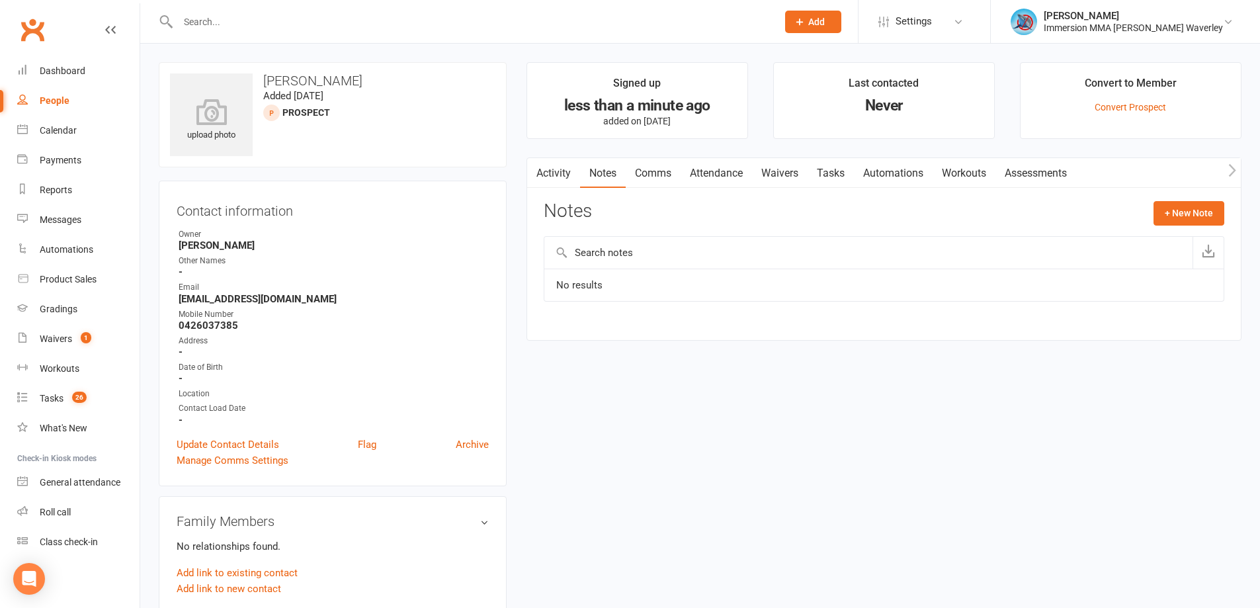
click at [538, 169] on icon "button" at bounding box center [535, 170] width 8 height 14
click at [566, 174] on link "Activity" at bounding box center [553, 173] width 53 height 30
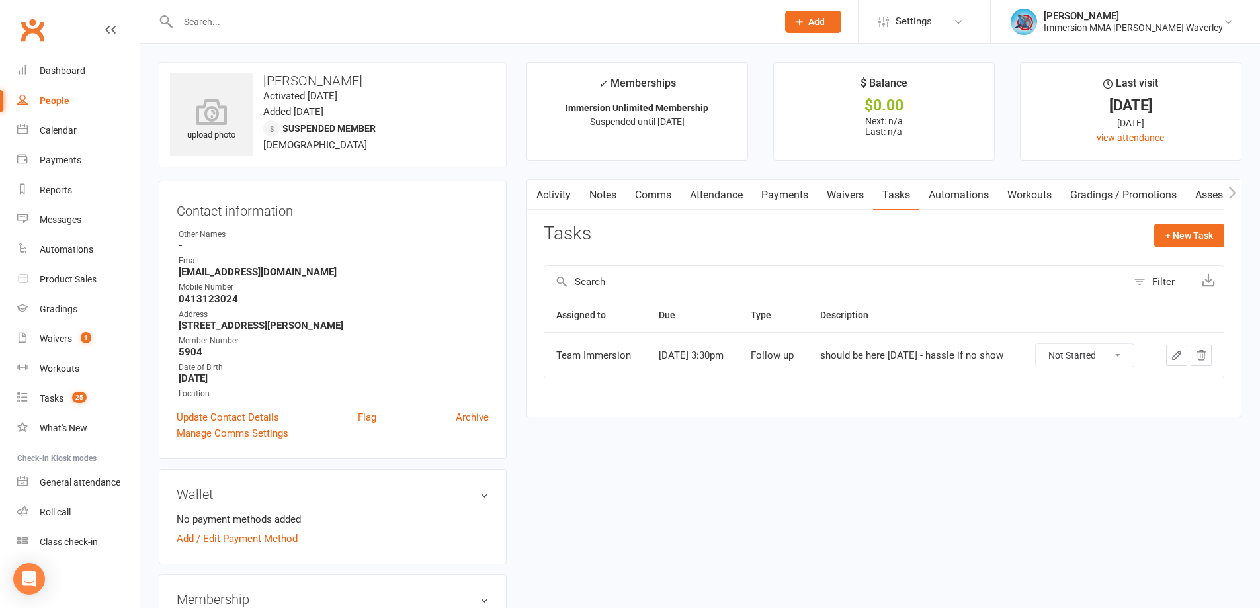
click at [1091, 358] on select "Not Started In Progress Waiting Complete" at bounding box center [1084, 355] width 98 height 22
click at [1176, 354] on icon "button" at bounding box center [1176, 355] width 8 height 8
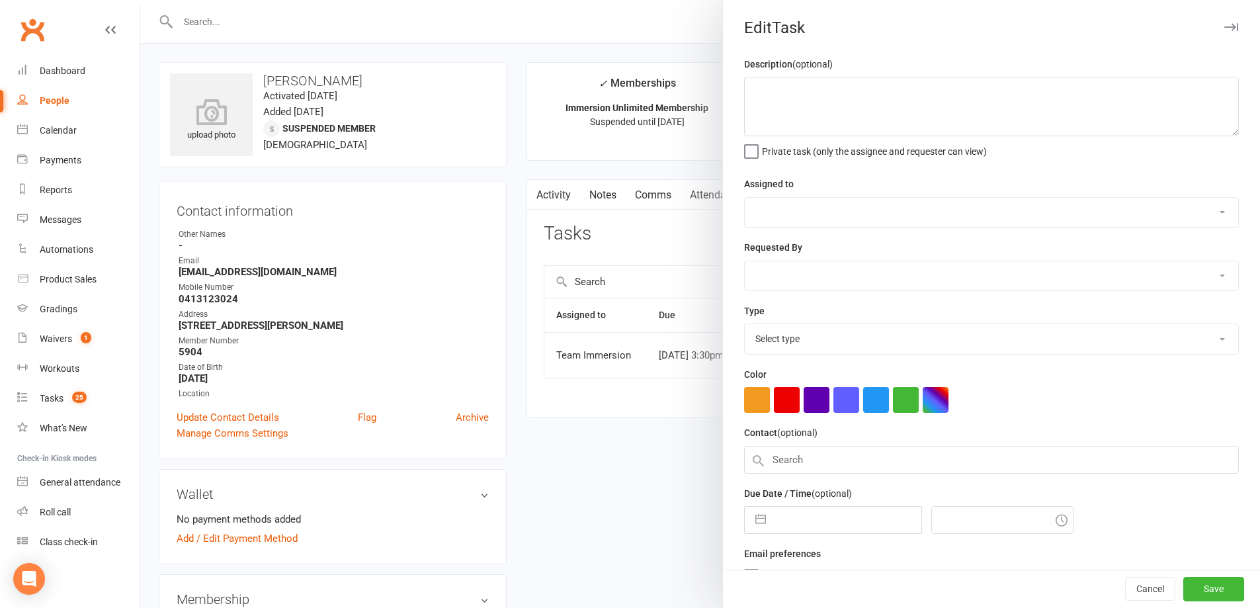
type textarea "should be here [DATE] - hassle if no show"
select select "48837"
select select "48840"
type input "[DATE]"
type input "3:30pm"
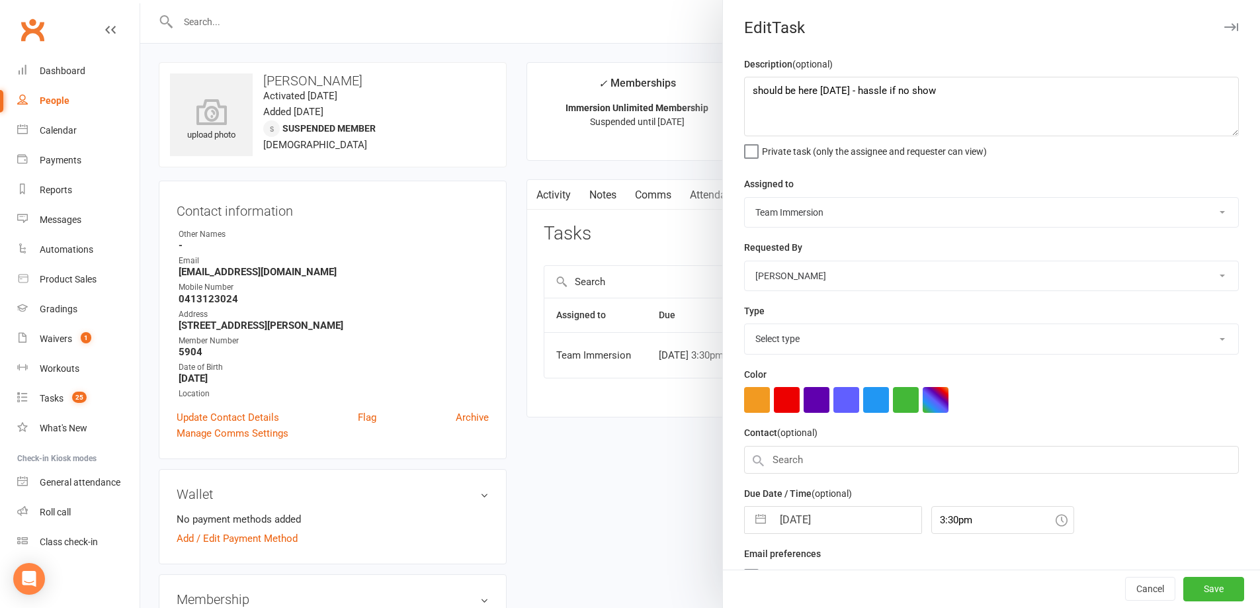
select select "27318"
drag, startPoint x: 986, startPoint y: 88, endPoint x: 555, endPoint y: 91, distance: 431.1
click at [140, 0] on react-component "Edit Task Description (optional) should be here [DATE] - hassle if no show Priv…" at bounding box center [140, 0] width 0 height 0
type textarea "came back [DATE], check in to see how she went/wants to resume"
select select "6"
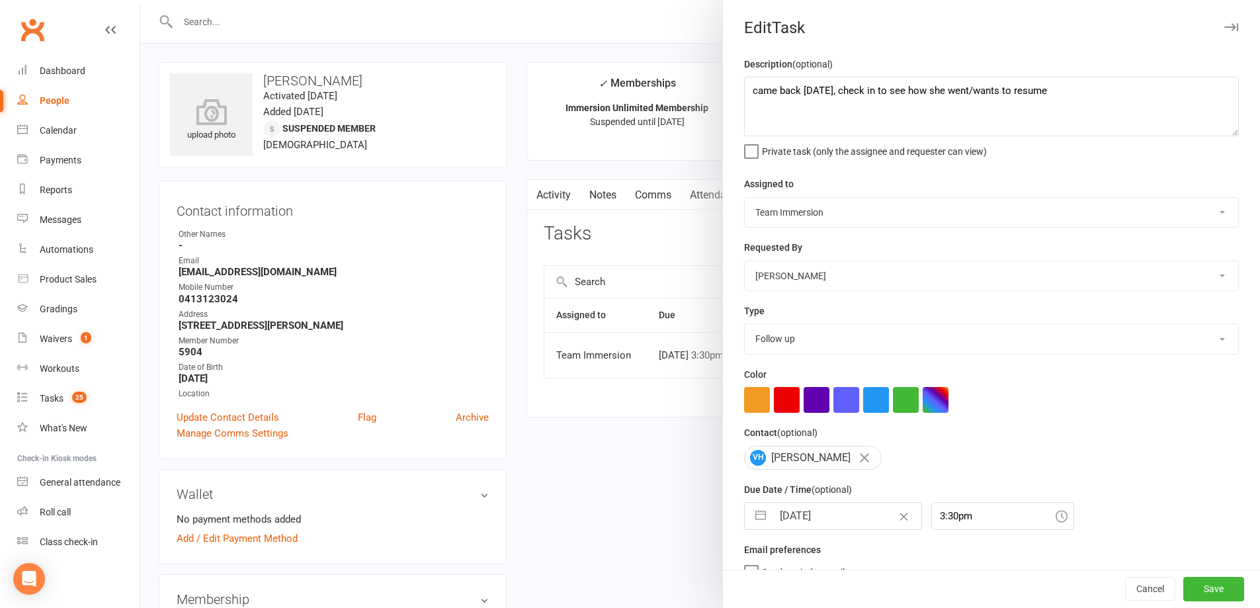
select select "2025"
select select "7"
select select "2025"
select select "8"
select select "2025"
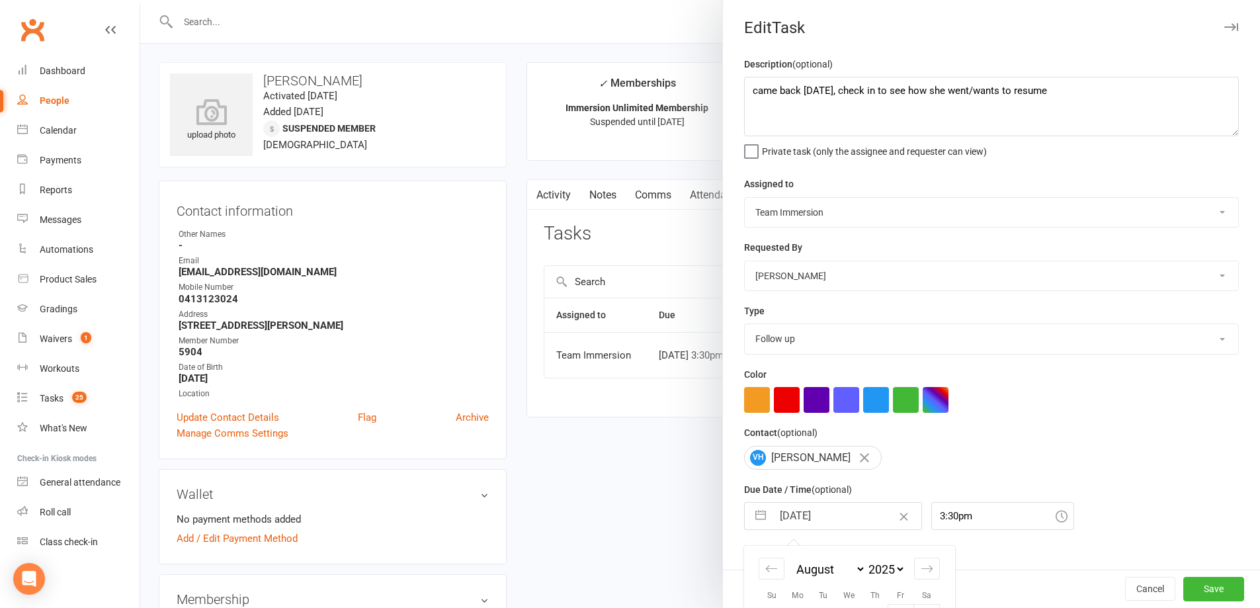
click at [825, 524] on input "[DATE]" at bounding box center [846, 516] width 149 height 26
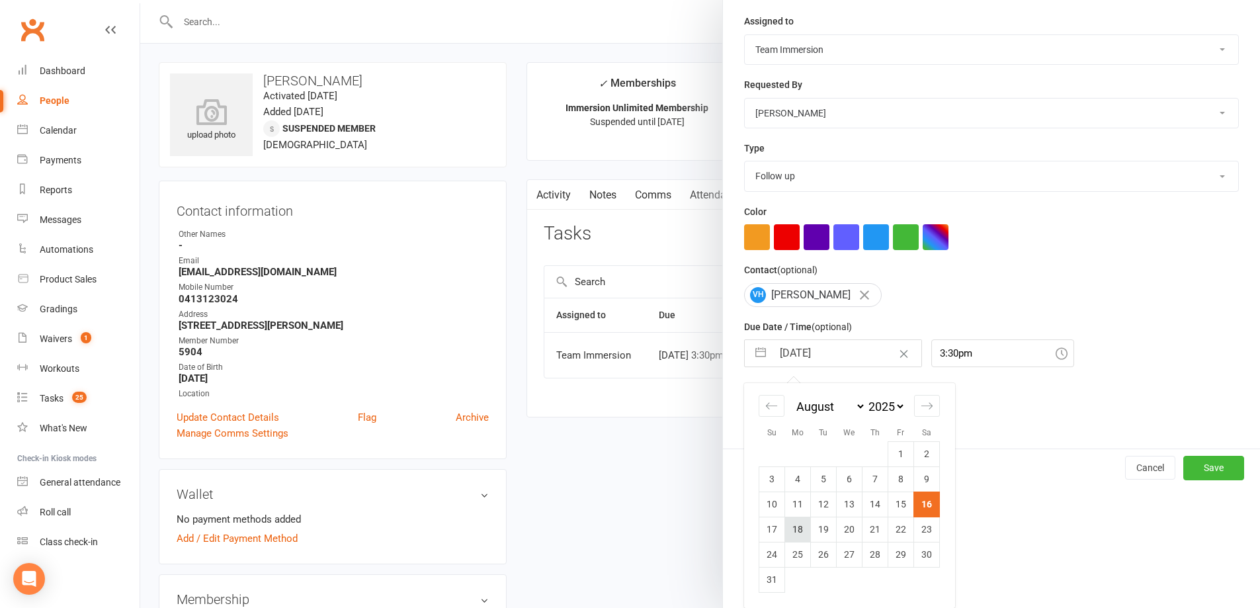
click at [791, 530] on td "18" at bounding box center [798, 528] width 26 height 25
type input "[DATE]"
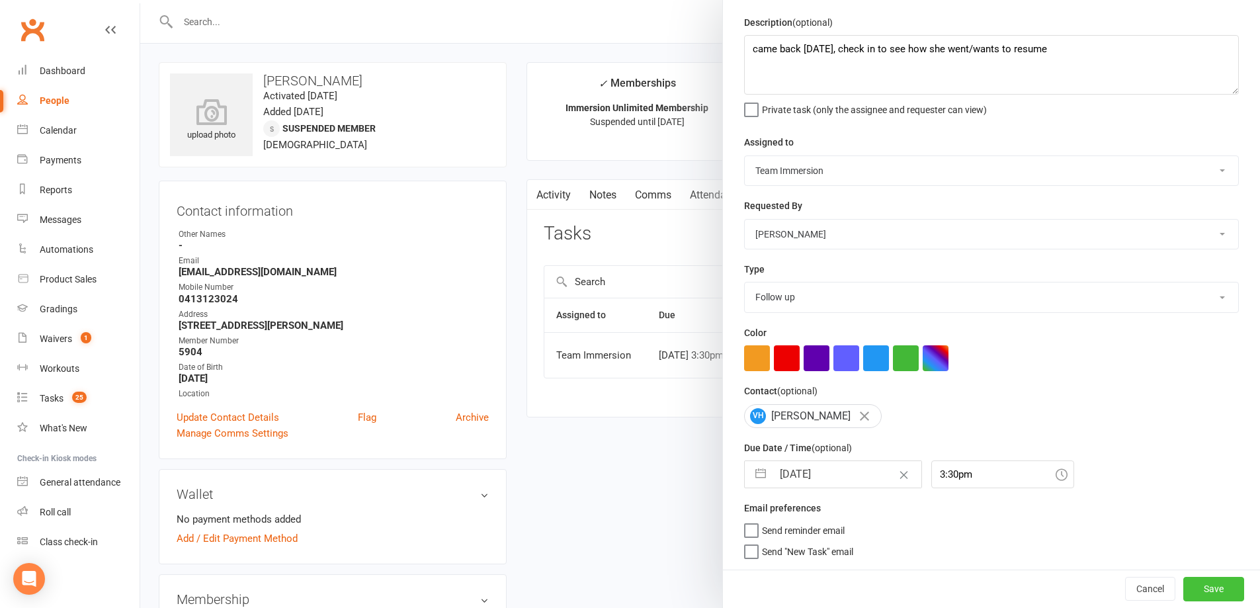
click at [1217, 594] on button "Save" at bounding box center [1213, 589] width 61 height 24
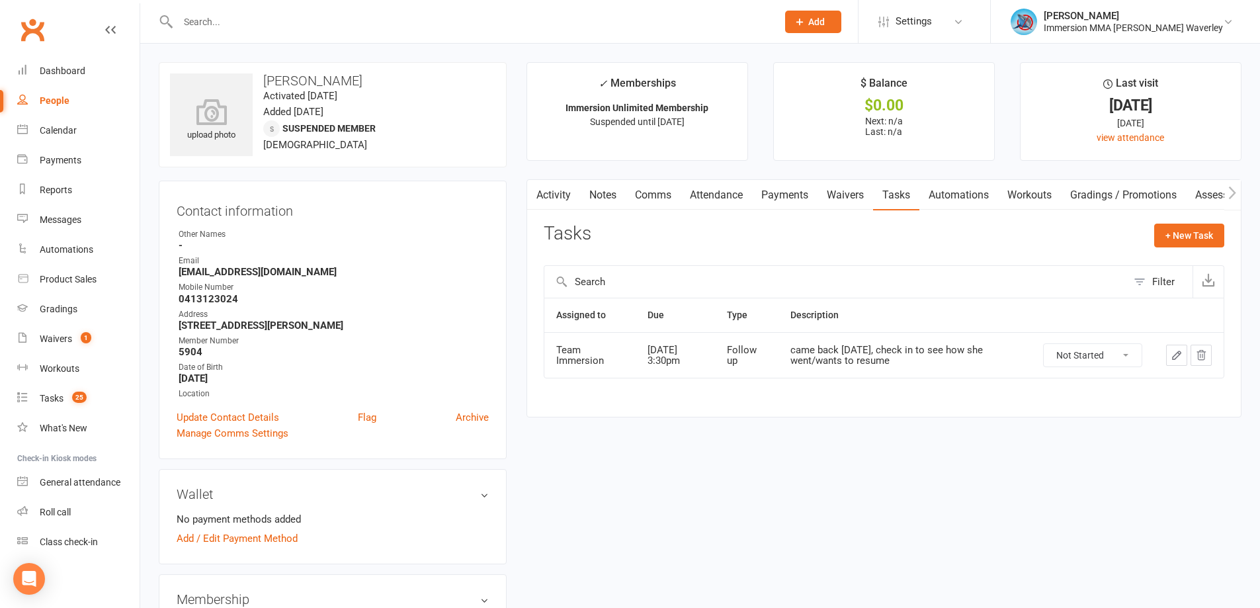
click at [612, 211] on div "Activity Notes Comms Attendance Payments Waivers Tasks Automations Workouts Gra…" at bounding box center [883, 298] width 715 height 238
click at [614, 199] on link "Notes" at bounding box center [603, 195] width 46 height 30
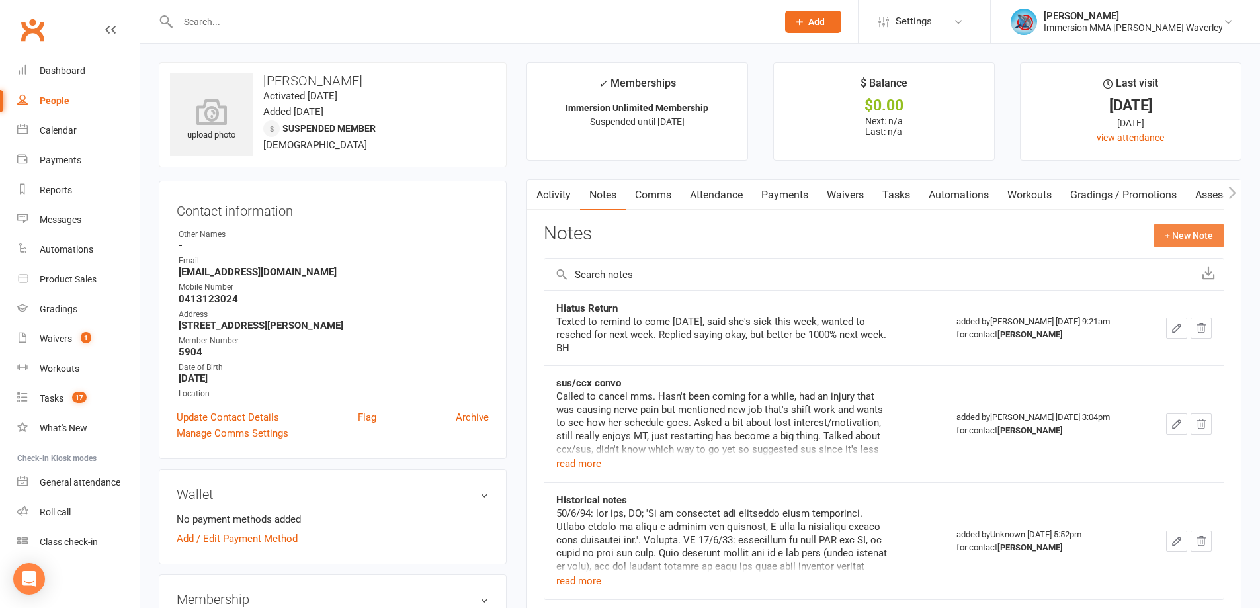
click at [1197, 229] on button "+ New Note" at bounding box center [1188, 235] width 71 height 24
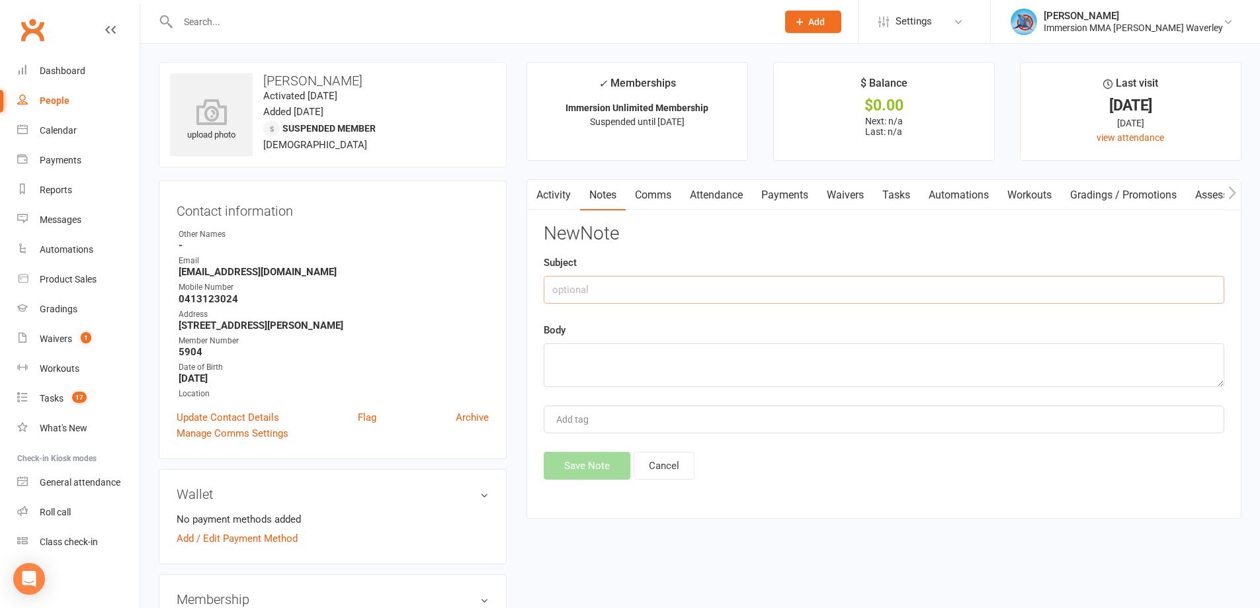
click at [663, 290] on input "text" at bounding box center [884, 290] width 680 height 28
type input "H"
type input "Return"
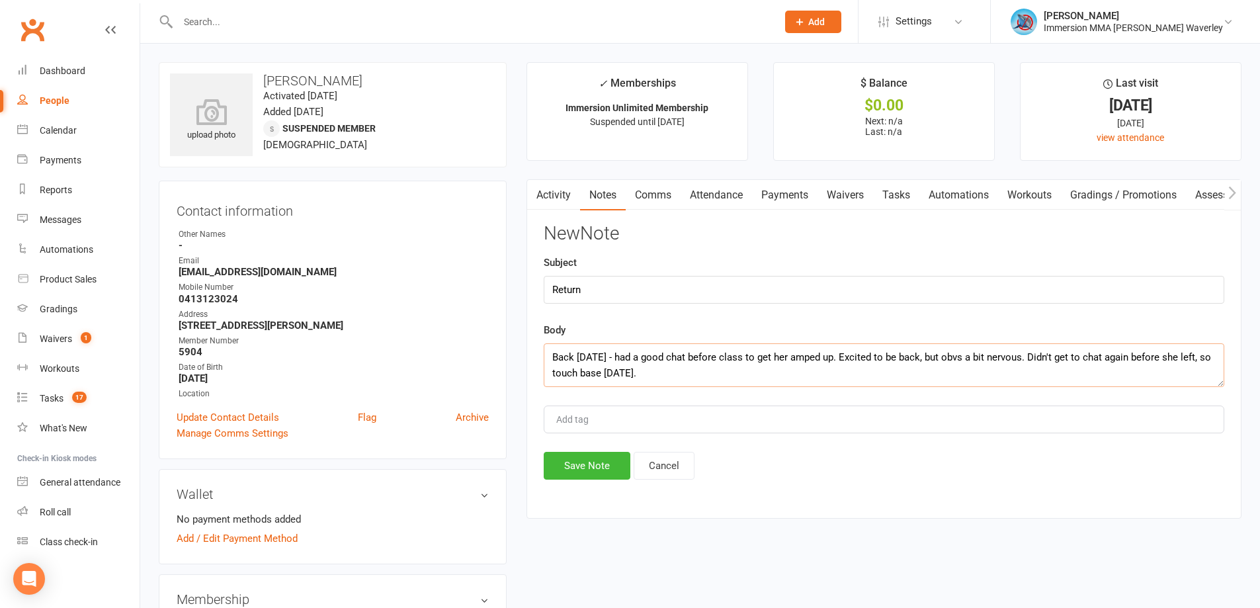
type textarea "Back today - had a good chat before class to get her amped up. Excited to be ba…"
click at [577, 462] on button "Save Note" at bounding box center [587, 466] width 87 height 28
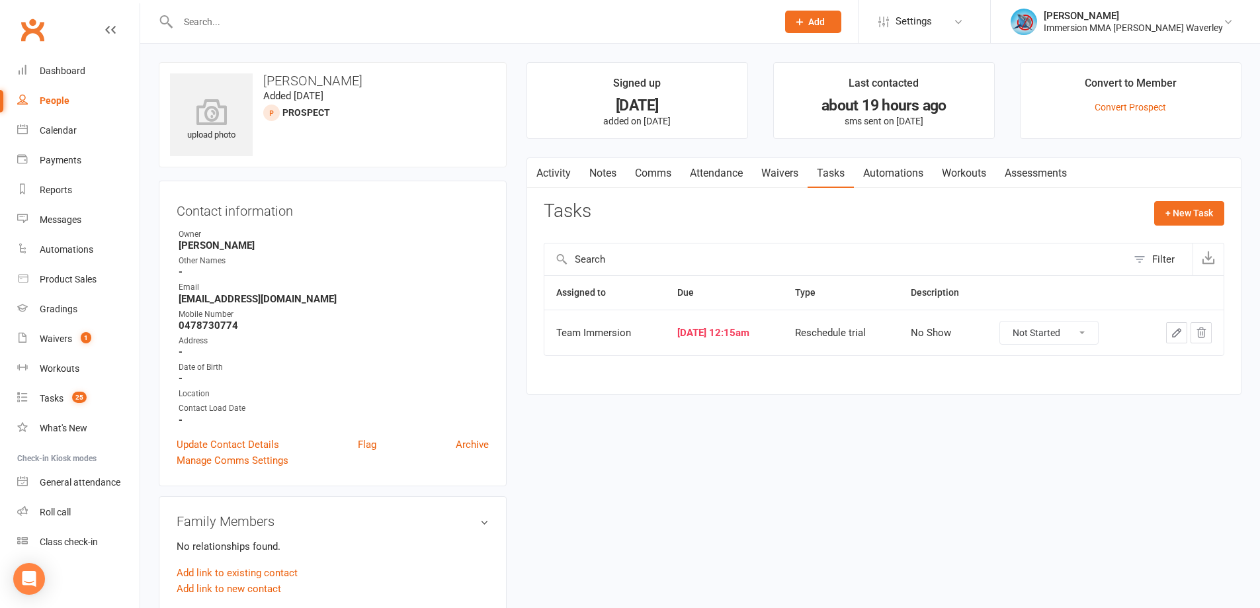
click at [575, 173] on link "Activity" at bounding box center [553, 173] width 53 height 30
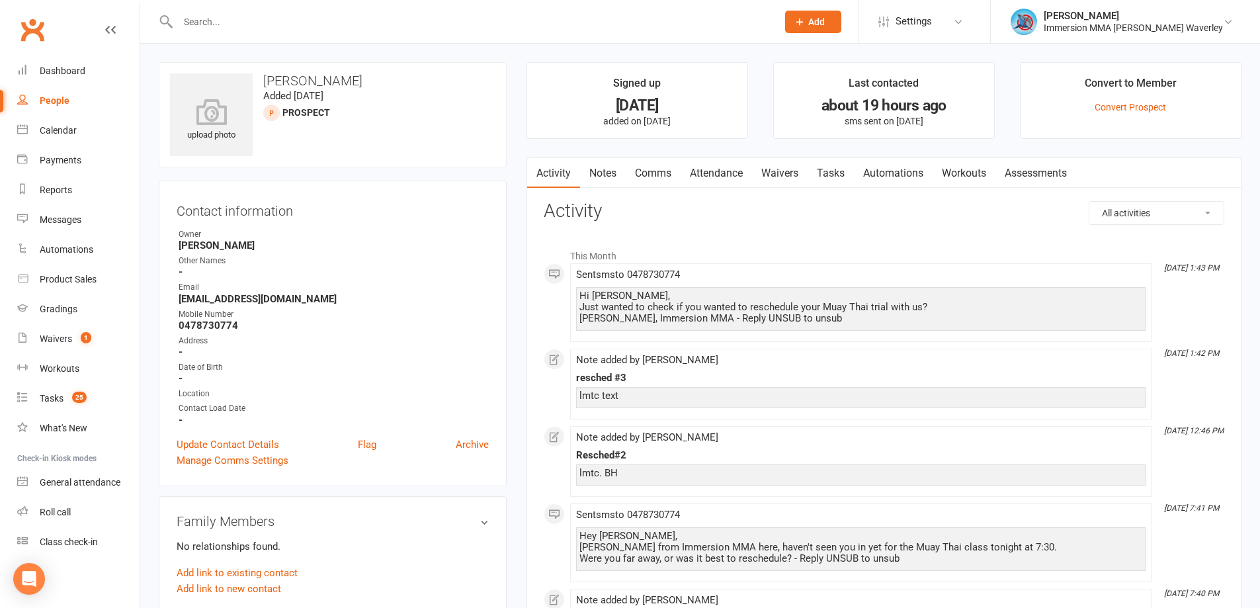
click at [591, 170] on link "Notes" at bounding box center [603, 173] width 46 height 30
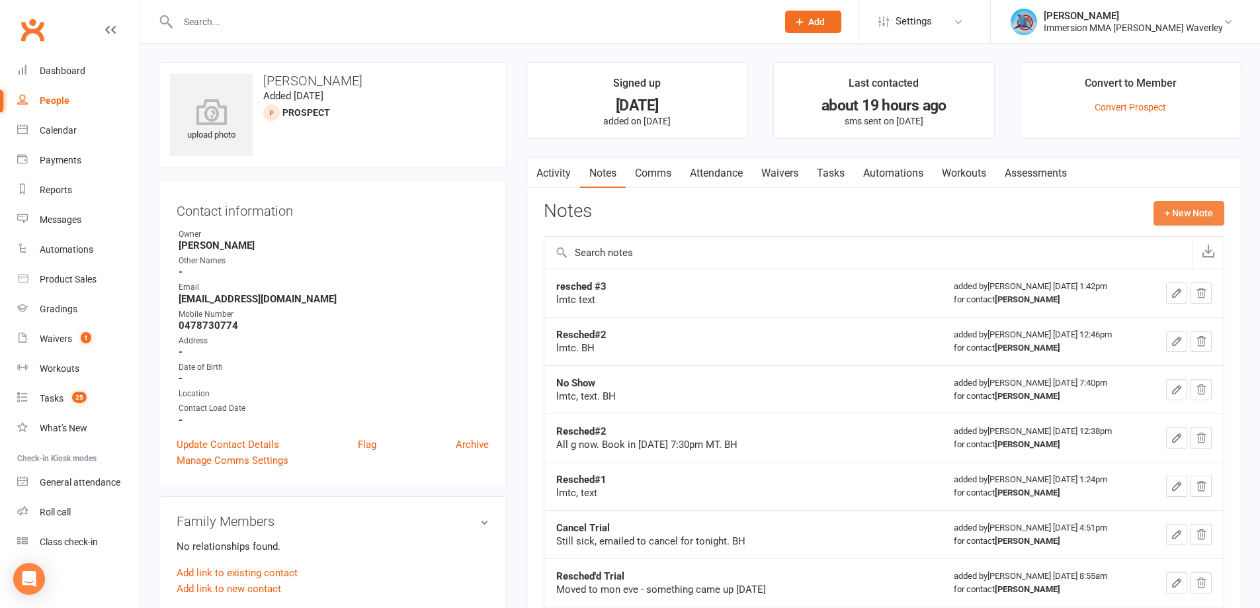
click at [1210, 208] on button "+ New Note" at bounding box center [1188, 213] width 71 height 24
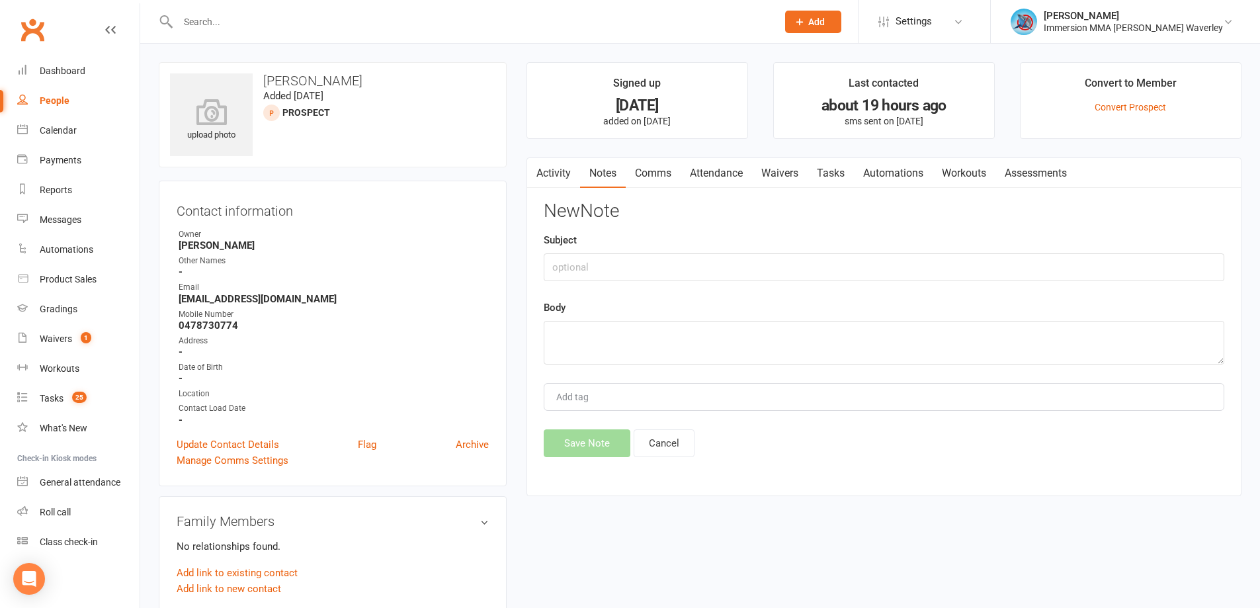
click at [626, 282] on div "New Note Subject Body Add tag Save Note Cancel" at bounding box center [884, 329] width 680 height 256
click at [631, 268] on input "text" at bounding box center [884, 267] width 680 height 28
type input "resched#4"
type textarea "l"
type textarea "lmtc"
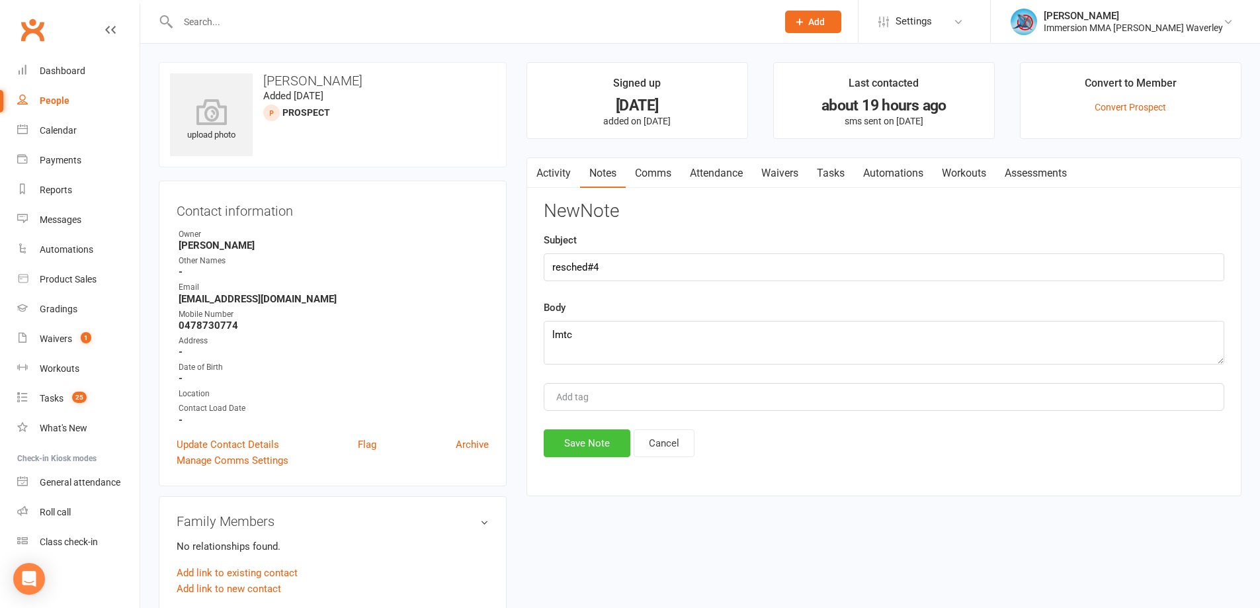
click at [587, 450] on button "Save Note" at bounding box center [587, 443] width 87 height 28
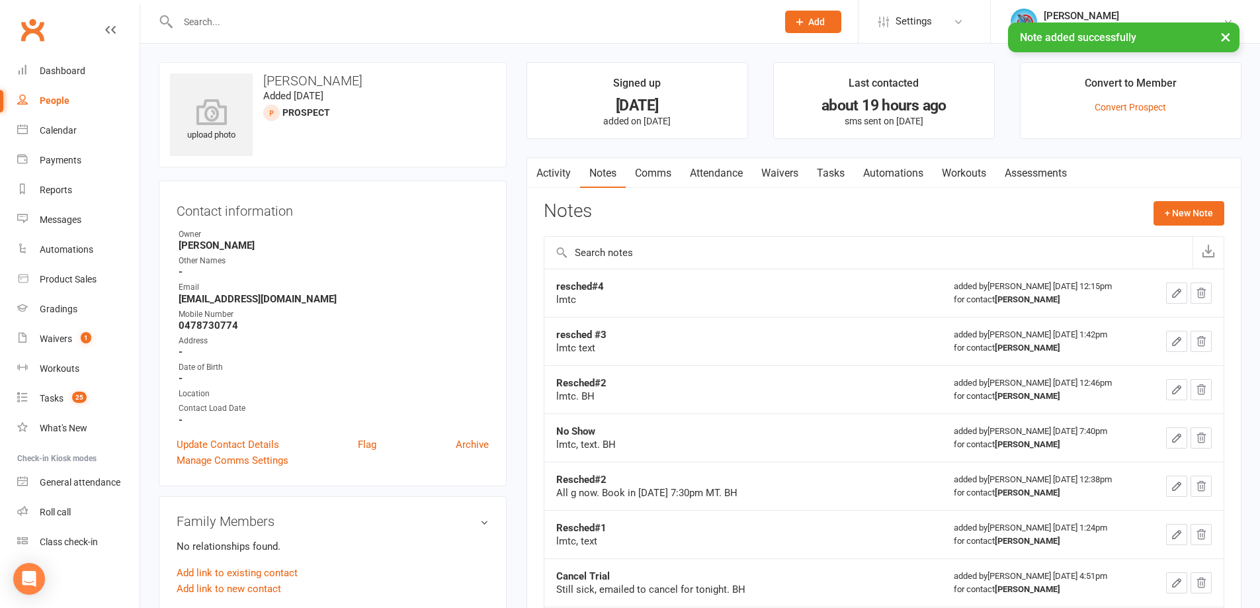
click at [829, 175] on link "Tasks" at bounding box center [830, 173] width 46 height 30
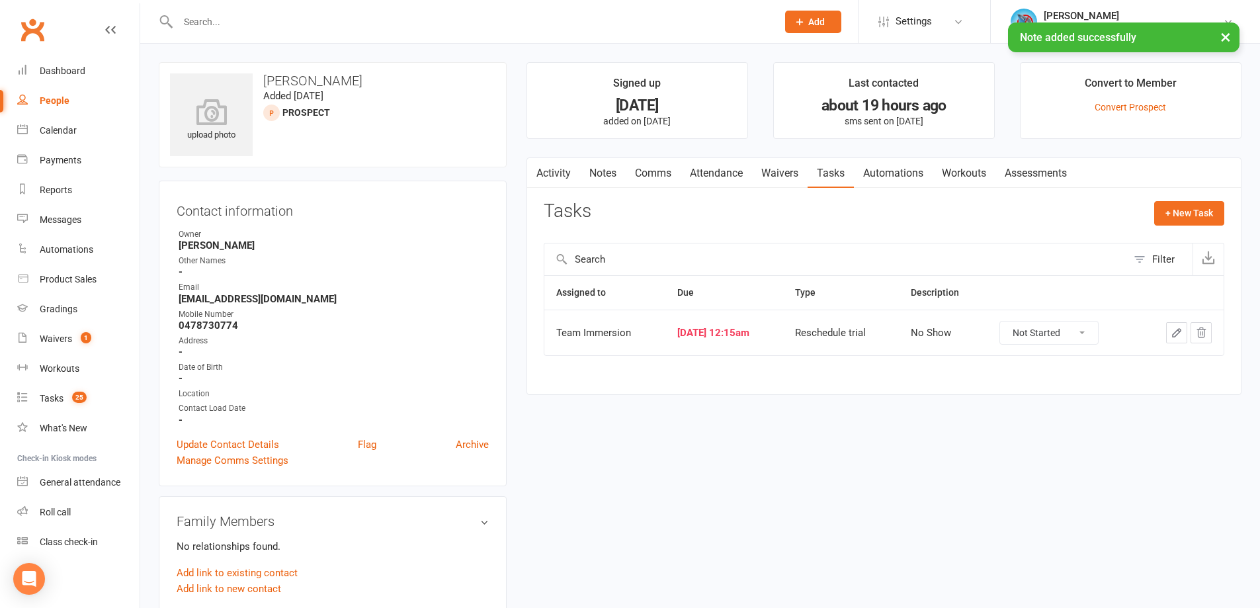
click at [1174, 327] on icon "button" at bounding box center [1176, 333] width 12 height 12
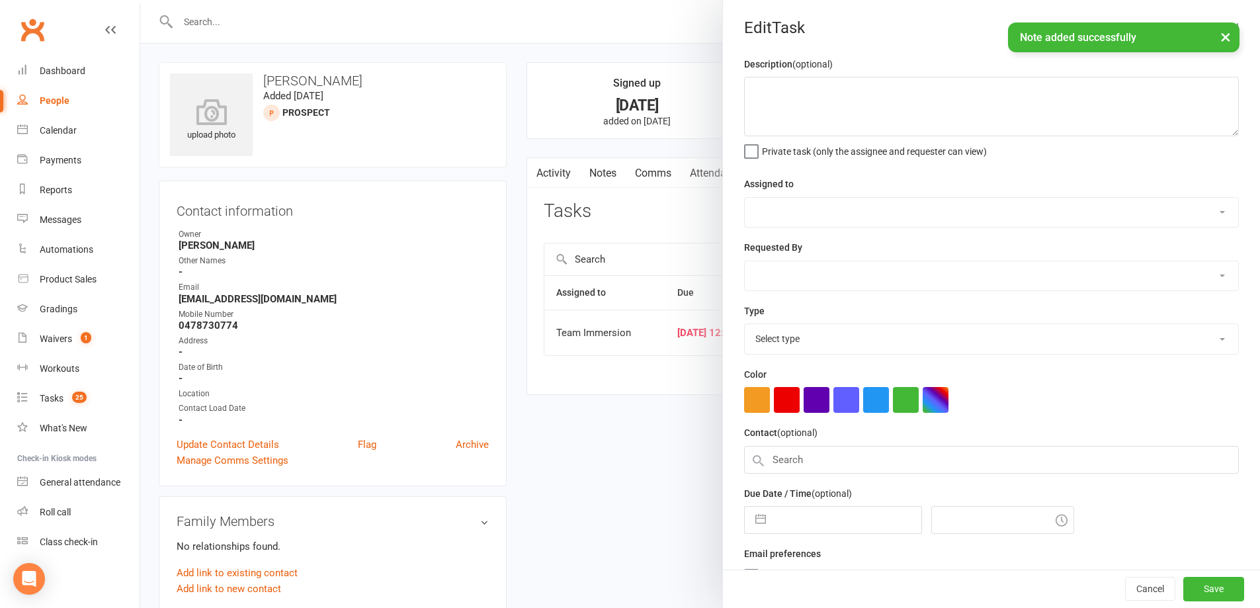
type textarea "No Show"
select select "48837"
type input "16 Aug 2025"
type input "12:15am"
select select "27320"
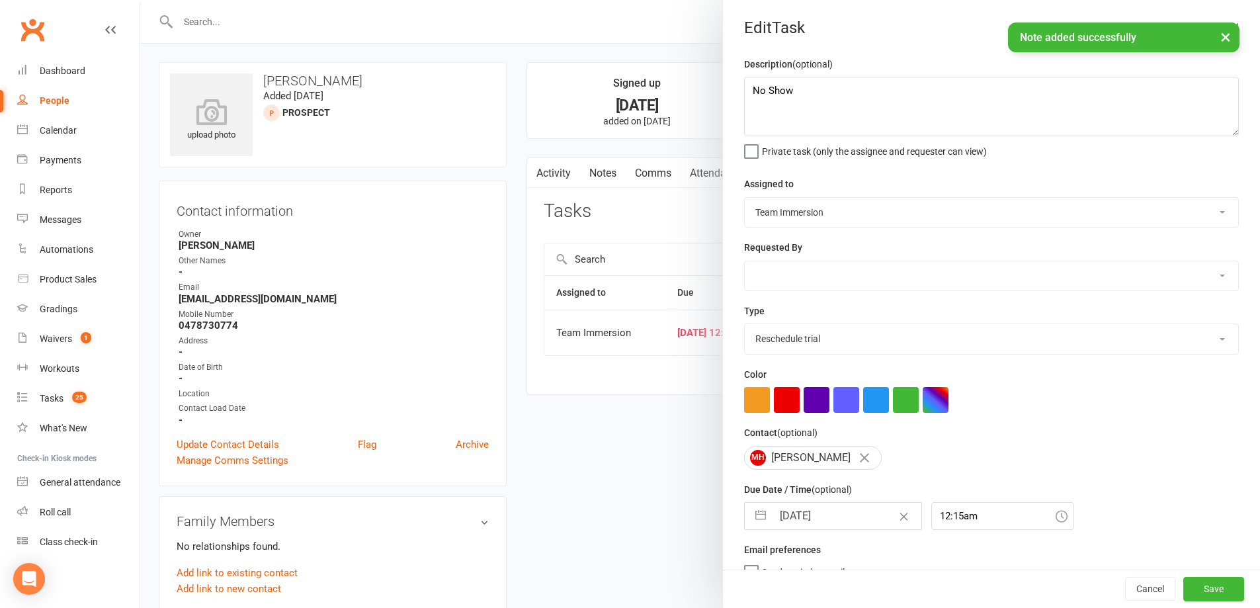
select select "6"
select select "2025"
select select "7"
select select "2025"
select select "8"
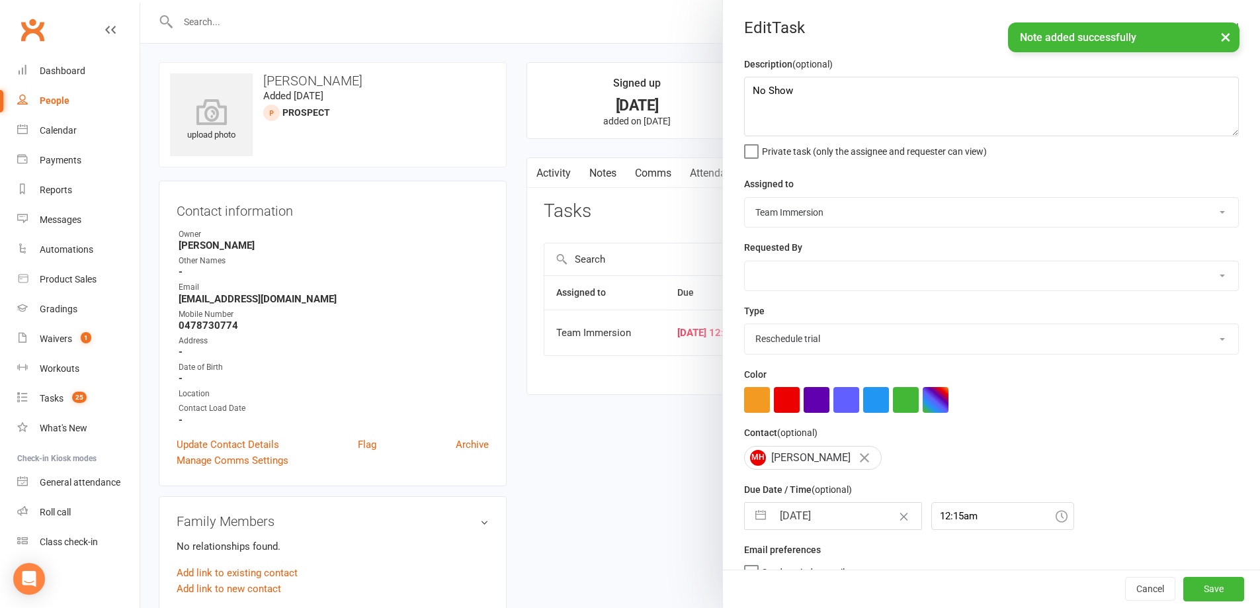
select select "2025"
click at [827, 529] on input "16 Aug 2025" at bounding box center [846, 516] width 149 height 26
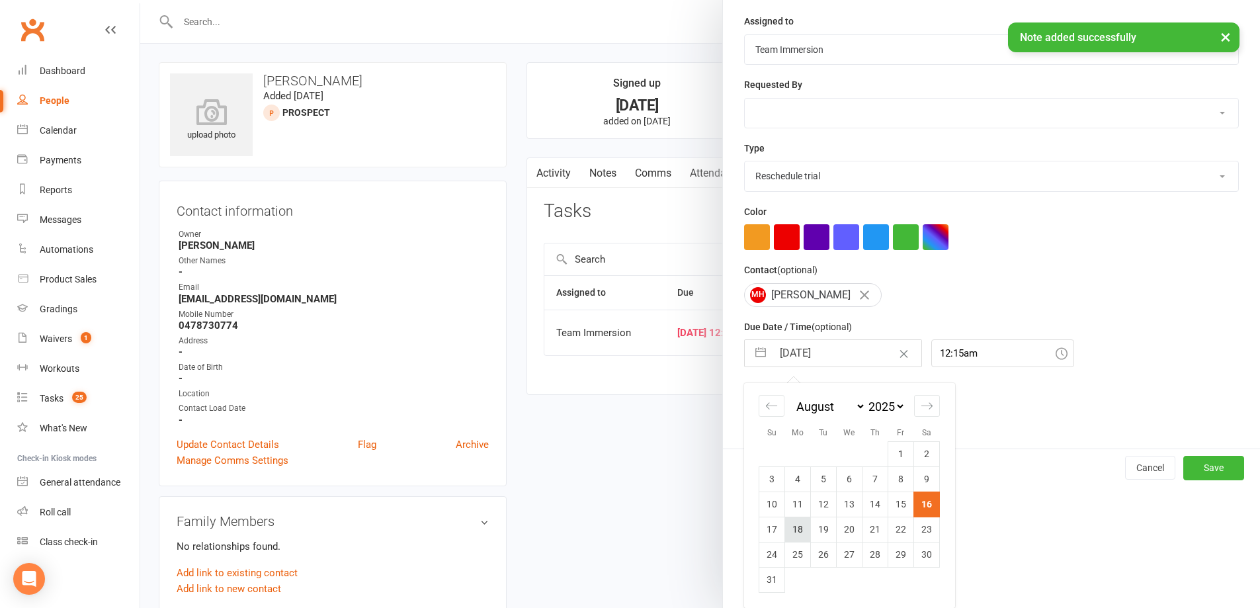
click at [792, 538] on td "18" at bounding box center [798, 528] width 26 height 25
type input "[DATE]"
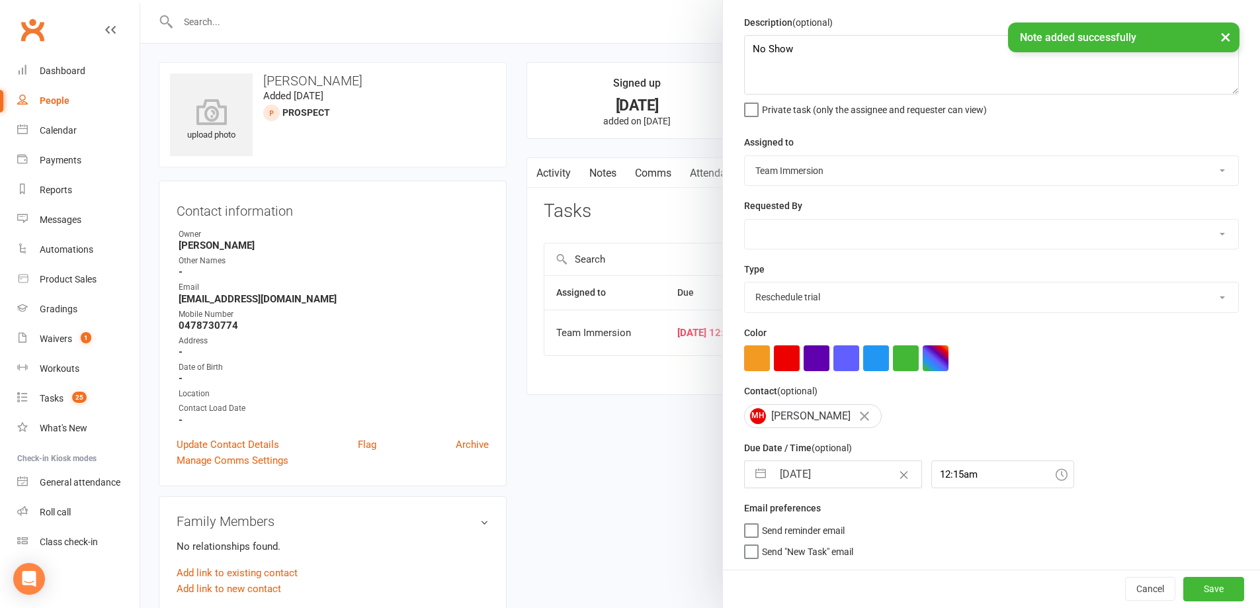
scroll to position [47, 0]
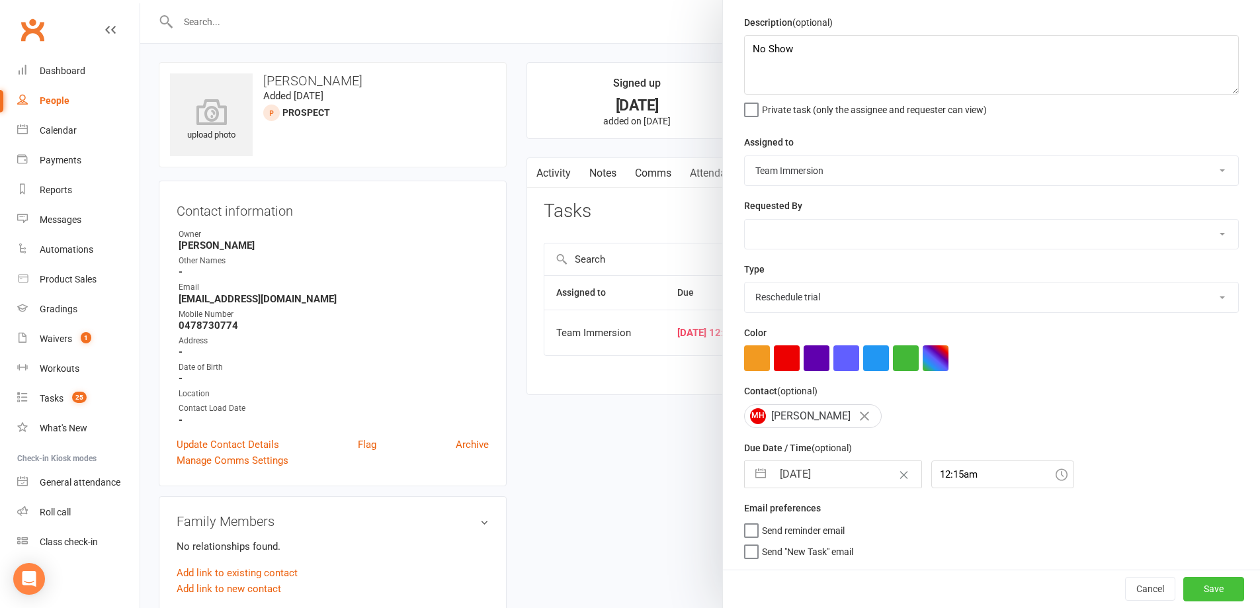
click at [1207, 593] on button "Save" at bounding box center [1213, 589] width 61 height 24
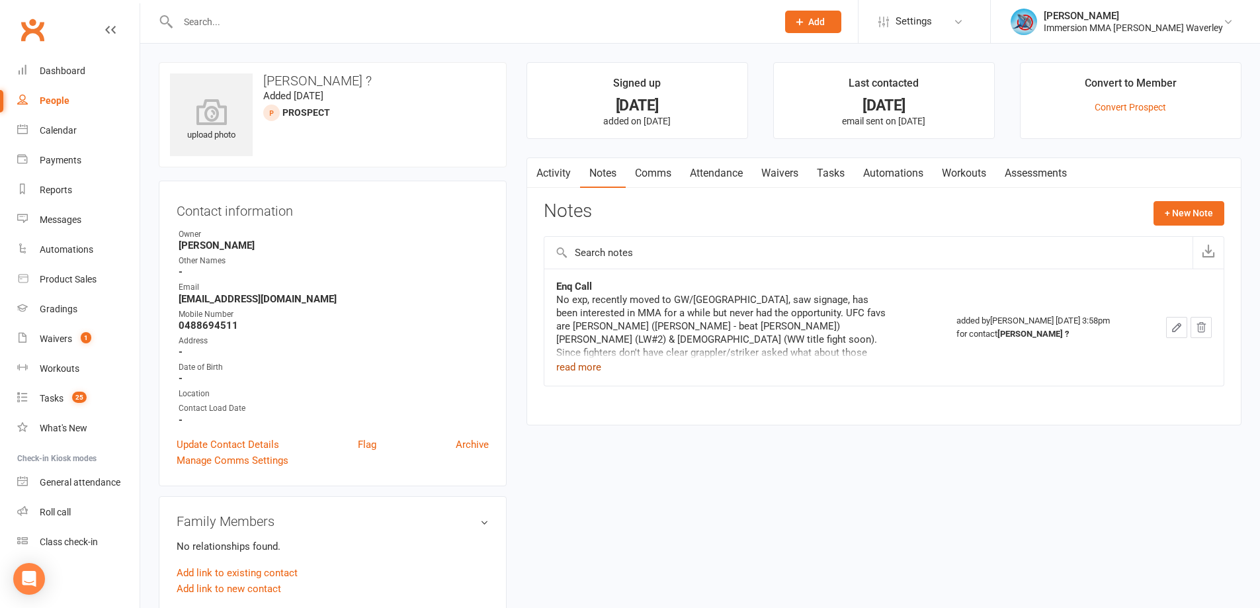
click at [577, 358] on div "No exp, recently moved to GW/[GEOGRAPHIC_DATA], saw signage, has been intereste…" at bounding box center [721, 334] width 331 height 82
click at [580, 364] on button "read more" at bounding box center [578, 367] width 45 height 16
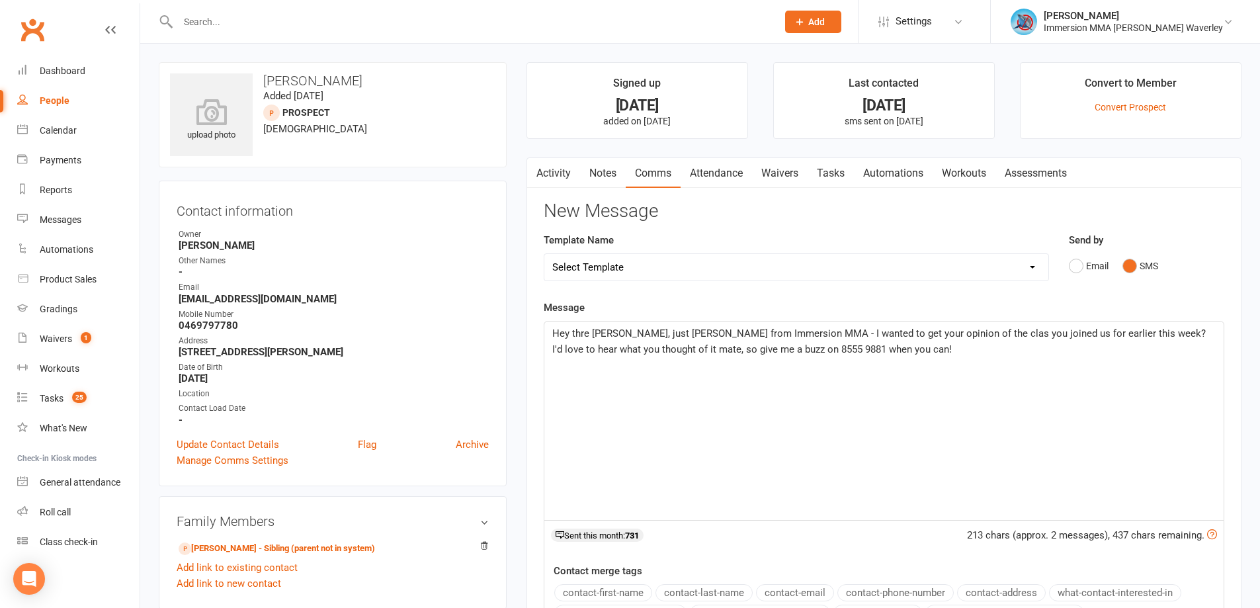
click at [583, 331] on span "Hey thre [PERSON_NAME], just [PERSON_NAME] from Immersion MMA - I wanted to get…" at bounding box center [880, 341] width 656 height 28
click at [619, 333] on span "Hey there [PERSON_NAME], just [PERSON_NAME] from Immersion MMA - I wanted to ge…" at bounding box center [882, 341] width 661 height 28
drag, startPoint x: 938, startPoint y: 338, endPoint x: 947, endPoint y: 335, distance: 9.6
click at [940, 337] on span "Hey there [PERSON_NAME], it's just [PERSON_NAME] from Immersion MMA - I wanted …" at bounding box center [875, 341] width 646 height 28
click at [947, 335] on span "Hey there [PERSON_NAME], it's just [PERSON_NAME] from Immersion MMA - I wanted …" at bounding box center [875, 341] width 646 height 28
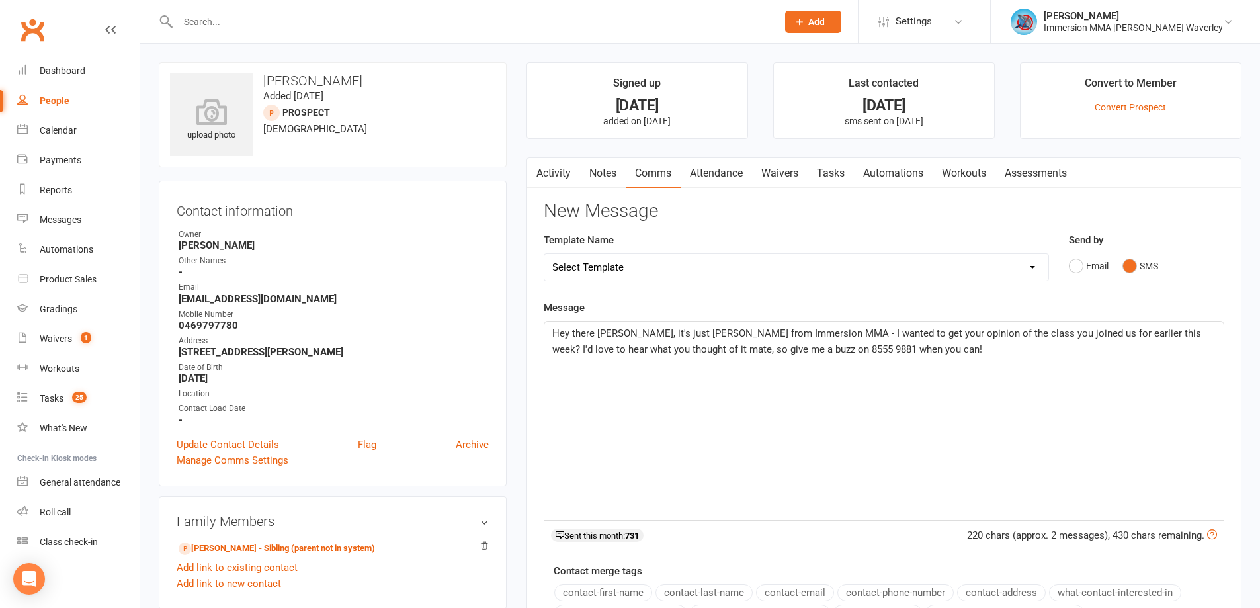
click at [735, 341] on p "Hey there [PERSON_NAME], it's just [PERSON_NAME] from Immersion MMA - I wanted …" at bounding box center [883, 341] width 663 height 32
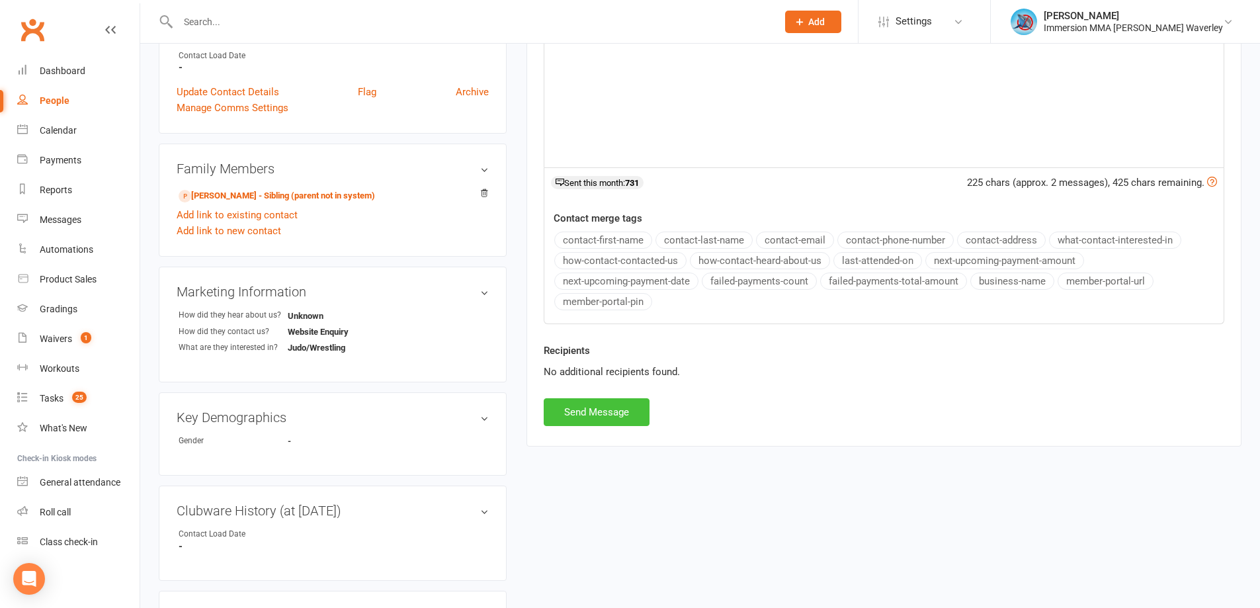
click at [629, 414] on button "Send Message" at bounding box center [597, 412] width 106 height 28
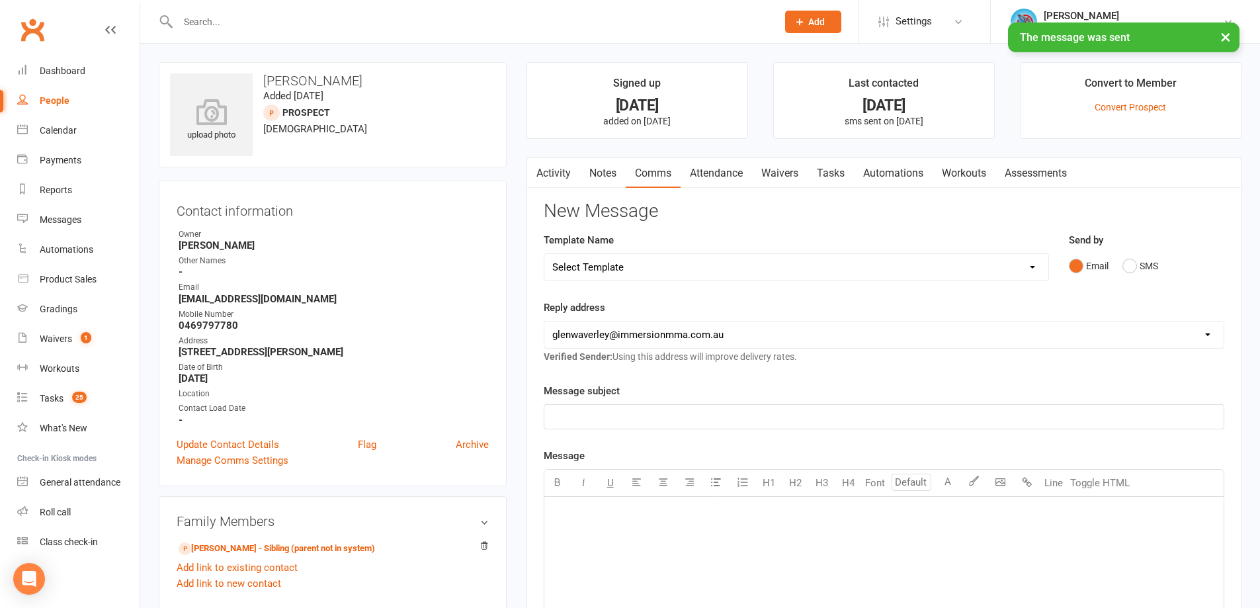
click at [608, 183] on link "Notes" at bounding box center [603, 173] width 46 height 30
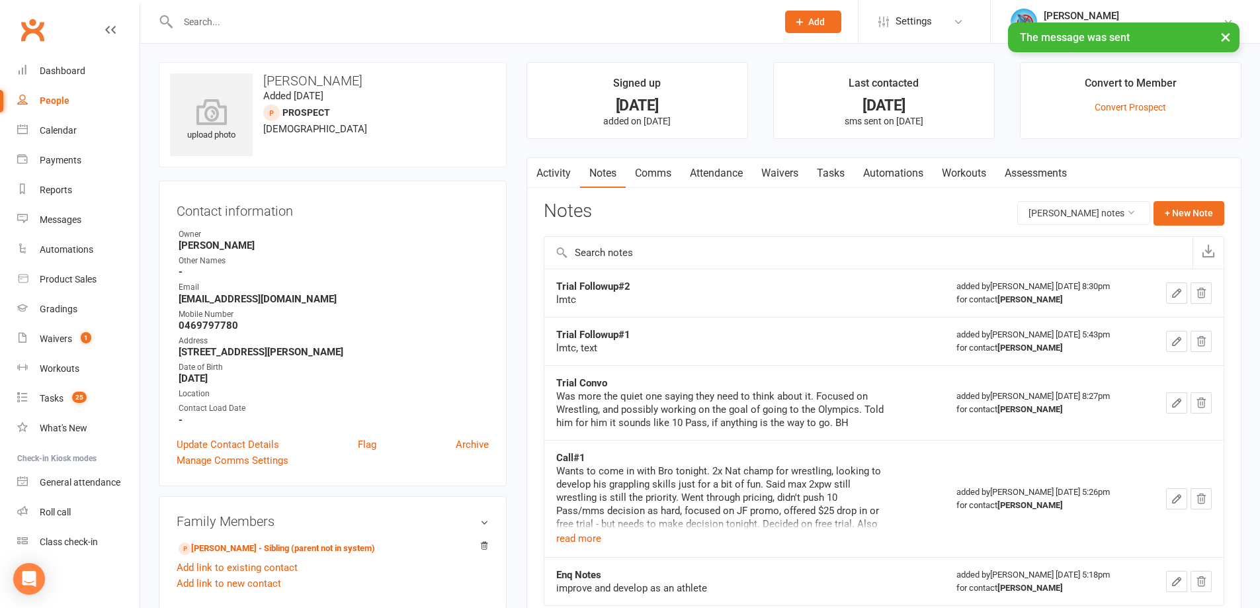
click at [608, 288] on strong "Trial Followup#2" at bounding box center [593, 286] width 74 height 12
copy strong "Trial Followup#2"
click at [1184, 219] on button "+ New Note" at bounding box center [1188, 213] width 71 height 24
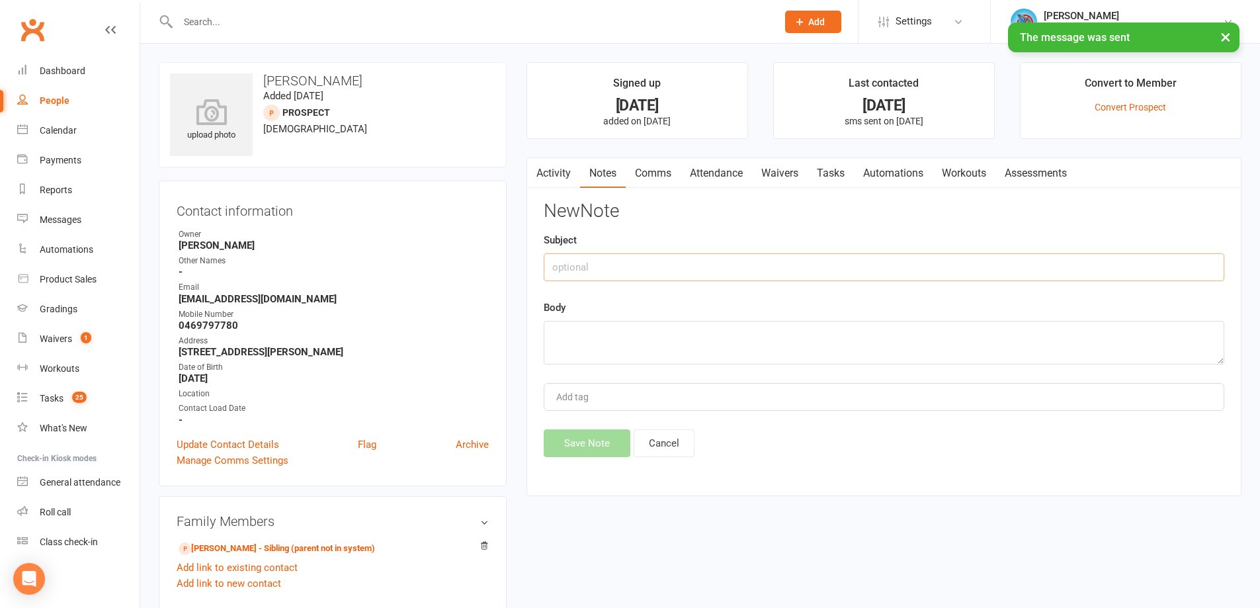
click at [713, 264] on input "text" at bounding box center [884, 267] width 680 height 28
paste input "Trial Followup#2"
type input "Trial Followup#3"
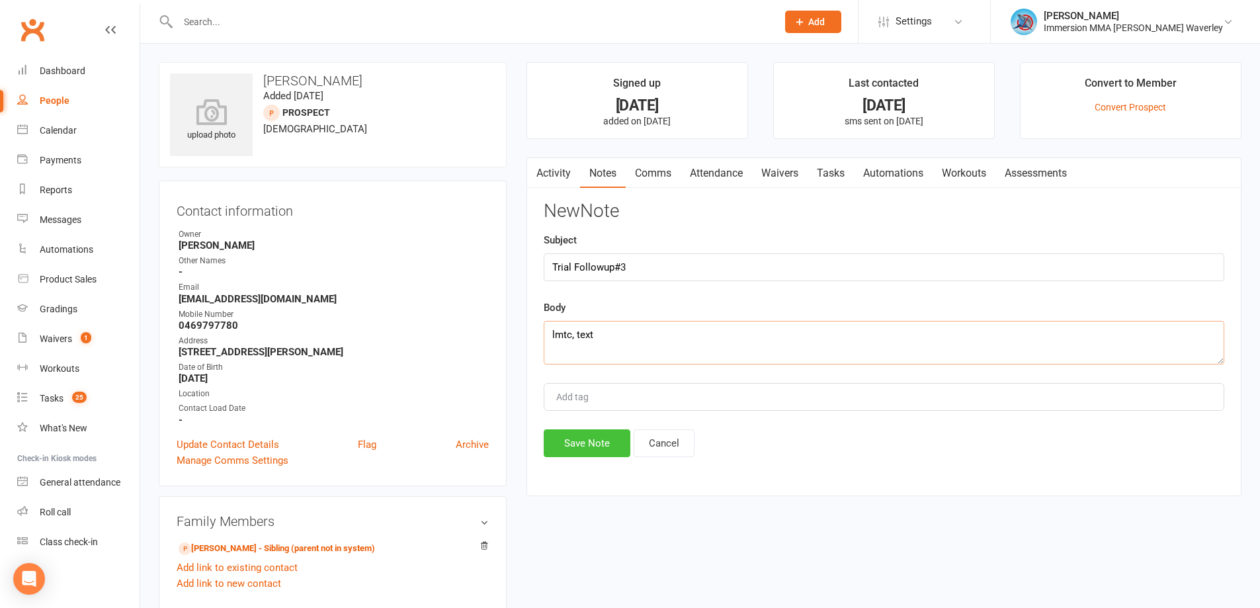
type textarea "lmtc, text"
click at [593, 442] on button "Save Note" at bounding box center [587, 443] width 87 height 28
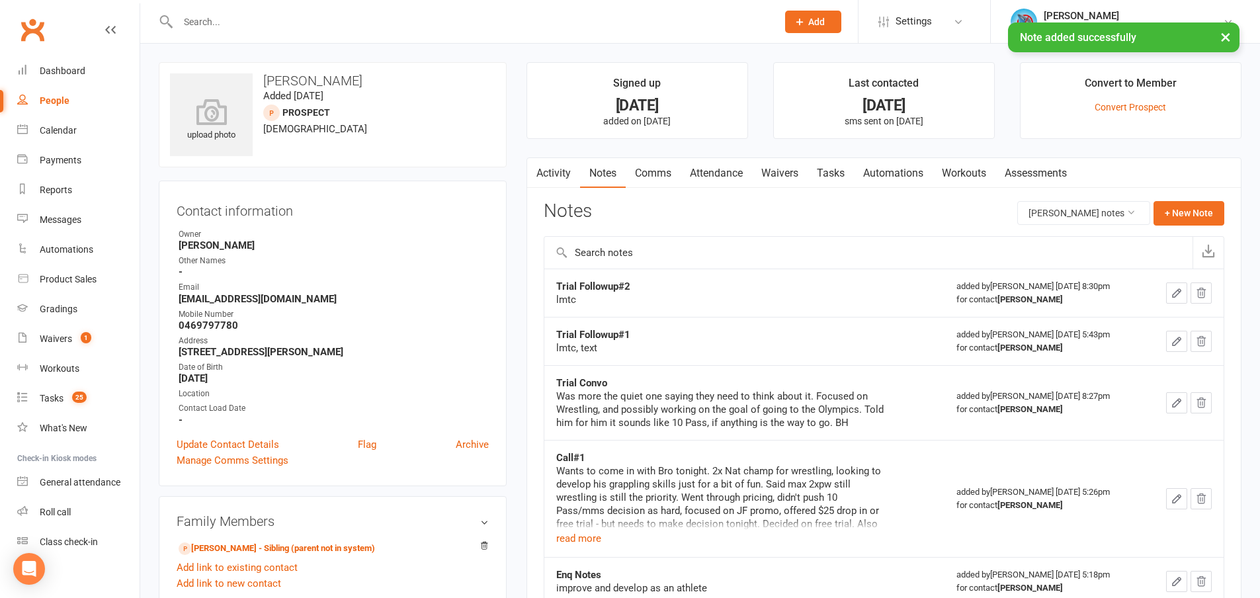
click at [831, 185] on link "Tasks" at bounding box center [830, 173] width 46 height 30
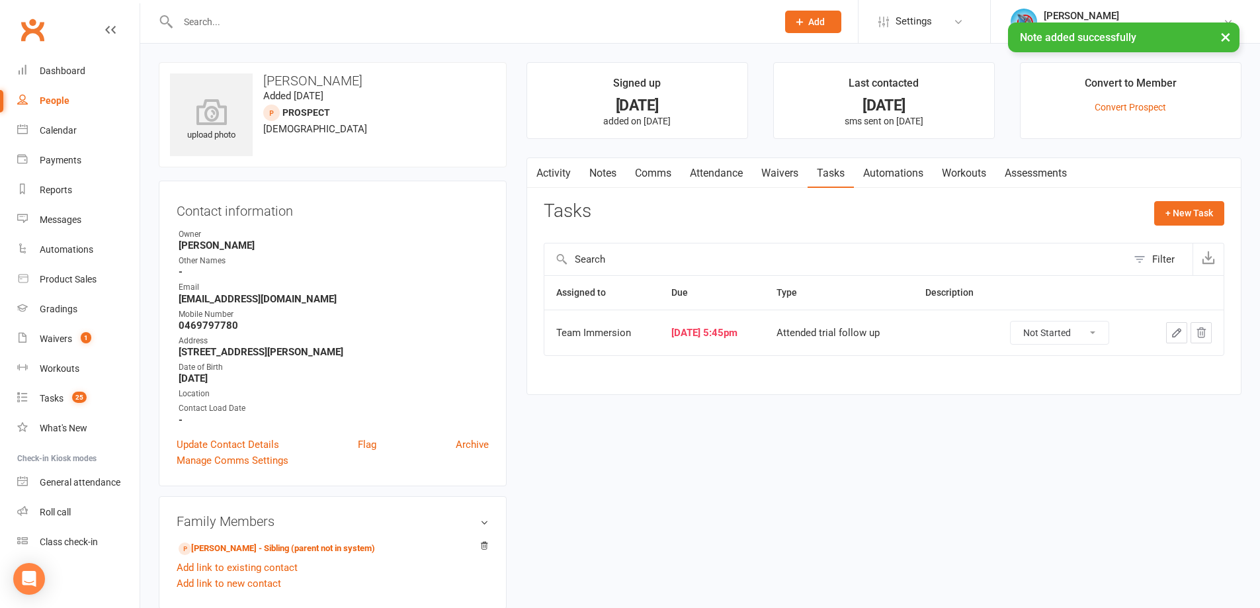
click at [1172, 331] on icon "button" at bounding box center [1176, 333] width 12 height 12
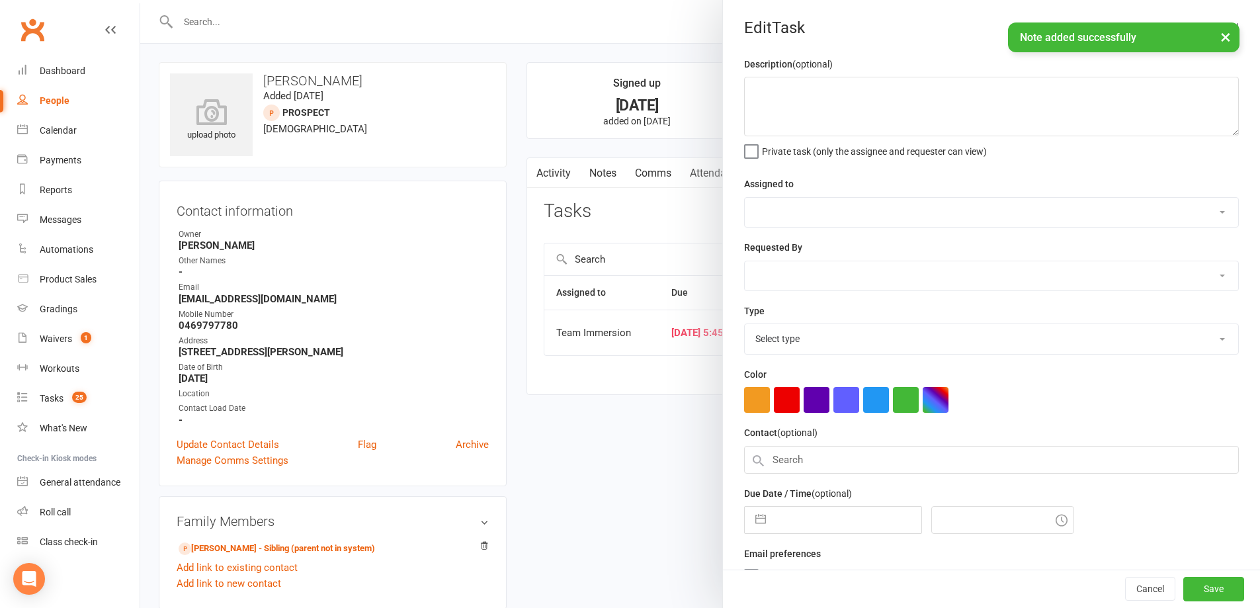
select select "48837"
type input "15 Aug 2025"
type input "5:45pm"
select select "27313"
click at [794, 510] on input "15 Aug 2025" at bounding box center [846, 516] width 149 height 26
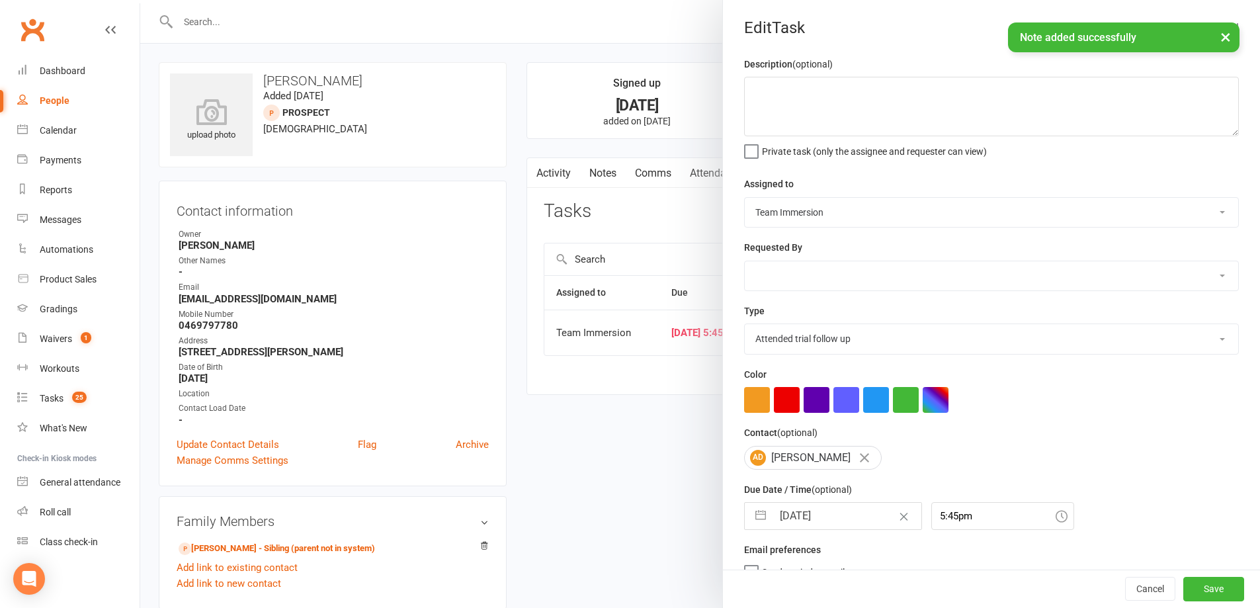
select select "6"
select select "2025"
select select "7"
select select "2025"
select select "8"
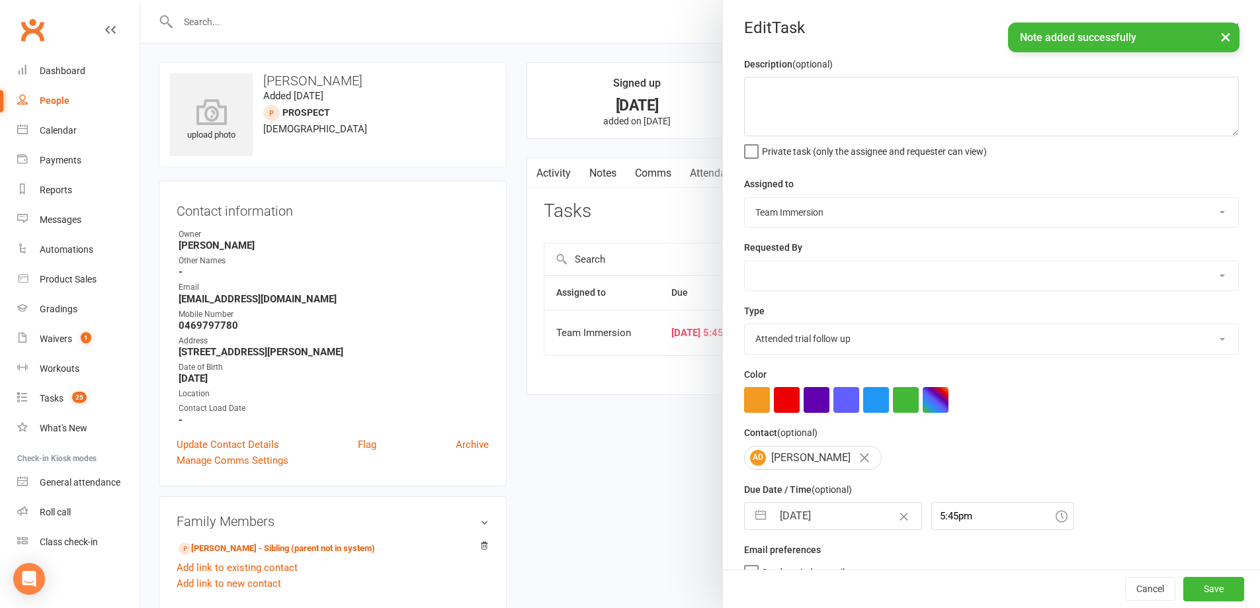
select select "2025"
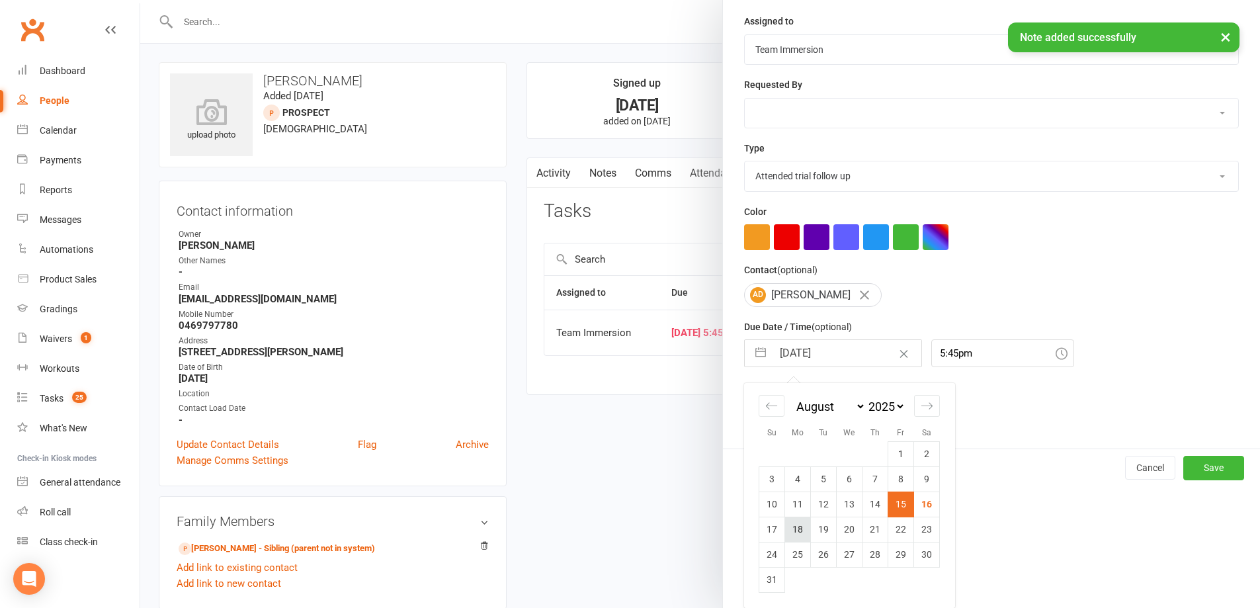
click at [790, 537] on td "18" at bounding box center [798, 528] width 26 height 25
type input "18 Aug 2025"
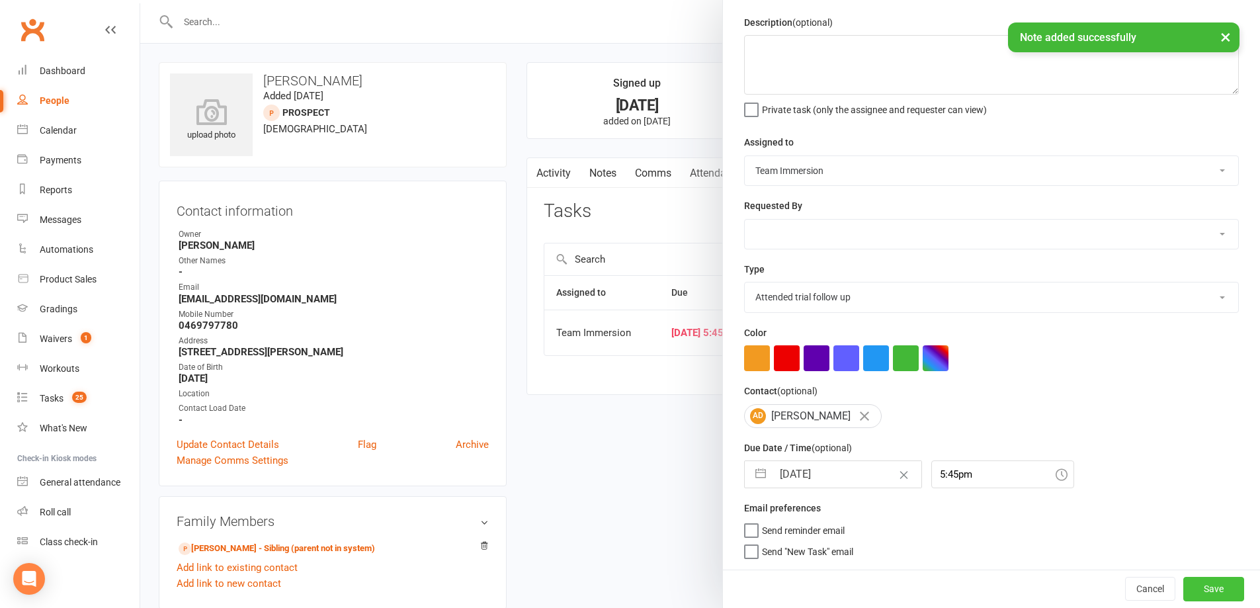
click at [1190, 578] on button "Save" at bounding box center [1213, 589] width 61 height 24
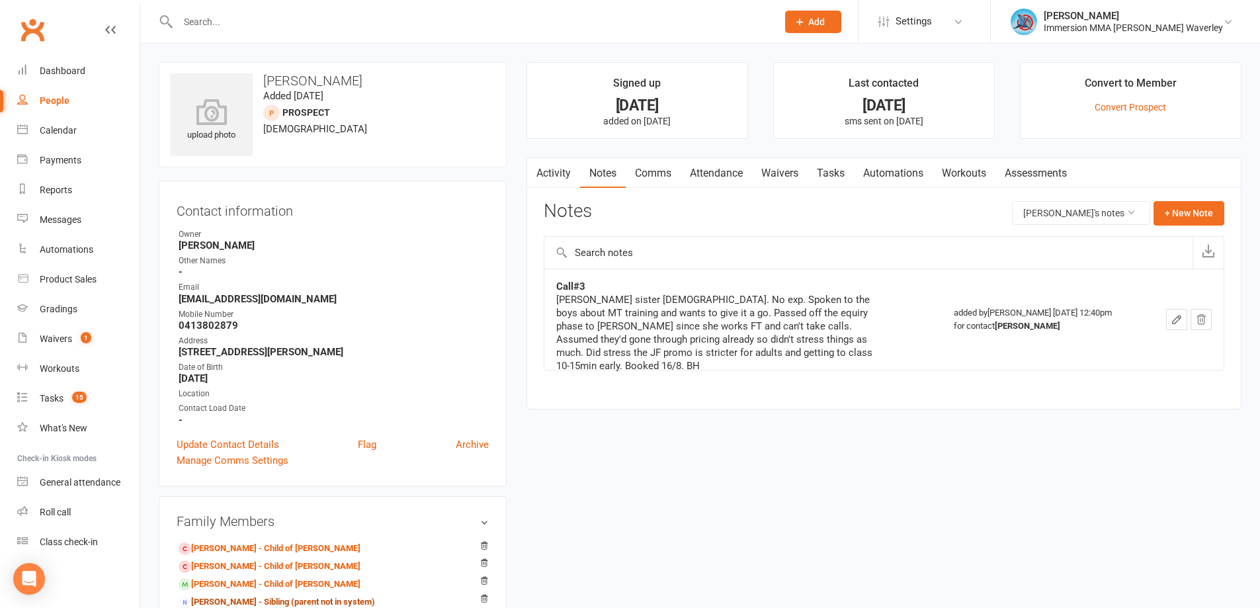
click at [669, 173] on link "Comms" at bounding box center [653, 173] width 55 height 30
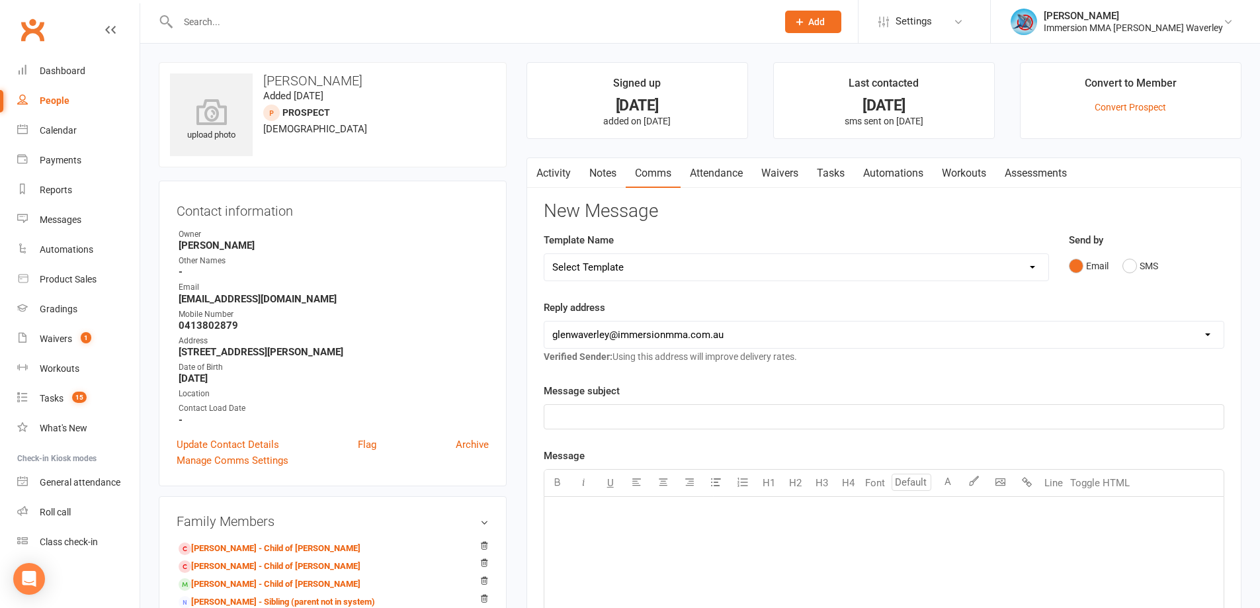
click at [1139, 282] on div "Send by Email SMS" at bounding box center [1146, 264] width 175 height 65
click at [1139, 274] on button "SMS" at bounding box center [1140, 265] width 36 height 25
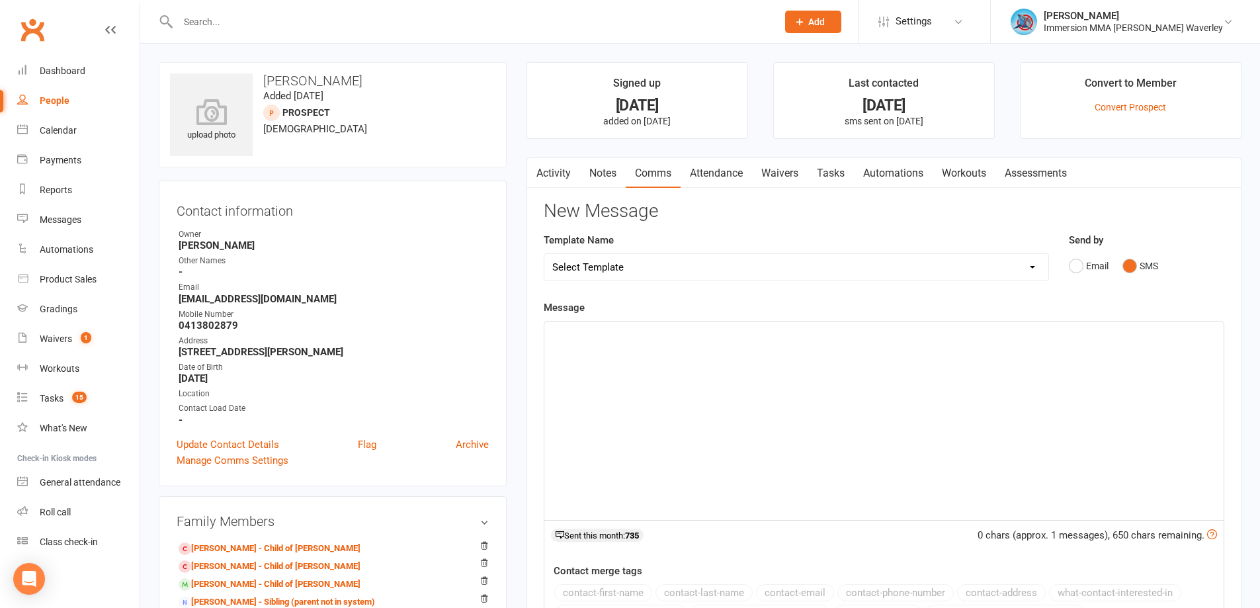
click at [804, 513] on div "﻿" at bounding box center [883, 420] width 679 height 198
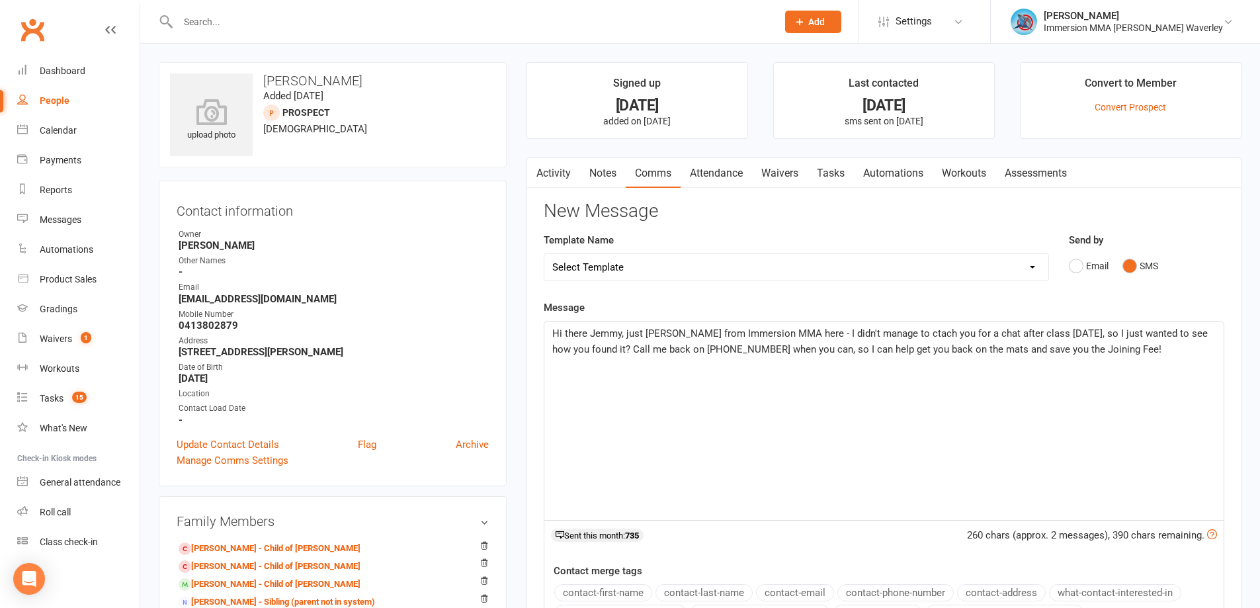
click at [883, 331] on span "Hi there Jemmy, just Ben from Immersion MMA here - I didn't manage to ctach you…" at bounding box center [881, 341] width 658 height 28
click at [755, 345] on span "Hi there Jemmy, just Ben from Immersion MMA here - I didn't manage to catch you…" at bounding box center [881, 341] width 658 height 28
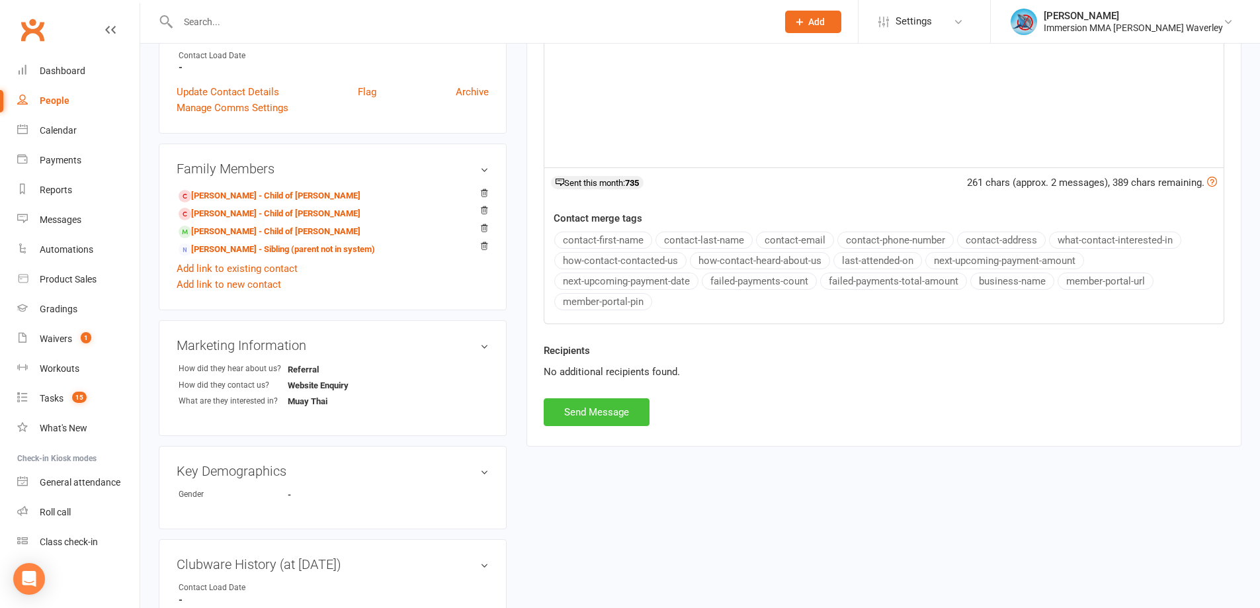
click at [591, 412] on button "Send Message" at bounding box center [597, 412] width 106 height 28
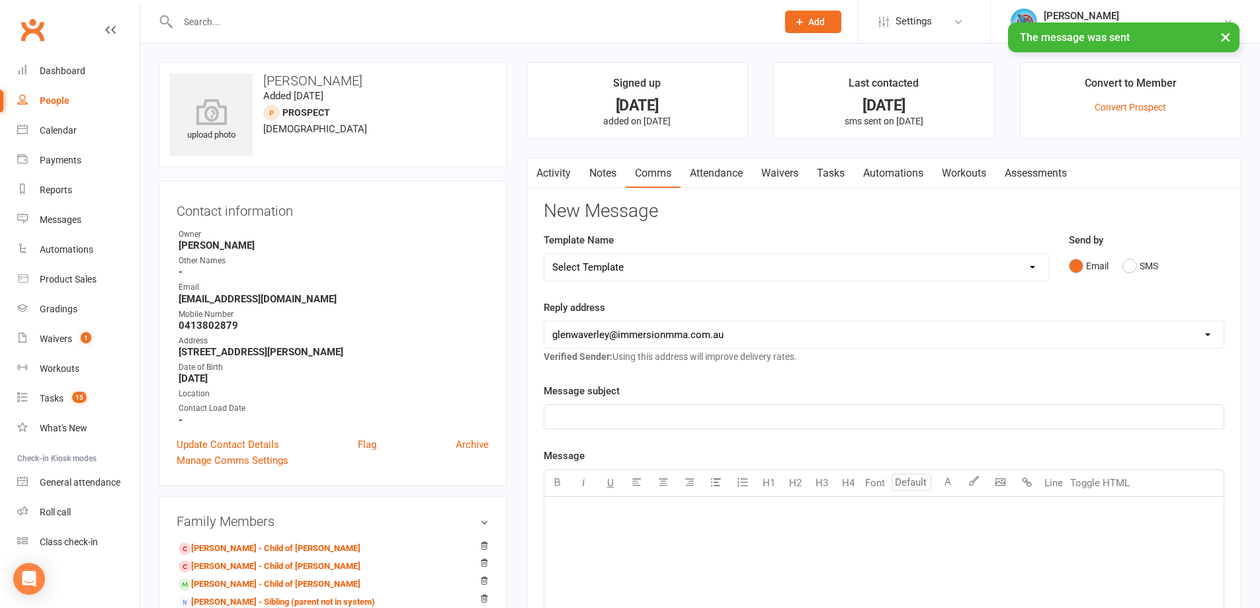
click at [604, 155] on main "Signed up 2 days ago added on 14 Aug 2025 Last contacted 1 day ago sms sent on …" at bounding box center [883, 506] width 735 height 889
click at [598, 168] on link "Notes" at bounding box center [603, 173] width 46 height 30
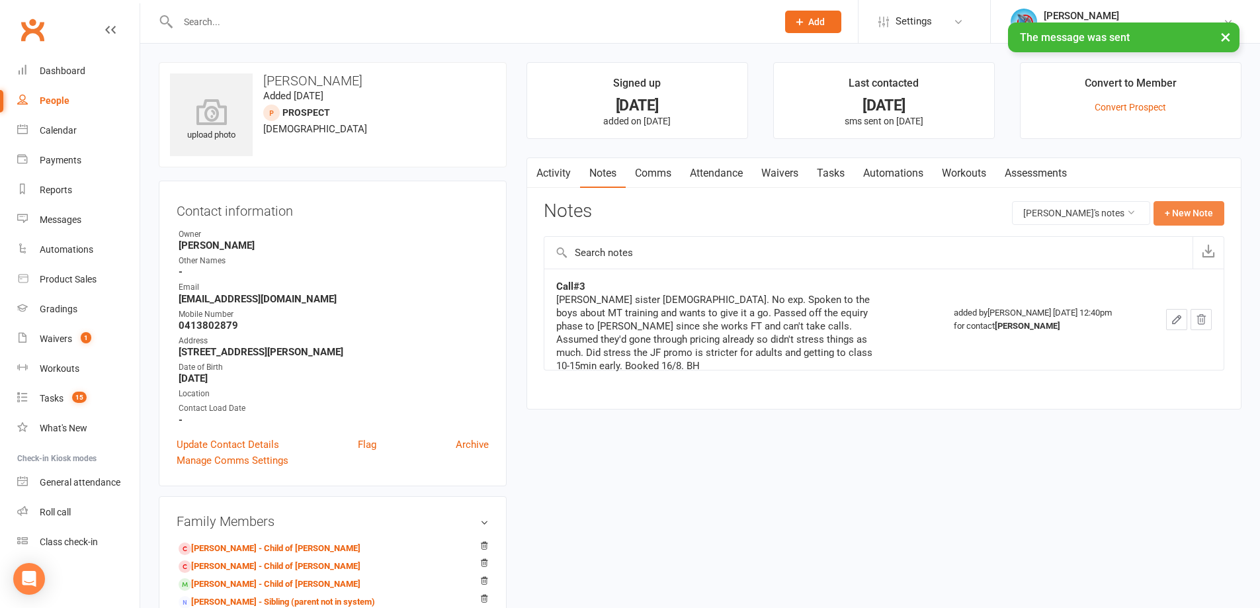
click at [1199, 212] on button "+ New Note" at bounding box center [1188, 213] width 71 height 24
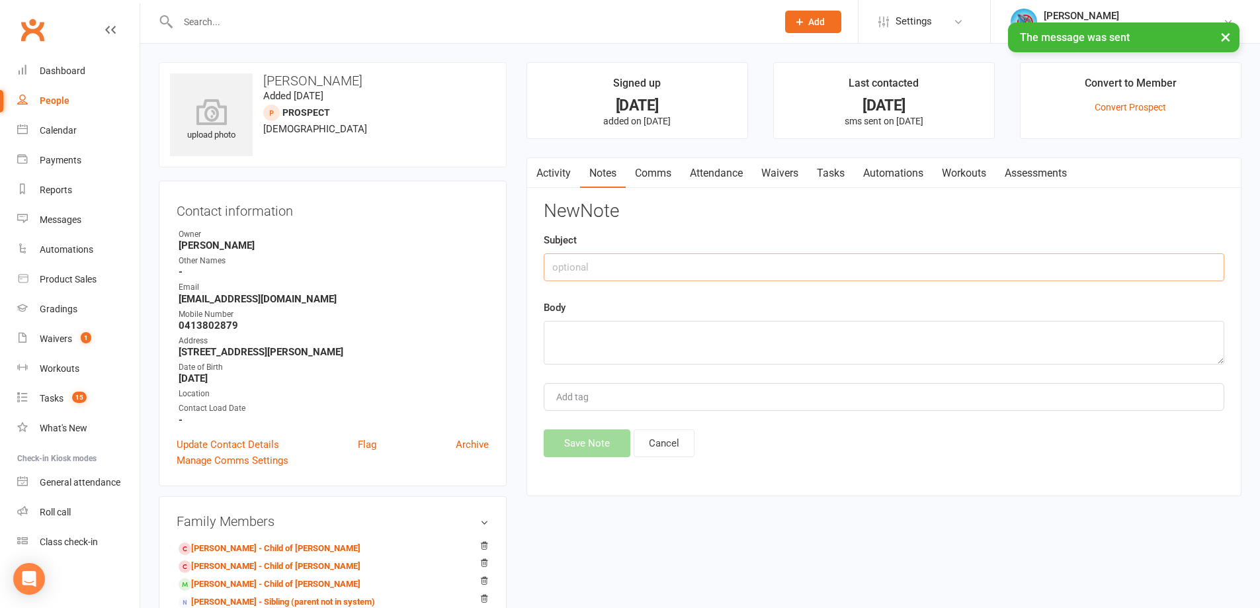
click at [706, 280] on input "text" at bounding box center [884, 267] width 680 height 28
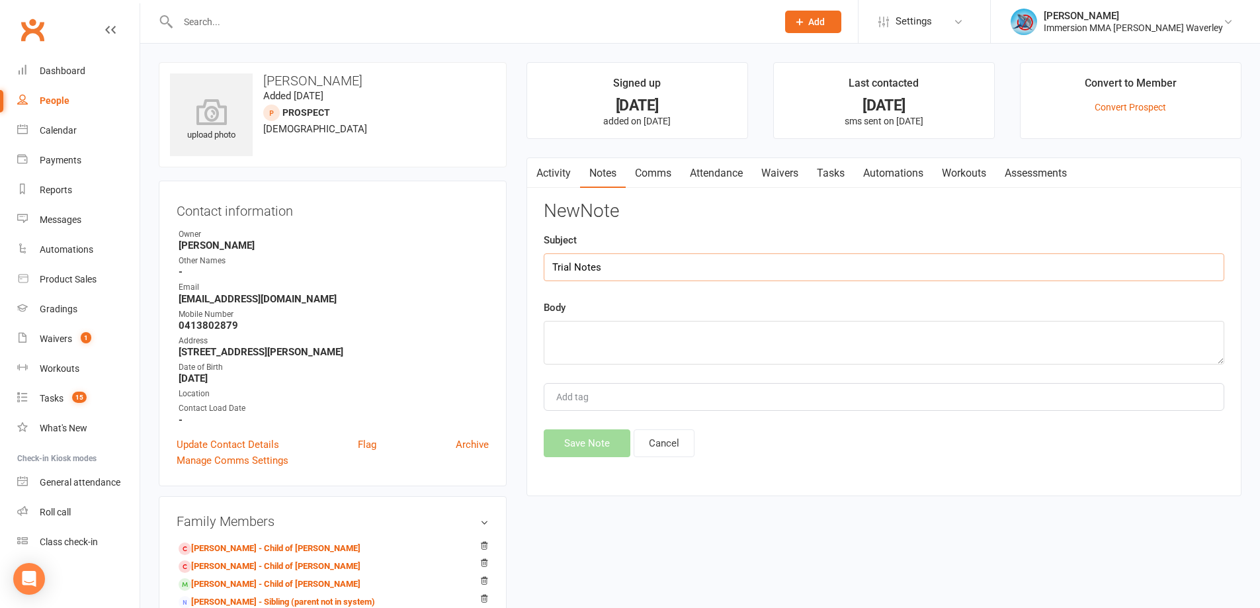
type input "Trial Notes"
type textarea "RDV - lmtc, text"
click at [565, 436] on button "Save Note" at bounding box center [587, 443] width 87 height 28
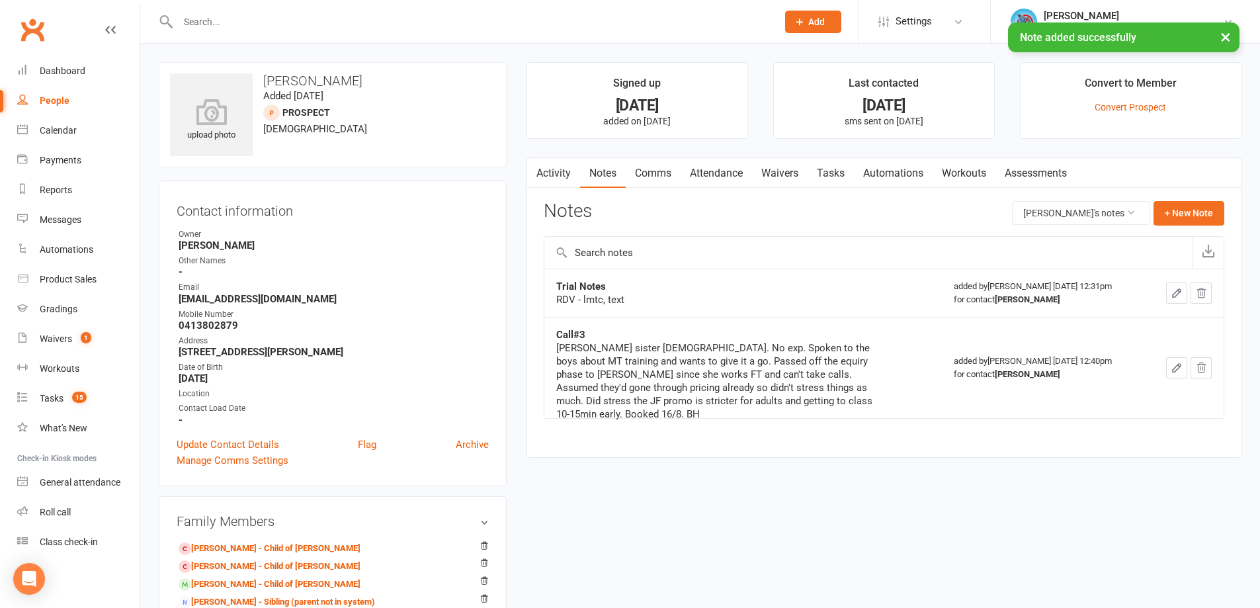
click at [841, 169] on link "Tasks" at bounding box center [830, 173] width 46 height 30
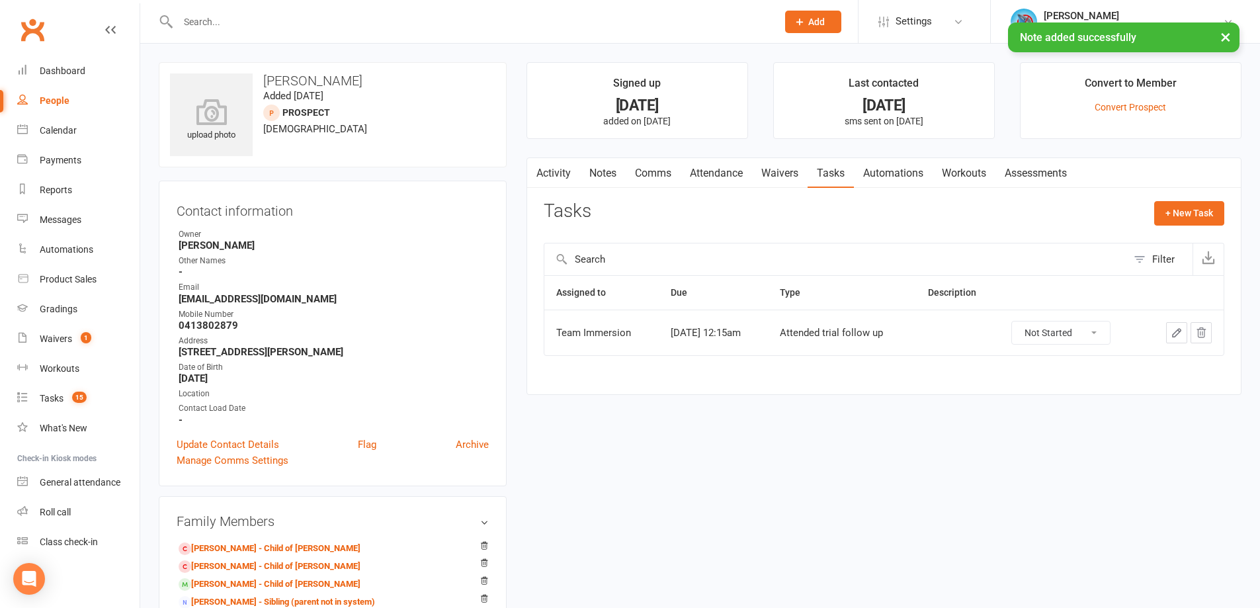
click at [1174, 325] on button "button" at bounding box center [1176, 332] width 21 height 21
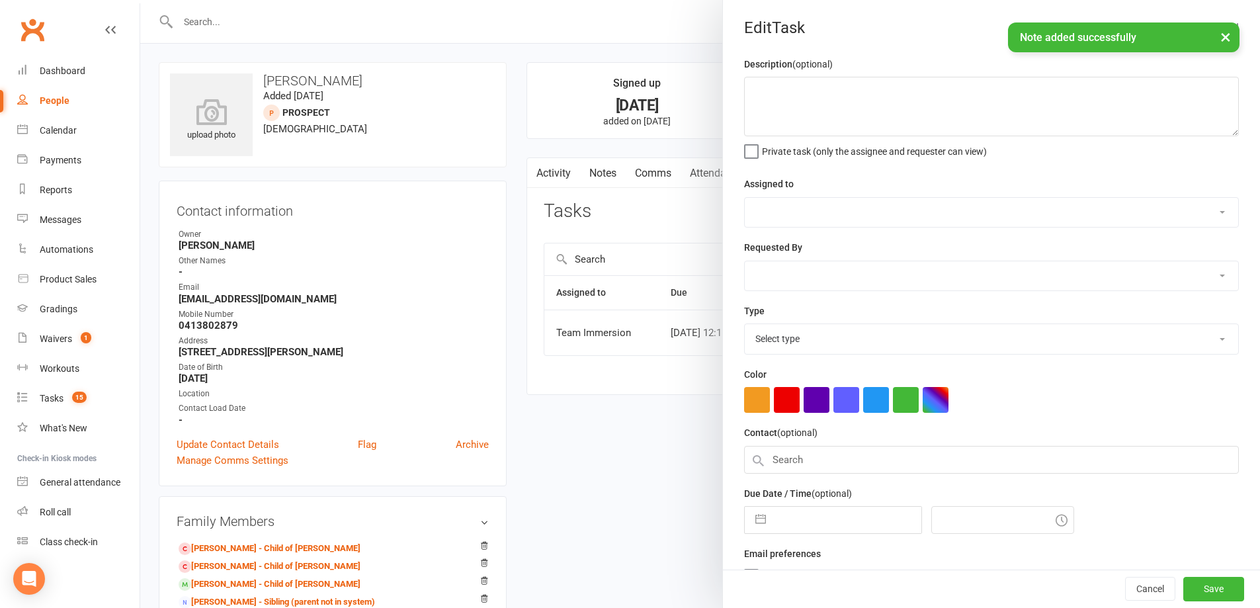
select select "48837"
type input "17 Aug 2025"
type input "12:15am"
select select "27313"
click at [1028, 107] on textarea at bounding box center [991, 107] width 495 height 60
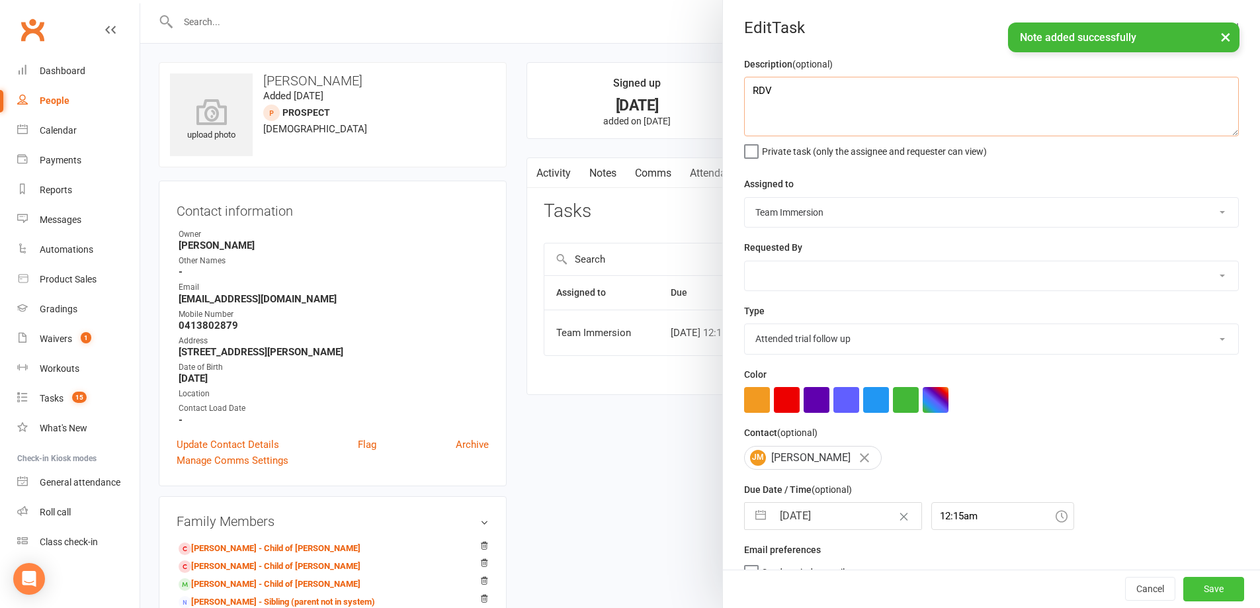
type textarea "RDV"
click at [1183, 594] on button "Save" at bounding box center [1213, 589] width 61 height 24
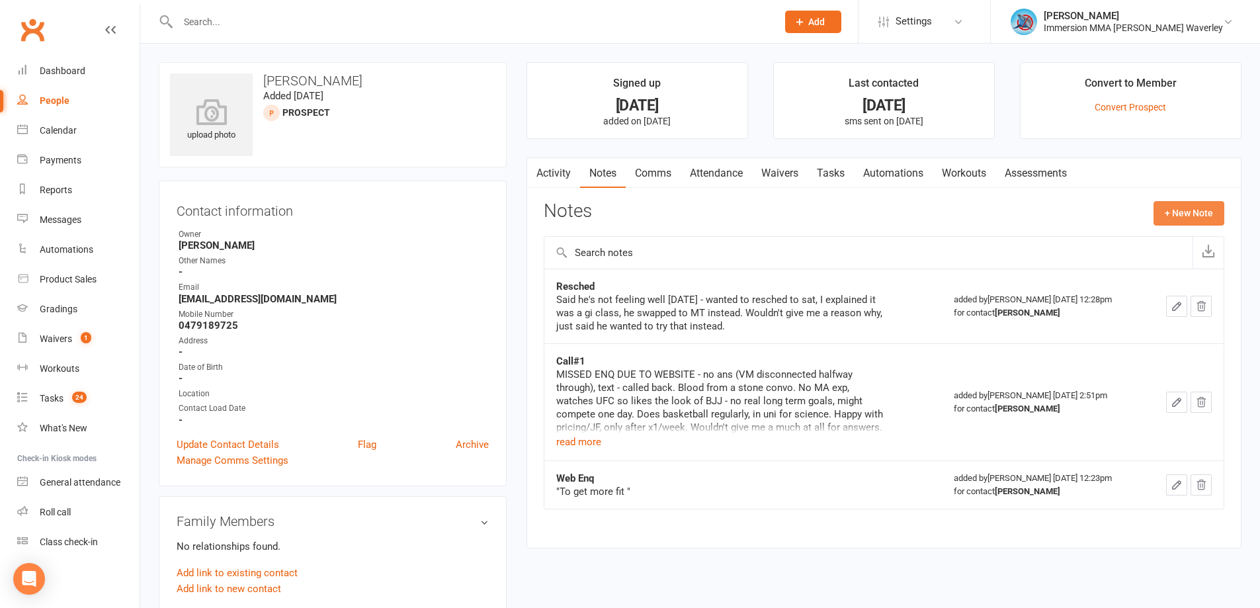
click at [1189, 216] on button "+ New Note" at bounding box center [1188, 213] width 71 height 24
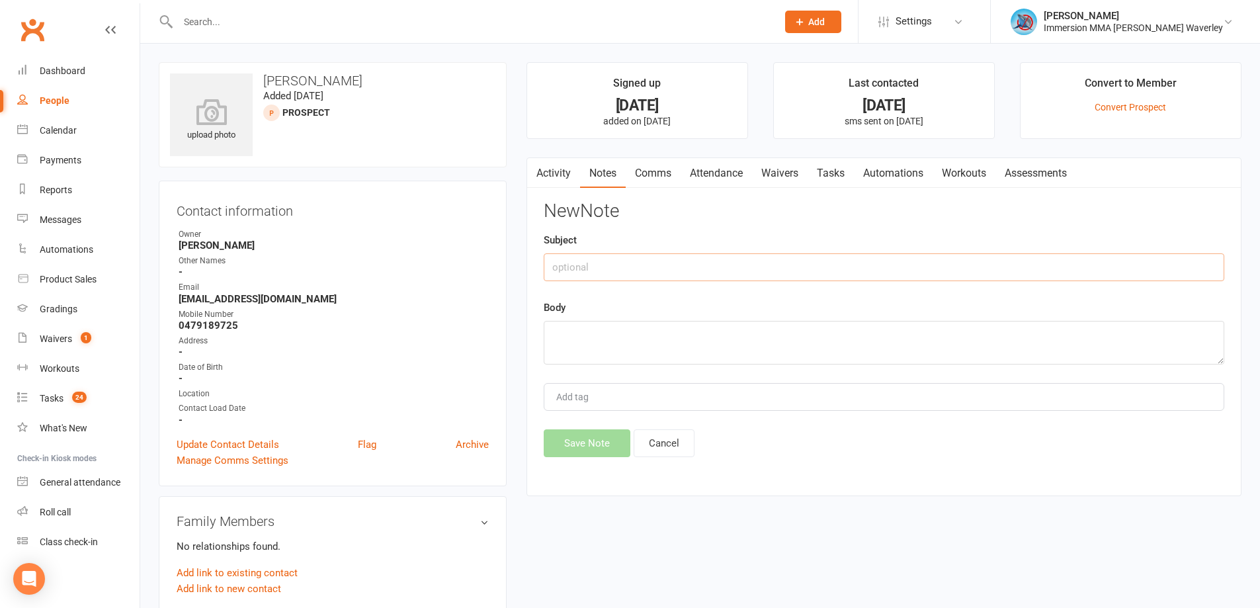
click at [639, 268] on input "text" at bounding box center [884, 267] width 680 height 28
type input "Trial Notes"
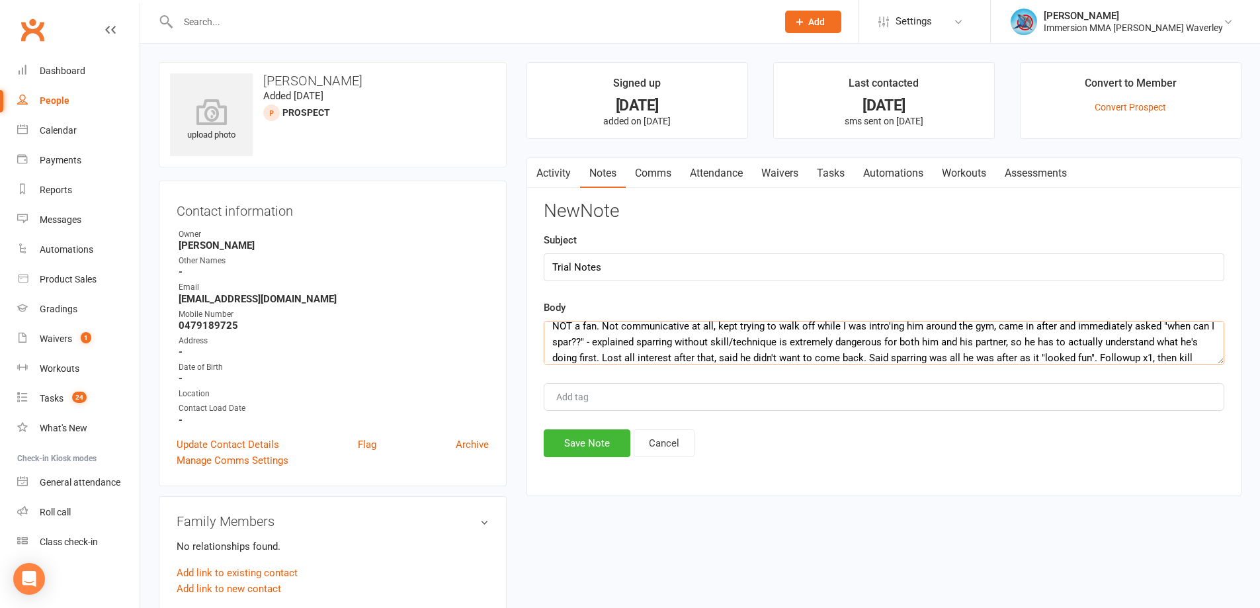
scroll to position [24, 0]
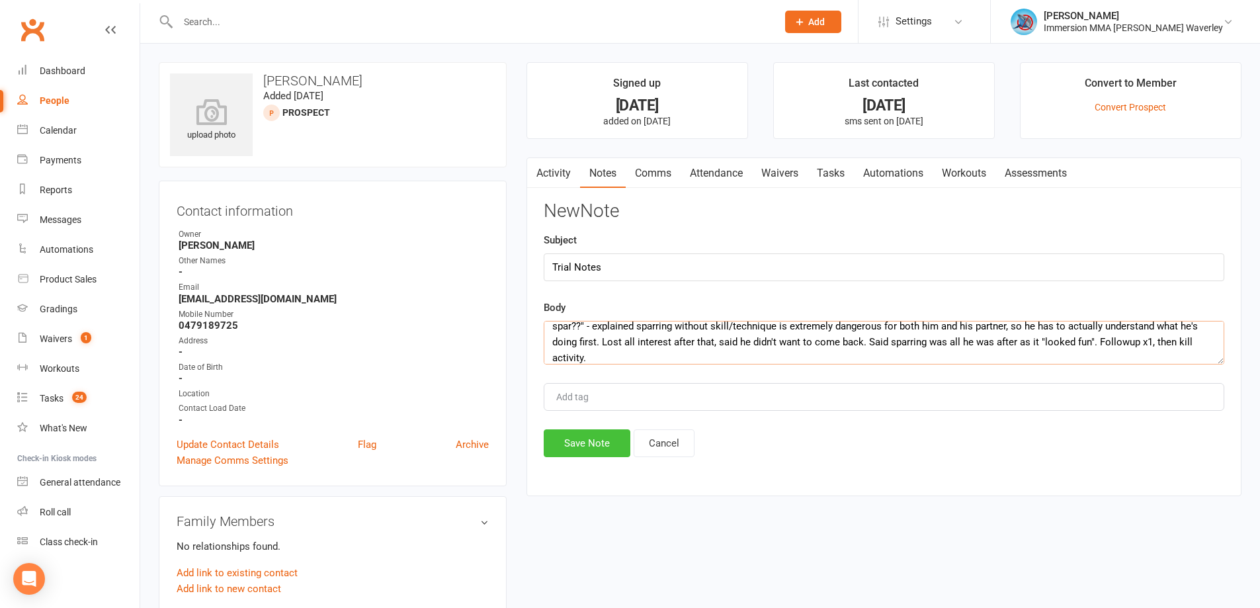
type textarea "NOT a fan. Not communicative at all, kept trying to walk off while I was intro'…"
click at [575, 436] on button "Save Note" at bounding box center [587, 443] width 87 height 28
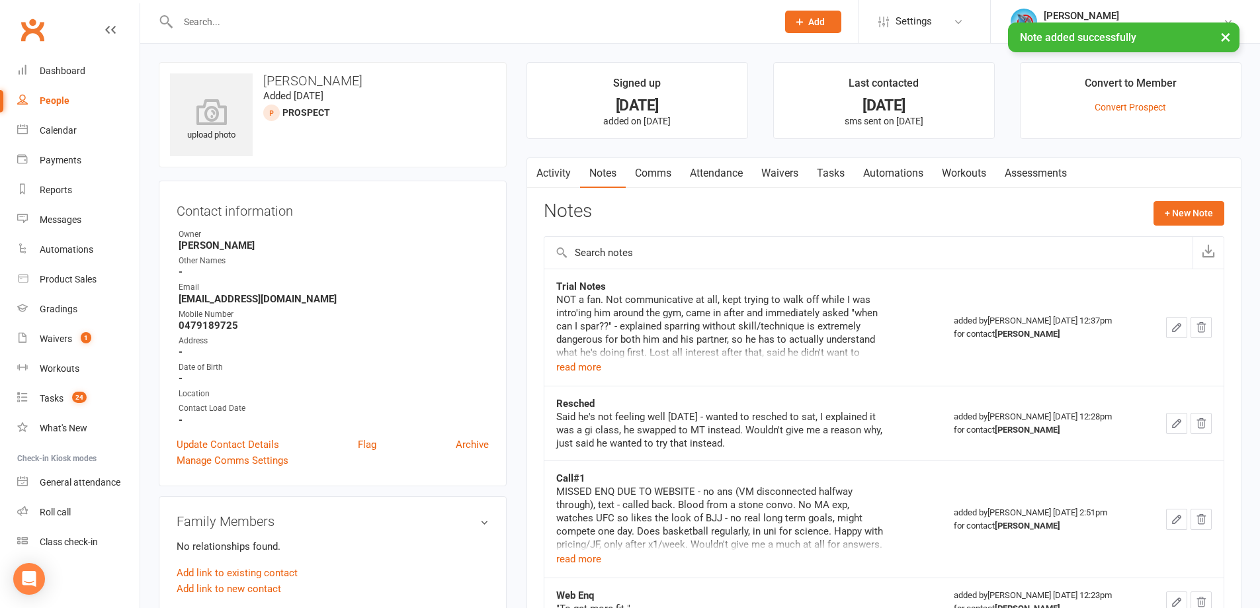
click at [842, 167] on link "Tasks" at bounding box center [830, 173] width 46 height 30
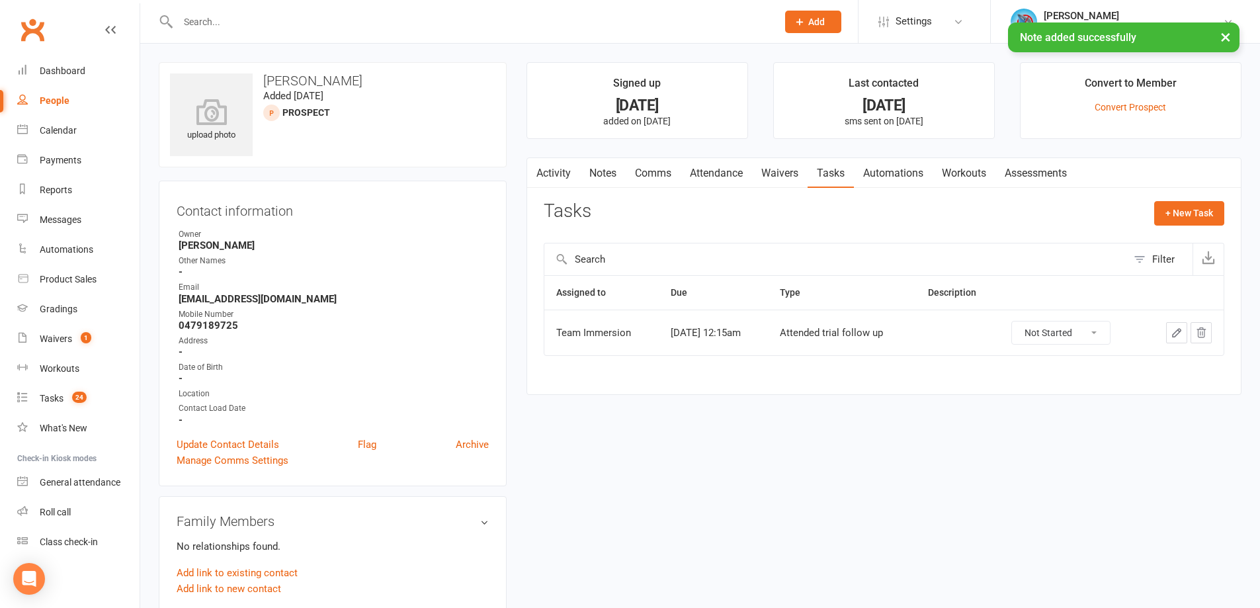
click at [1167, 333] on button "button" at bounding box center [1176, 332] width 21 height 21
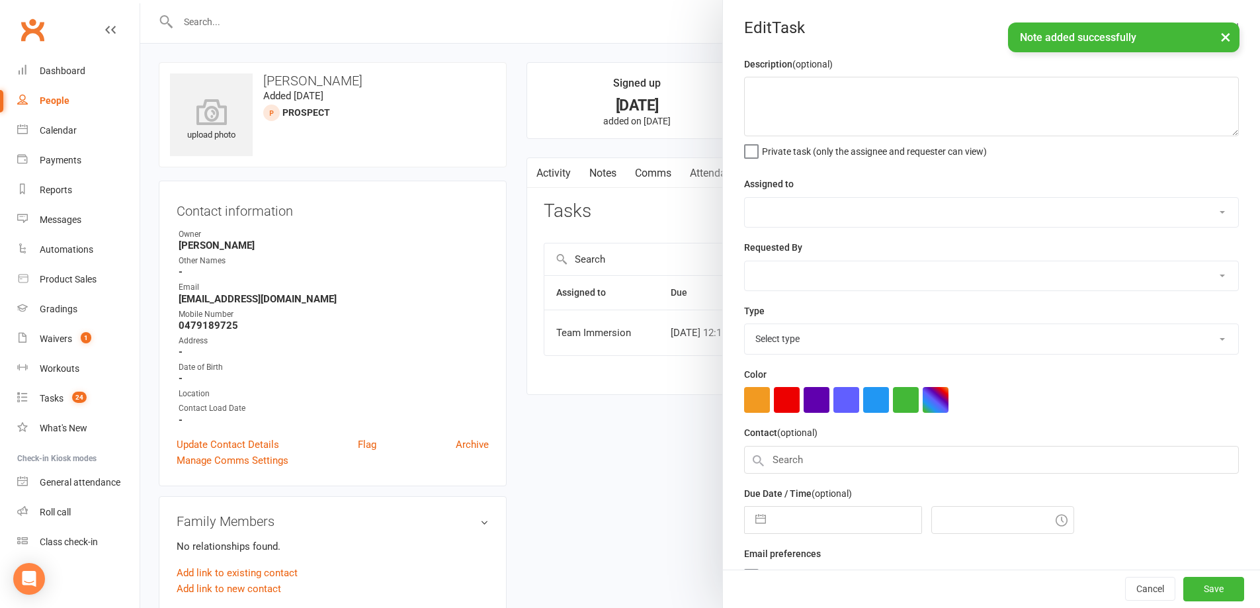
select select "48837"
type input "17 Aug 2025"
type input "12:15am"
select select "27313"
drag, startPoint x: 905, startPoint y: 106, endPoint x: 899, endPoint y: 89, distance: 18.8
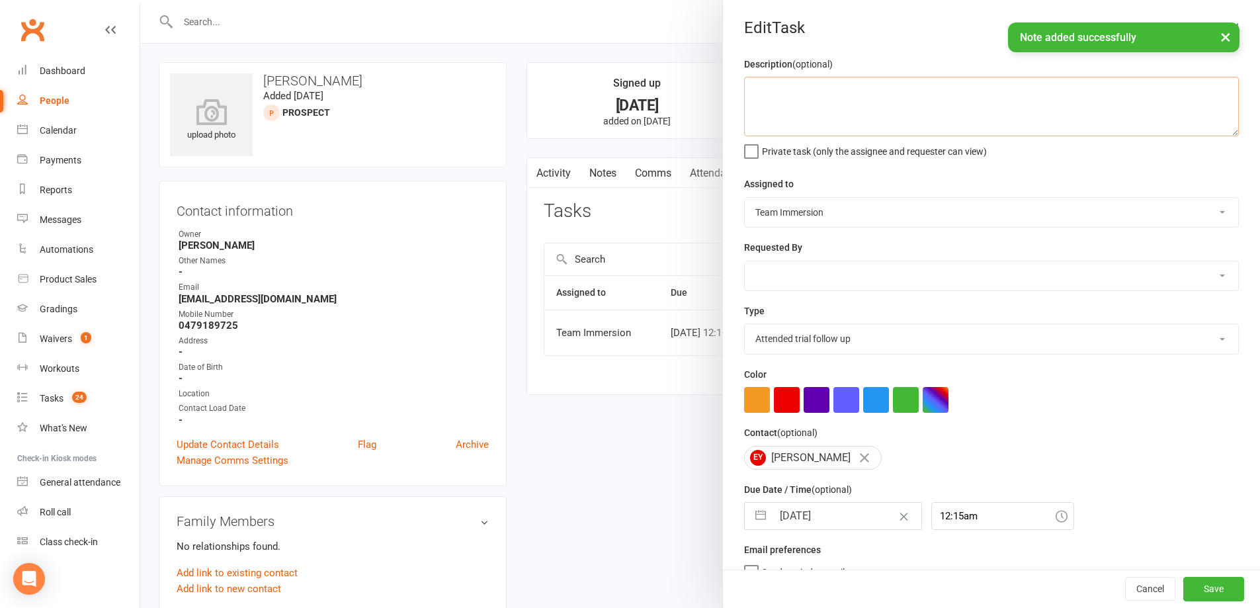
click at [904, 105] on textarea at bounding box center [991, 107] width 495 height 60
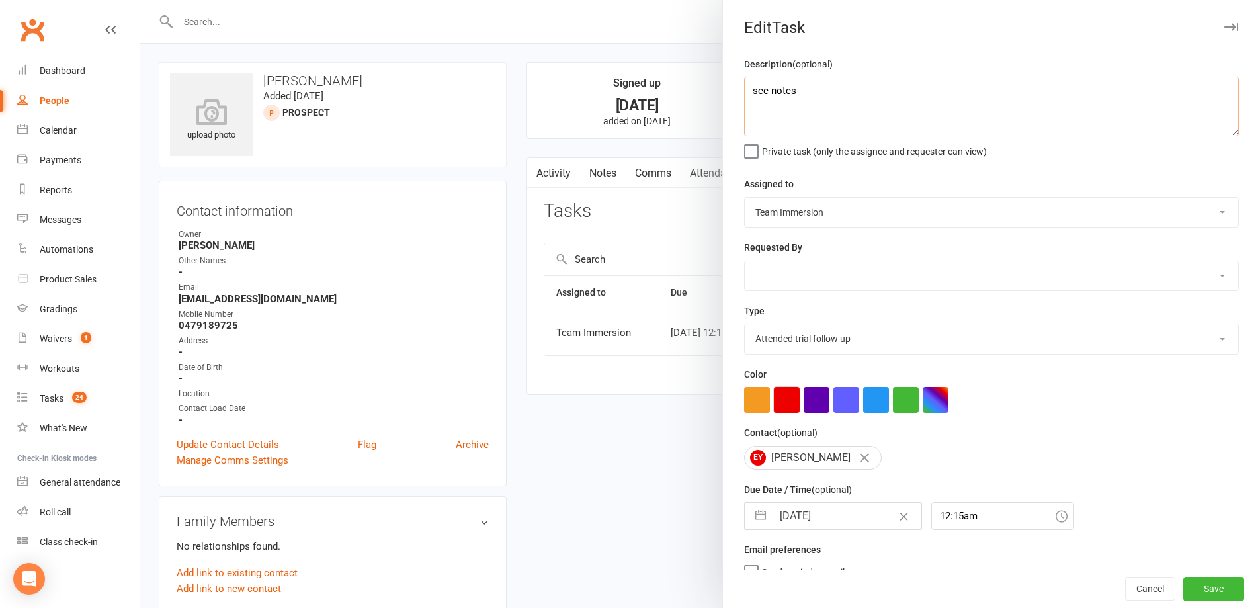
type textarea "see notes"
click at [786, 397] on button "button" at bounding box center [787, 400] width 26 height 26
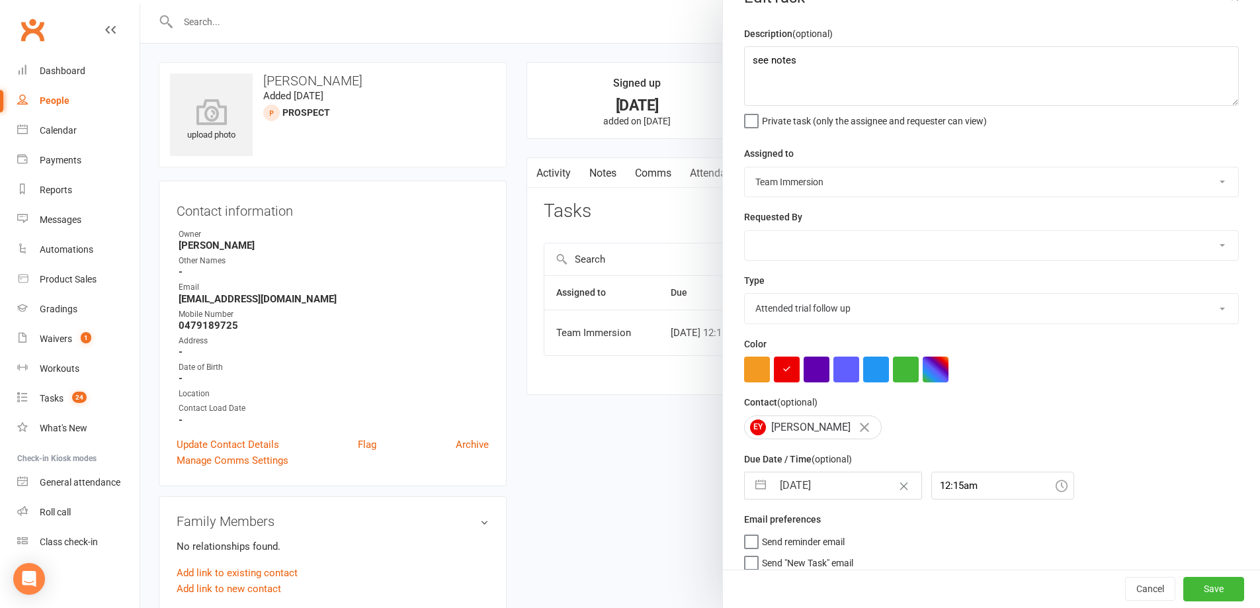
scroll to position [47, 0]
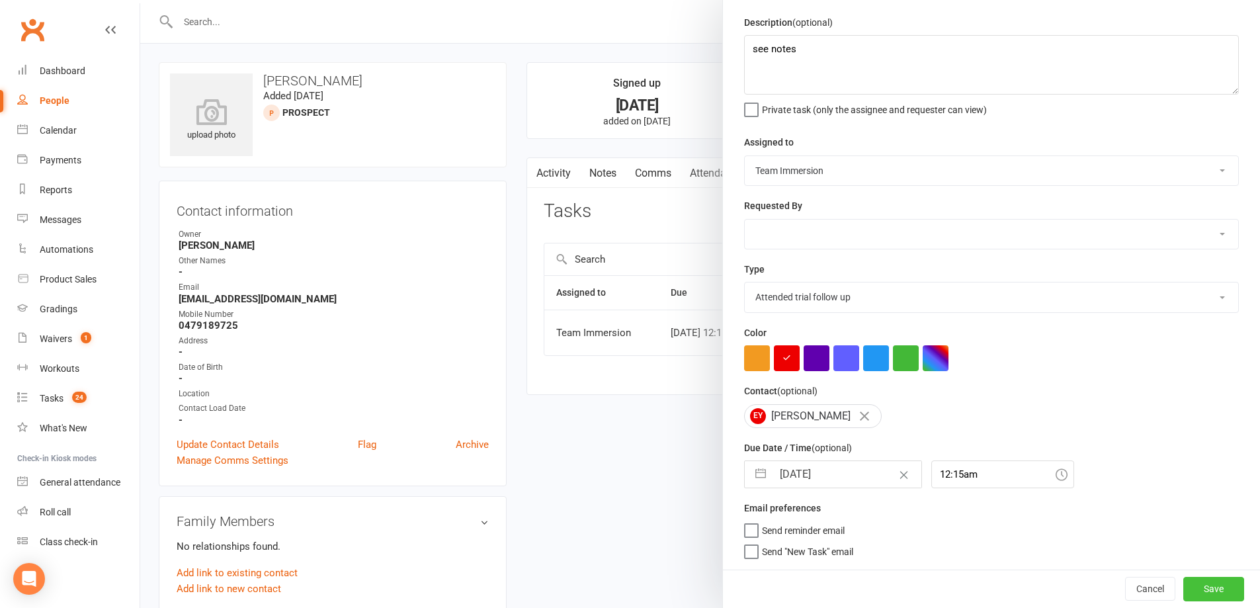
click at [1194, 585] on button "Save" at bounding box center [1213, 589] width 61 height 24
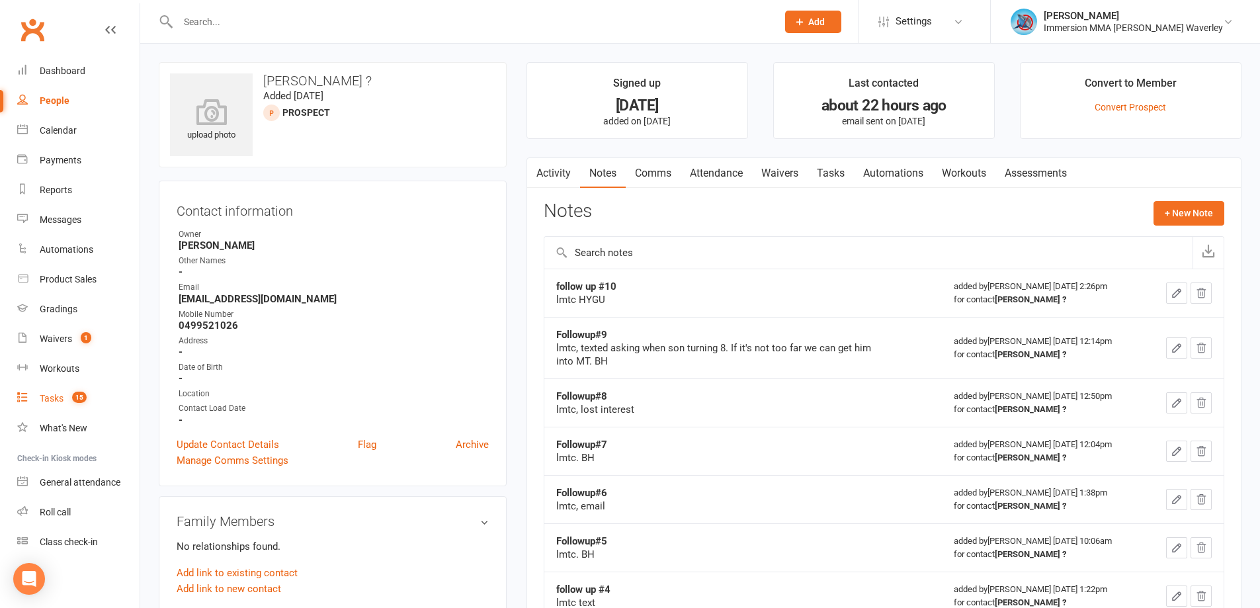
click at [63, 387] on link "Tasks 15" at bounding box center [78, 399] width 122 height 30
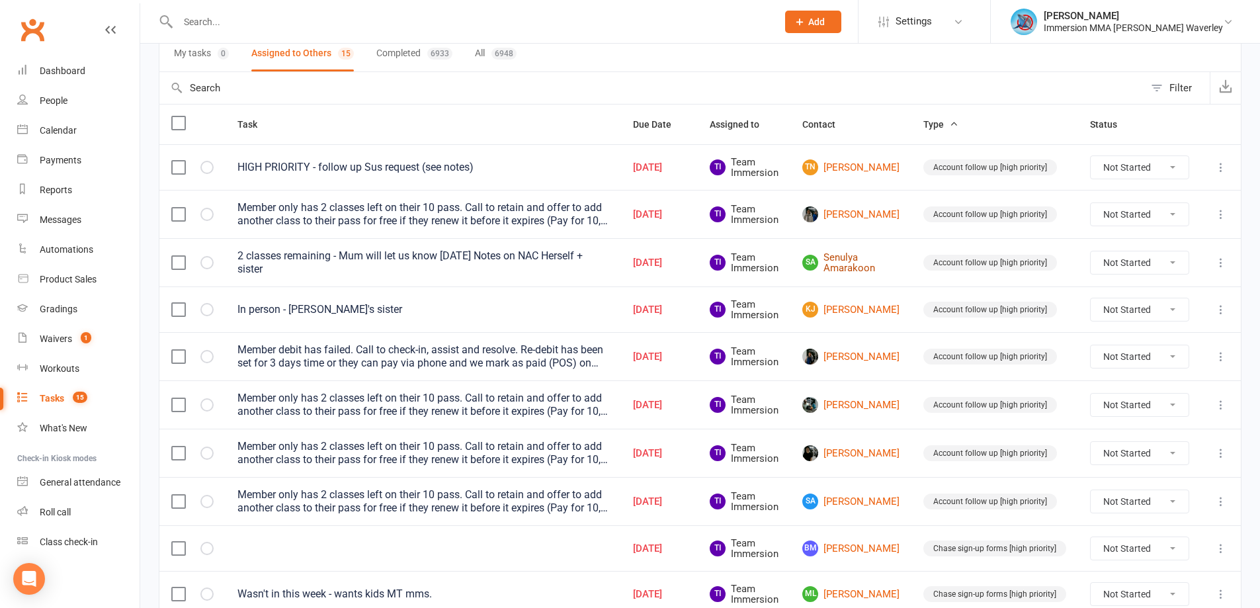
scroll to position [42, 0]
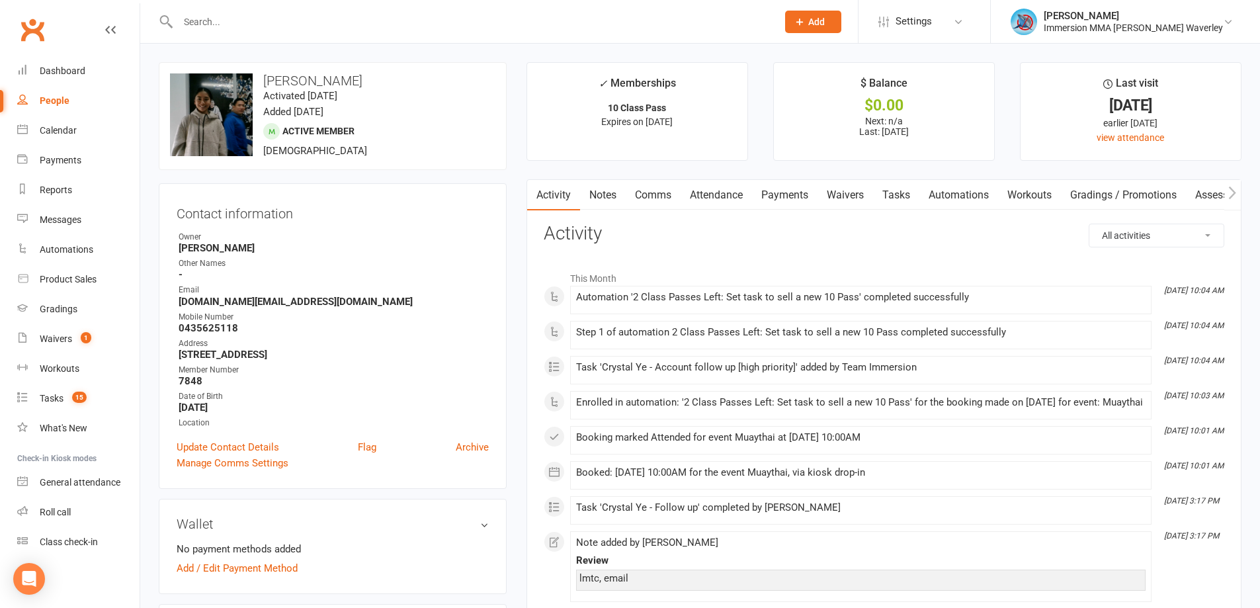
click at [903, 188] on link "Tasks" at bounding box center [896, 195] width 46 height 30
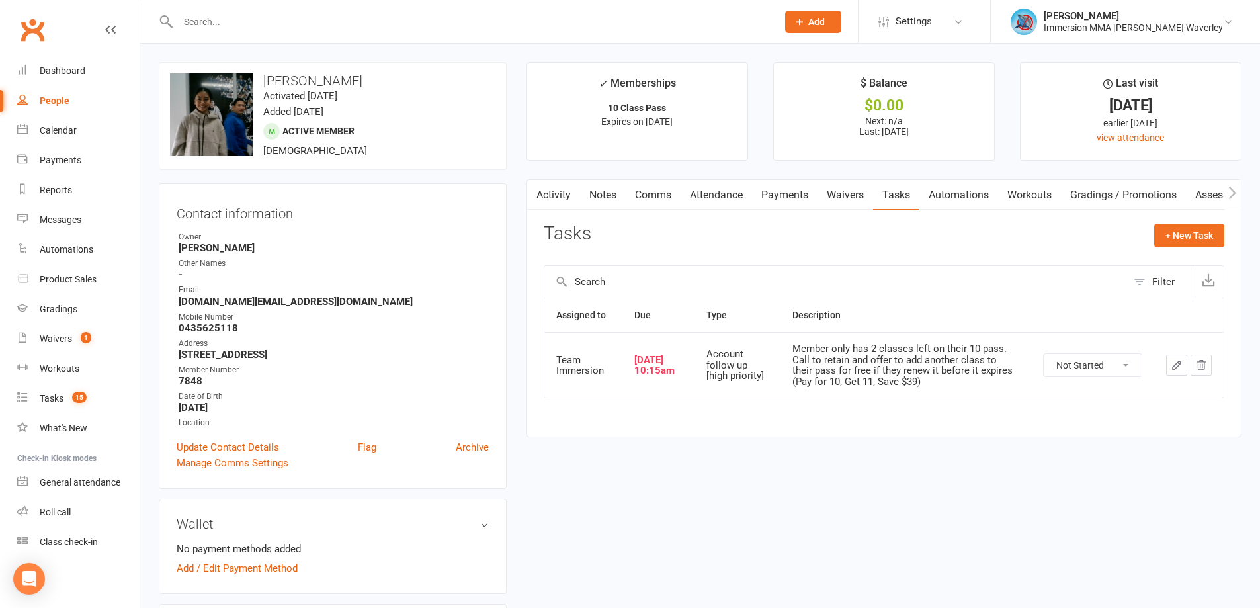
click at [1175, 366] on icon "button" at bounding box center [1176, 365] width 12 height 12
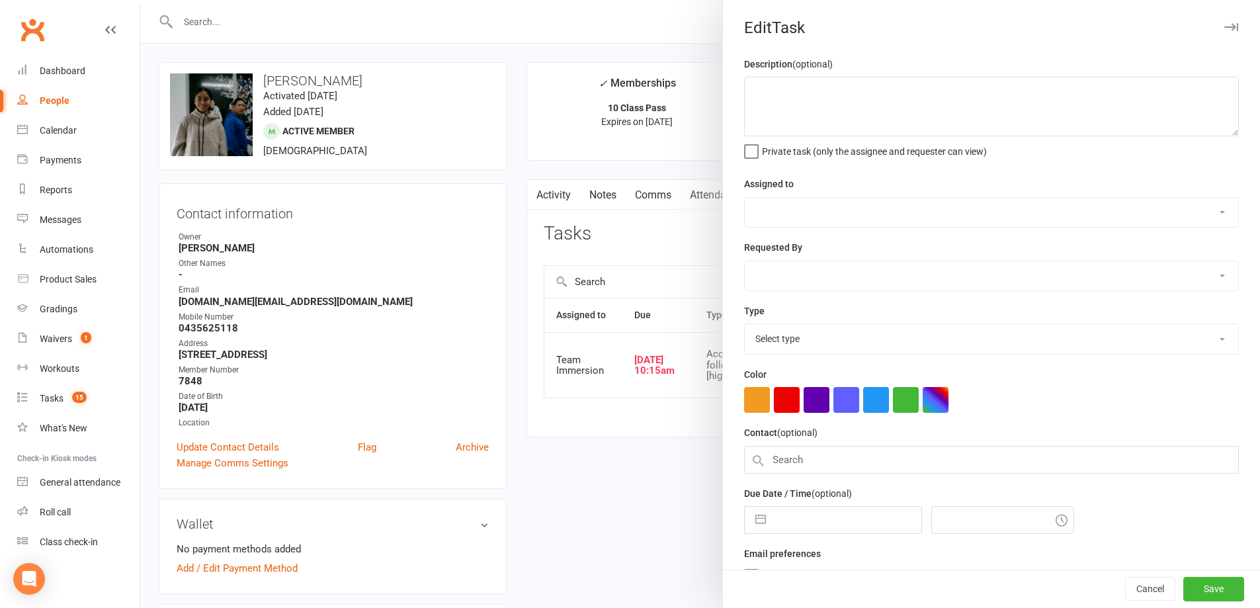
type textarea "Member only has 2 classes left on their 10 pass. Call to retain and offer to ad…"
select select "48837"
type input "[DATE]"
type input "10:15am"
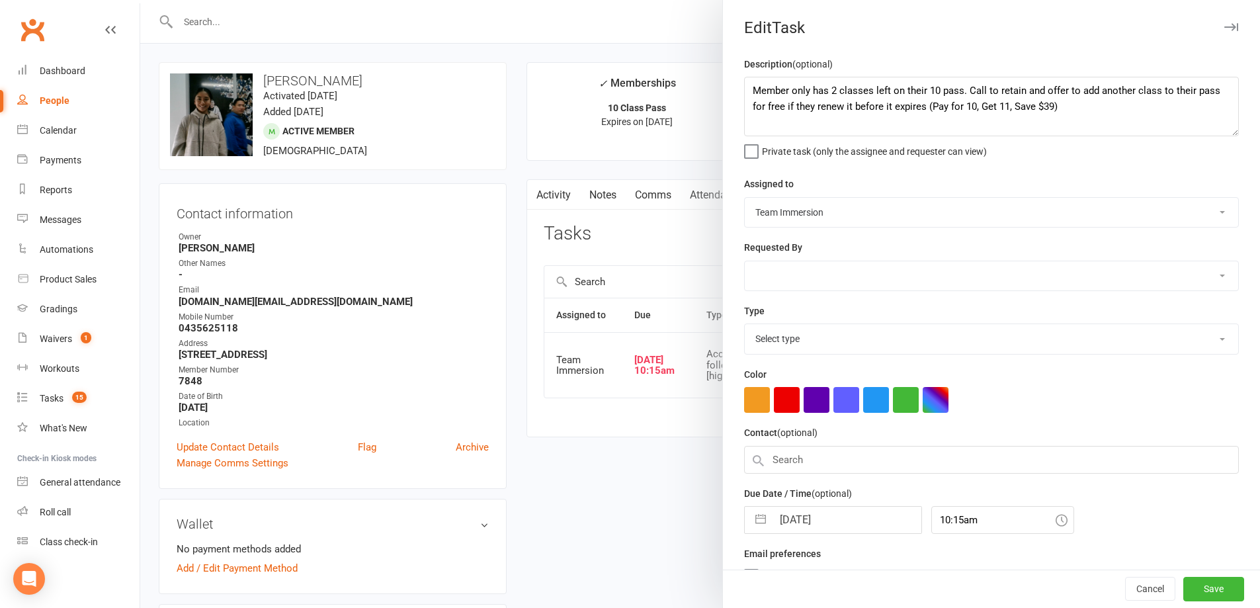
select select "27317"
select select "6"
select select "2025"
select select "7"
select select "2025"
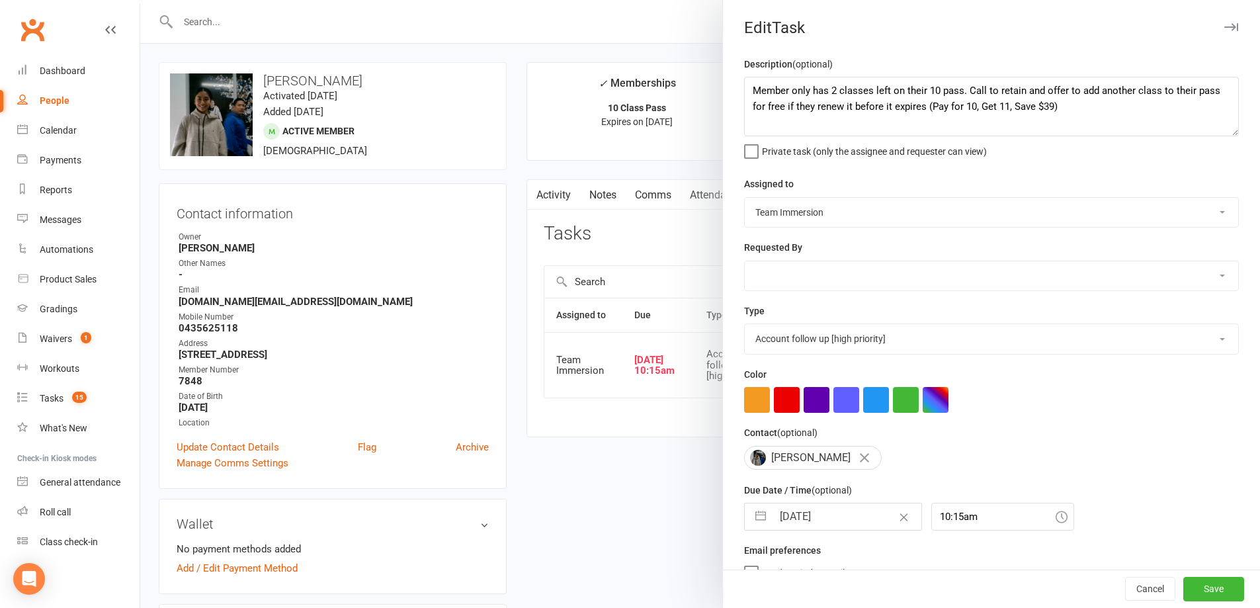
select select "8"
select select "2025"
click at [800, 530] on input "[DATE]" at bounding box center [846, 516] width 149 height 26
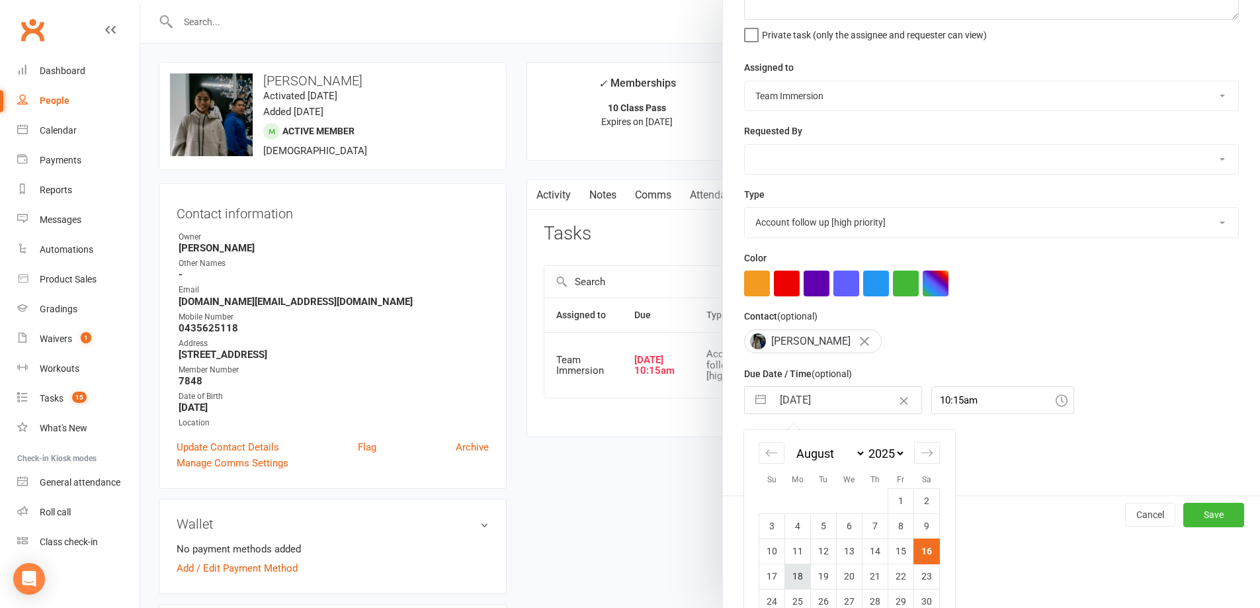
click at [789, 585] on td "18" at bounding box center [798, 575] width 26 height 25
type input "[DATE]"
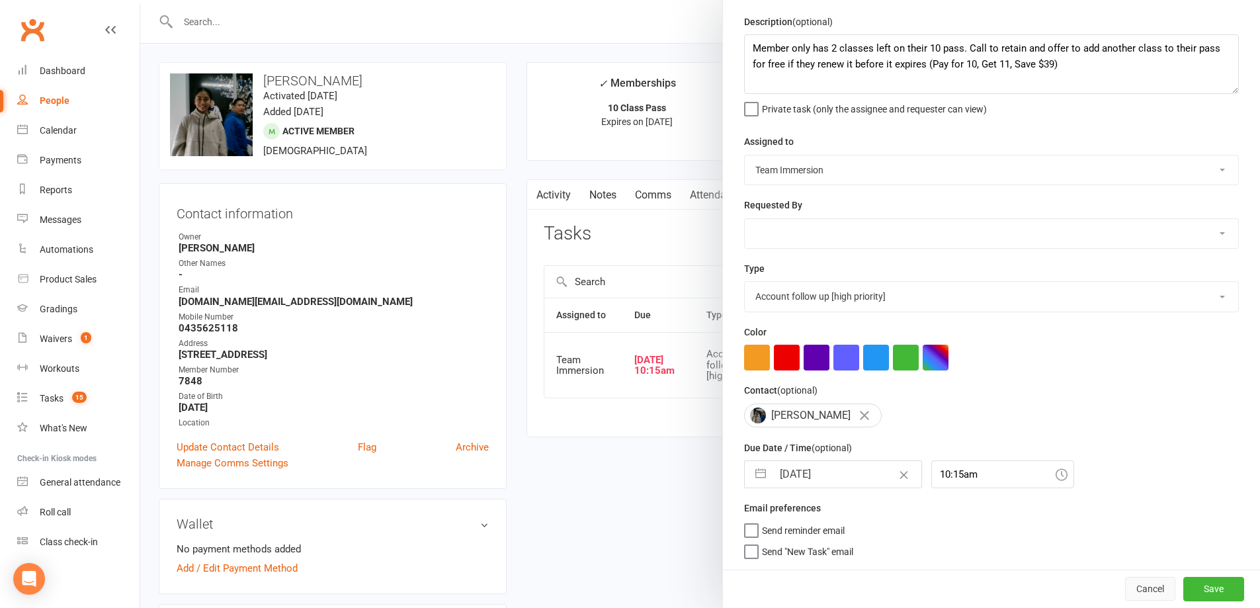
scroll to position [48, 0]
click at [1213, 595] on button "Save" at bounding box center [1213, 589] width 61 height 24
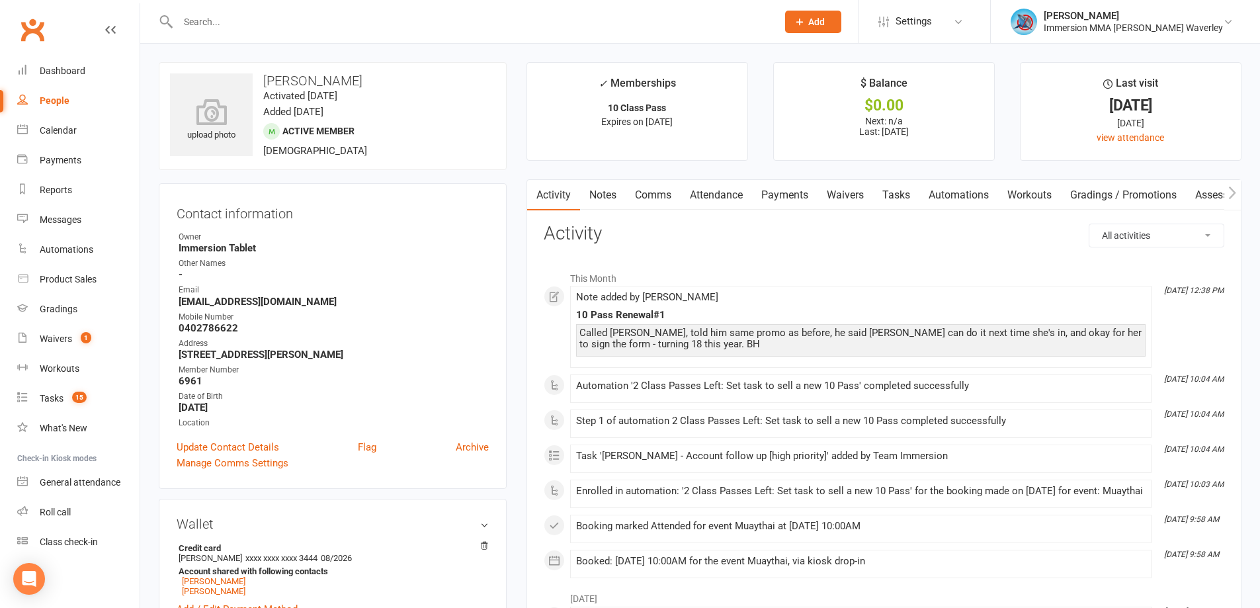
click at [911, 186] on link "Tasks" at bounding box center [896, 195] width 46 height 30
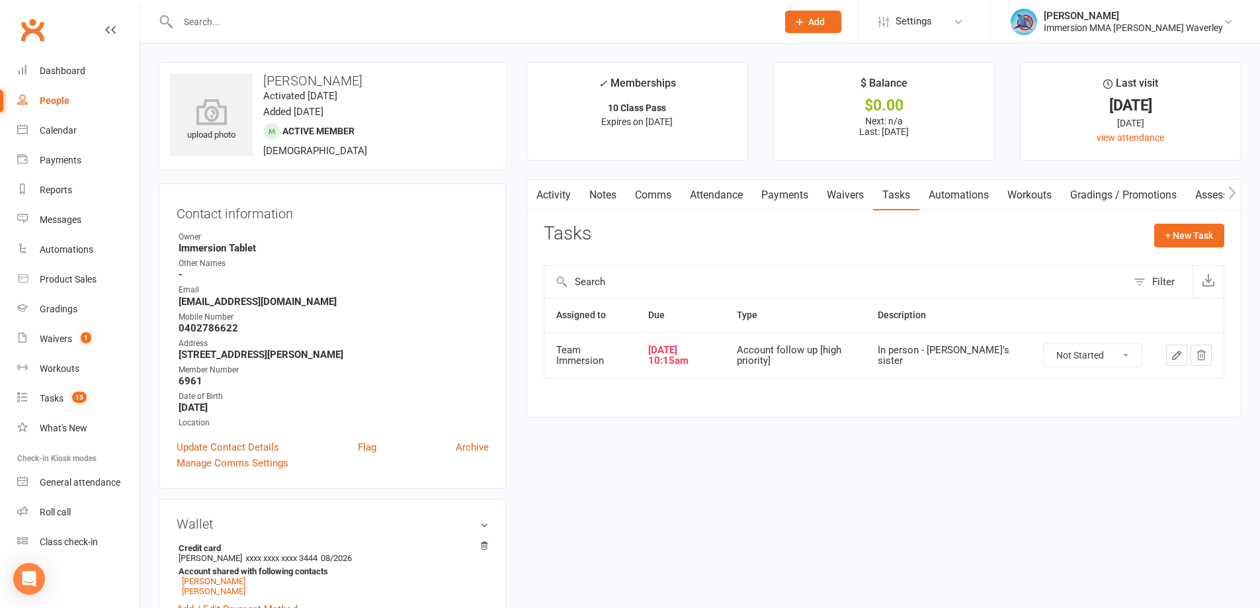
click at [1174, 359] on icon "button" at bounding box center [1176, 355] width 8 height 8
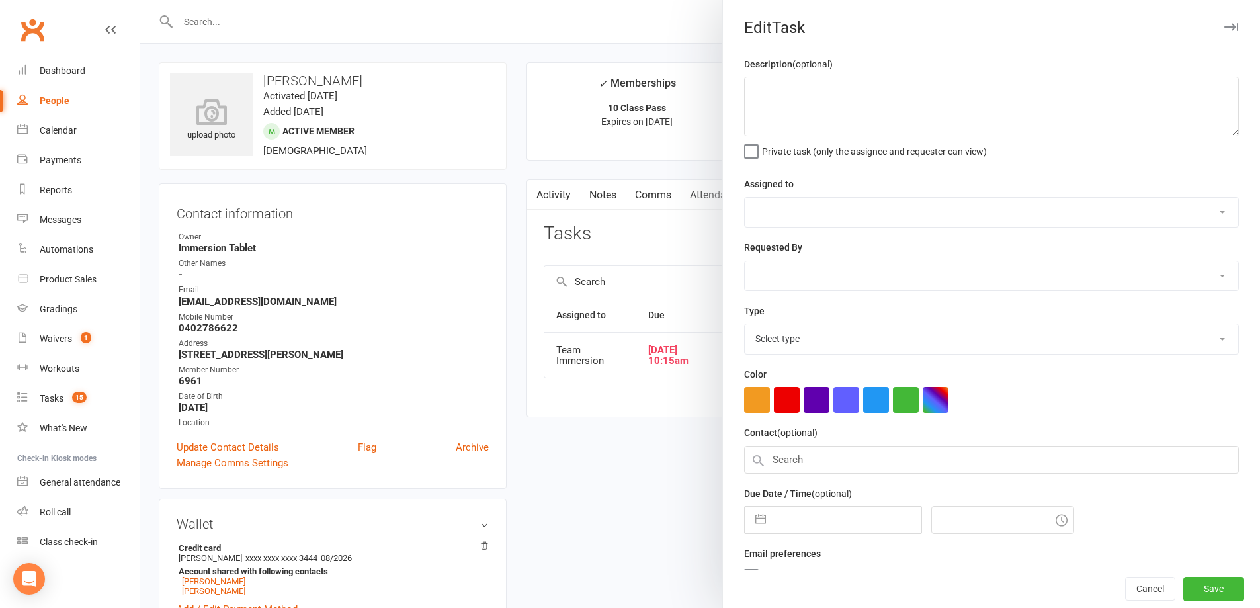
type textarea "In person - Utkarsh's sister"
select select "48837"
type input "[DATE]"
type input "10:15am"
select select "27317"
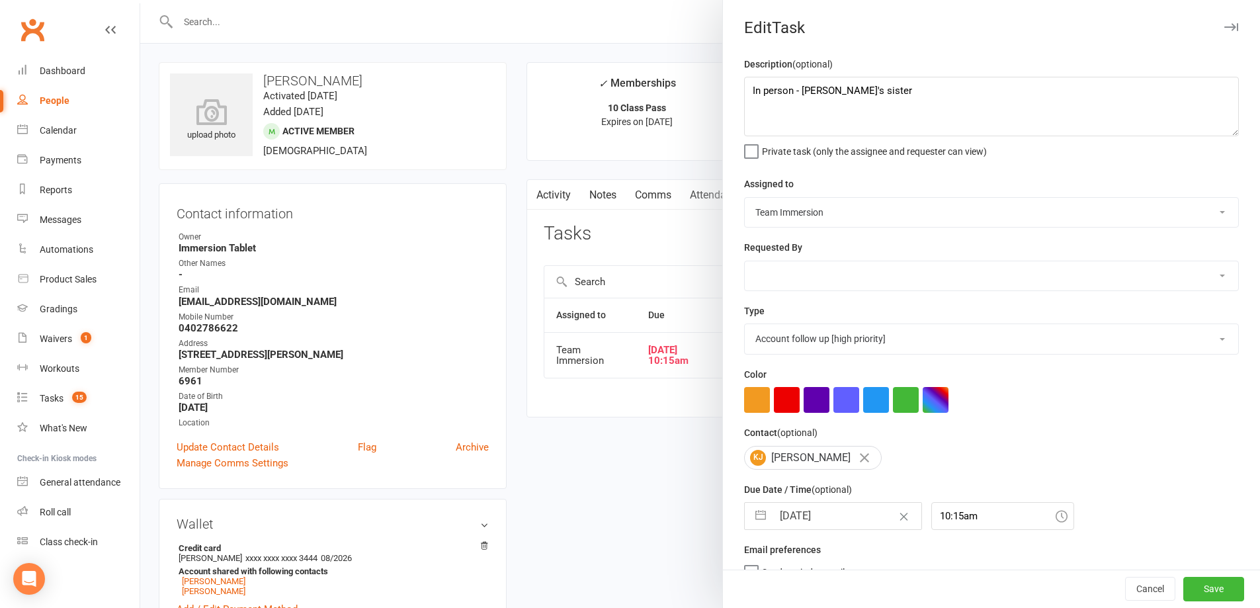
select select "6"
select select "2025"
select select "7"
select select "2025"
select select "8"
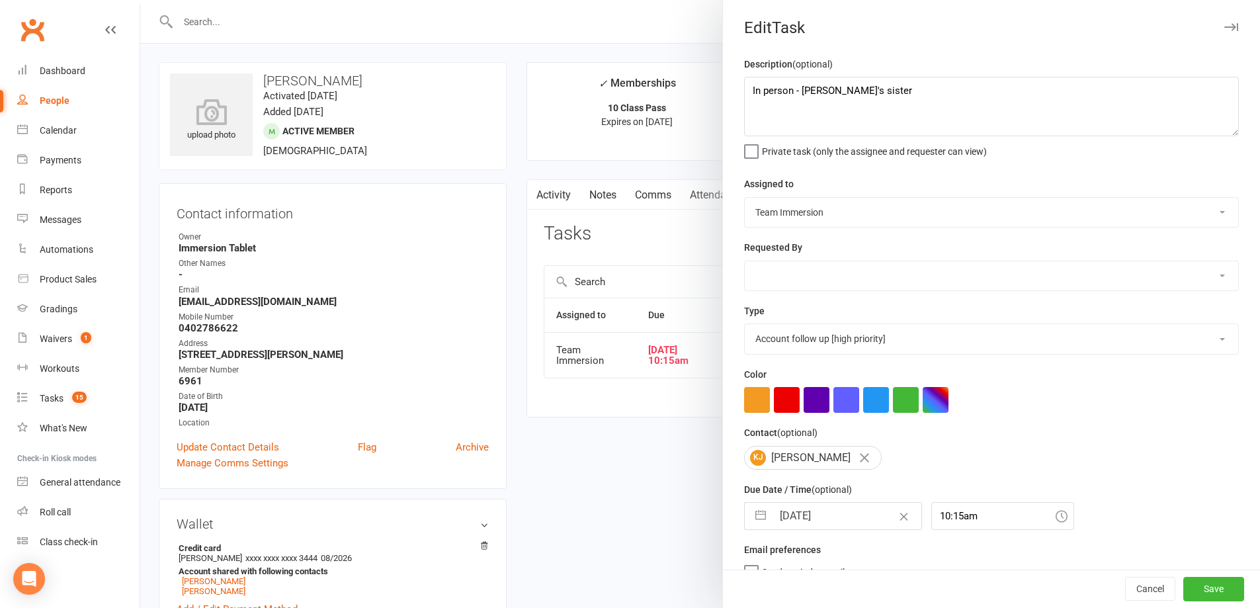
select select "2025"
click at [824, 520] on input "[DATE]" at bounding box center [846, 516] width 149 height 26
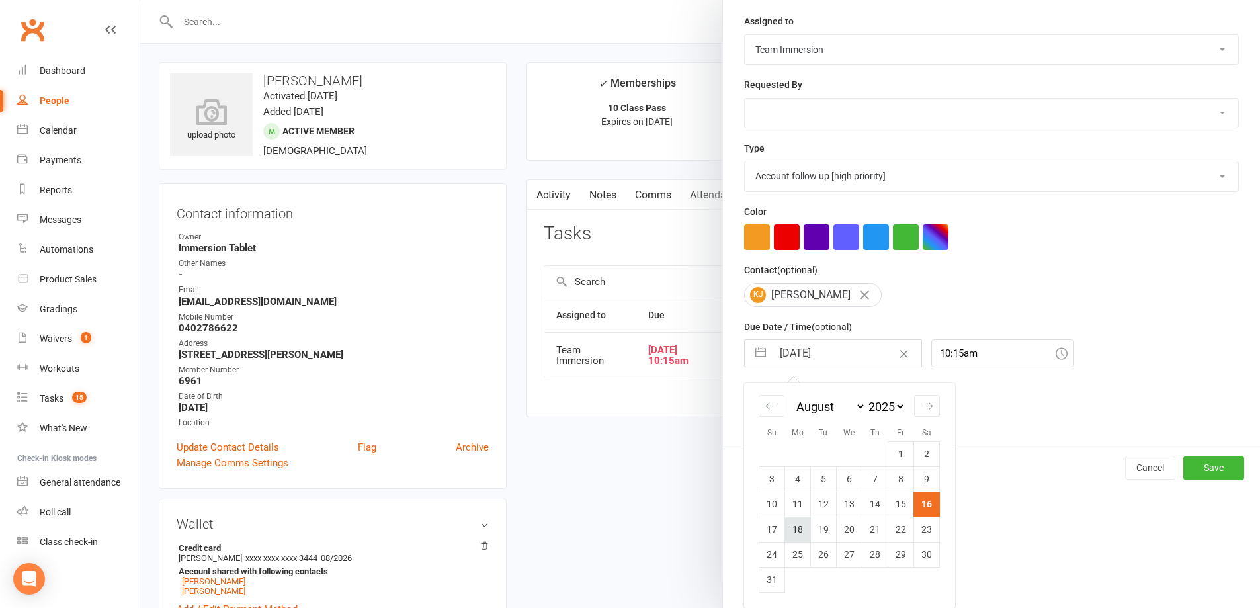
click at [796, 534] on td "18" at bounding box center [798, 528] width 26 height 25
type input "[DATE]"
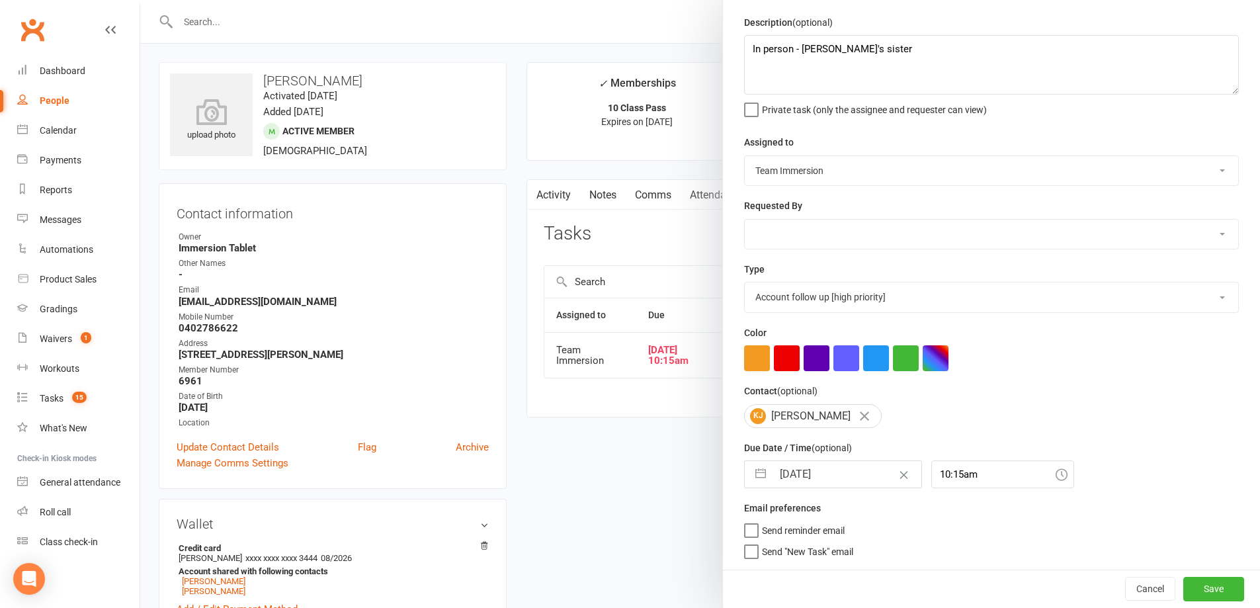
scroll to position [47, 0]
click at [1195, 590] on button "Save" at bounding box center [1213, 589] width 61 height 24
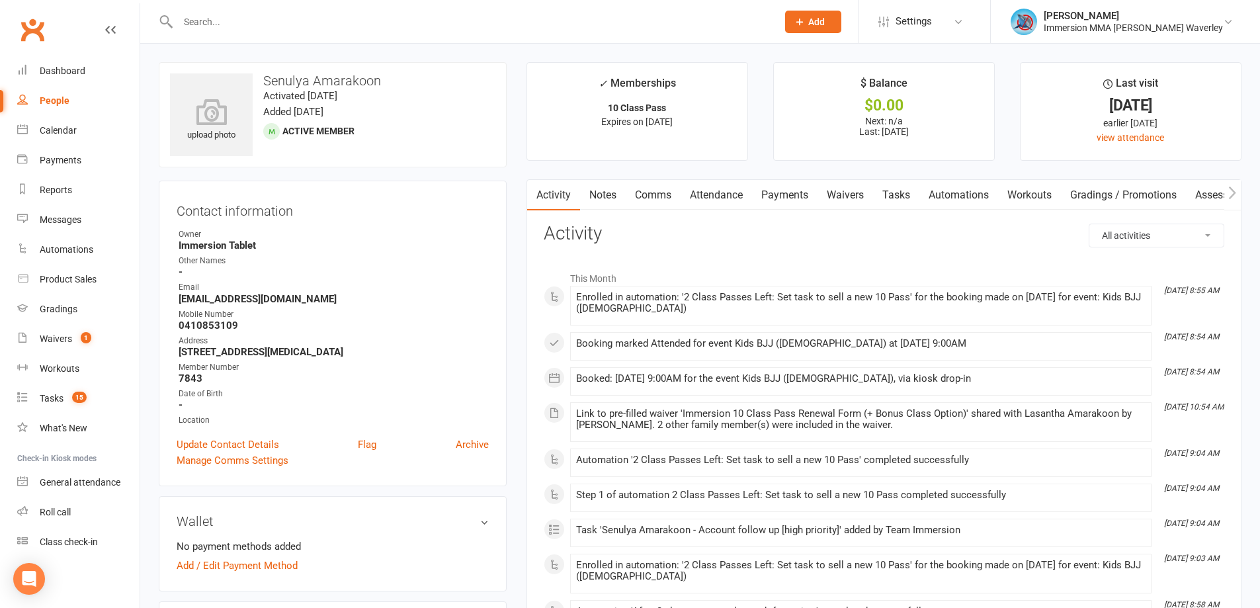
click at [905, 202] on link "Tasks" at bounding box center [896, 195] width 46 height 30
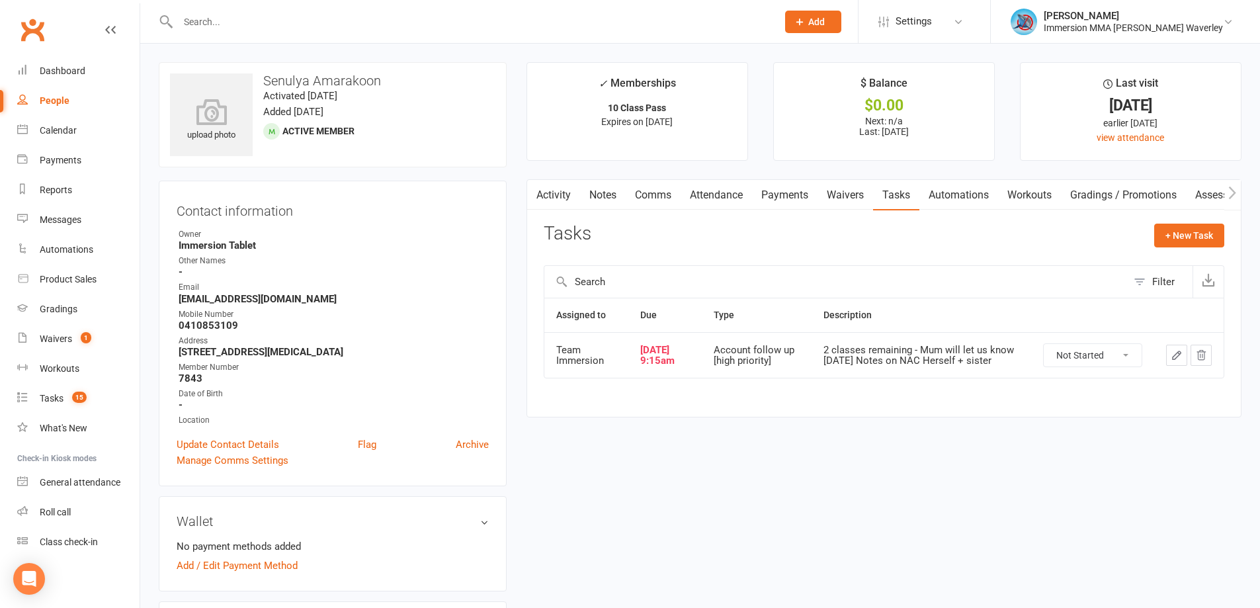
click at [1174, 354] on icon "button" at bounding box center [1176, 355] width 12 height 12
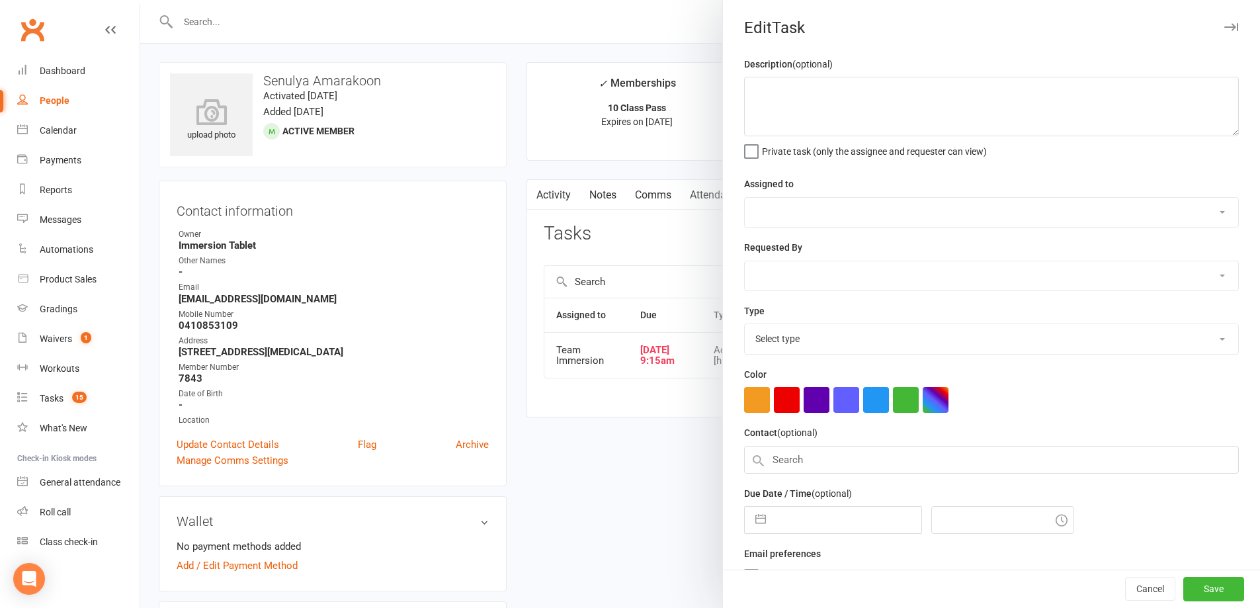
type textarea "2 classes remaining - Mum will let us know [DATE] Notes on NAC Herself + sister"
select select "48837"
type input "[DATE]"
type input "9:15am"
select select "27317"
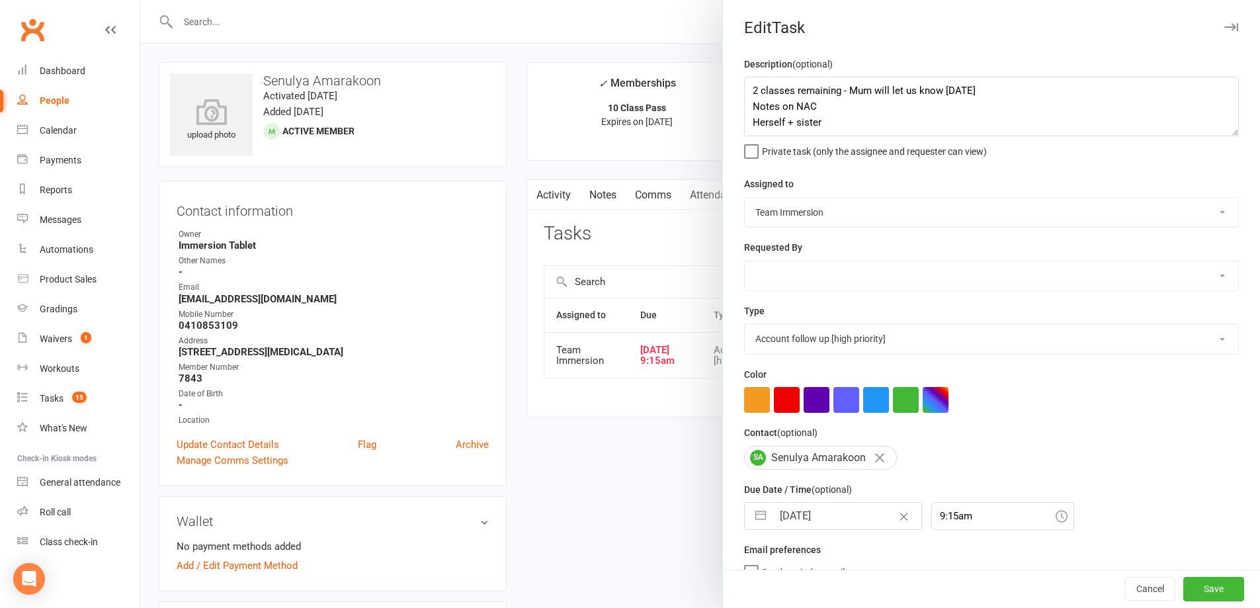
click at [841, 513] on input "[DATE]" at bounding box center [846, 516] width 149 height 26
select select "6"
select select "2025"
select select "7"
select select "2025"
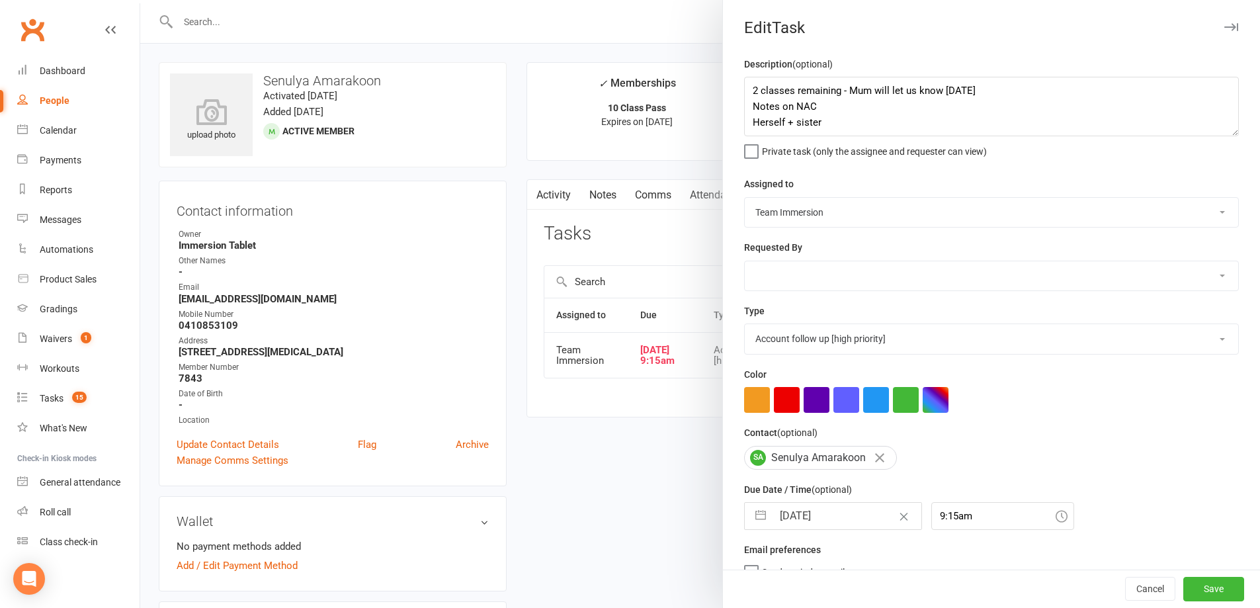
select select "8"
select select "2025"
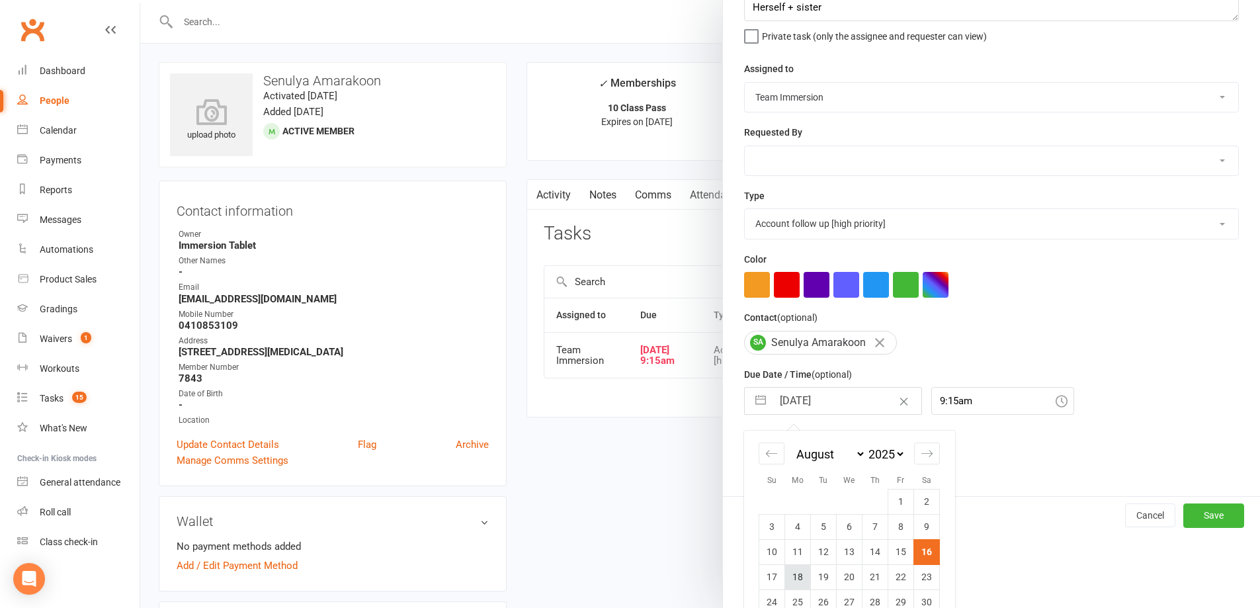
click at [789, 581] on td "18" at bounding box center [798, 576] width 26 height 25
type input "[DATE]"
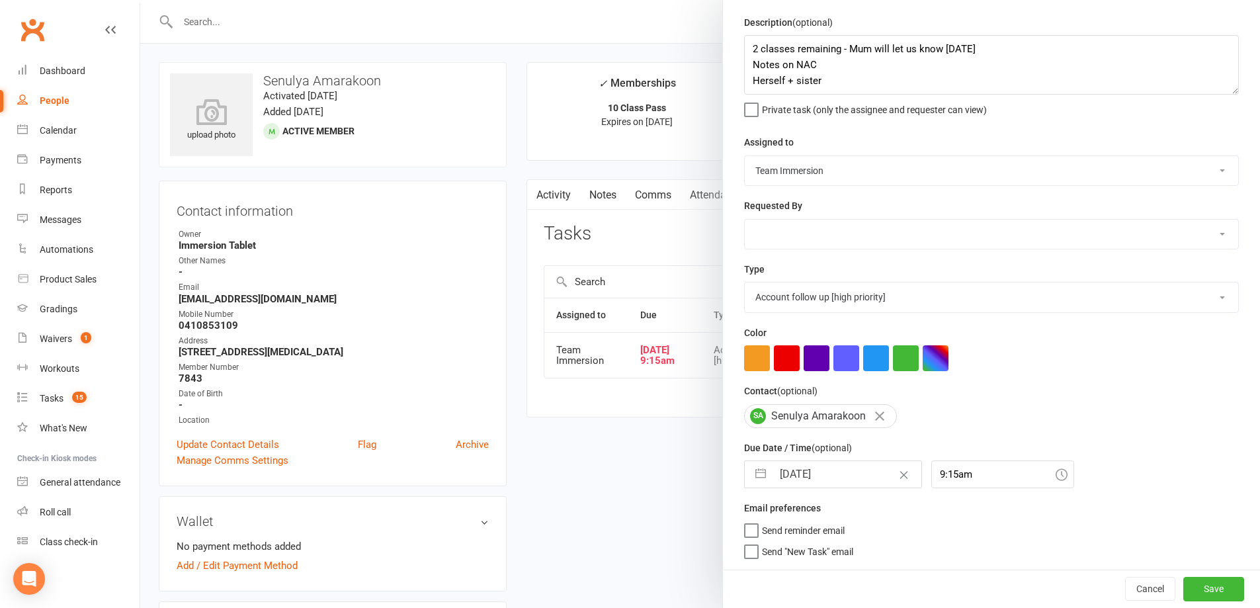
scroll to position [47, 0]
drag, startPoint x: 977, startPoint y: 46, endPoint x: 870, endPoint y: 48, distance: 106.5
click at [870, 48] on textarea "2 classes remaining - Mum will let us know [DATE] Notes on NAC Herself + sister" at bounding box center [991, 65] width 495 height 60
type textarea "2 classes remaining - Mum supposed to let us know Sat Notes on NAC Herself + si…"
click at [1183, 587] on button "Save" at bounding box center [1213, 589] width 61 height 24
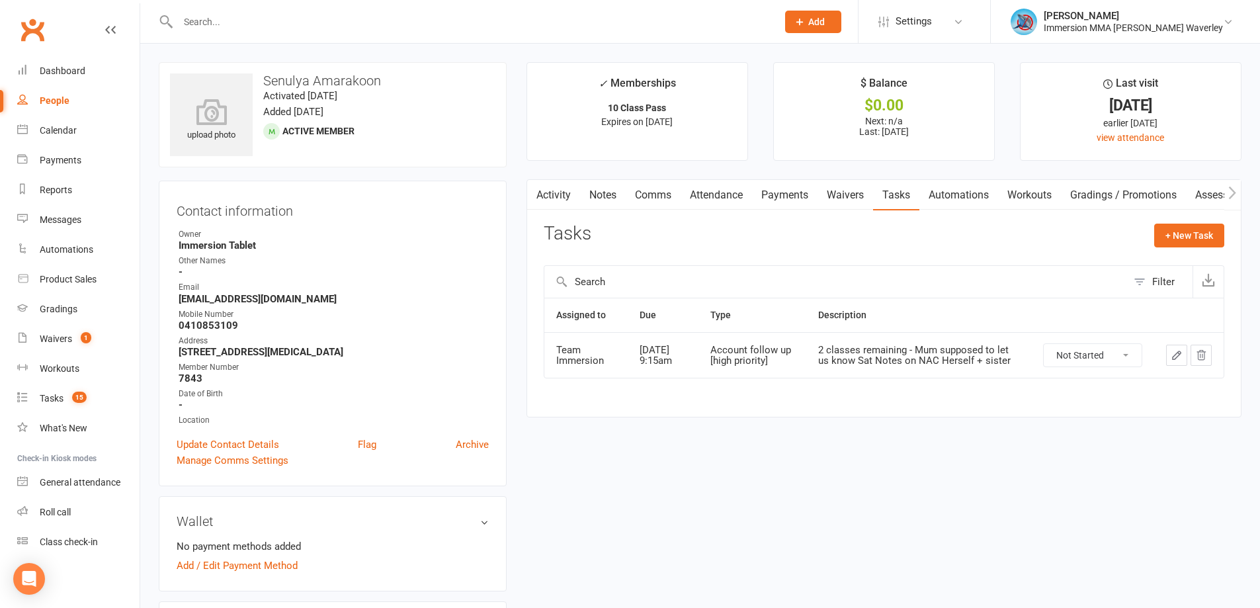
click at [613, 198] on link "Notes" at bounding box center [603, 195] width 46 height 30
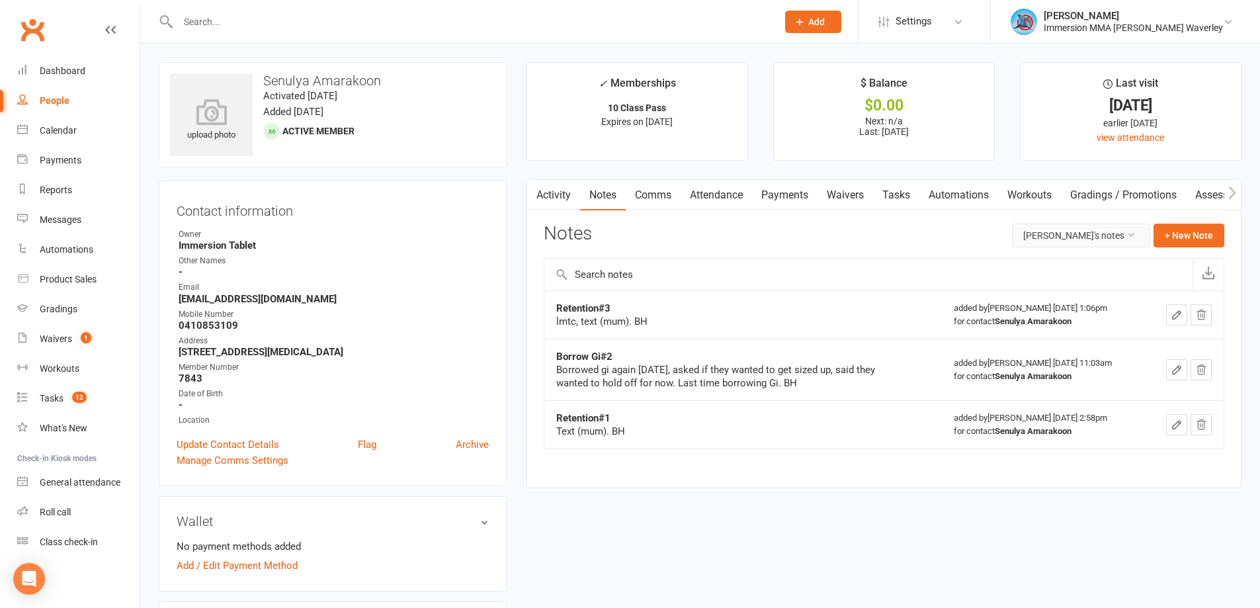
click at [1111, 239] on button "[PERSON_NAME]'s notes" at bounding box center [1081, 235] width 138 height 24
click at [1064, 290] on link "All family notes" at bounding box center [1074, 291] width 132 height 26
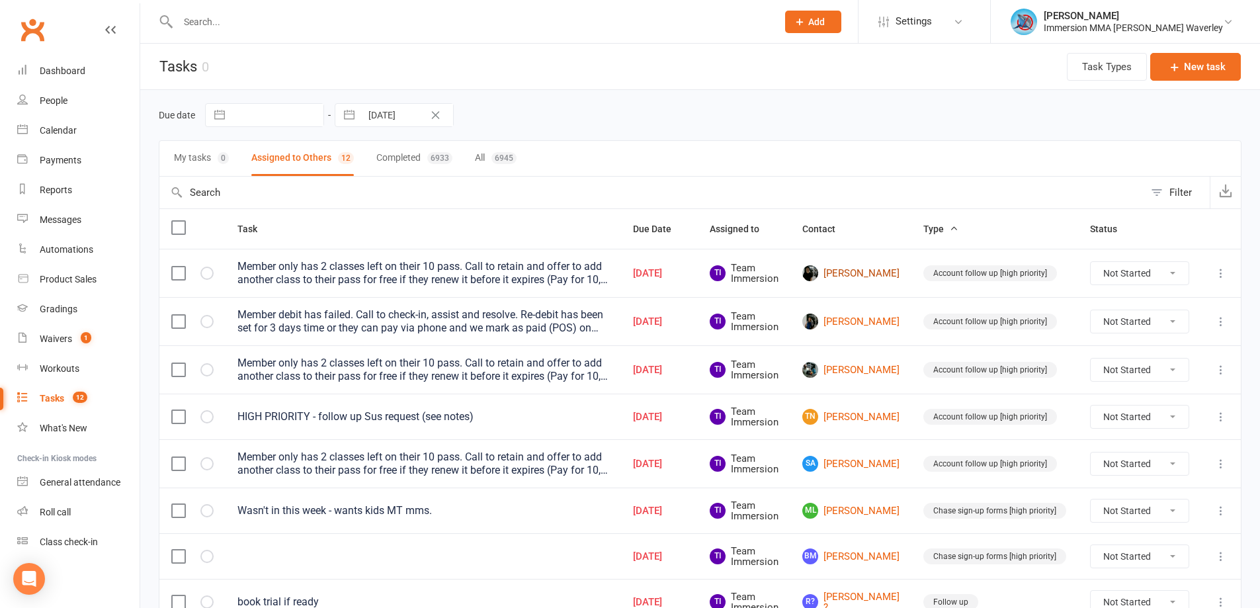
click at [850, 267] on link "[PERSON_NAME]" at bounding box center [850, 273] width 97 height 16
click at [856, 318] on link "Phillip Nguyen" at bounding box center [850, 321] width 97 height 16
click at [875, 368] on link "Georgios Goutzos" at bounding box center [850, 370] width 97 height 16
click at [875, 461] on link "SA Sayuni Amarakoon" at bounding box center [850, 464] width 97 height 16
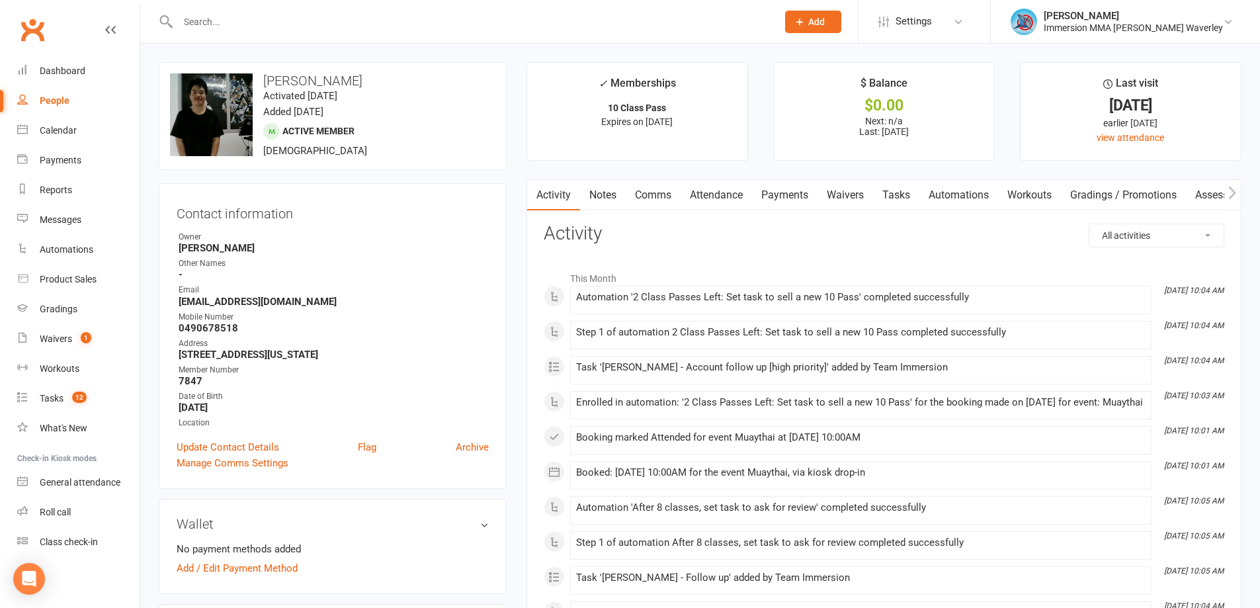
click at [614, 190] on link "Notes" at bounding box center [603, 195] width 46 height 30
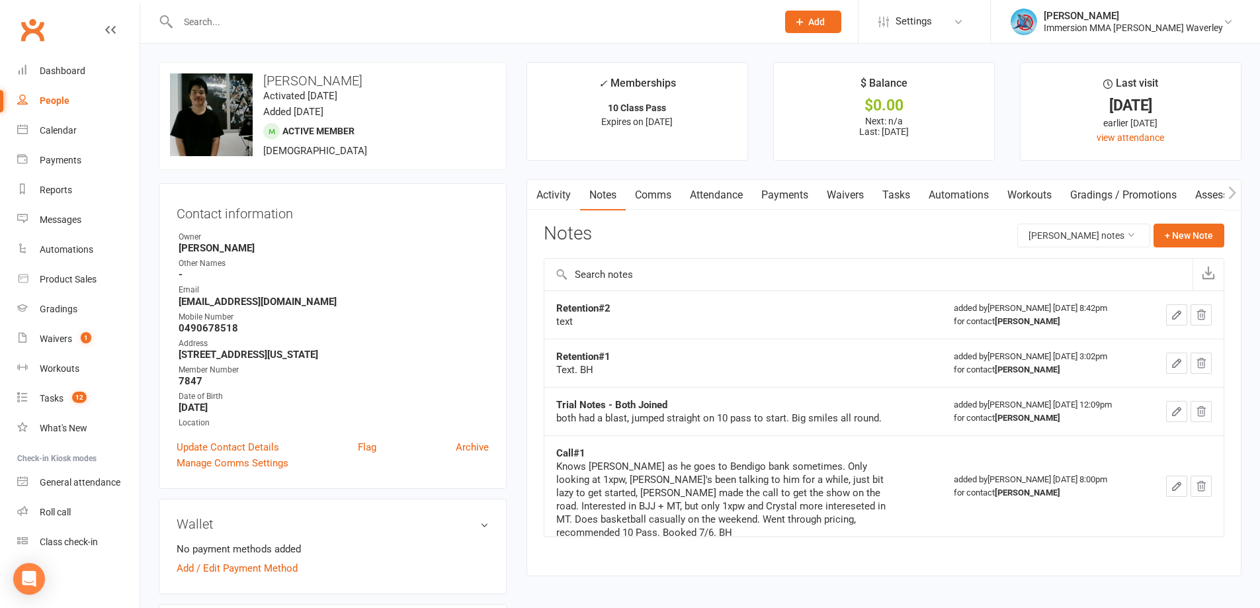
click at [899, 200] on link "Tasks" at bounding box center [896, 195] width 46 height 30
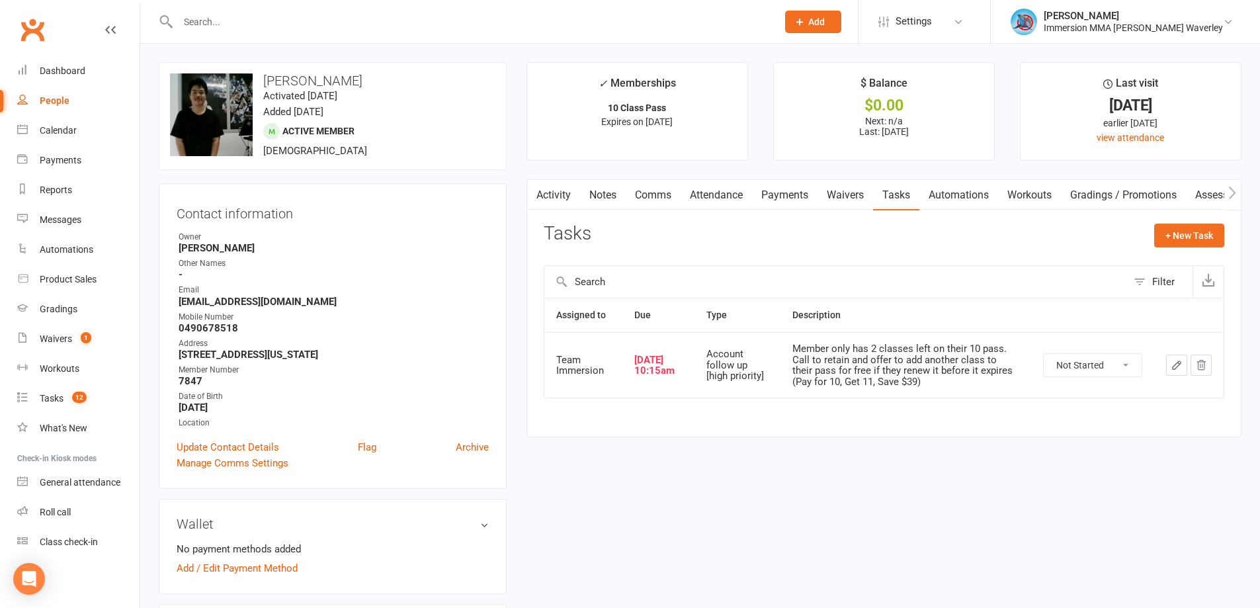
click at [1172, 370] on icon "button" at bounding box center [1176, 365] width 12 height 12
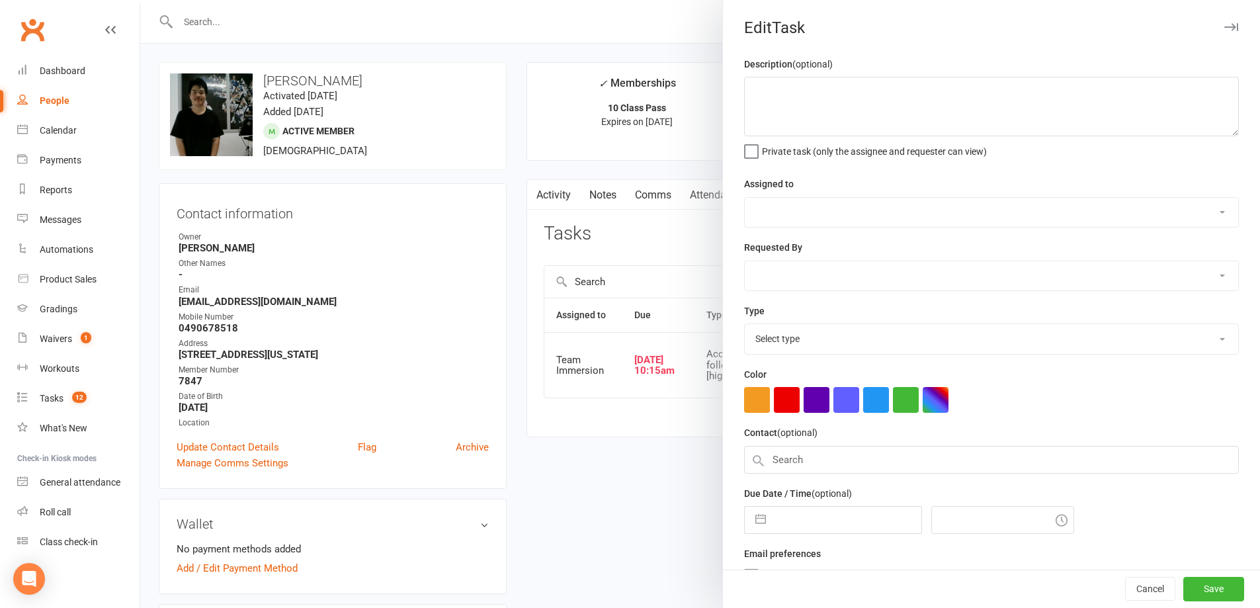
type textarea "Member only has 2 classes left on their 10 pass. Call to retain and offer to ad…"
select select "48837"
type input "[DATE]"
type input "10:15am"
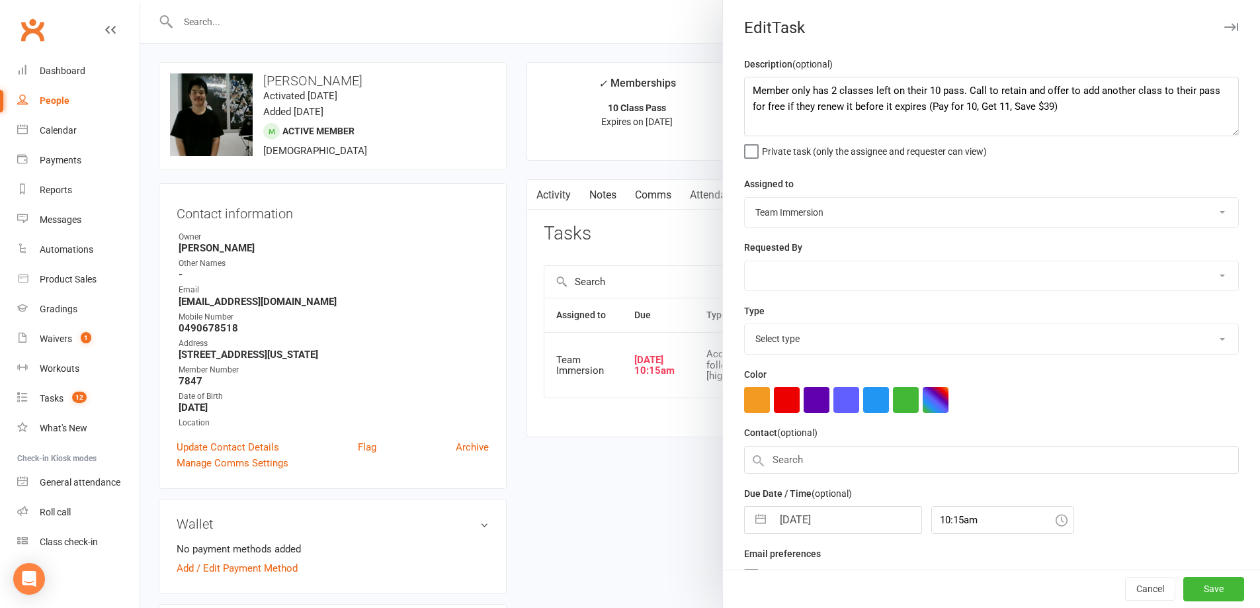
select select "27317"
select select "6"
select select "2025"
select select "7"
select select "2025"
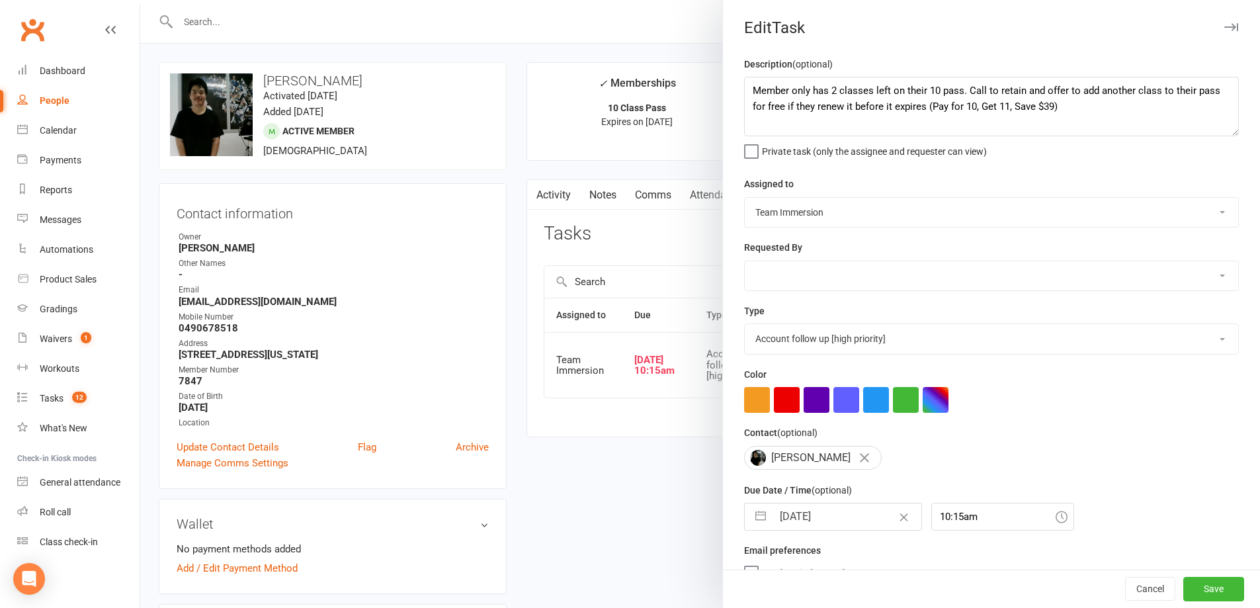
select select "8"
select select "2025"
click at [839, 516] on input "[DATE]" at bounding box center [846, 516] width 149 height 26
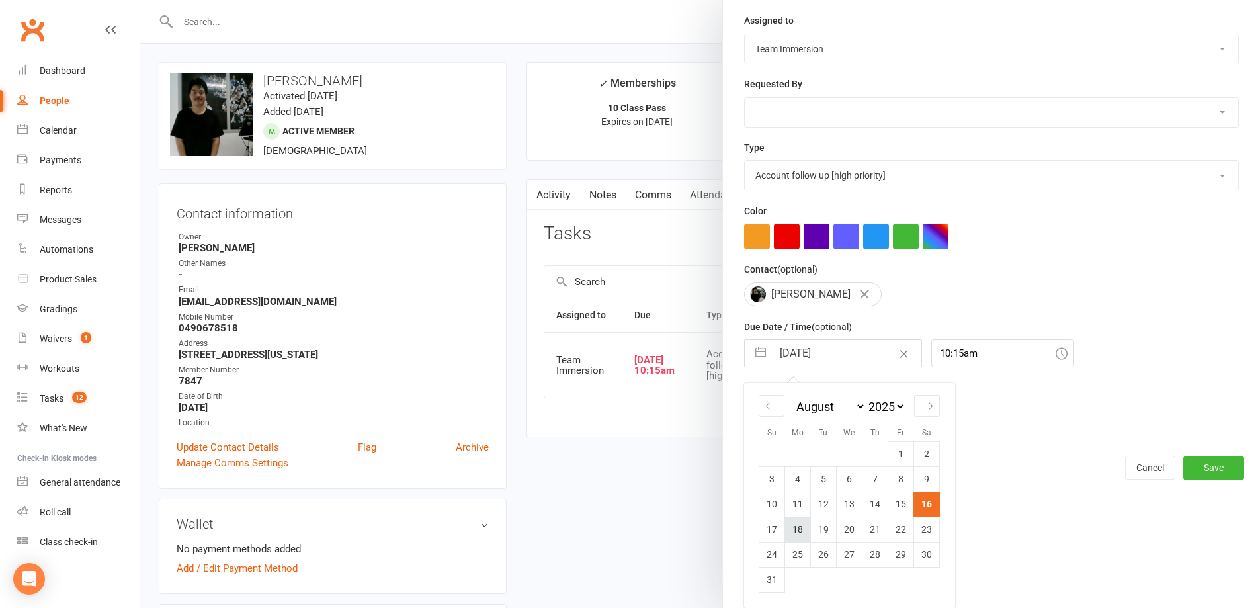
click at [788, 530] on td "18" at bounding box center [798, 528] width 26 height 25
type input "[DATE]"
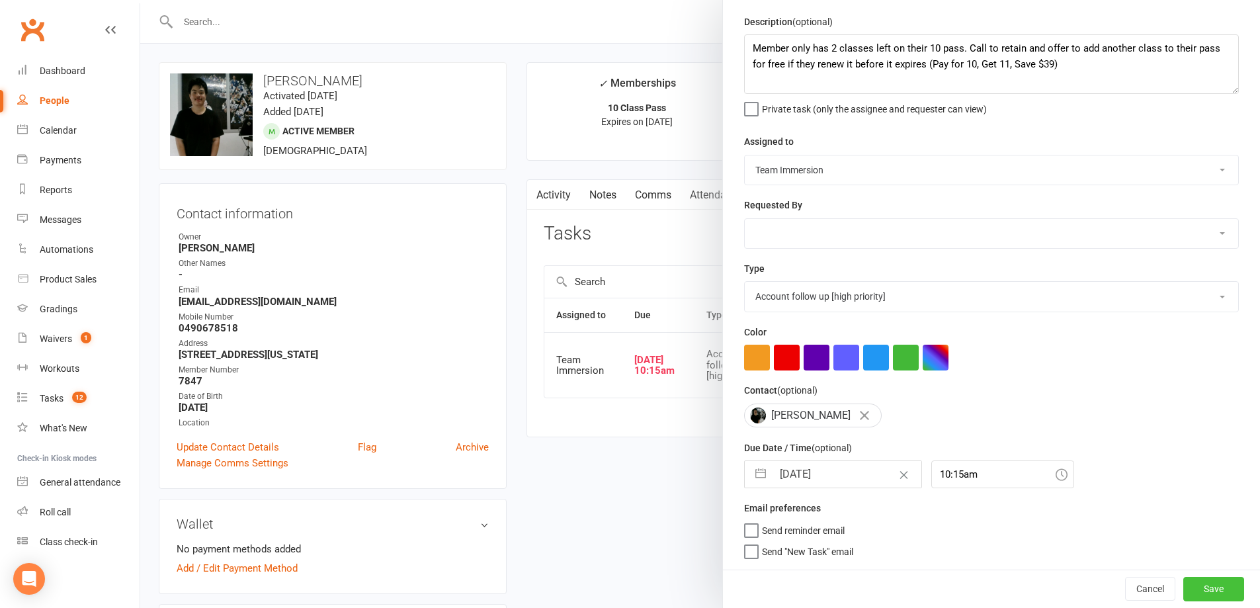
click at [1185, 583] on button "Save" at bounding box center [1213, 589] width 61 height 24
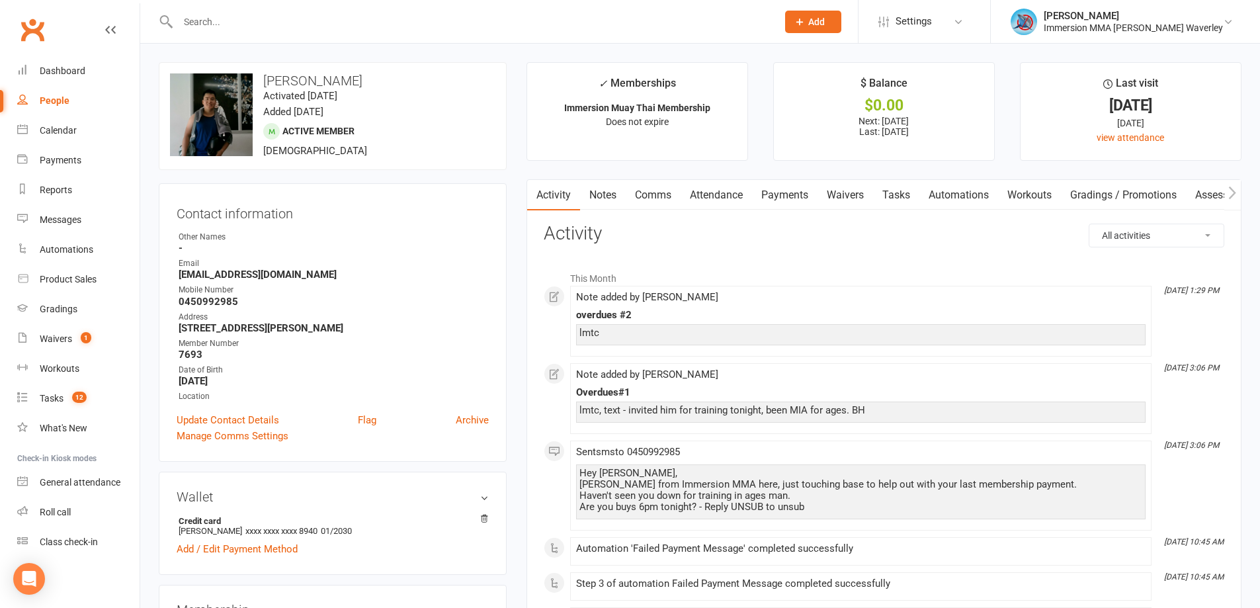
click at [603, 190] on link "Notes" at bounding box center [603, 195] width 46 height 30
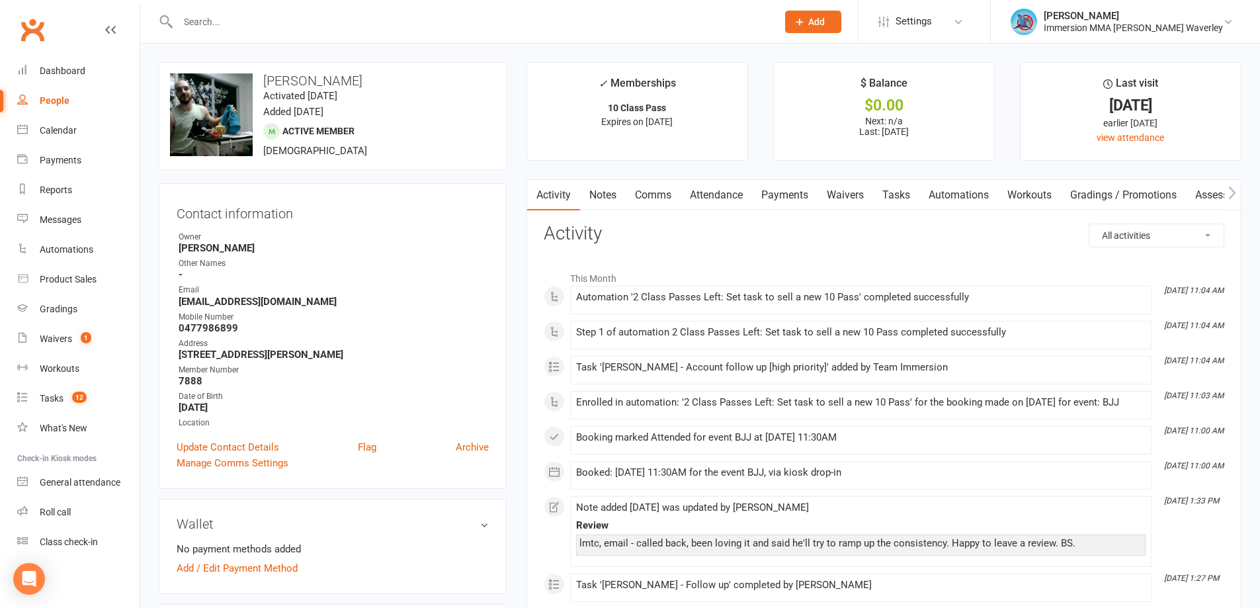
click at [598, 194] on link "Notes" at bounding box center [603, 195] width 46 height 30
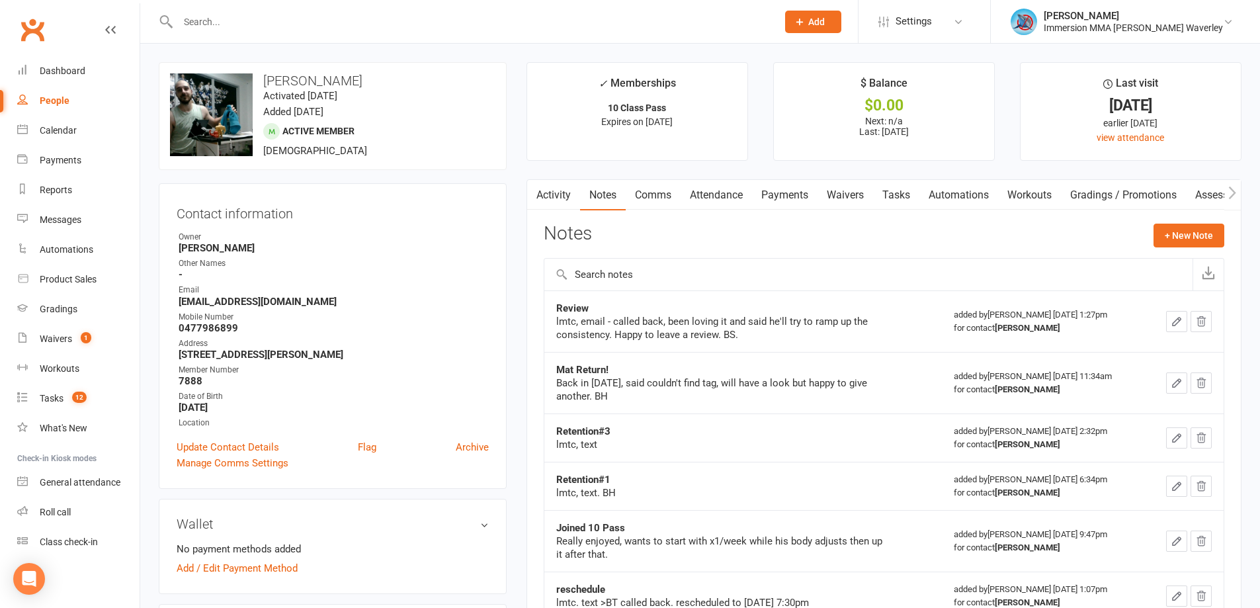
click at [899, 188] on link "Tasks" at bounding box center [896, 195] width 46 height 30
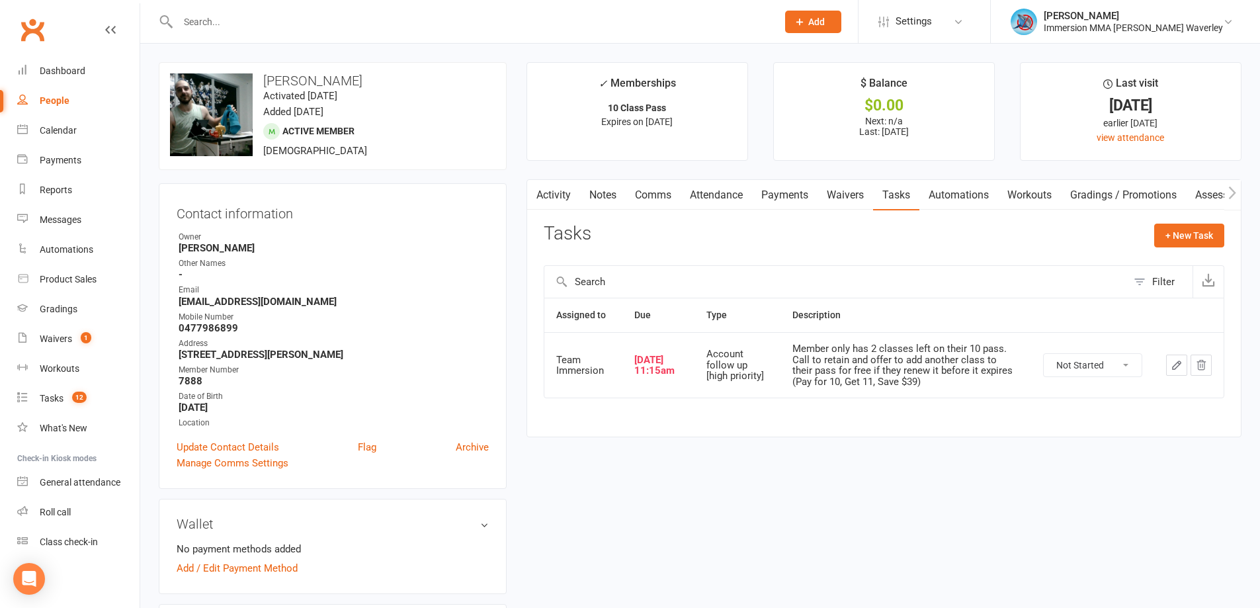
click at [1170, 364] on icon "button" at bounding box center [1176, 365] width 12 height 12
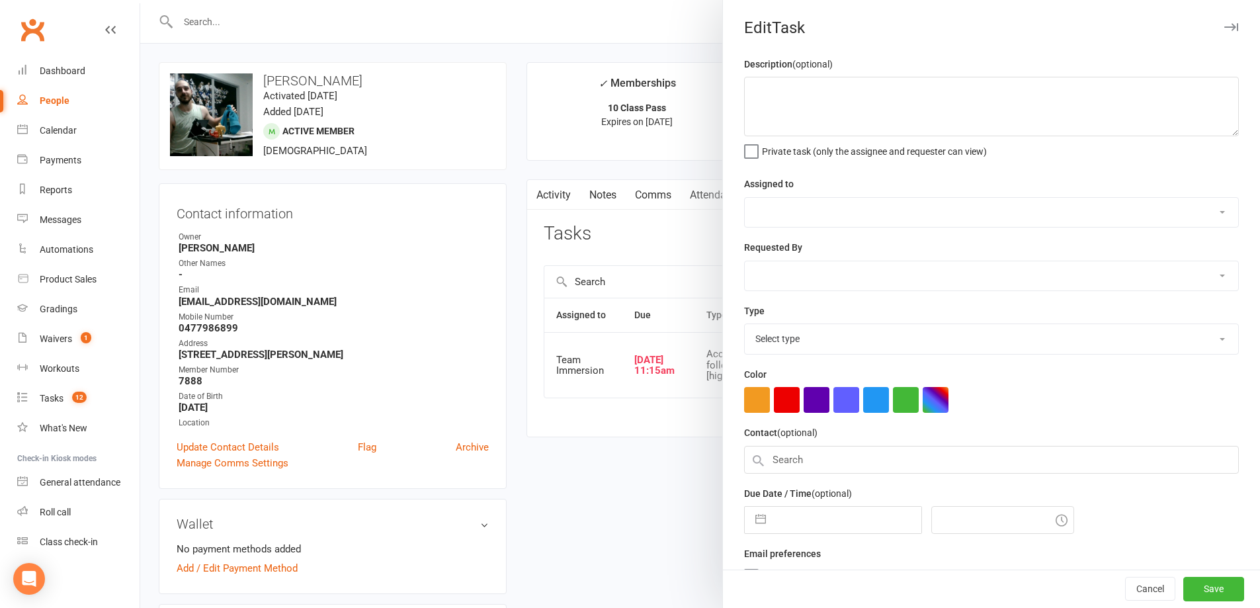
type textarea "Member only has 2 classes left on their 10 pass. Call to retain and offer to ad…"
select select "48837"
type input "[DATE]"
type input "11:15am"
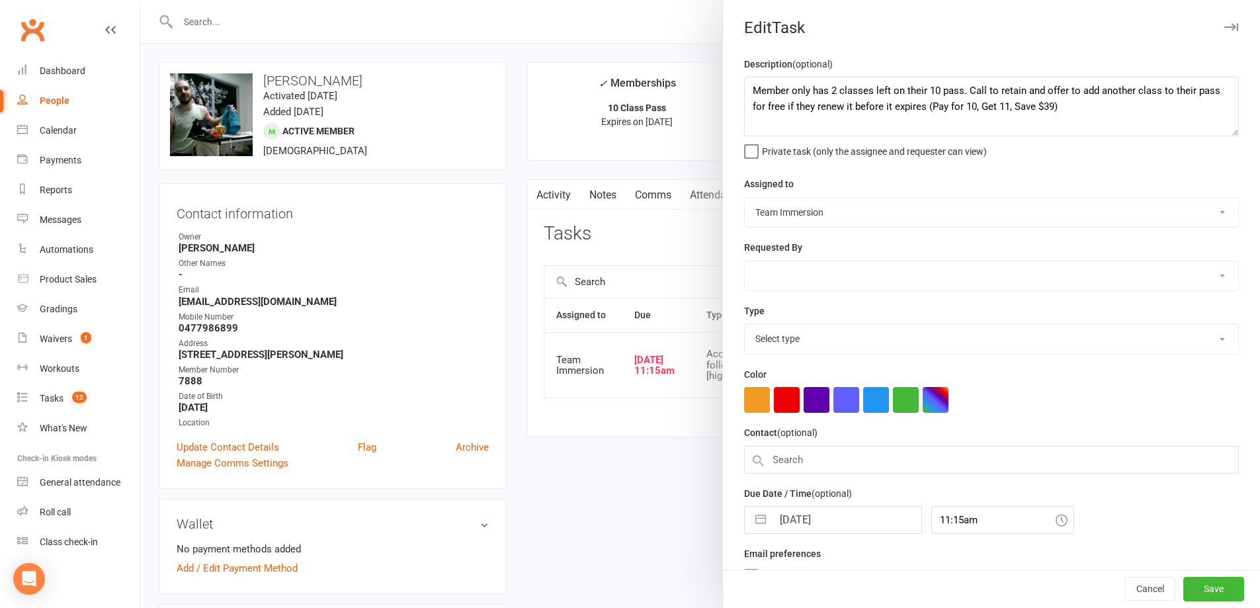
select select "27317"
click at [843, 530] on input "16 Aug 2025" at bounding box center [846, 516] width 149 height 26
select select "6"
select select "2025"
select select "7"
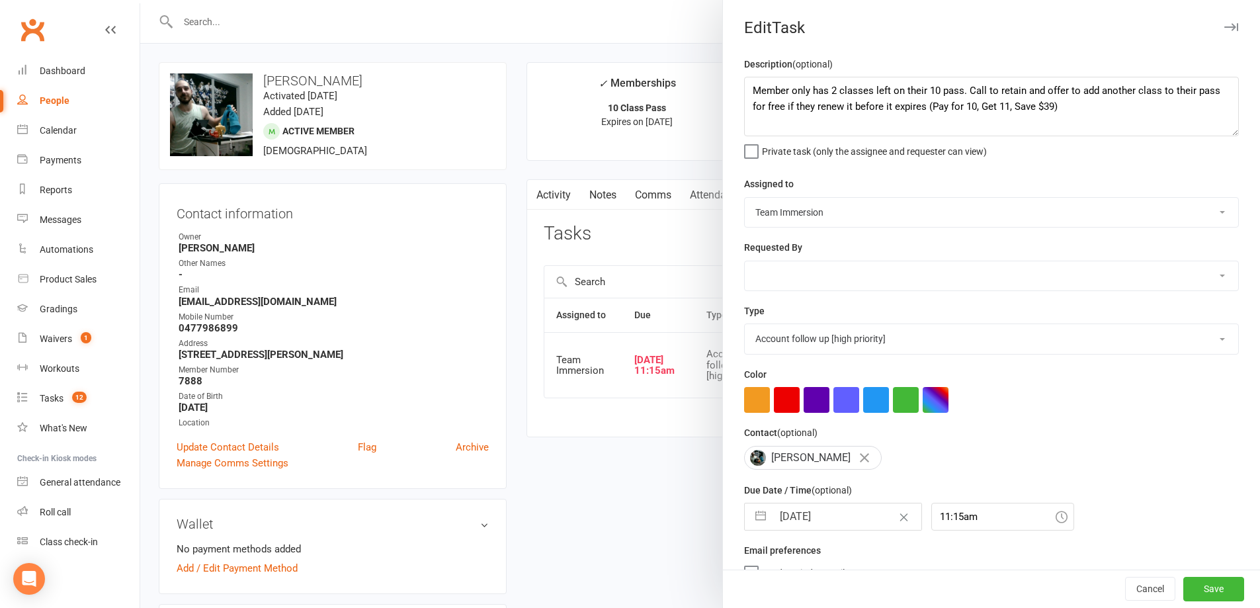
select select "2025"
select select "8"
select select "2025"
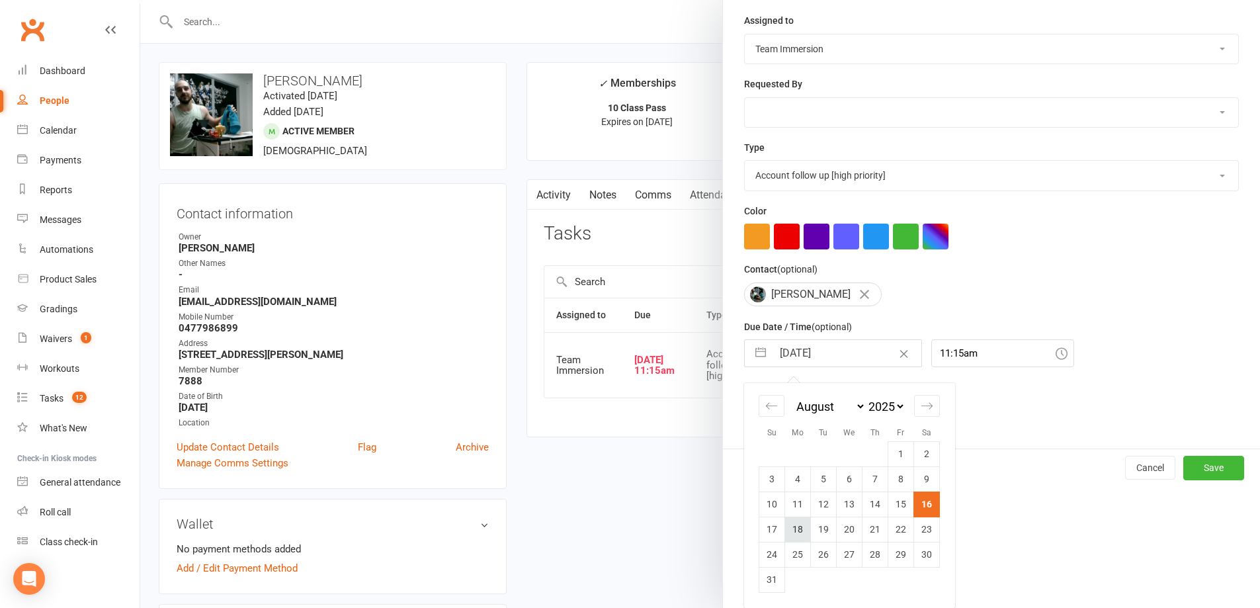
click at [792, 524] on td "18" at bounding box center [798, 528] width 26 height 25
type input "18 Aug 2025"
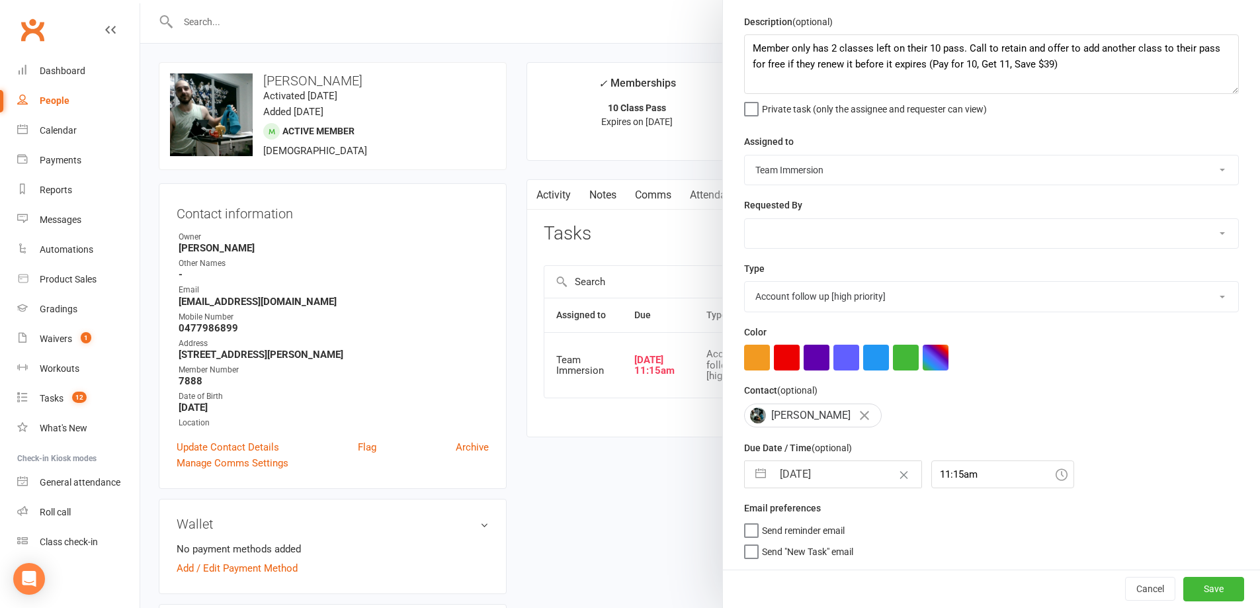
scroll to position [48, 0]
click at [1183, 593] on button "Save" at bounding box center [1213, 589] width 61 height 24
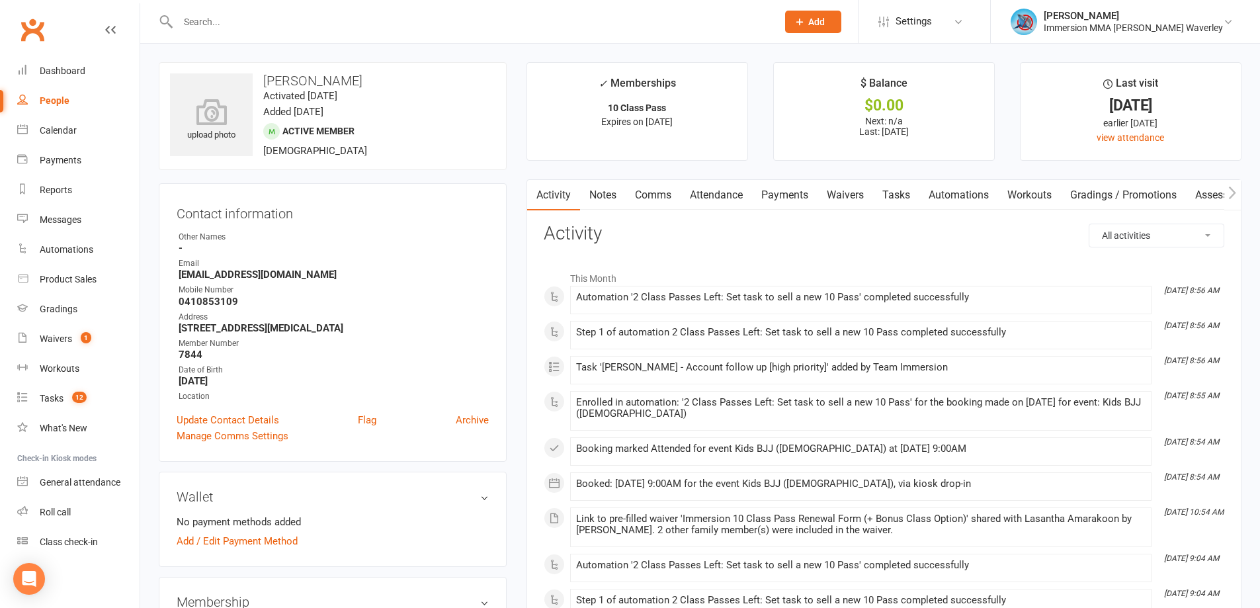
click at [605, 210] on link "Notes" at bounding box center [603, 195] width 46 height 30
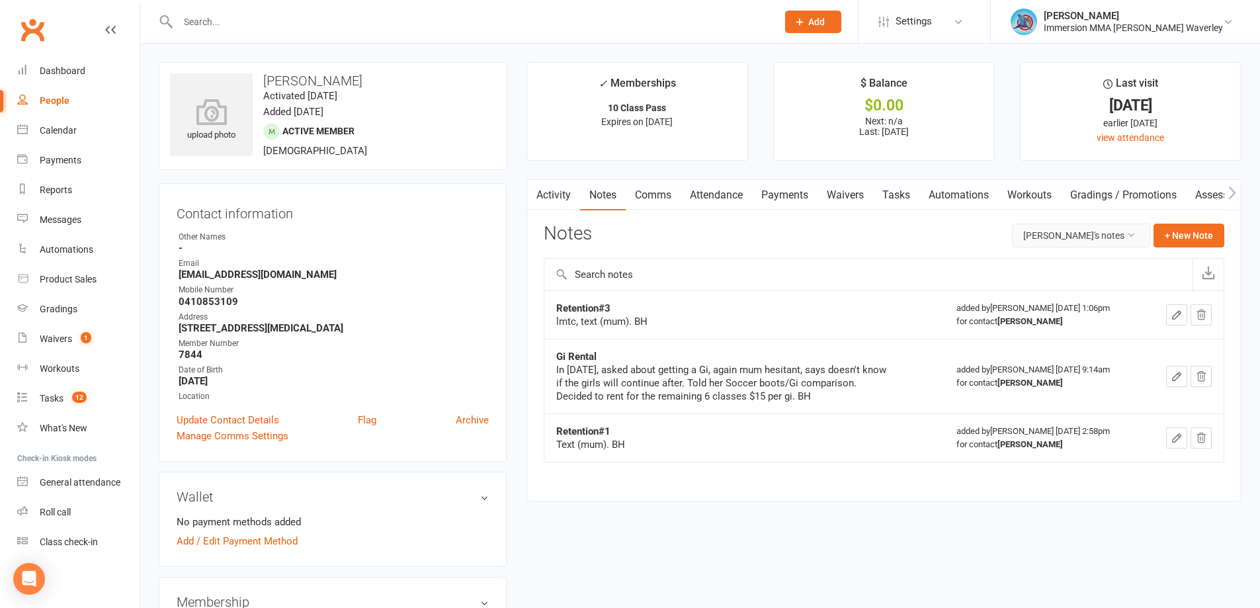
click at [1074, 239] on button "[PERSON_NAME]'s notes" at bounding box center [1081, 235] width 138 height 24
click at [1059, 293] on link "All family notes" at bounding box center [1074, 291] width 132 height 26
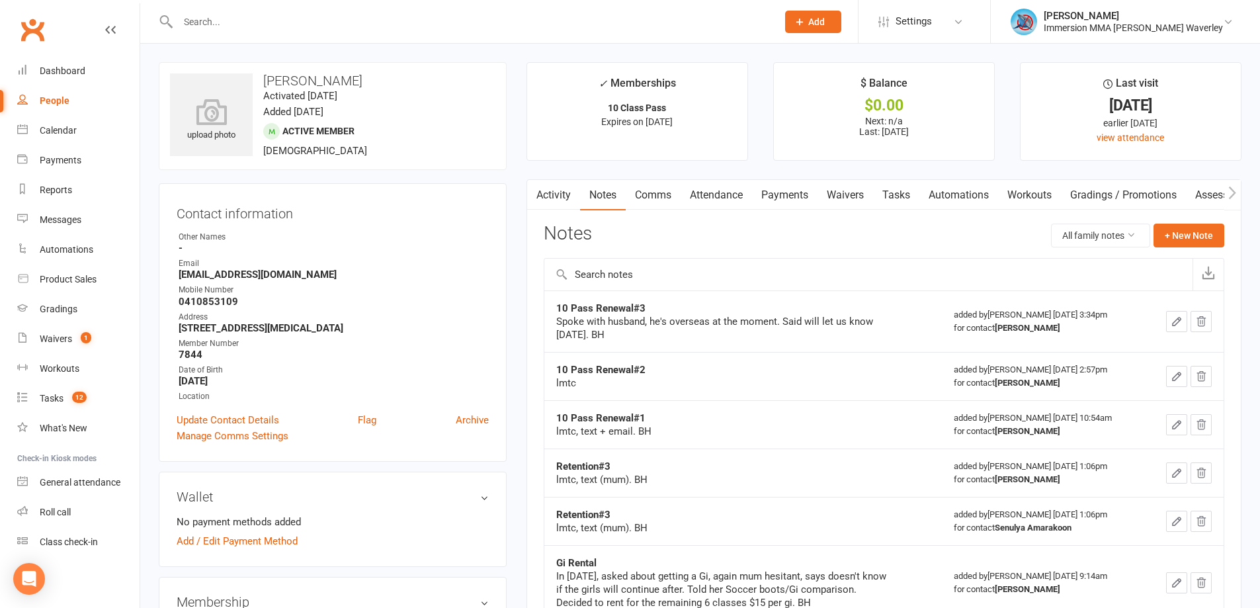
click at [903, 199] on link "Tasks" at bounding box center [896, 195] width 46 height 30
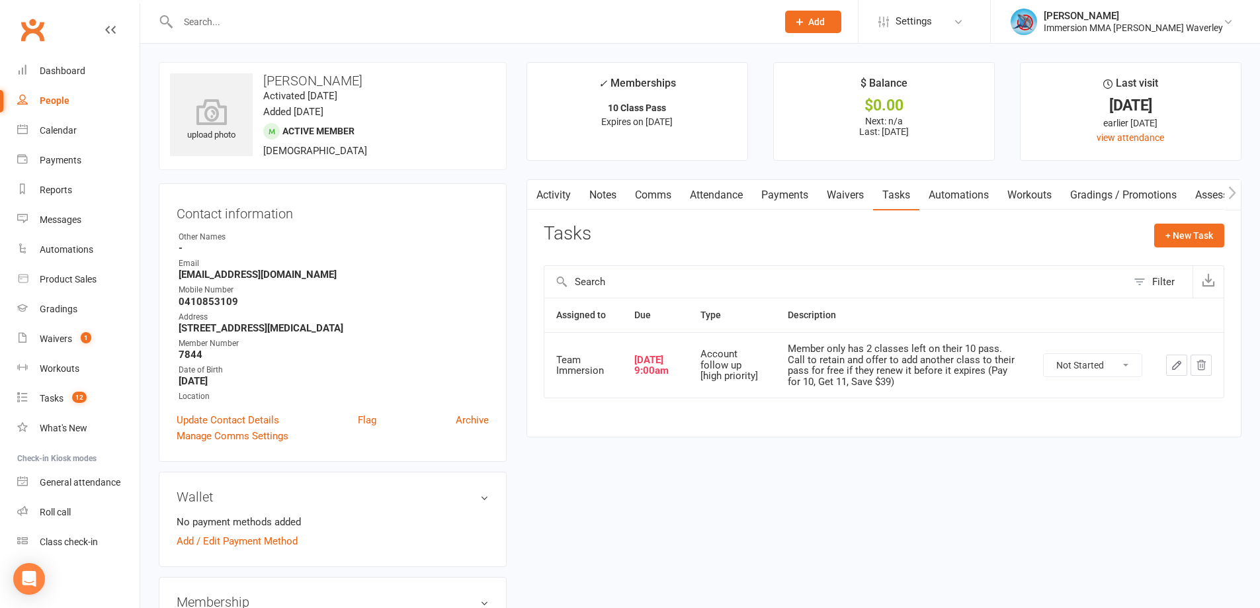
click at [1205, 366] on button "button" at bounding box center [1200, 364] width 21 height 21
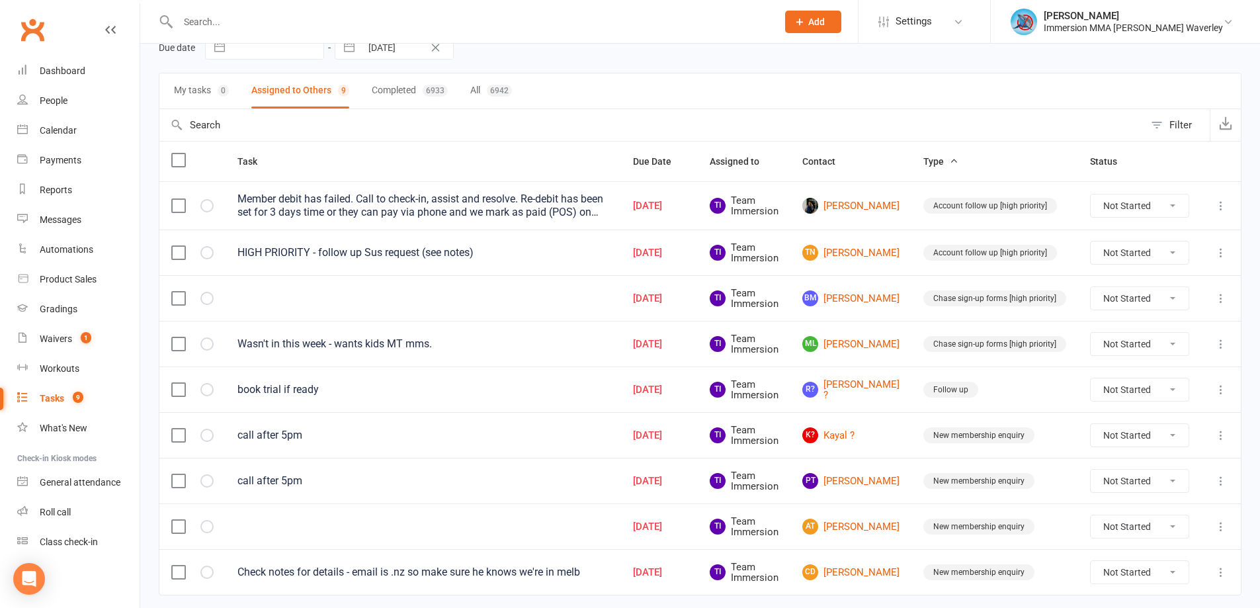
scroll to position [110, 0]
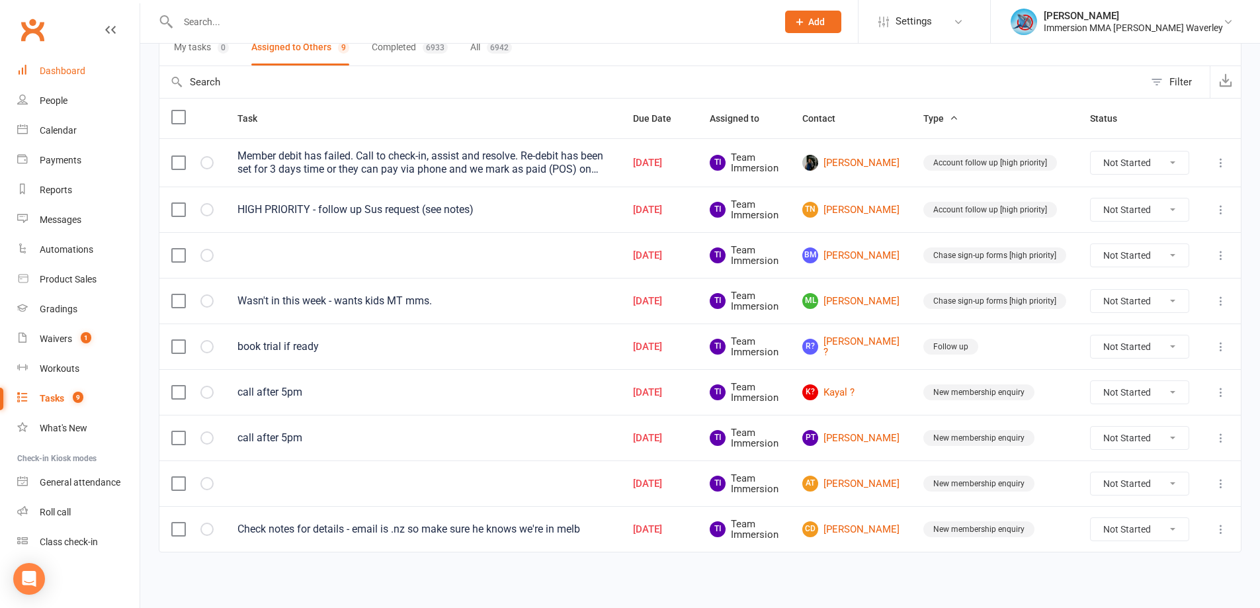
click at [39, 71] on link "Dashboard" at bounding box center [78, 71] width 122 height 30
